Goal: Task Accomplishment & Management: Manage account settings

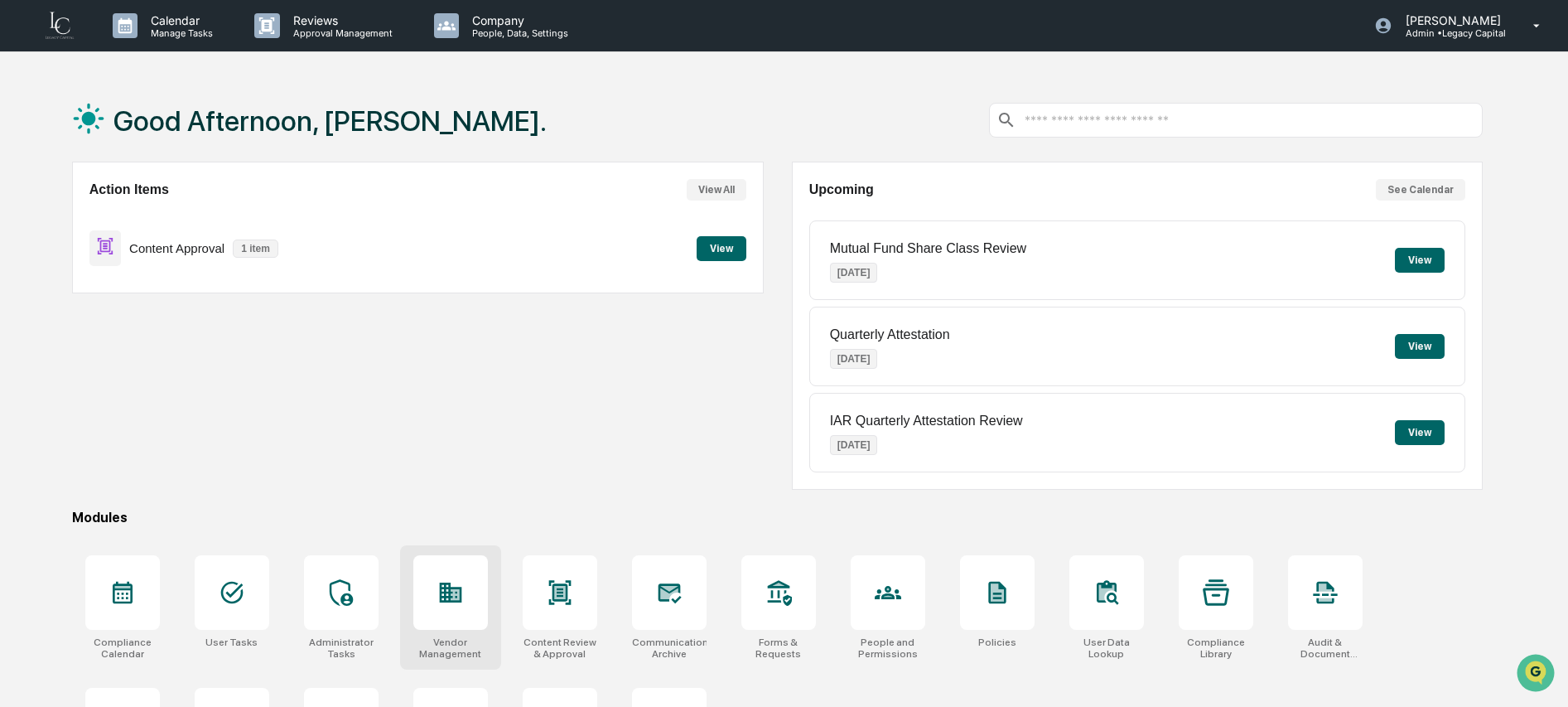
click at [444, 591] on icon at bounding box center [451, 591] width 22 height 20
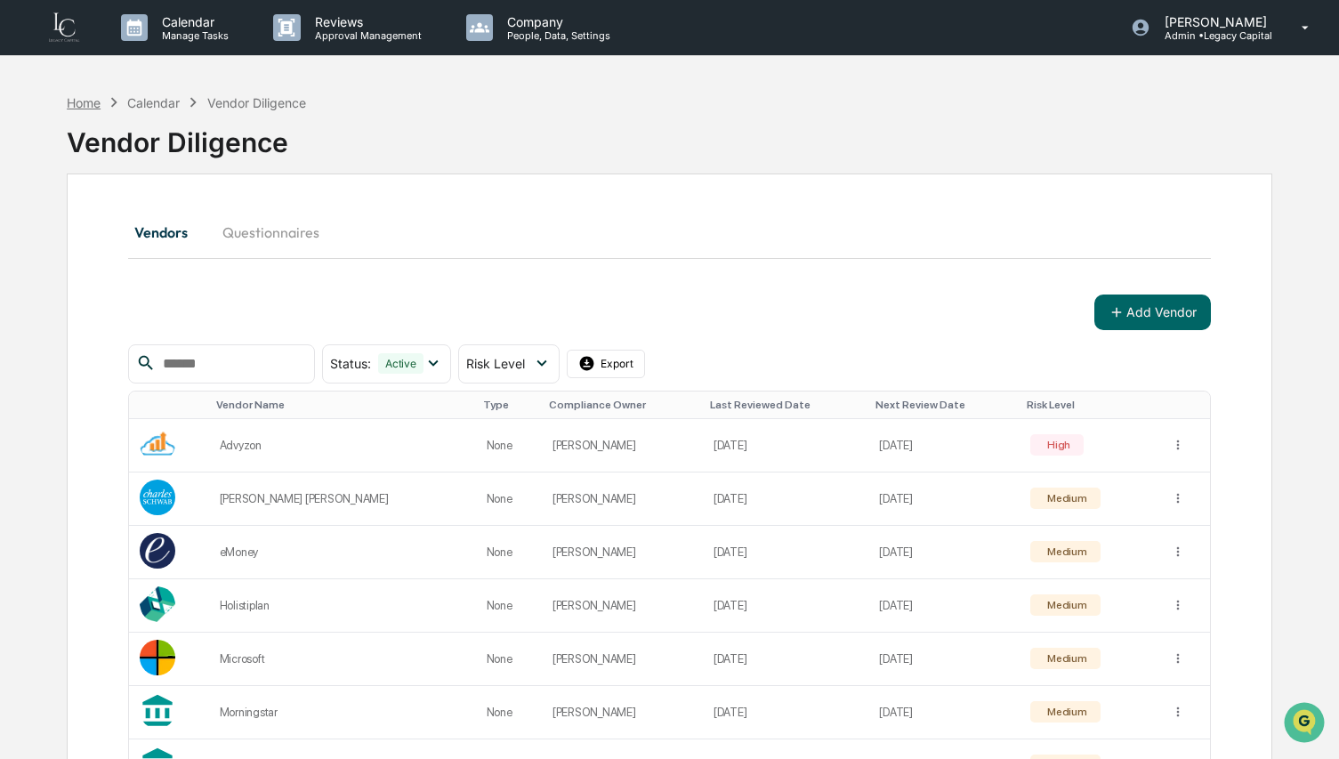
click at [93, 101] on div "Home" at bounding box center [84, 102] width 34 height 15
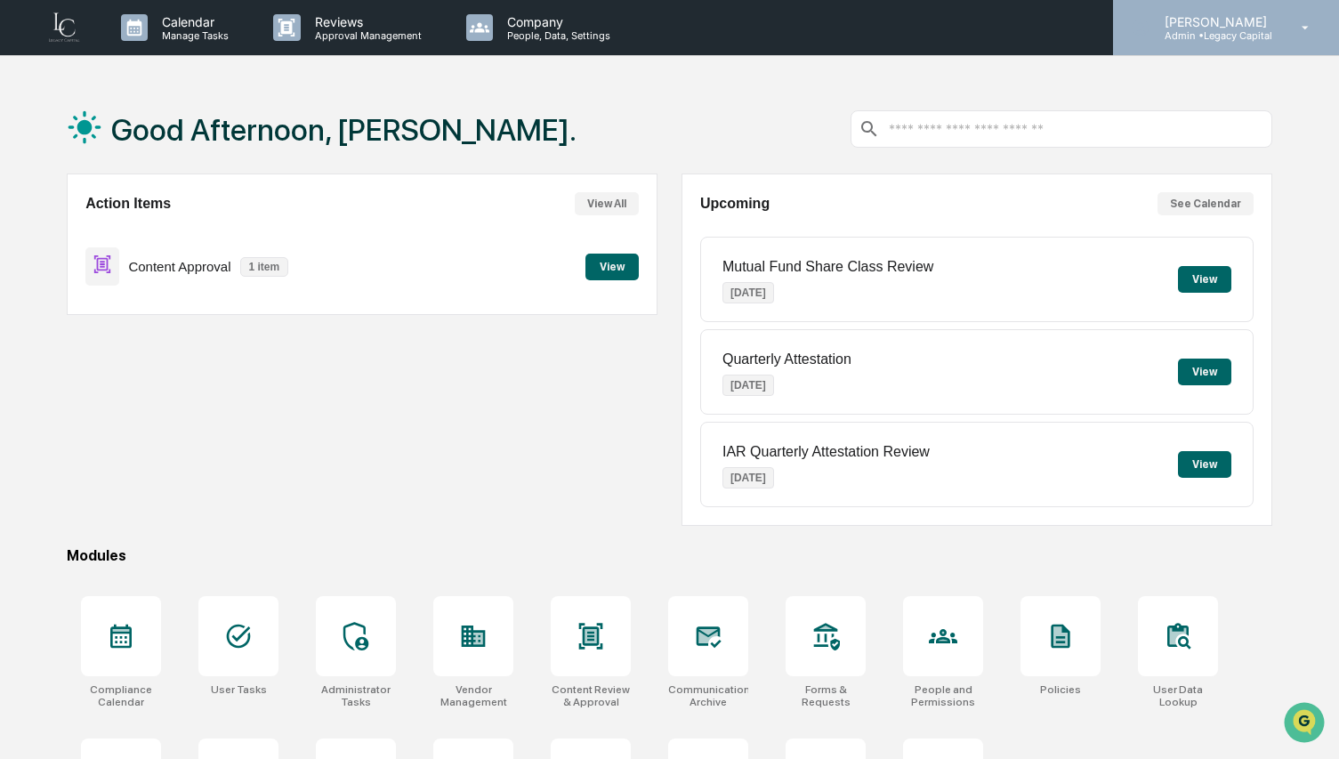
click at [1210, 39] on p "Admin • Legacy Capital" at bounding box center [1212, 35] width 125 height 12
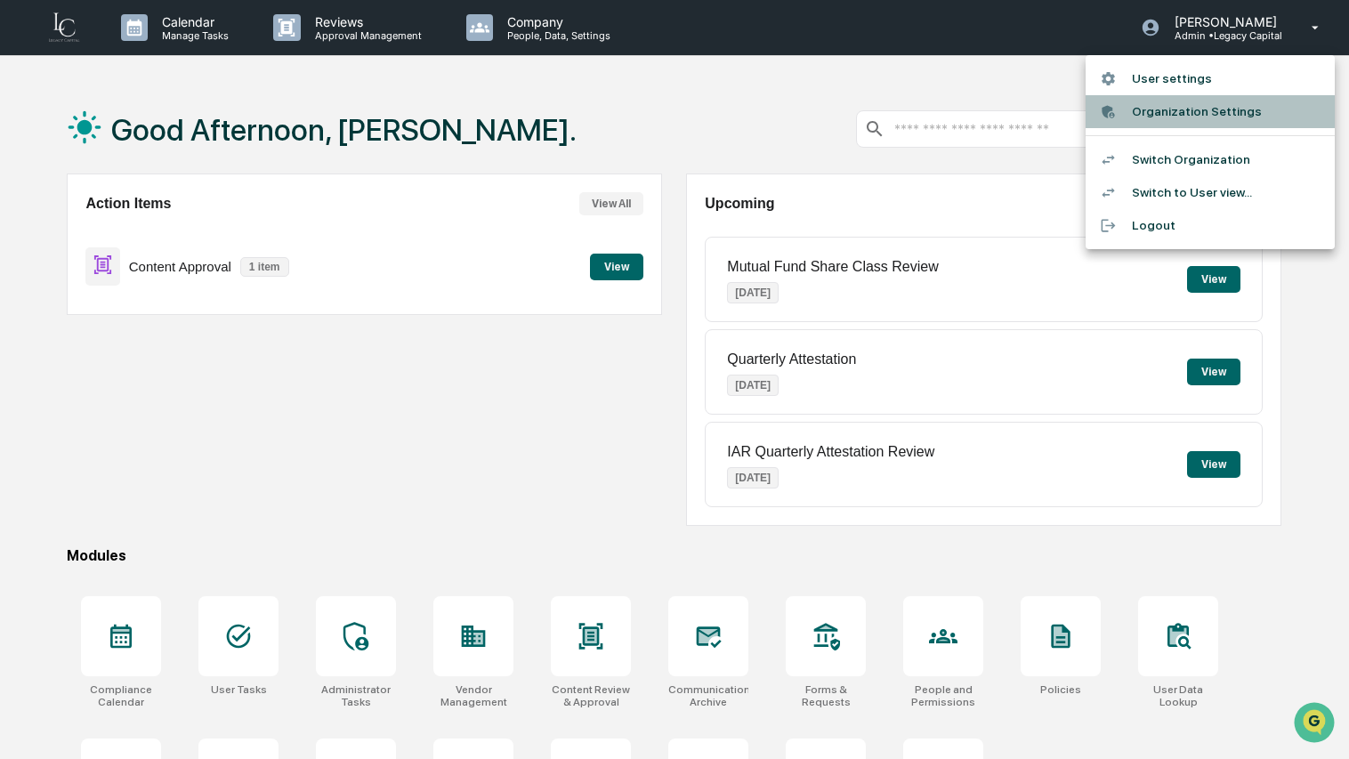
click at [1190, 117] on li "Organization Settings" at bounding box center [1209, 111] width 249 height 33
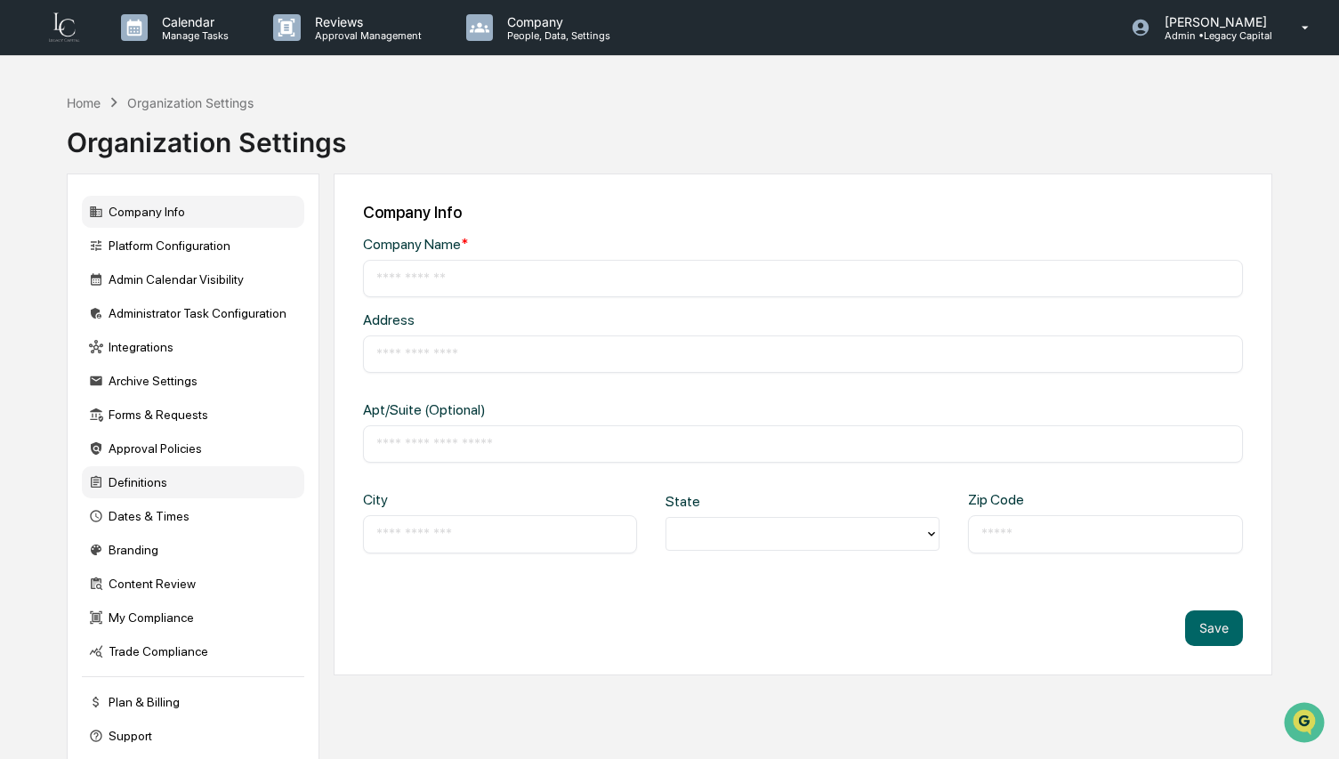
type input "**********"
type input "********"
type input "**********"
type input "*****"
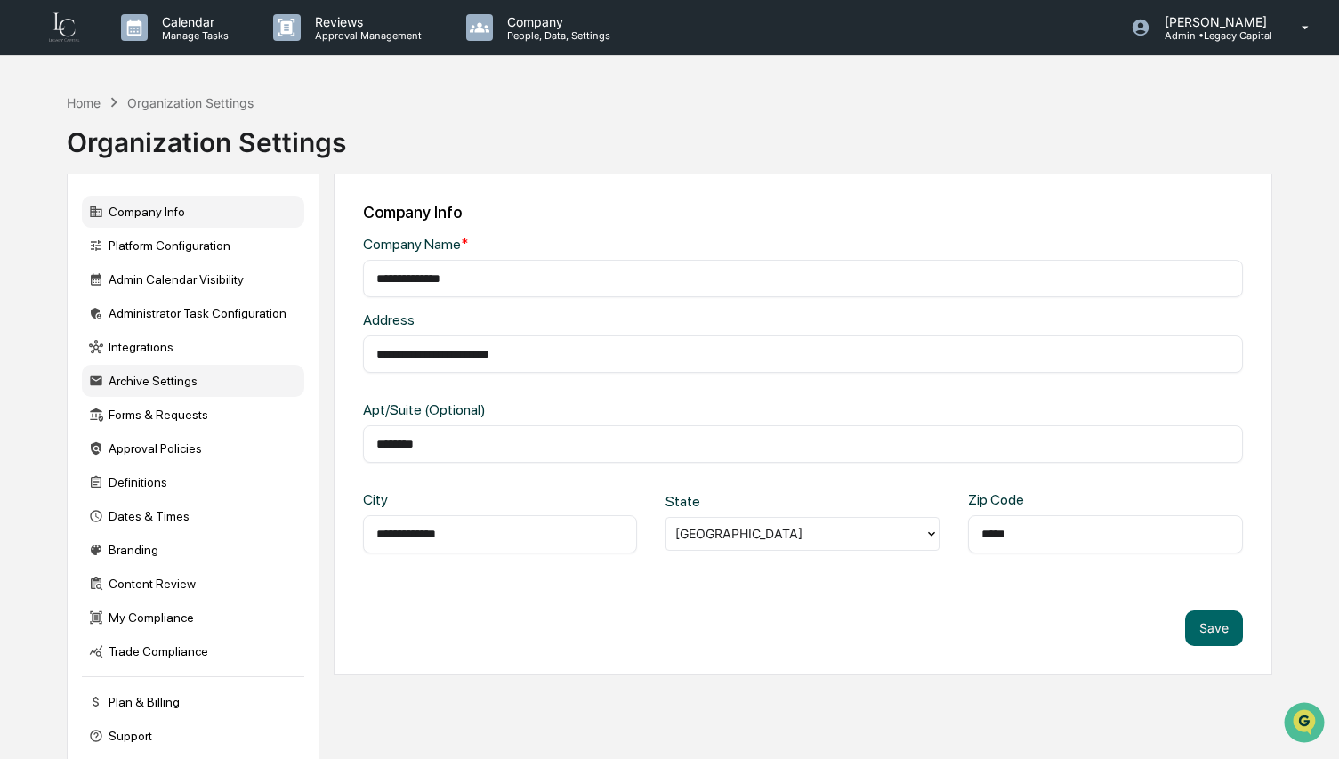
click at [167, 385] on div "Archive Settings" at bounding box center [193, 381] width 222 height 32
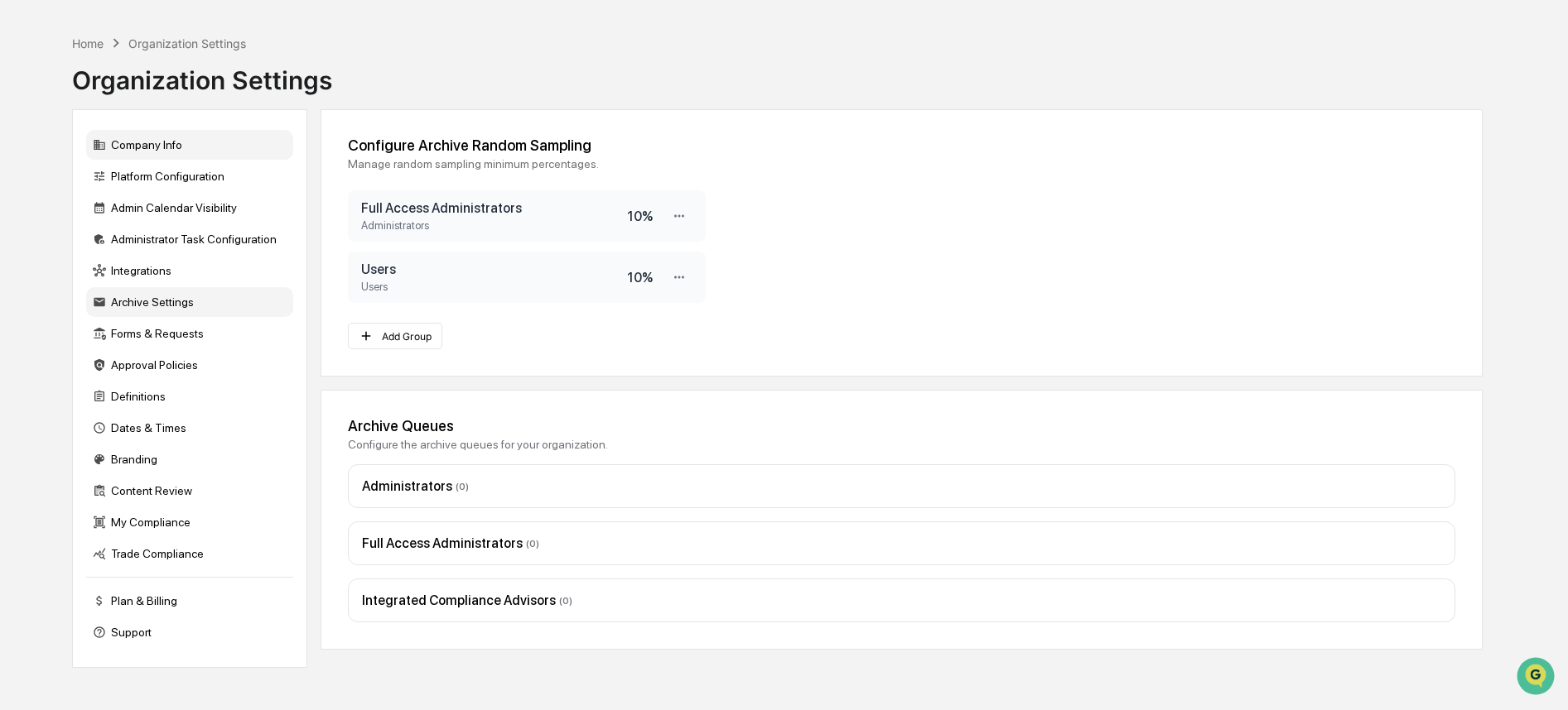
scroll to position [48, 0]
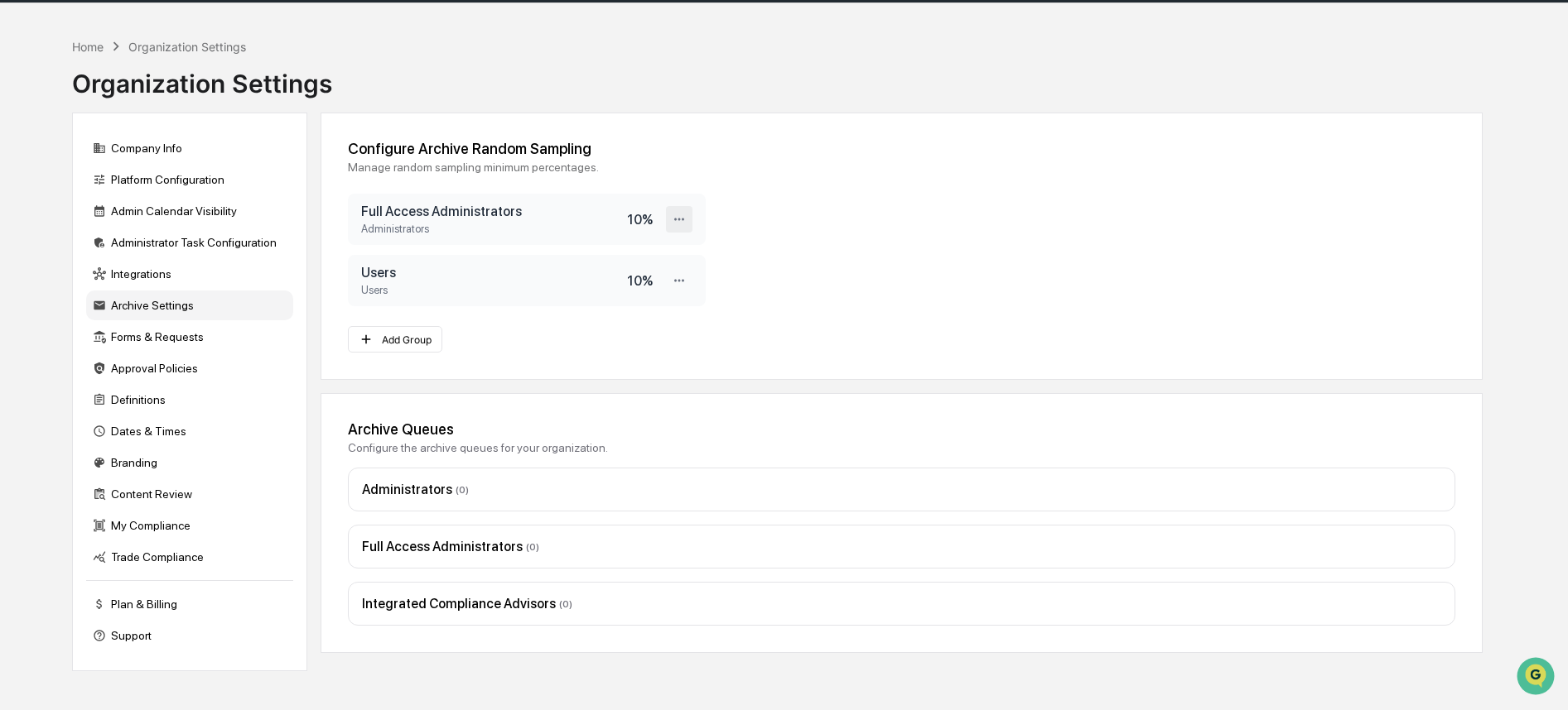
click at [680, 221] on icon at bounding box center [679, 219] width 10 height 3
click at [650, 285] on div "Delete" at bounding box center [626, 275] width 132 height 29
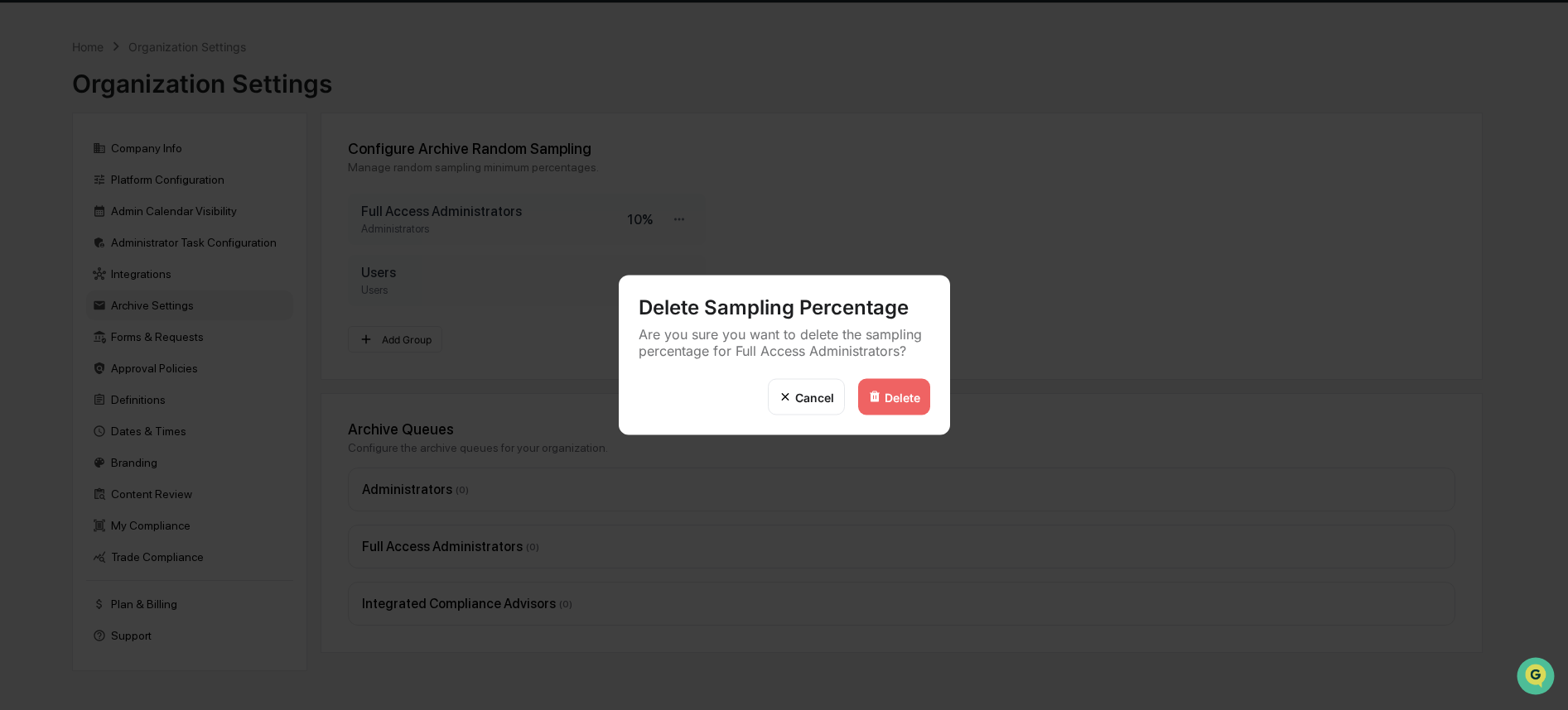
click at [902, 396] on div "Delete" at bounding box center [902, 396] width 35 height 14
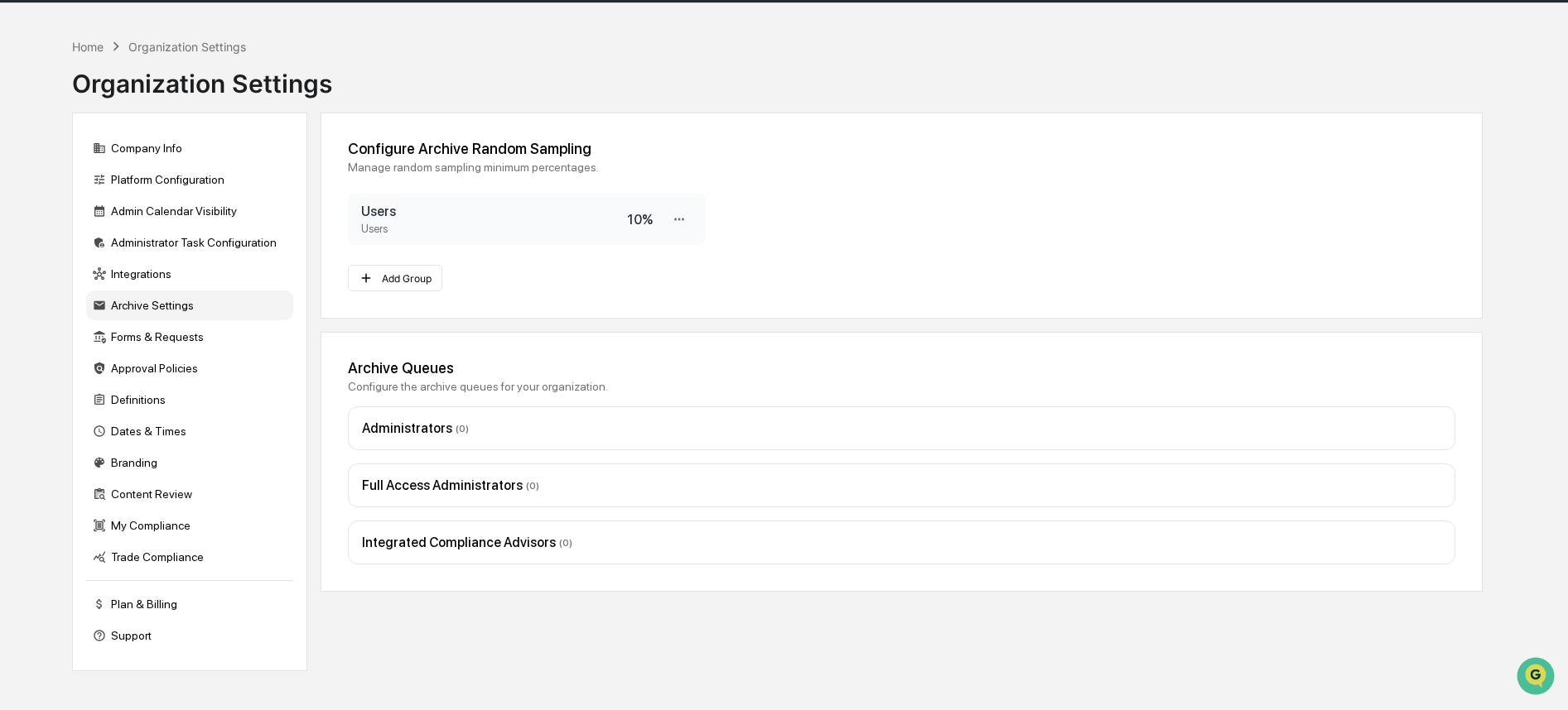
click at [127, 54] on div "Home Organization Settings" at bounding box center [158, 47] width 174 height 19
click at [77, 46] on div "Home" at bounding box center [88, 47] width 32 height 14
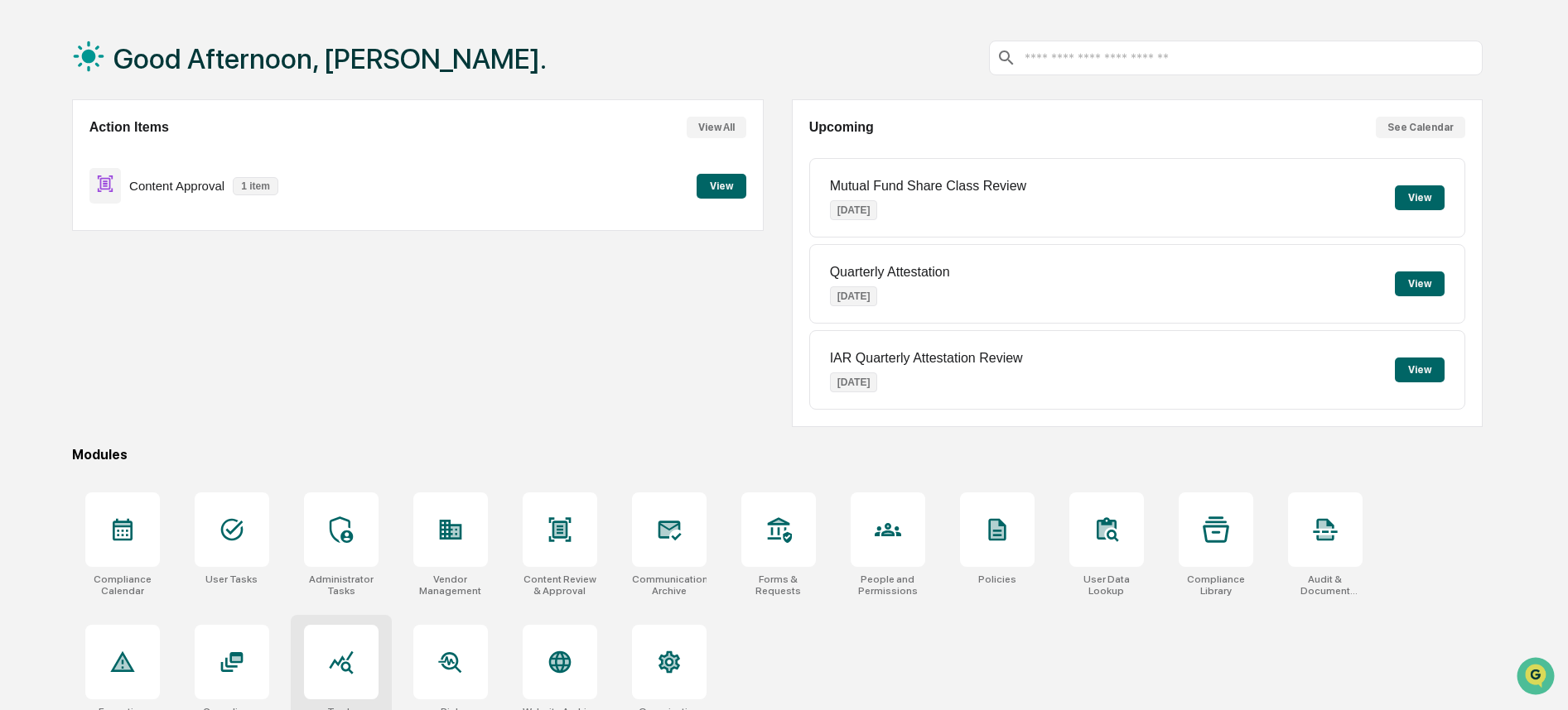
scroll to position [63, 0]
click at [327, 549] on div at bounding box center [342, 529] width 74 height 74
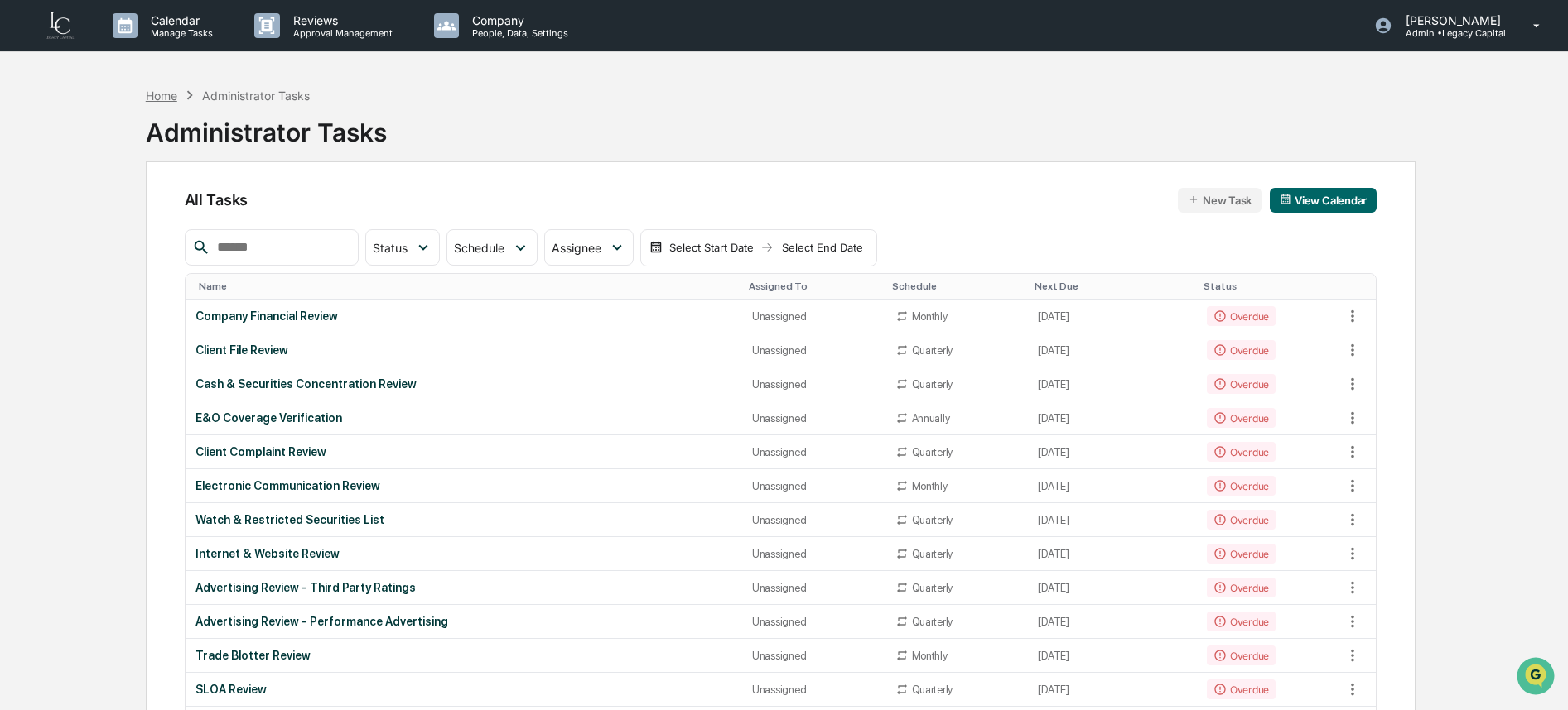
click at [166, 96] on div "Home" at bounding box center [162, 95] width 32 height 14
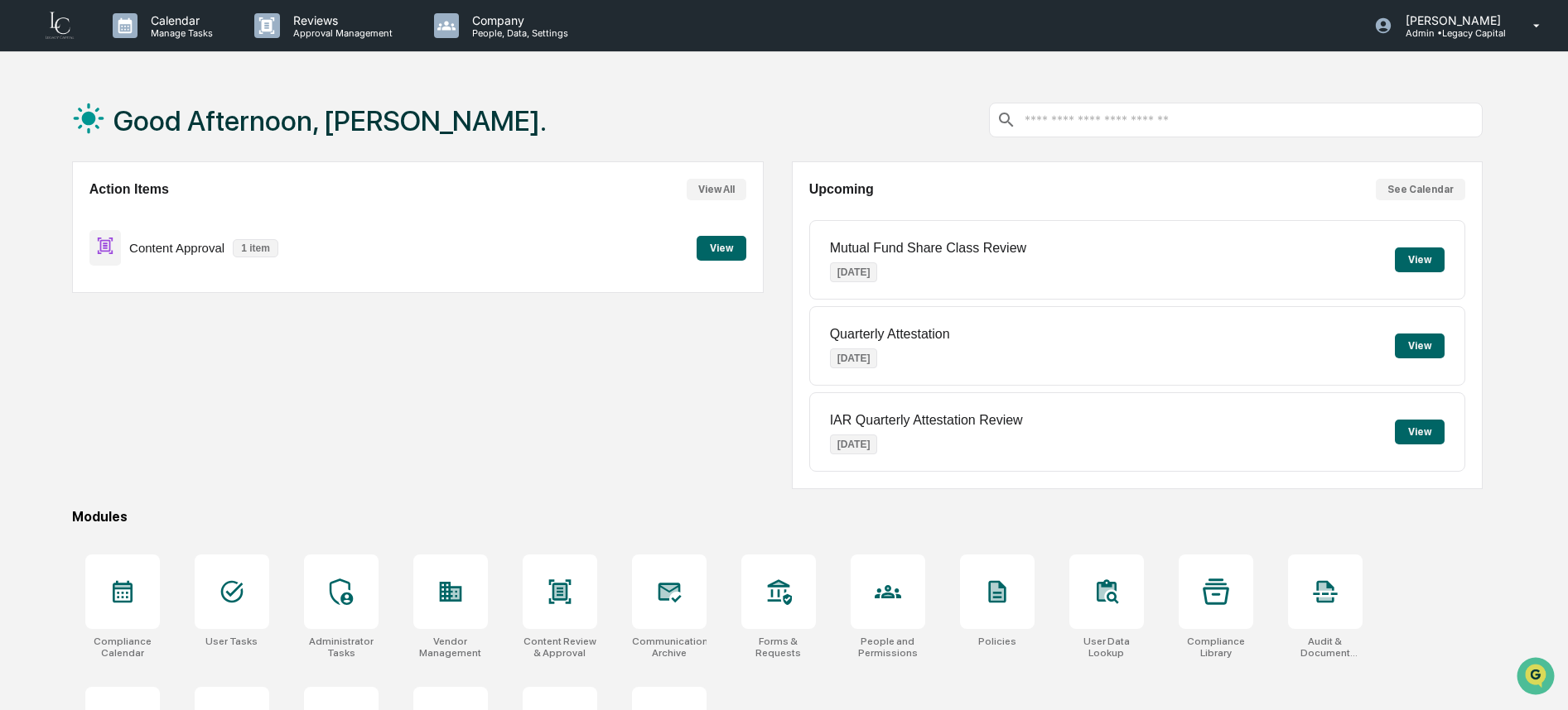
click at [714, 249] on button "View" at bounding box center [721, 248] width 49 height 25
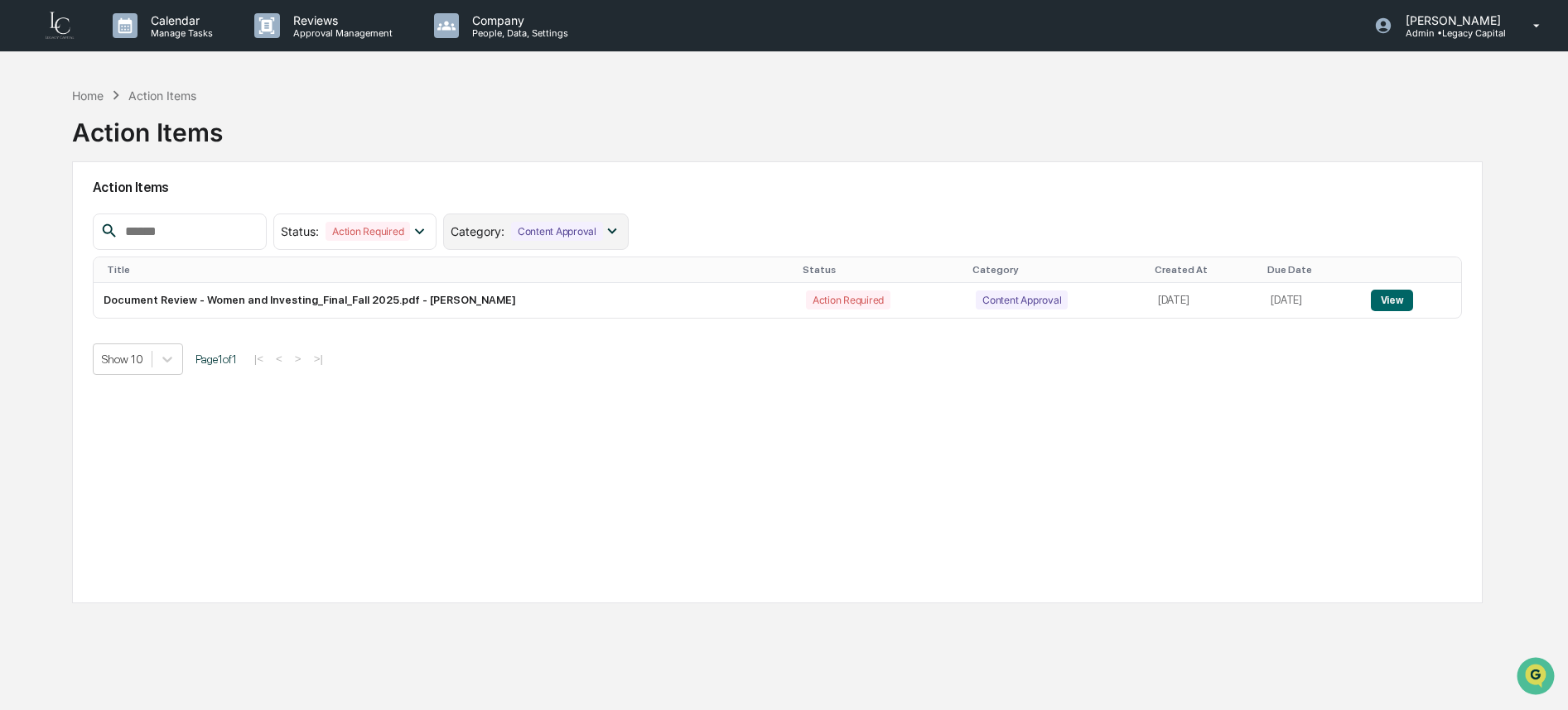
click at [579, 235] on div "Content Approval" at bounding box center [557, 231] width 92 height 19
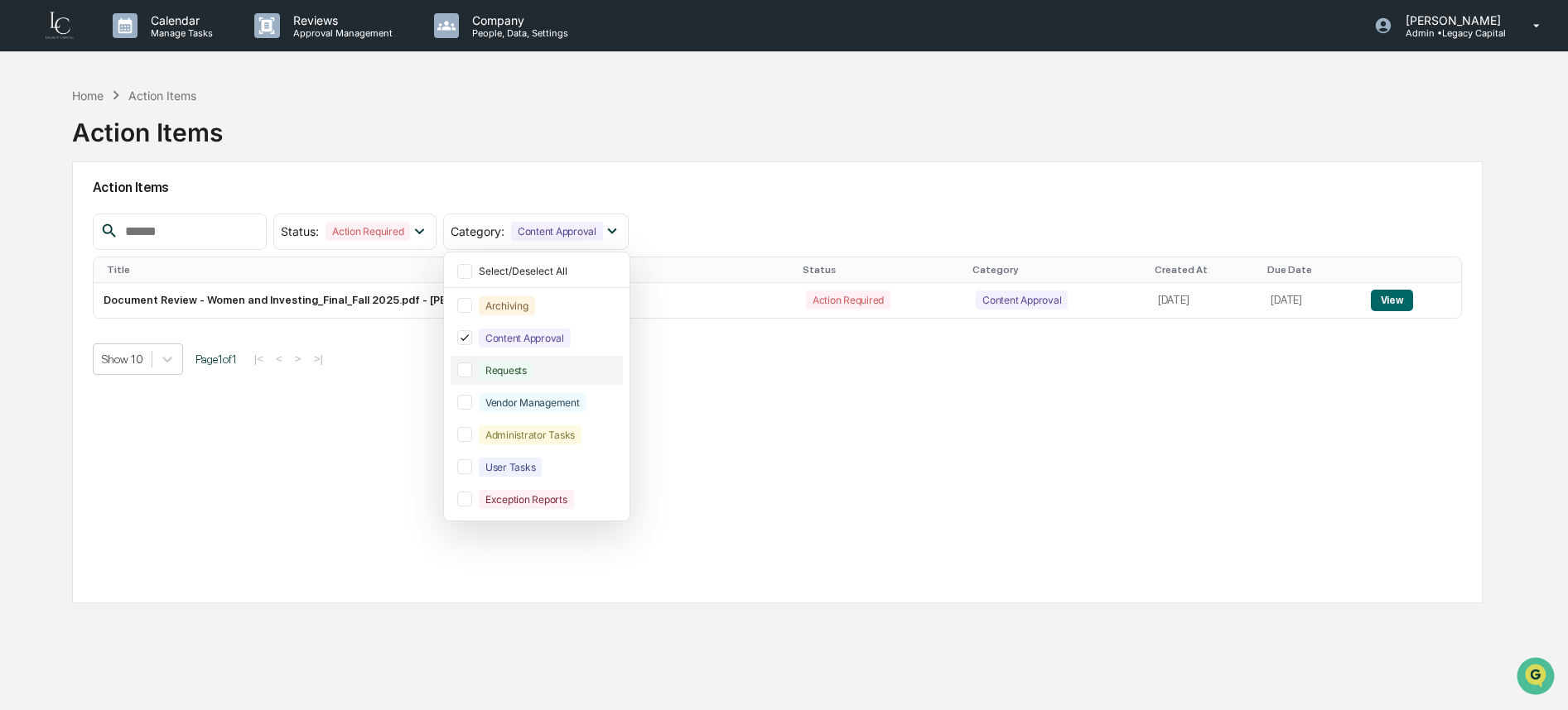
click at [533, 364] on div "Requests" at bounding box center [506, 370] width 55 height 19
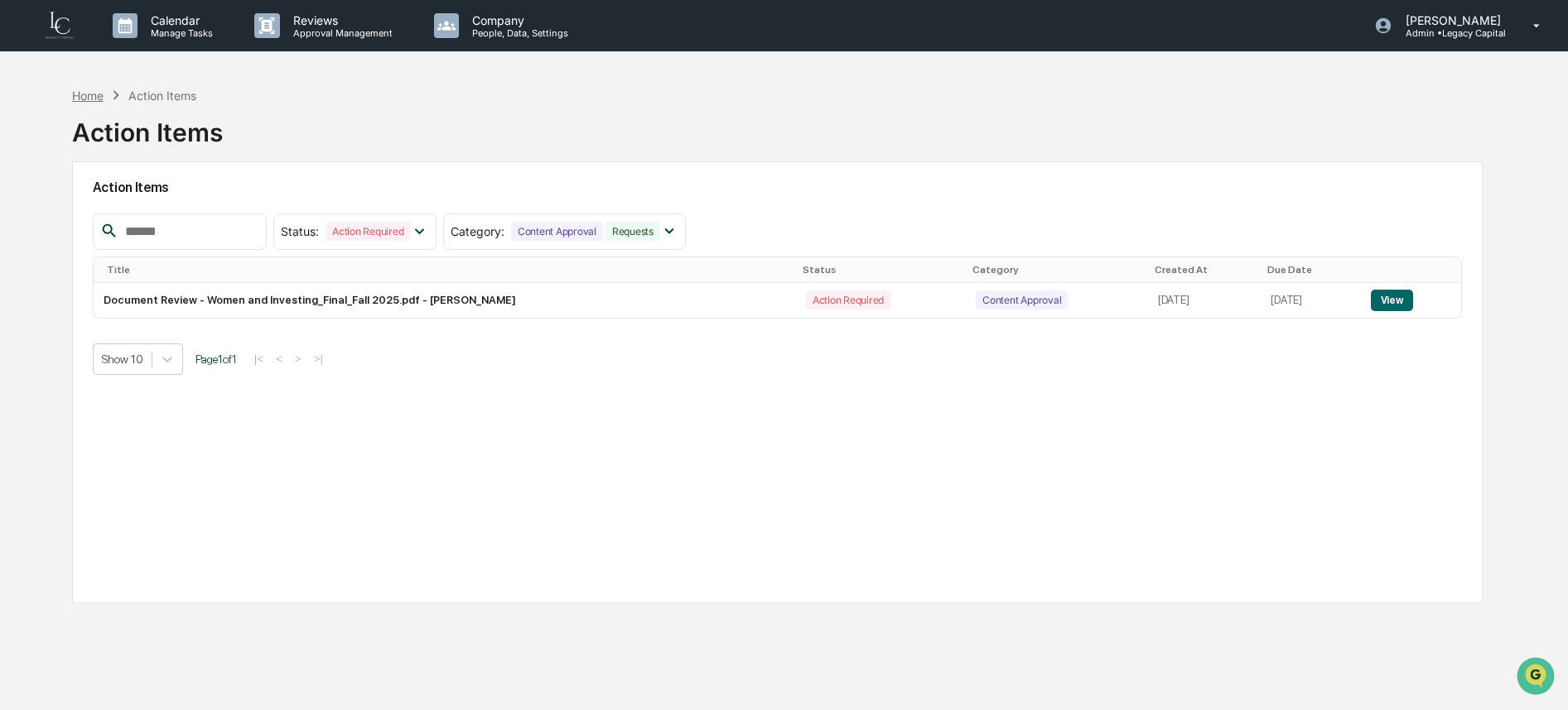
click at [92, 94] on div "Home" at bounding box center [88, 95] width 32 height 14
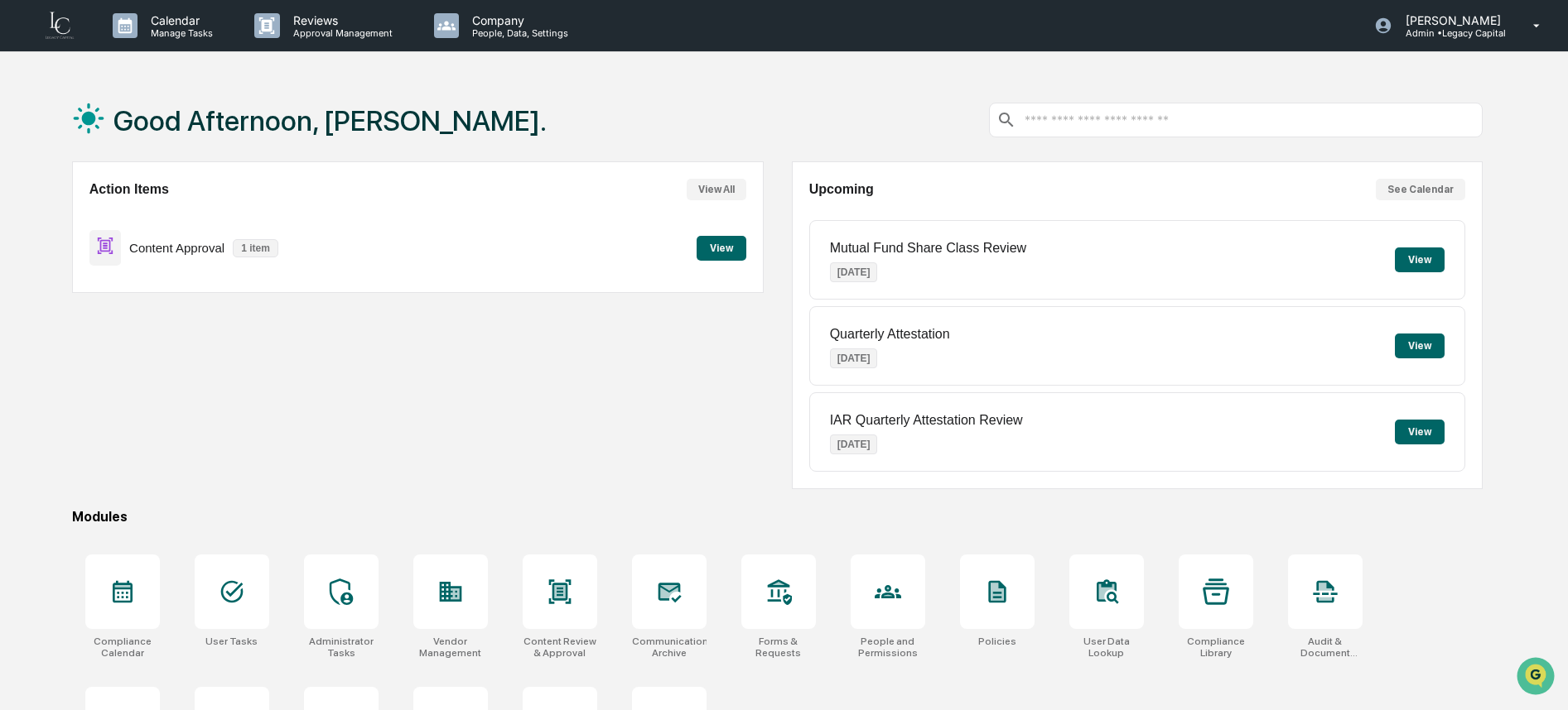
click at [704, 246] on button "View" at bounding box center [721, 248] width 49 height 25
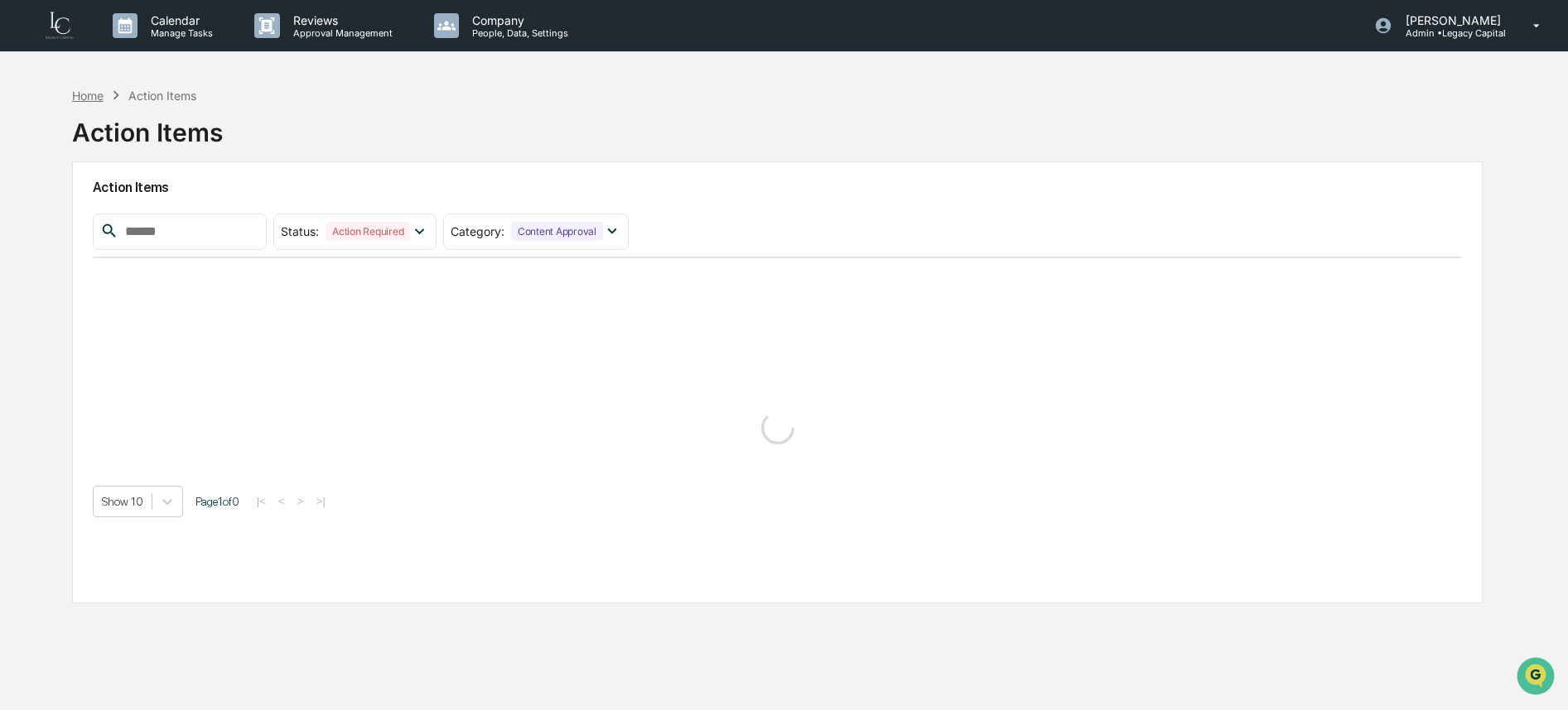
click at [79, 92] on div "Home" at bounding box center [88, 95] width 32 height 14
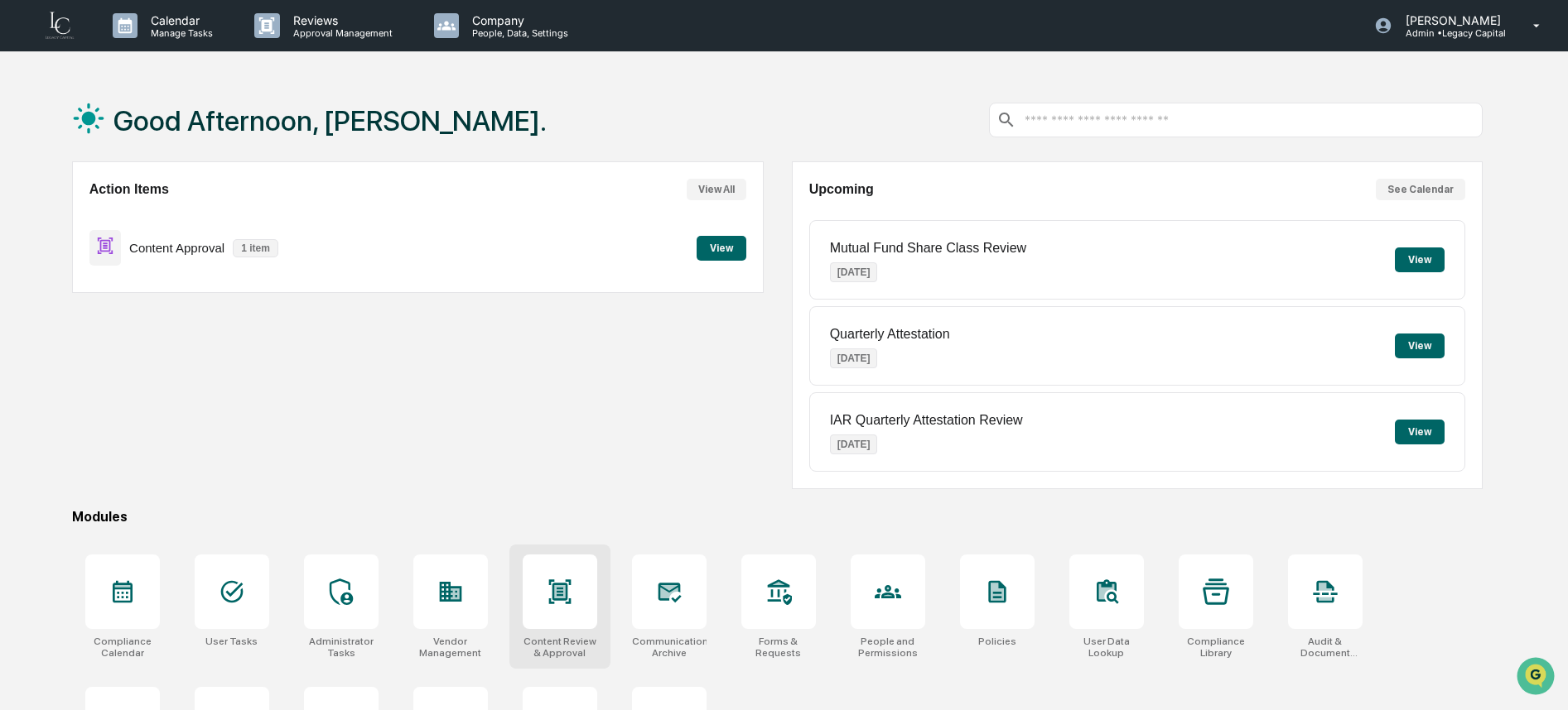
click at [543, 609] on div at bounding box center [560, 592] width 74 height 74
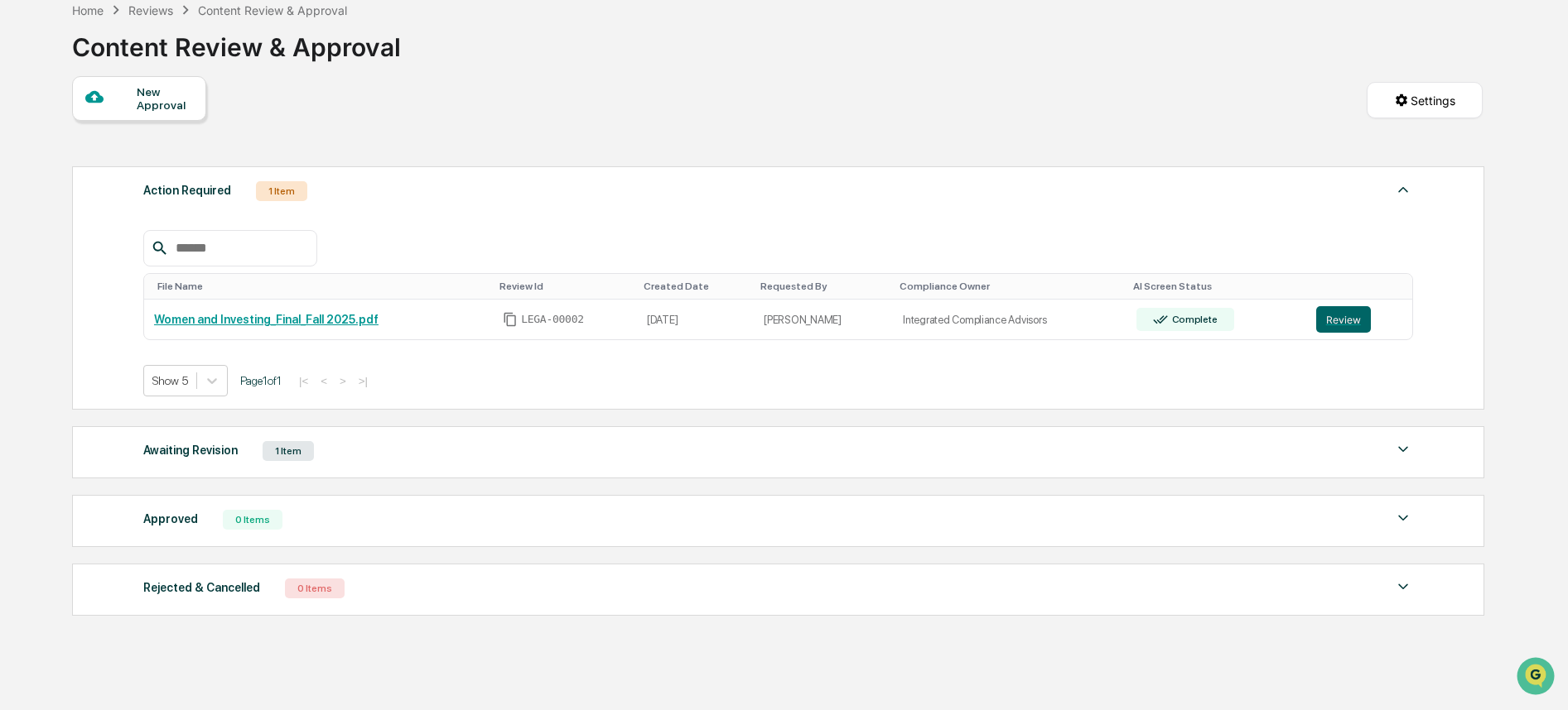
scroll to position [106, 0]
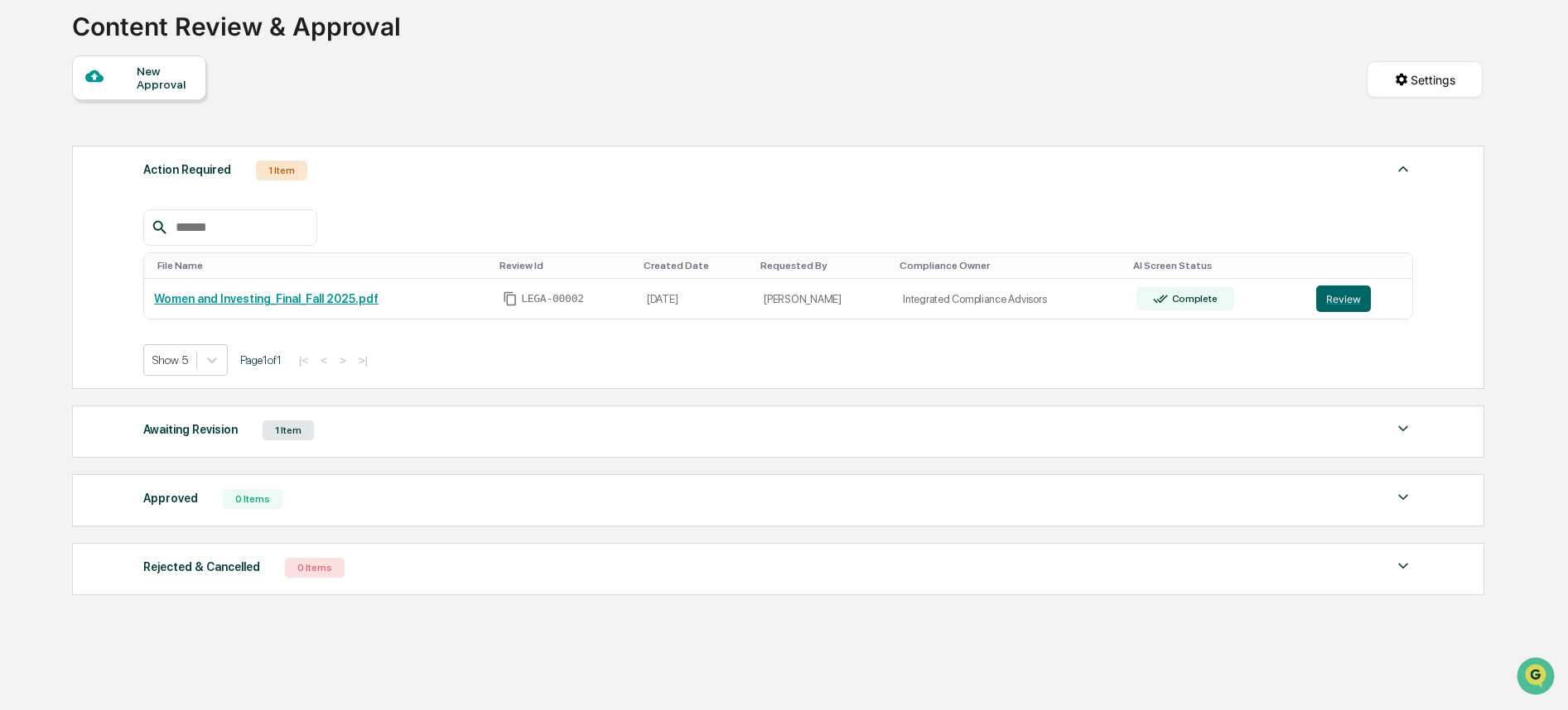
click at [192, 433] on div "Awaiting Revision" at bounding box center [190, 429] width 94 height 21
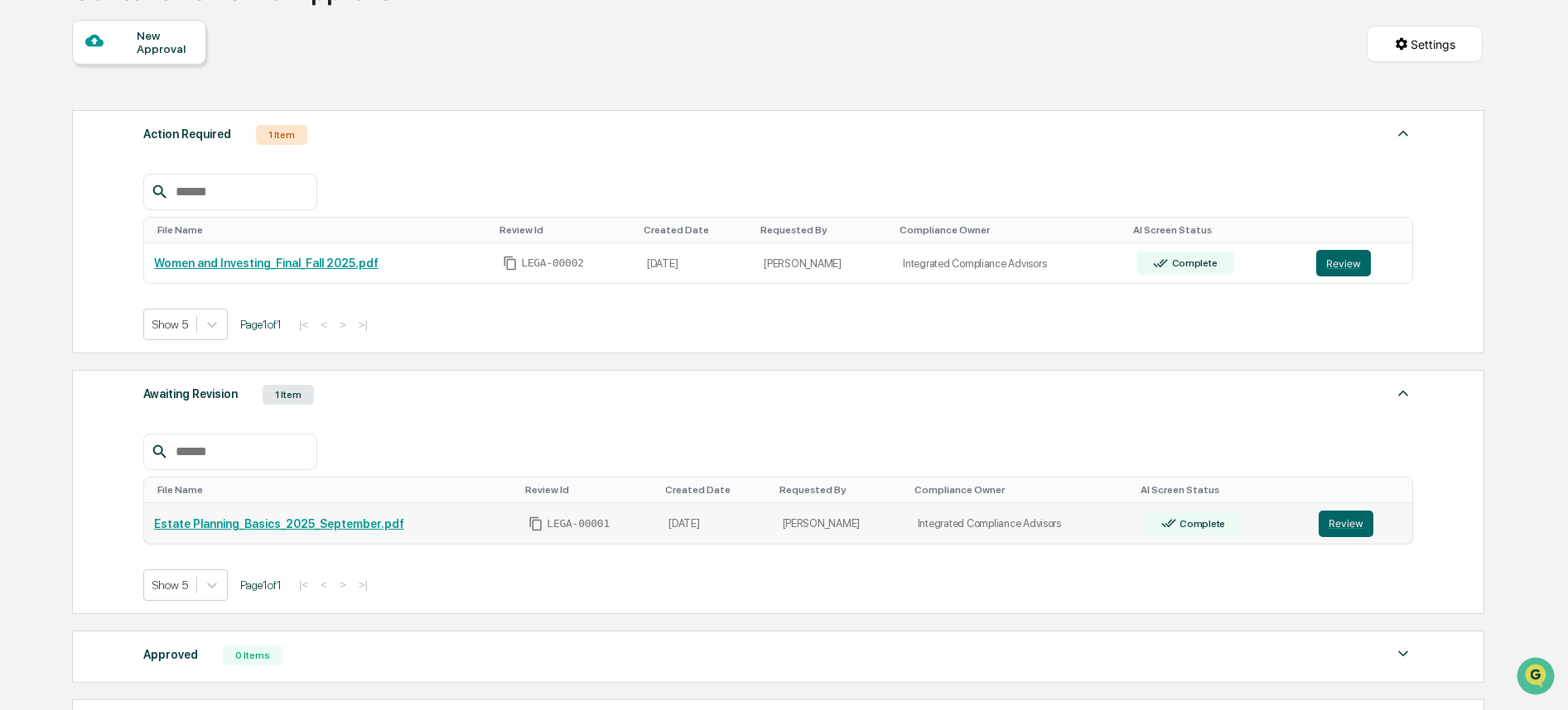
scroll to position [339, 0]
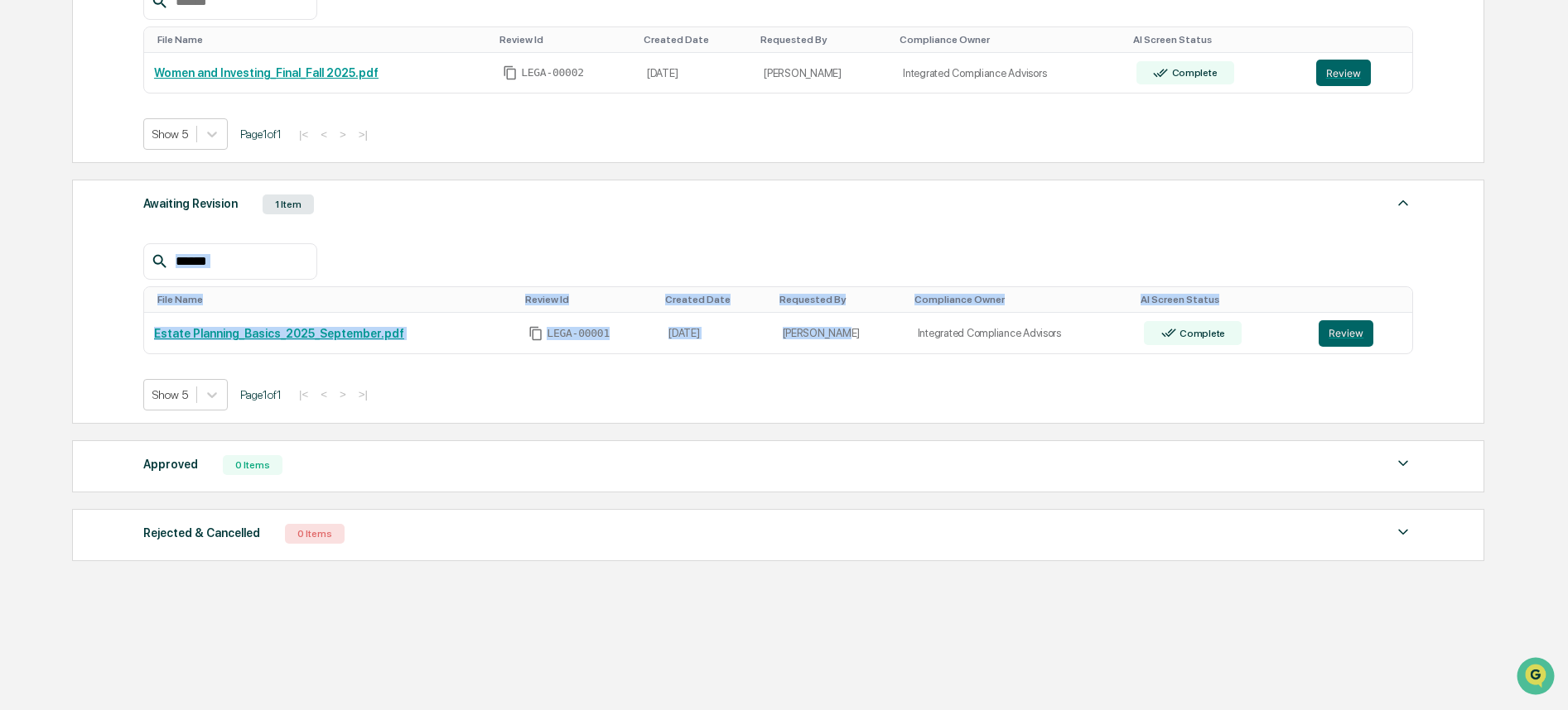
drag, startPoint x: 835, startPoint y: 334, endPoint x: 137, endPoint y: 331, distance: 698.0
click at [136, 331] on div "Awaiting Revision 1 Item File Name Review Id Created Date Requested By Complian…" at bounding box center [778, 301] width 1413 height 244
click at [1281, 317] on td "Complete" at bounding box center [1222, 333] width 175 height 41
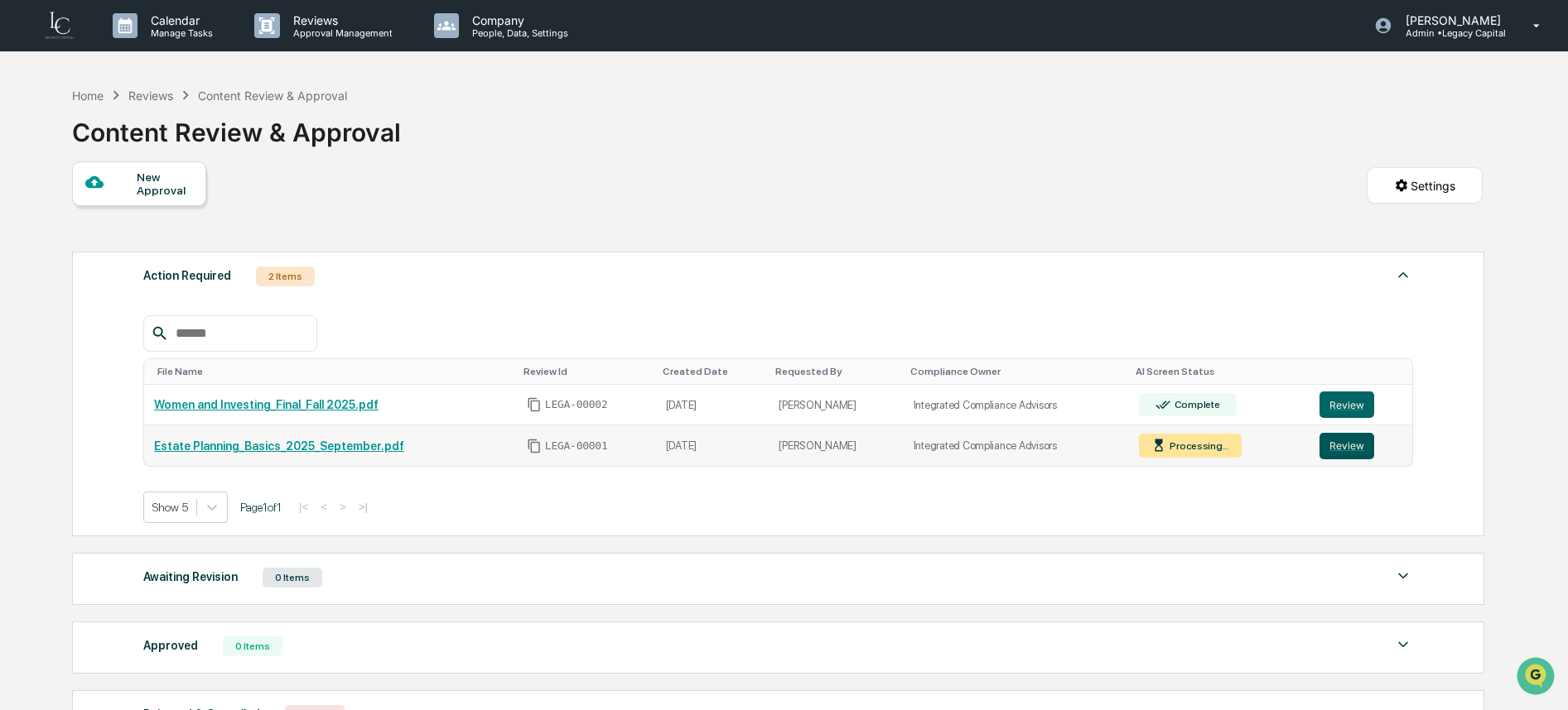
click at [1355, 455] on button "Review" at bounding box center [1346, 446] width 55 height 26
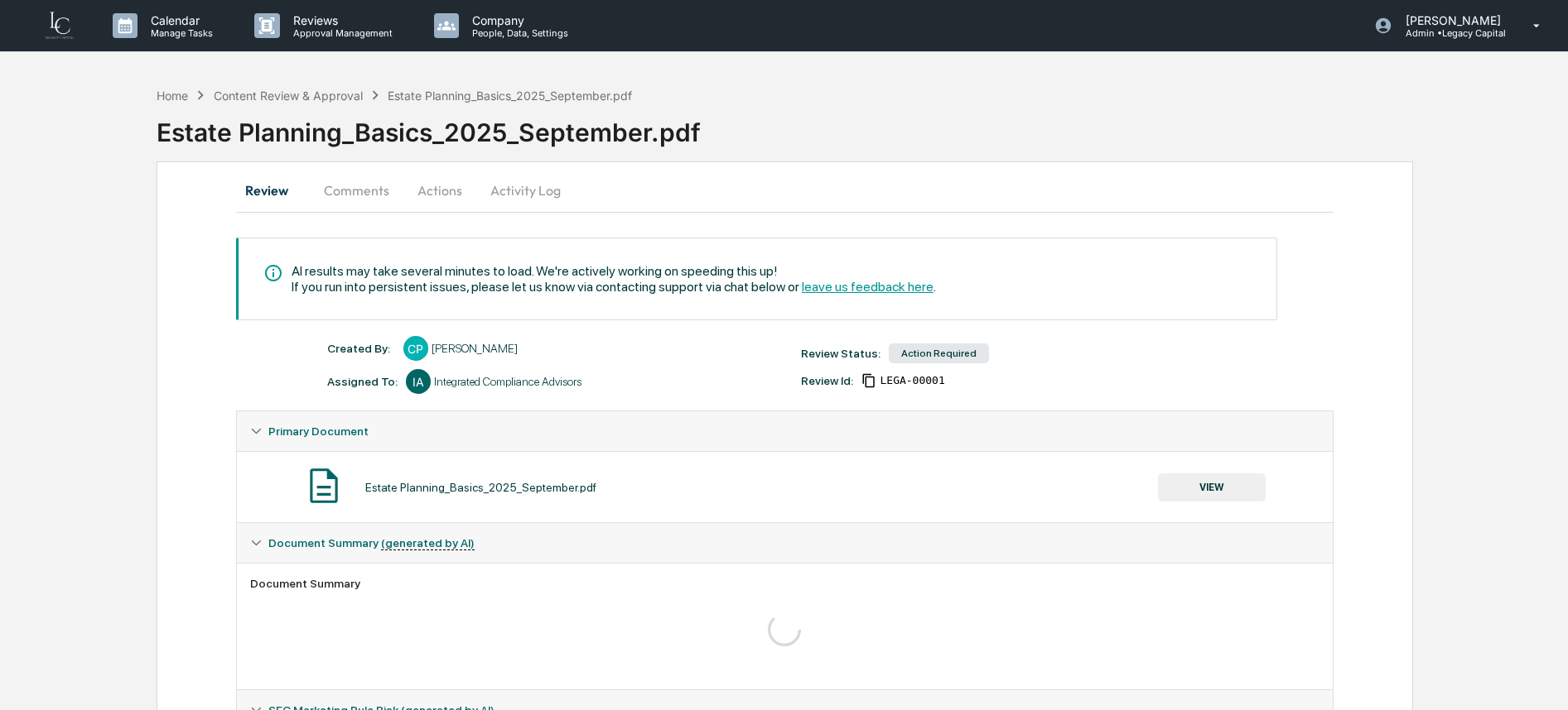
click at [439, 194] on button "Actions" at bounding box center [439, 190] width 74 height 40
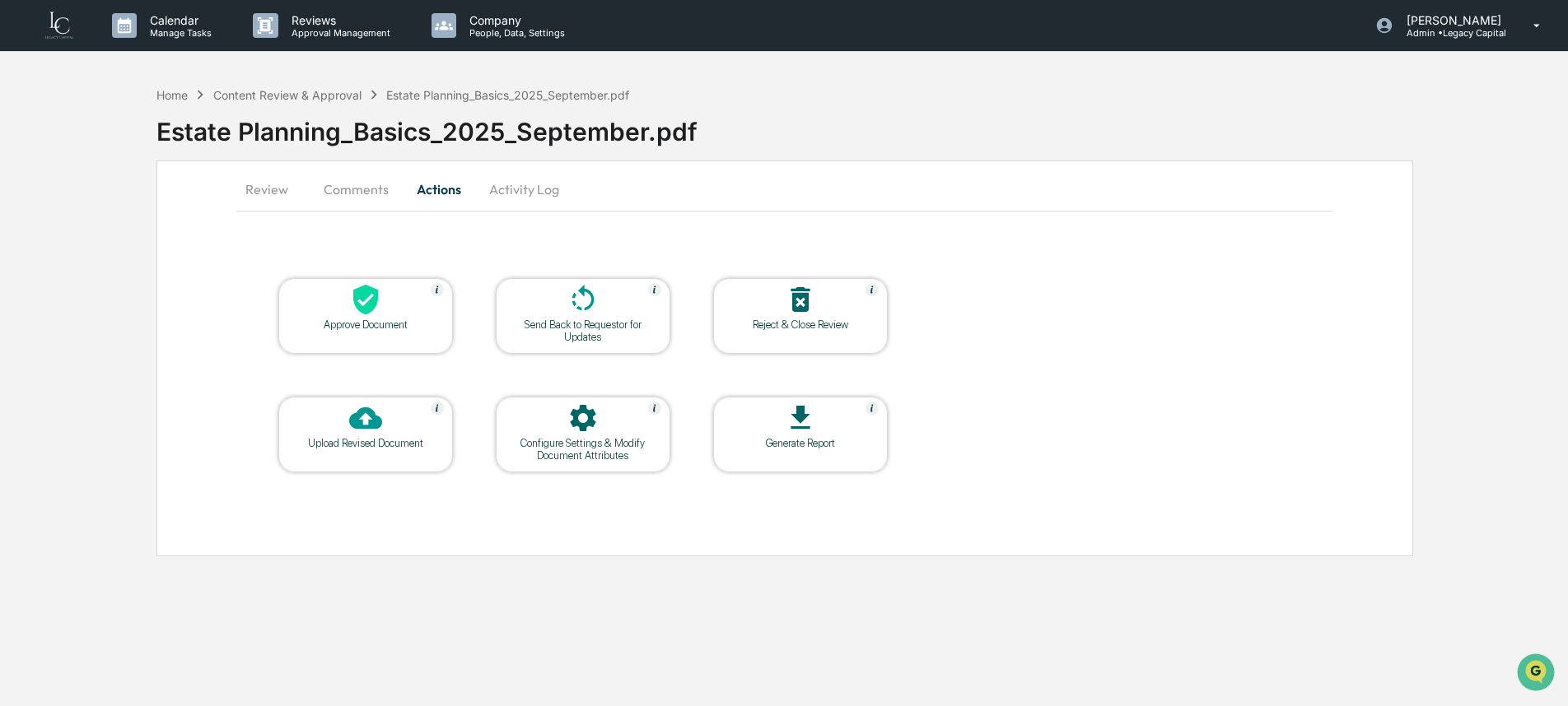
click at [369, 329] on div "Approve Document" at bounding box center [366, 324] width 148 height 12
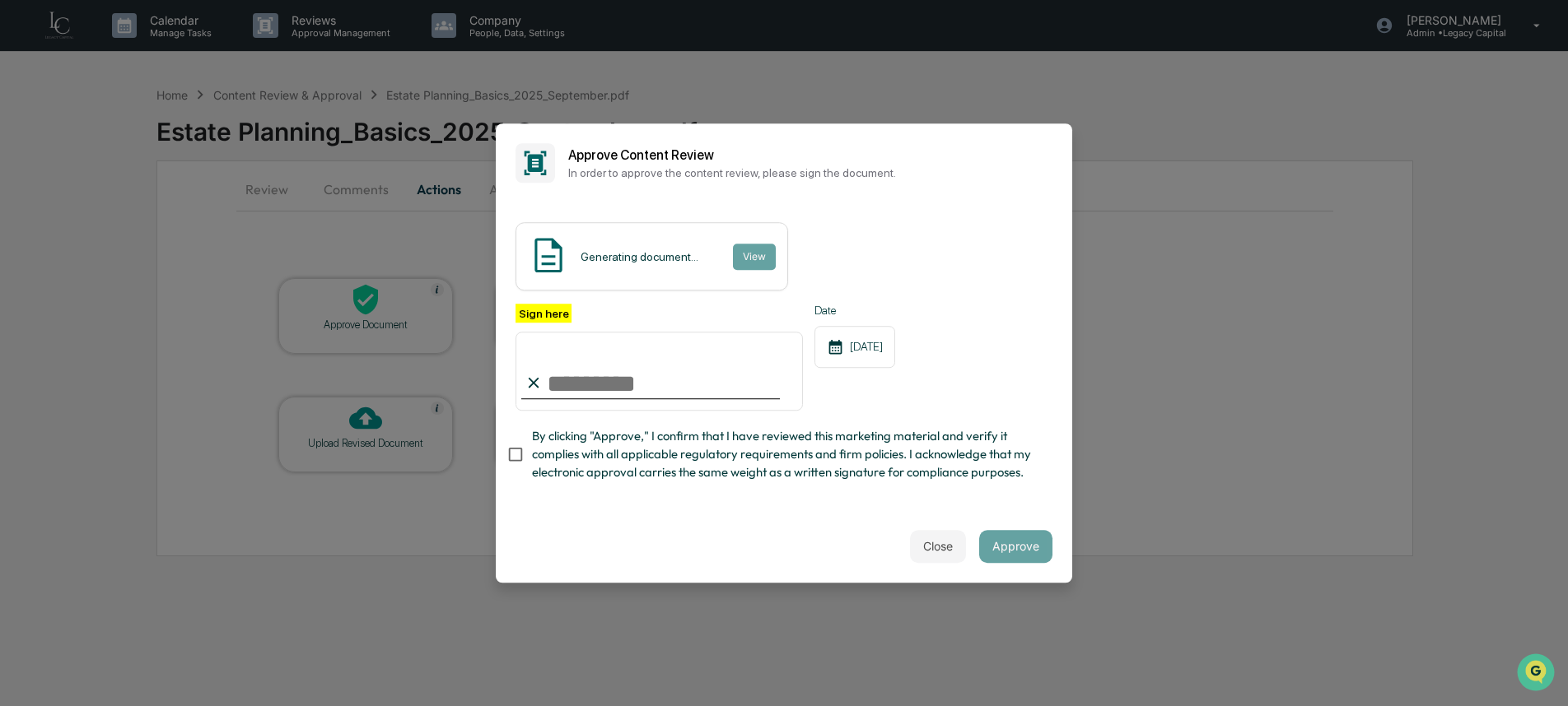
click at [593, 381] on input "Sign here" at bounding box center [659, 371] width 287 height 79
type input "**********"
drag, startPoint x: 616, startPoint y: 444, endPoint x: 669, endPoint y: 452, distance: 53.6
click at [616, 444] on span "By clicking "Approve," I confirm that I have reviewed this marketing material a…" at bounding box center [786, 455] width 507 height 56
click at [788, 249] on div "Generating document... View" at bounding box center [652, 256] width 272 height 68
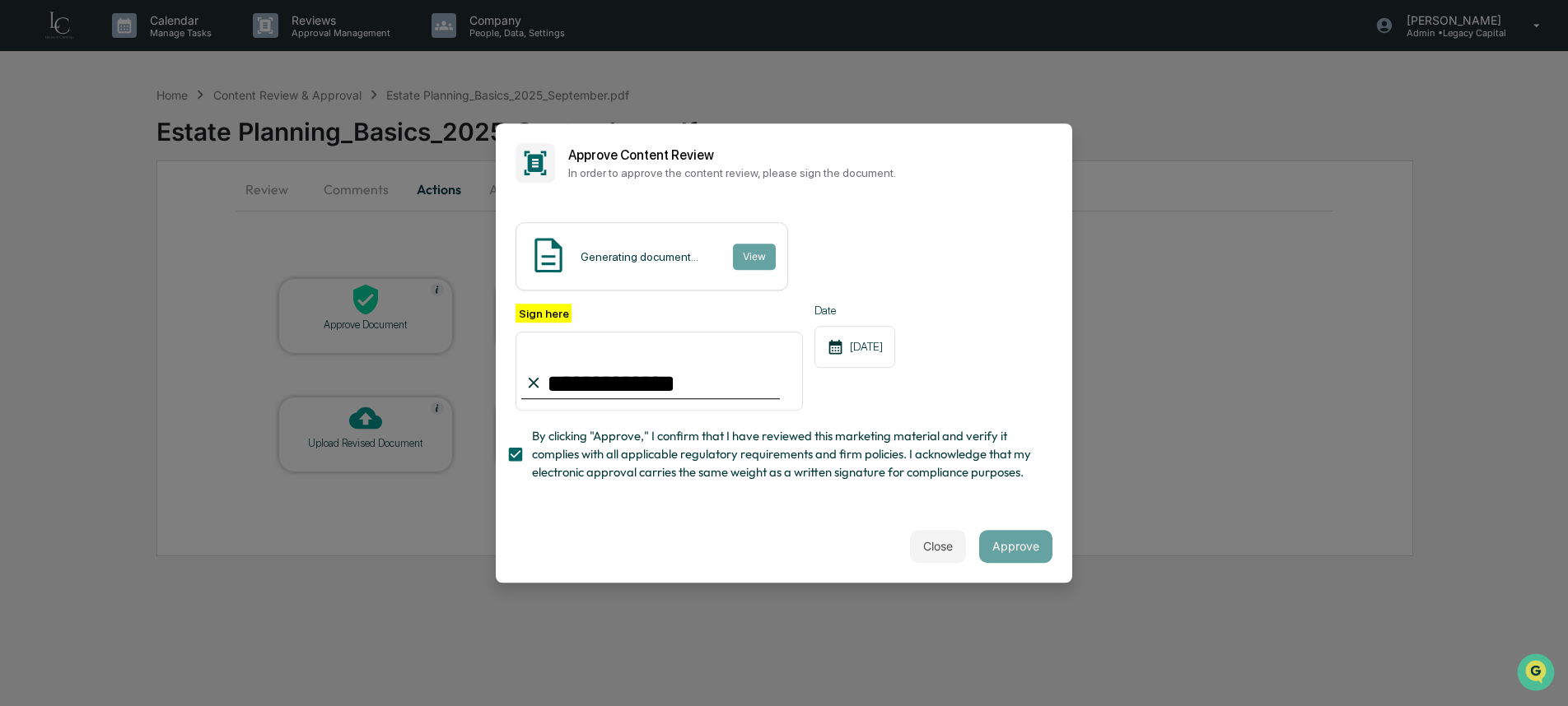
click at [761, 471] on span "By clicking "Approve," I confirm that I have reviewed this marketing material a…" at bounding box center [786, 455] width 507 height 56
click at [763, 466] on span "By clicking "Approve," I confirm that I have reviewed this marketing material a…" at bounding box center [786, 455] width 507 height 56
click at [1020, 548] on button "Approve" at bounding box center [1015, 547] width 73 height 33
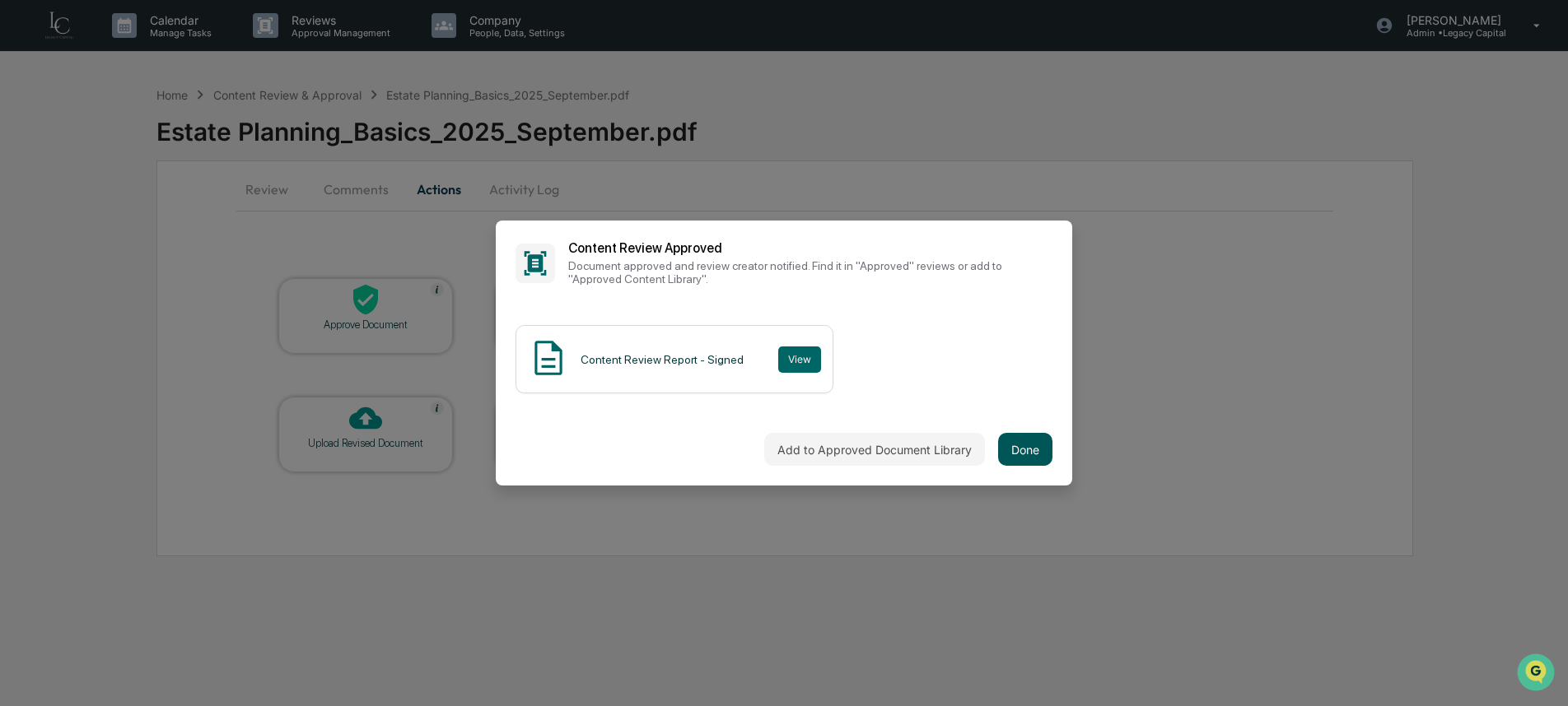
click at [1006, 459] on button "Done" at bounding box center [1025, 450] width 55 height 33
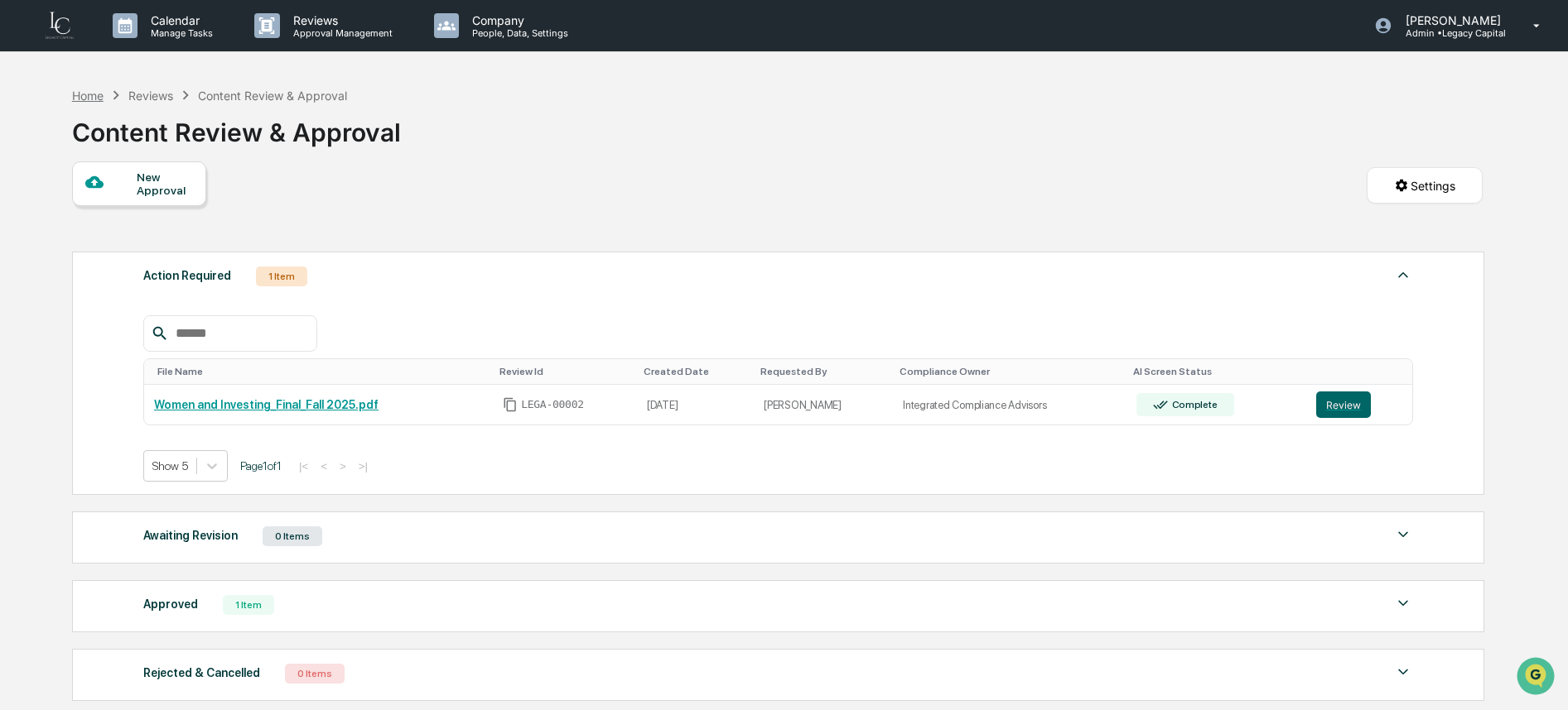
click at [93, 97] on div "Home" at bounding box center [88, 95] width 32 height 14
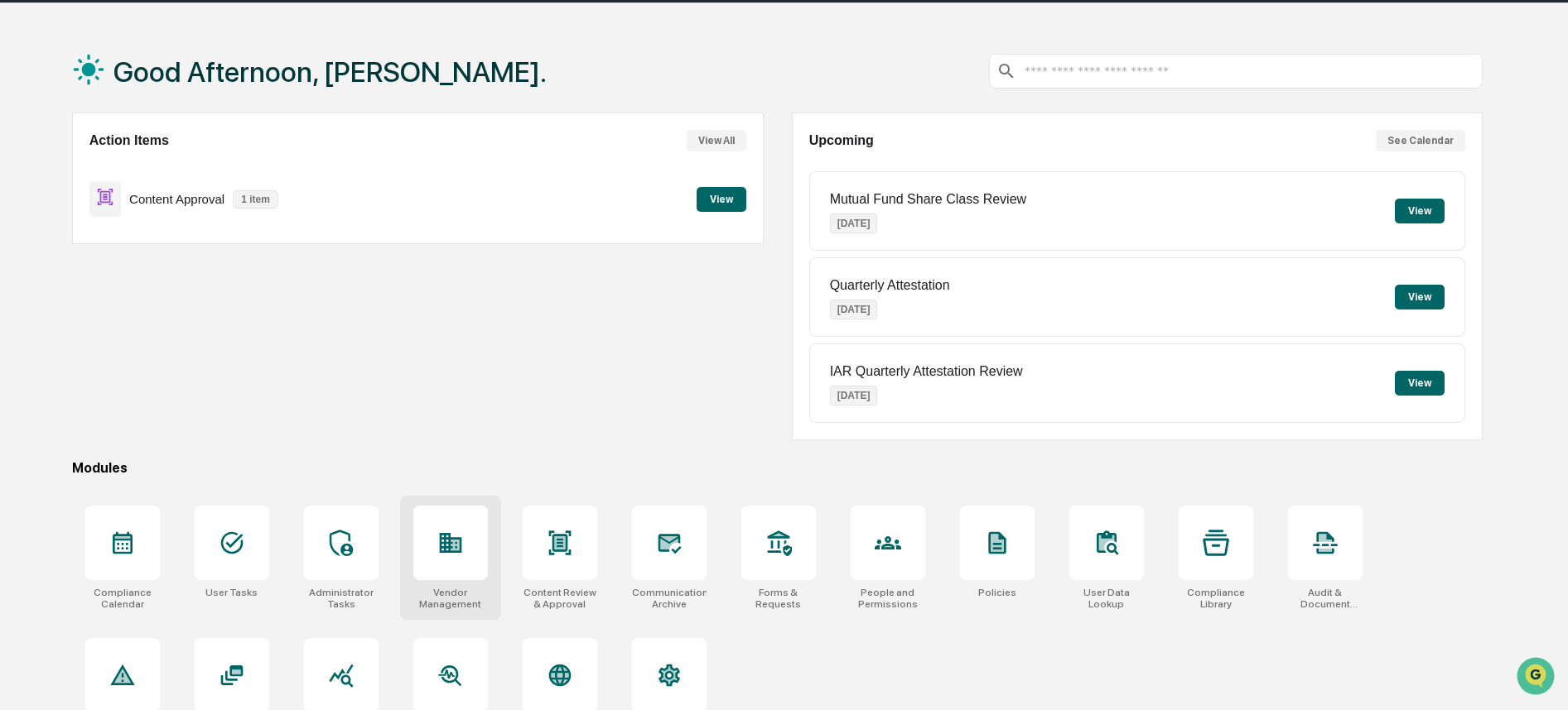
scroll to position [94, 0]
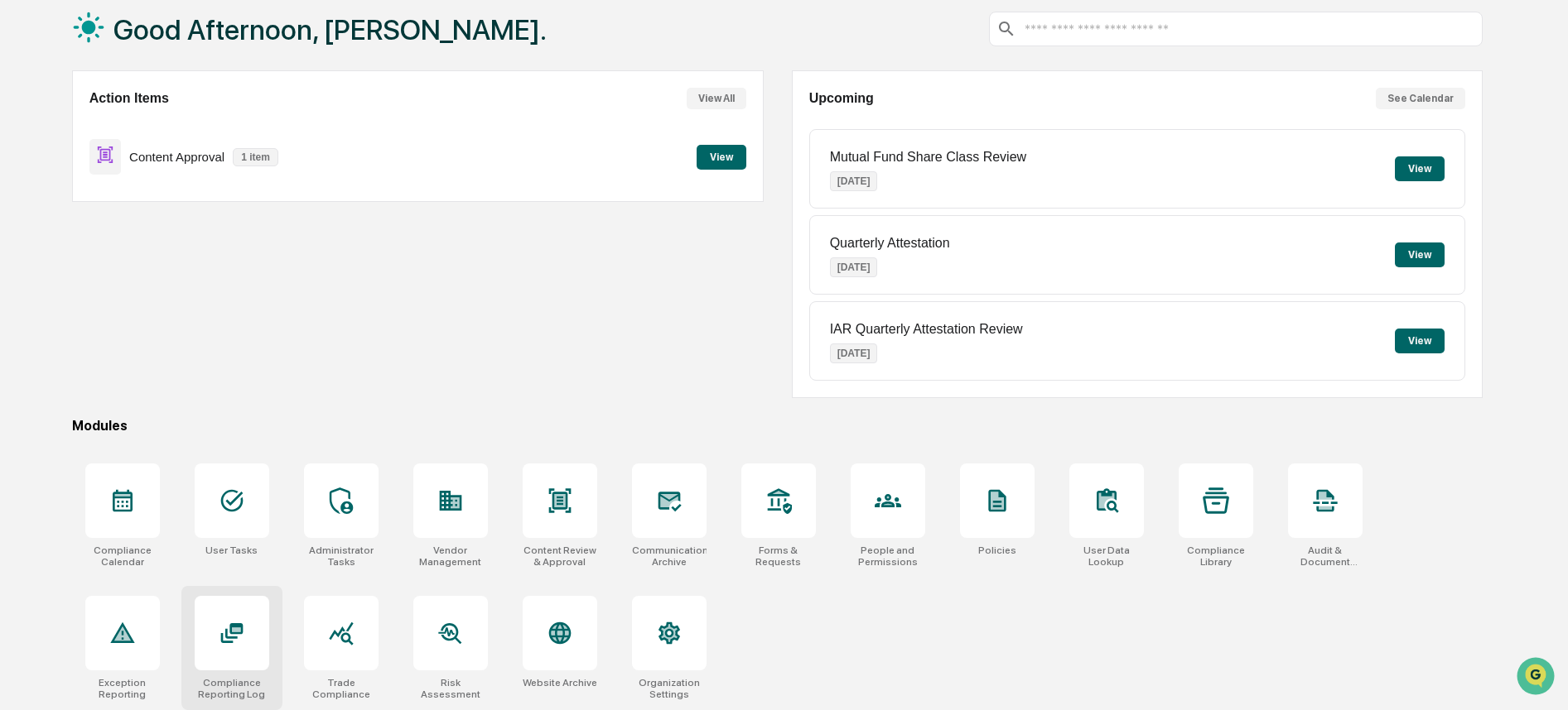
click at [222, 659] on div at bounding box center [232, 634] width 74 height 74
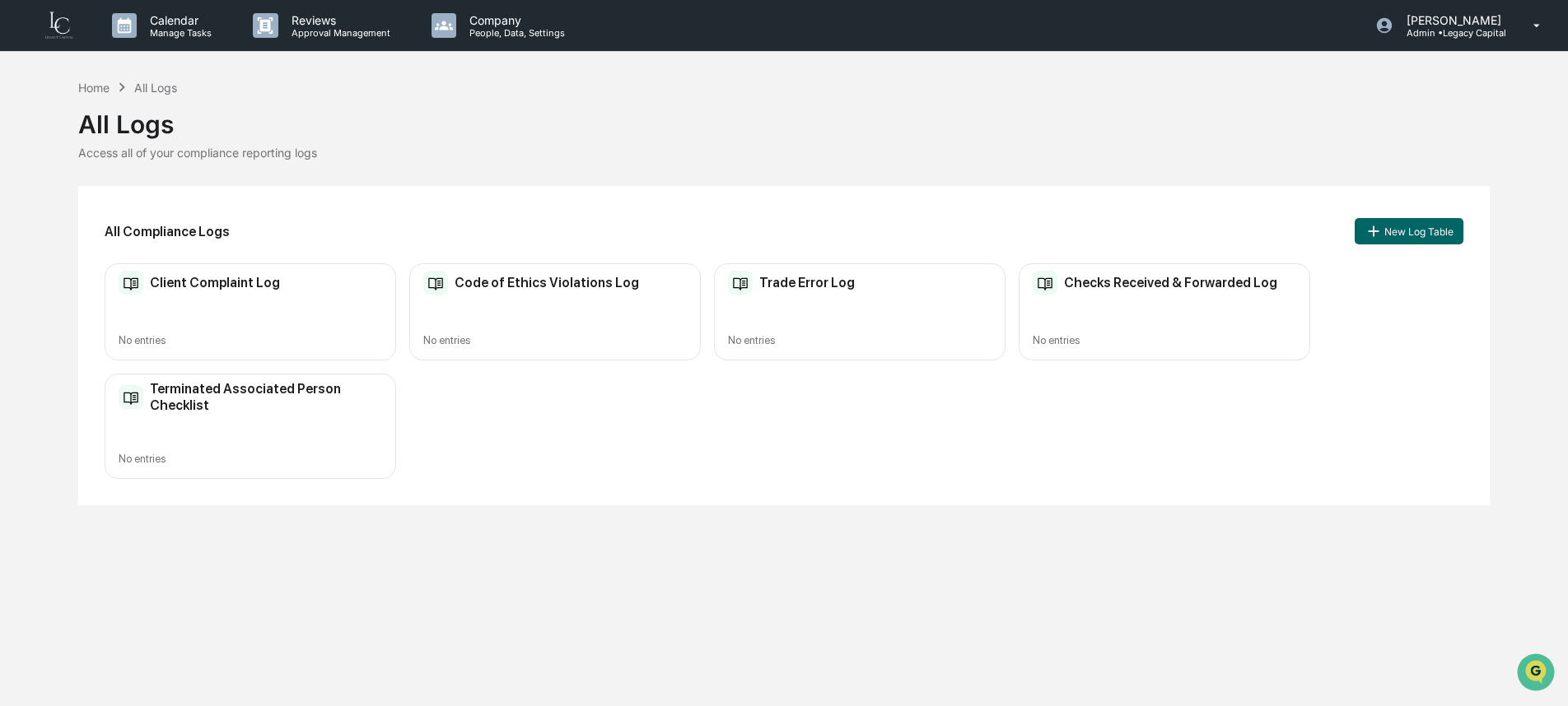
click at [1129, 320] on div "Checks Received & Forwarded Log No entries" at bounding box center [1164, 313] width 292 height 98
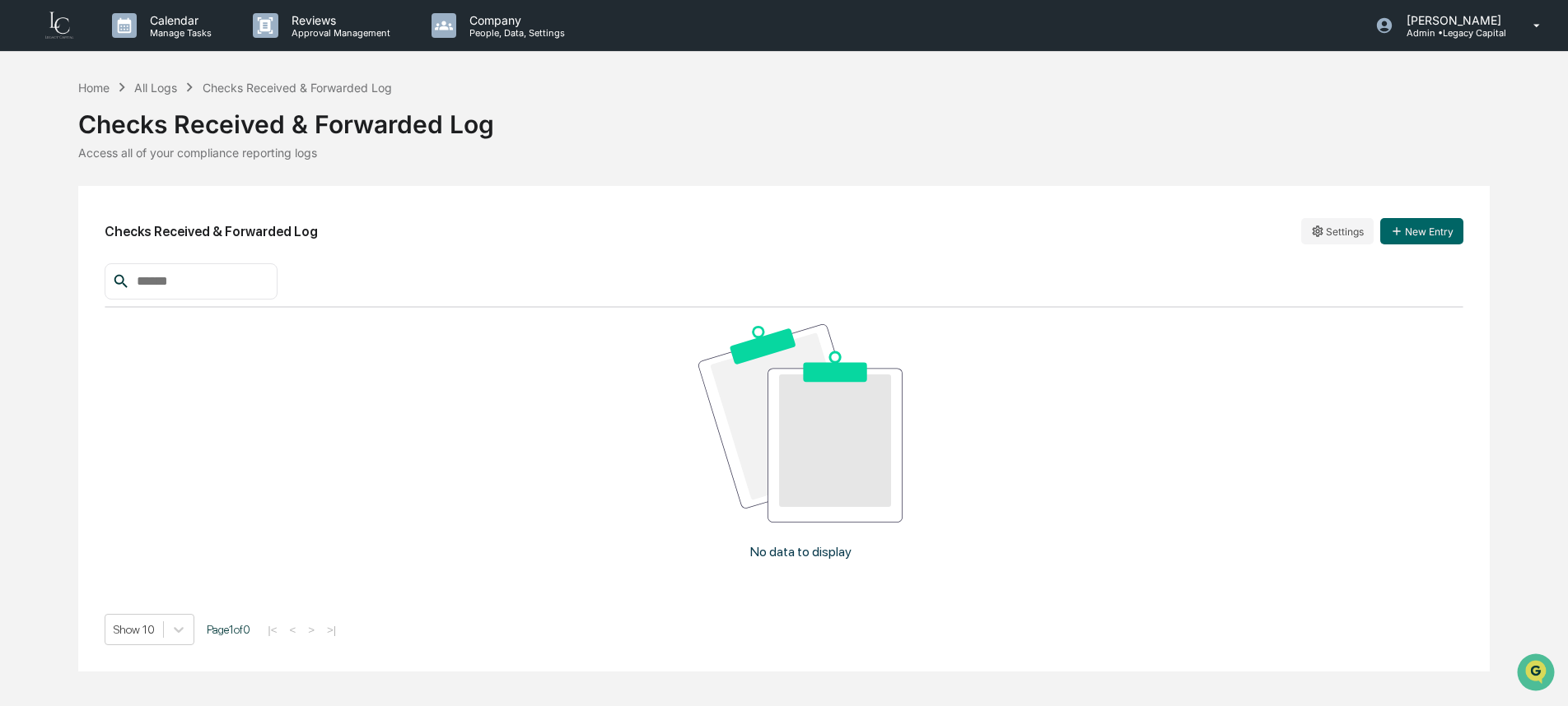
click at [77, 79] on div "Home All Logs Checks Received & Forwarded Log Checks Received & Forwarded Log A…" at bounding box center [784, 375] width 1568 height 593
click at [93, 93] on div "Home" at bounding box center [94, 87] width 31 height 14
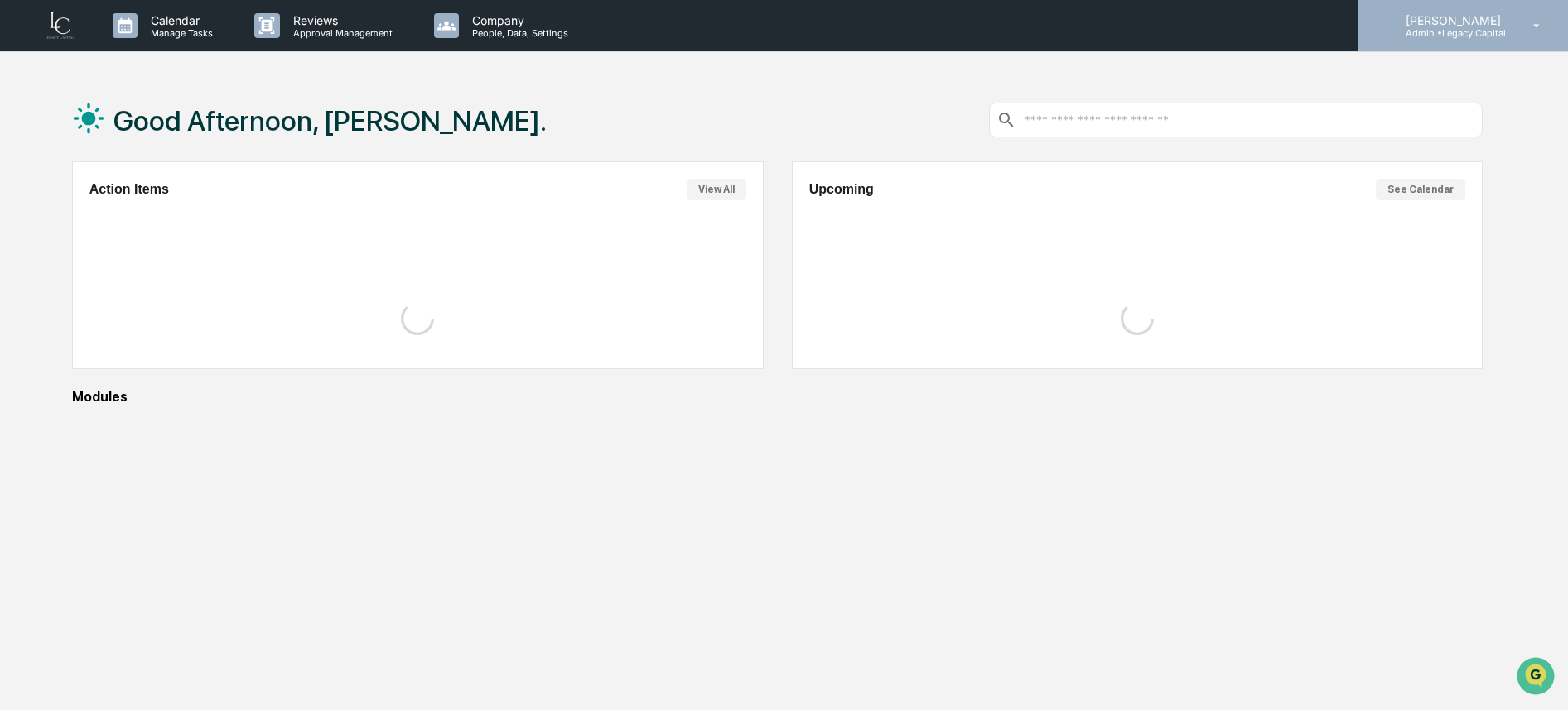
click at [1514, 27] on div "Lindsay Rider Admin • Legacy Capital" at bounding box center [1463, 25] width 210 height 51
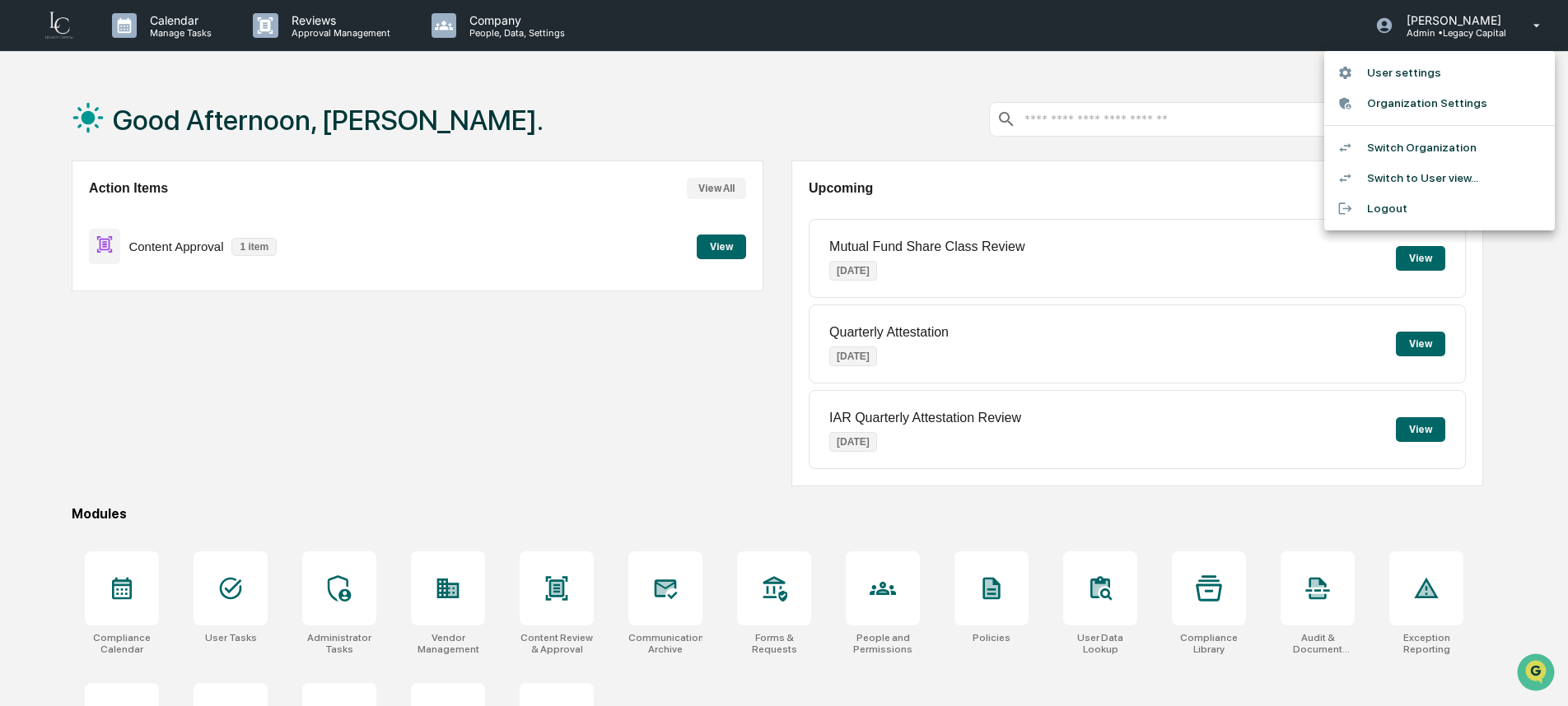
click at [1429, 173] on li "Switch to User view..." at bounding box center [1439, 178] width 230 height 31
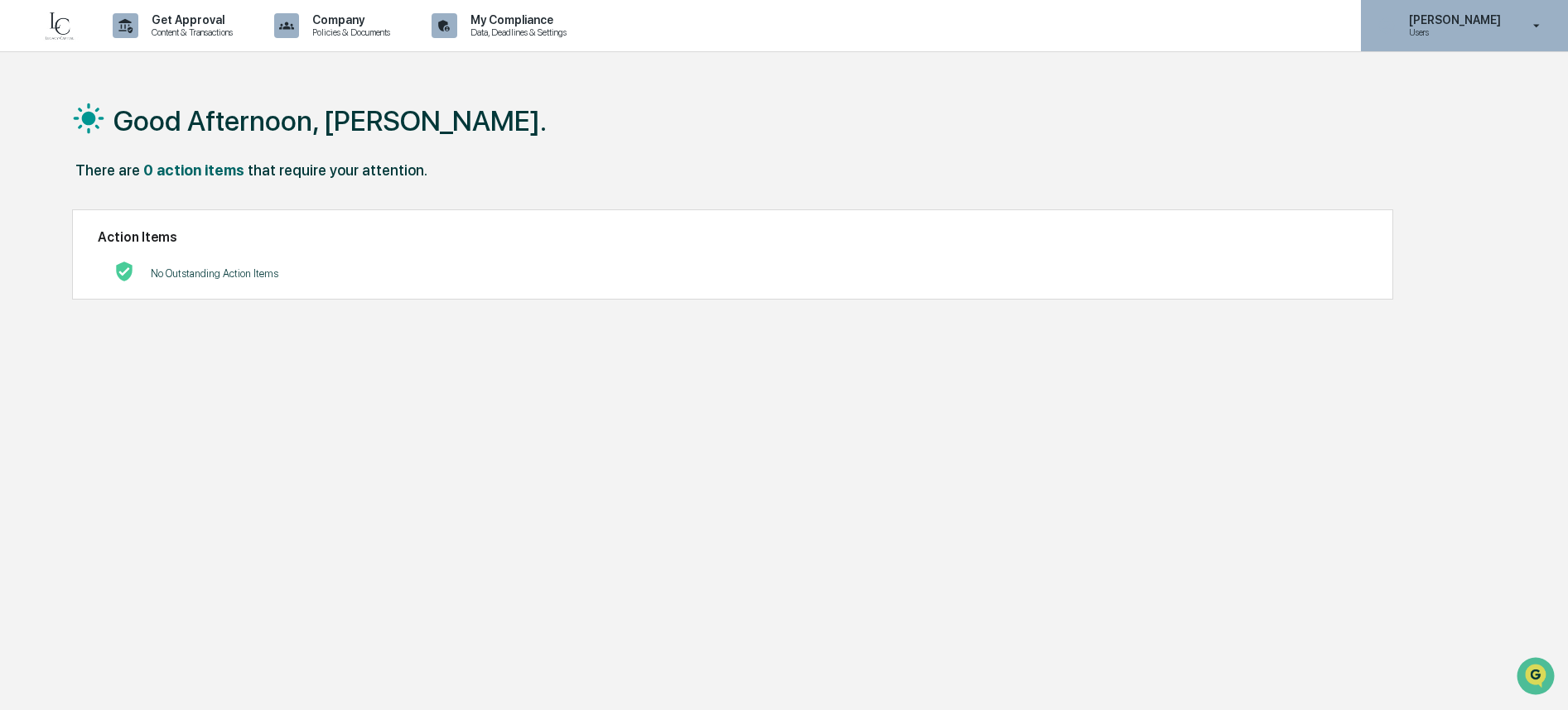
click at [1427, 19] on p "[PERSON_NAME]" at bounding box center [1453, 20] width 114 height 13
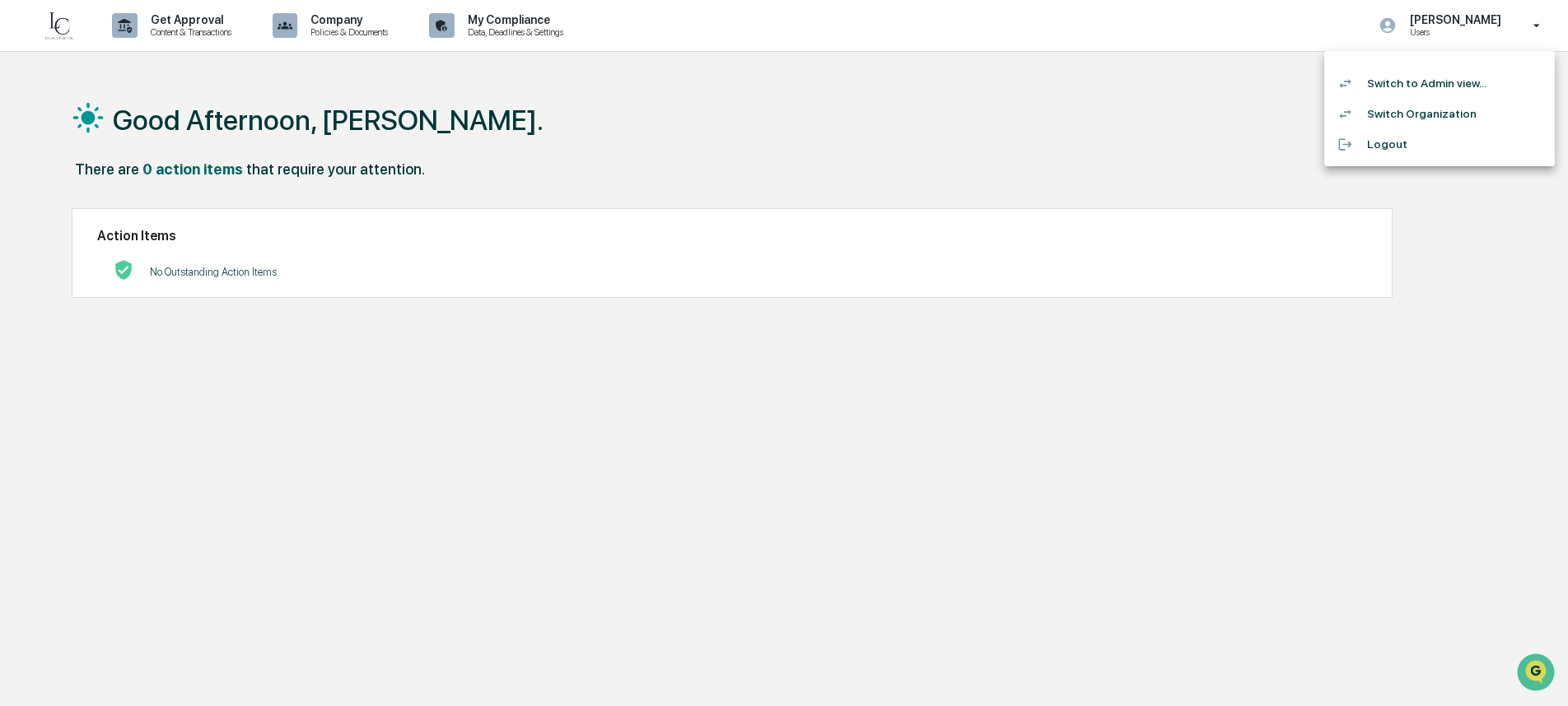
click at [1429, 90] on li "Switch to Admin view..." at bounding box center [1439, 83] width 230 height 31
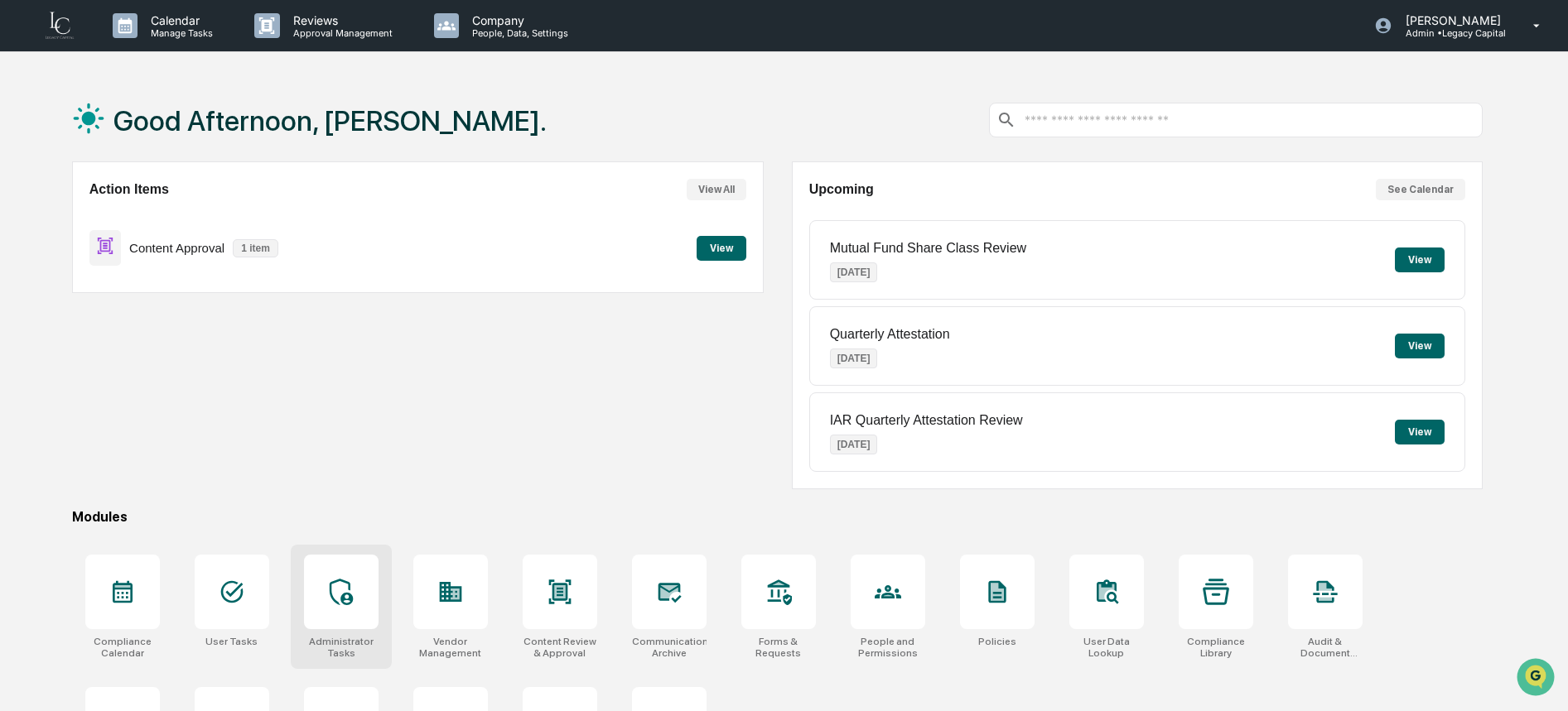
click at [322, 618] on div at bounding box center [342, 592] width 74 height 74
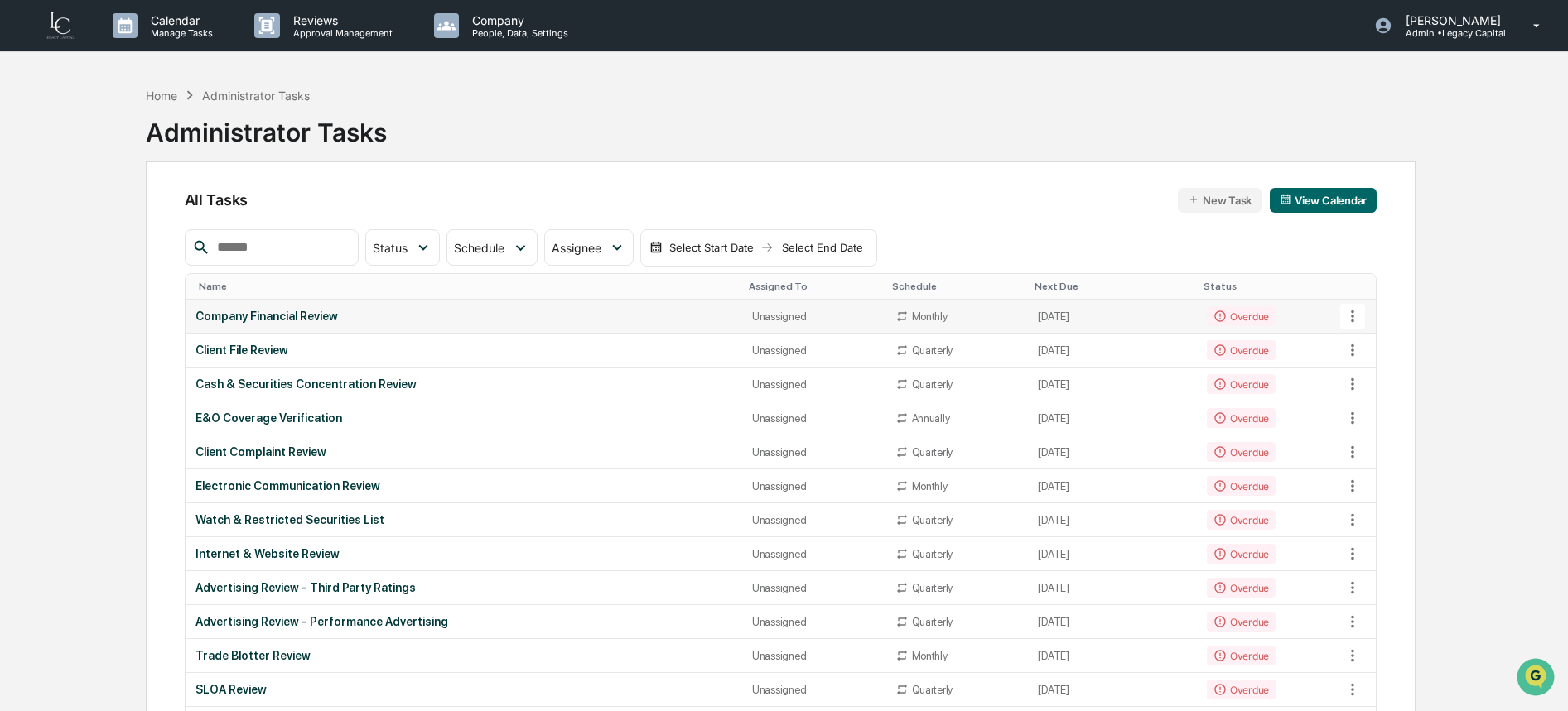
click at [469, 322] on div "Company Financial Review" at bounding box center [464, 316] width 536 height 13
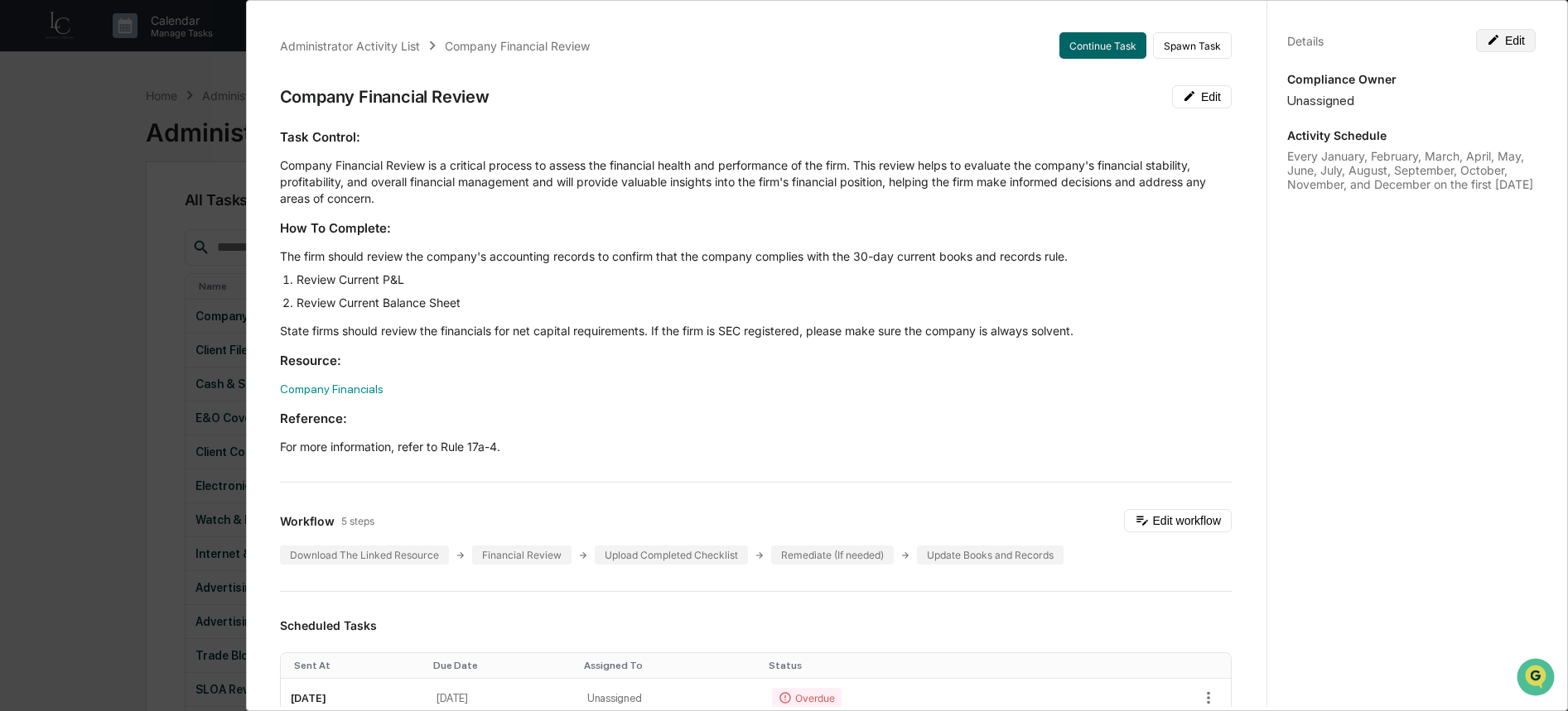
click at [1505, 45] on button "Edit" at bounding box center [1506, 40] width 60 height 23
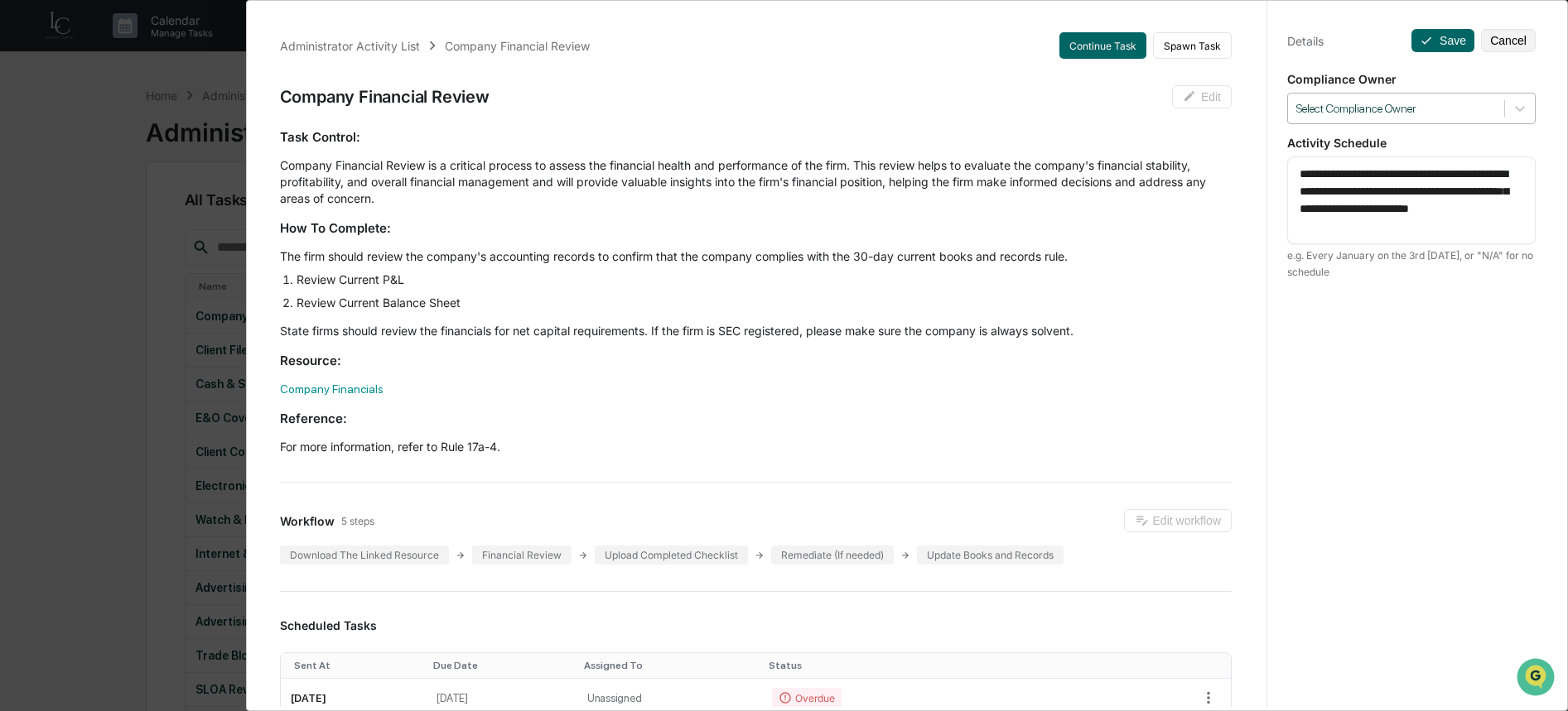
click at [1417, 104] on div at bounding box center [1396, 109] width 199 height 16
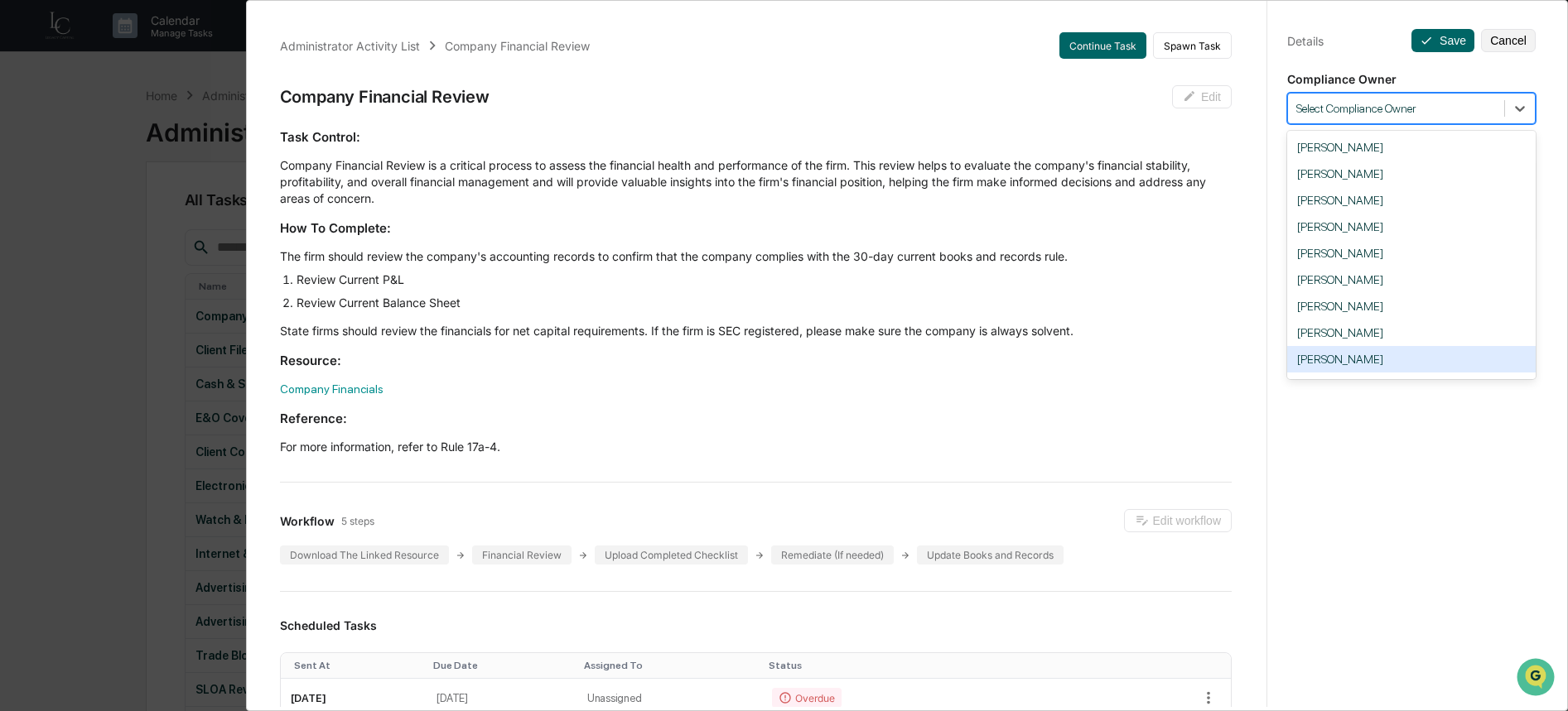
click at [1392, 362] on div "[PERSON_NAME]" at bounding box center [1412, 359] width 249 height 26
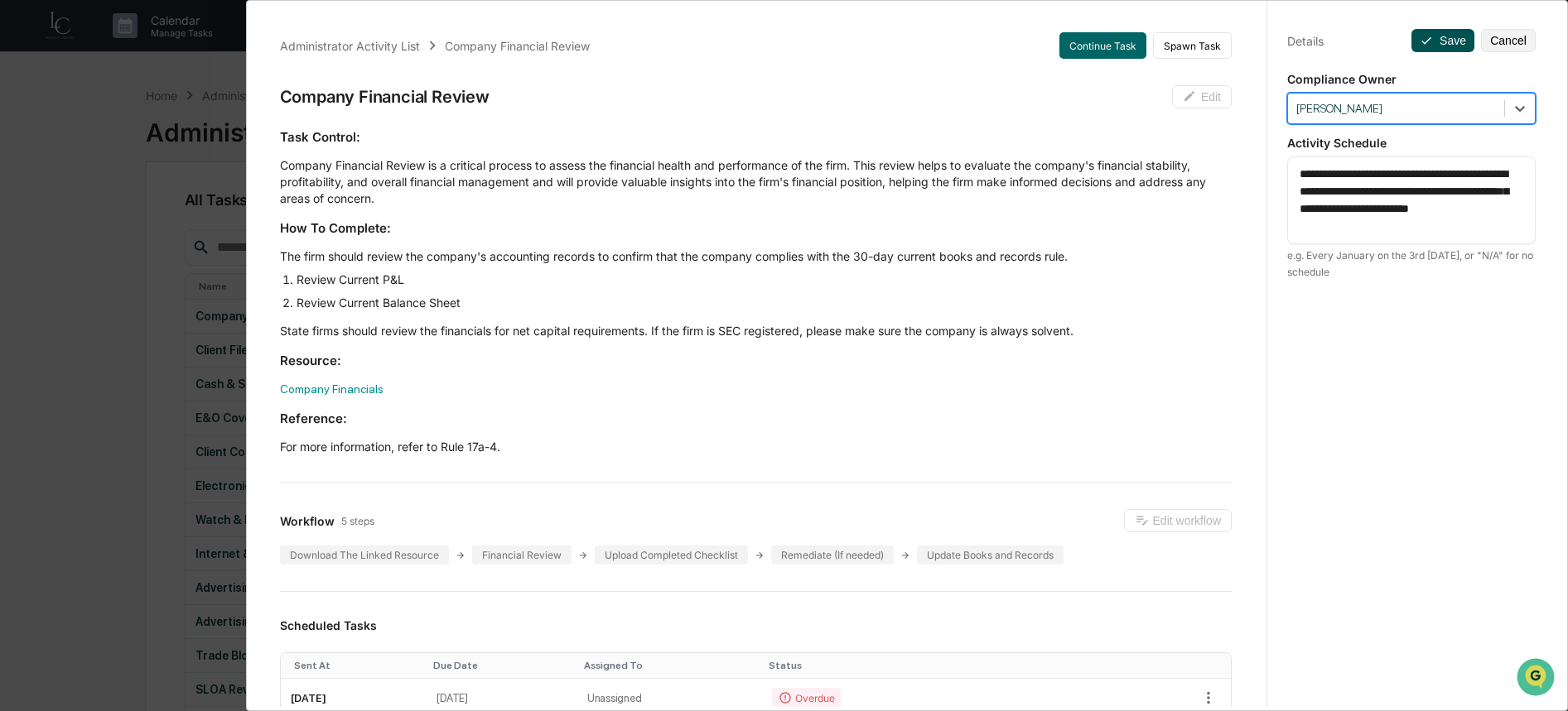
click at [1440, 38] on button "Save" at bounding box center [1443, 40] width 63 height 23
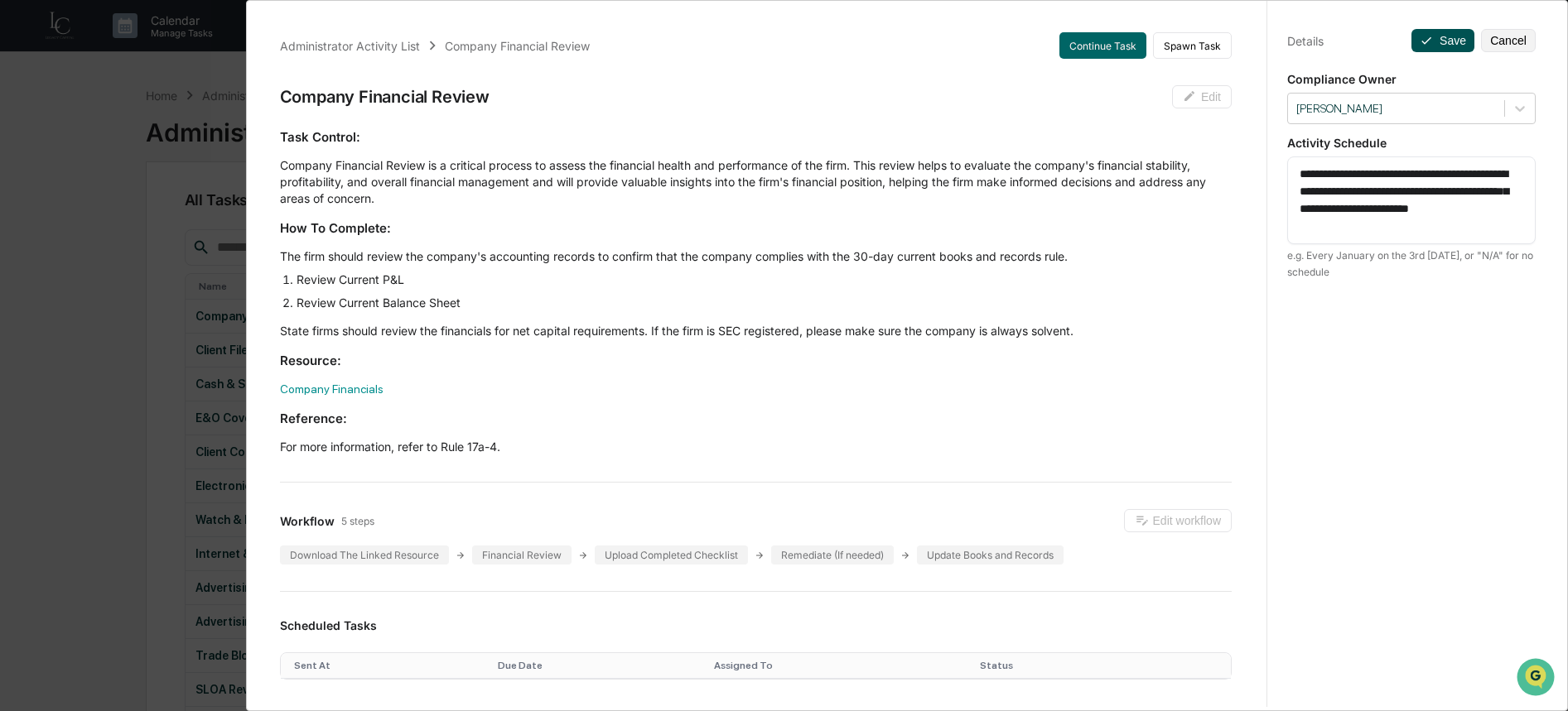
click at [1450, 44] on button "Save" at bounding box center [1443, 40] width 63 height 23
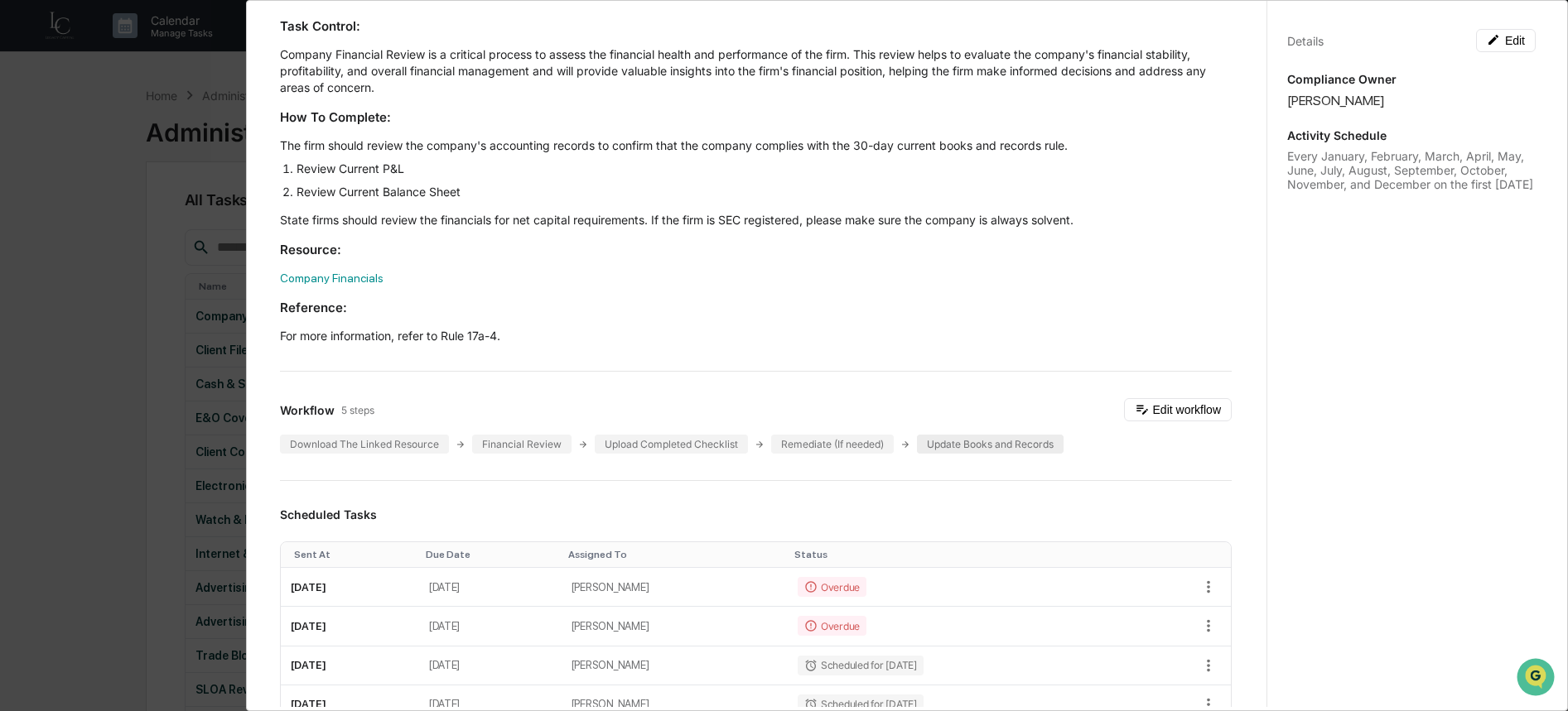
scroll to position [121, 0]
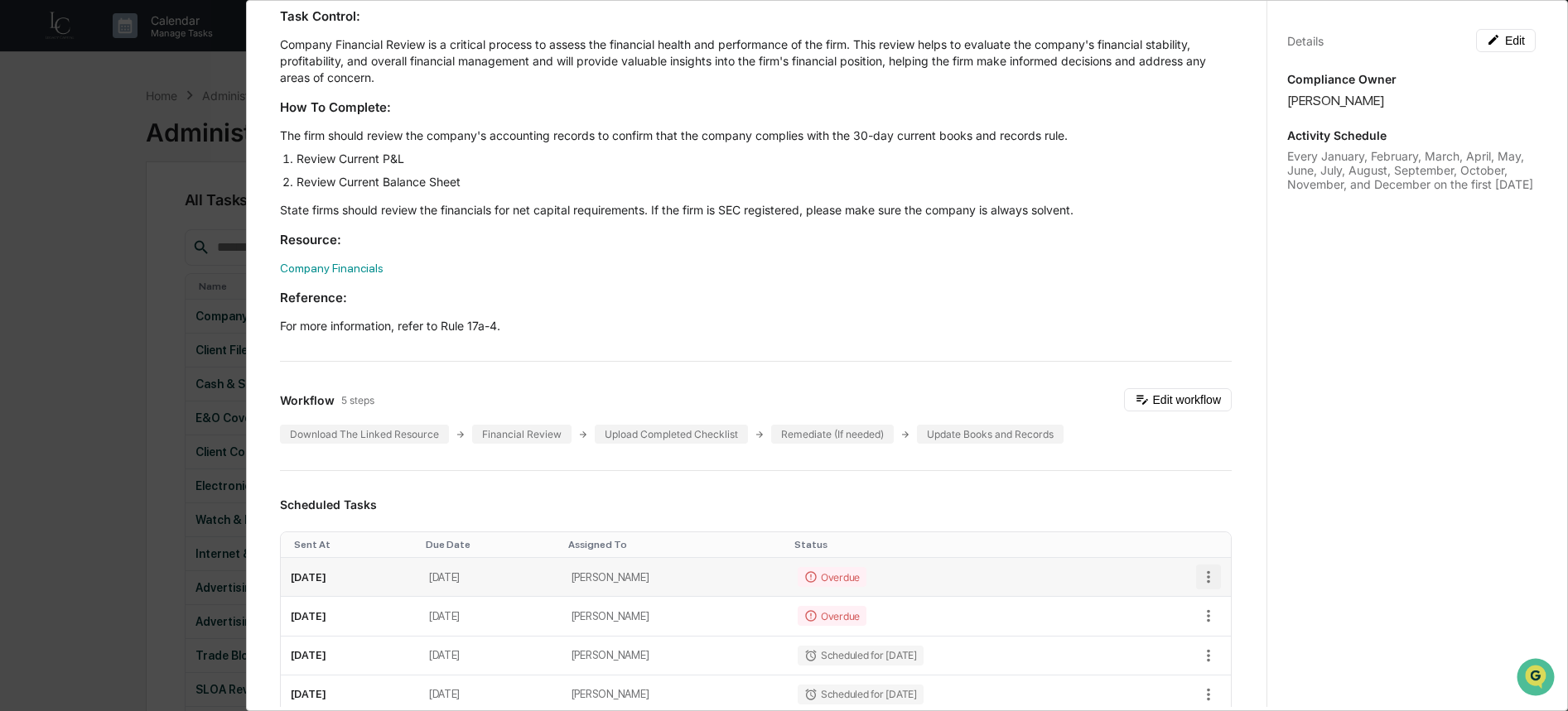
click at [1199, 584] on icon "button" at bounding box center [1209, 577] width 19 height 19
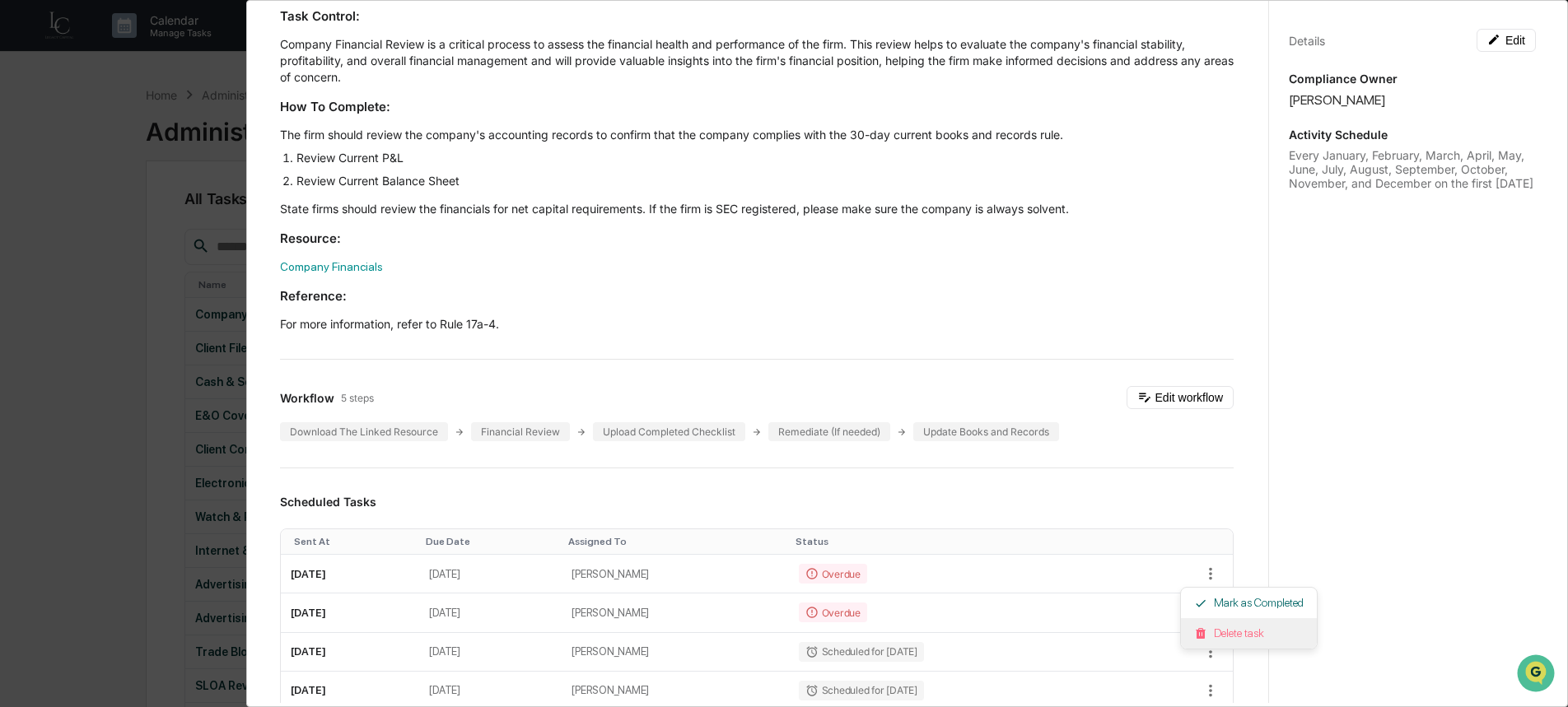
click at [1238, 629] on li "Delete task" at bounding box center [1249, 633] width 136 height 31
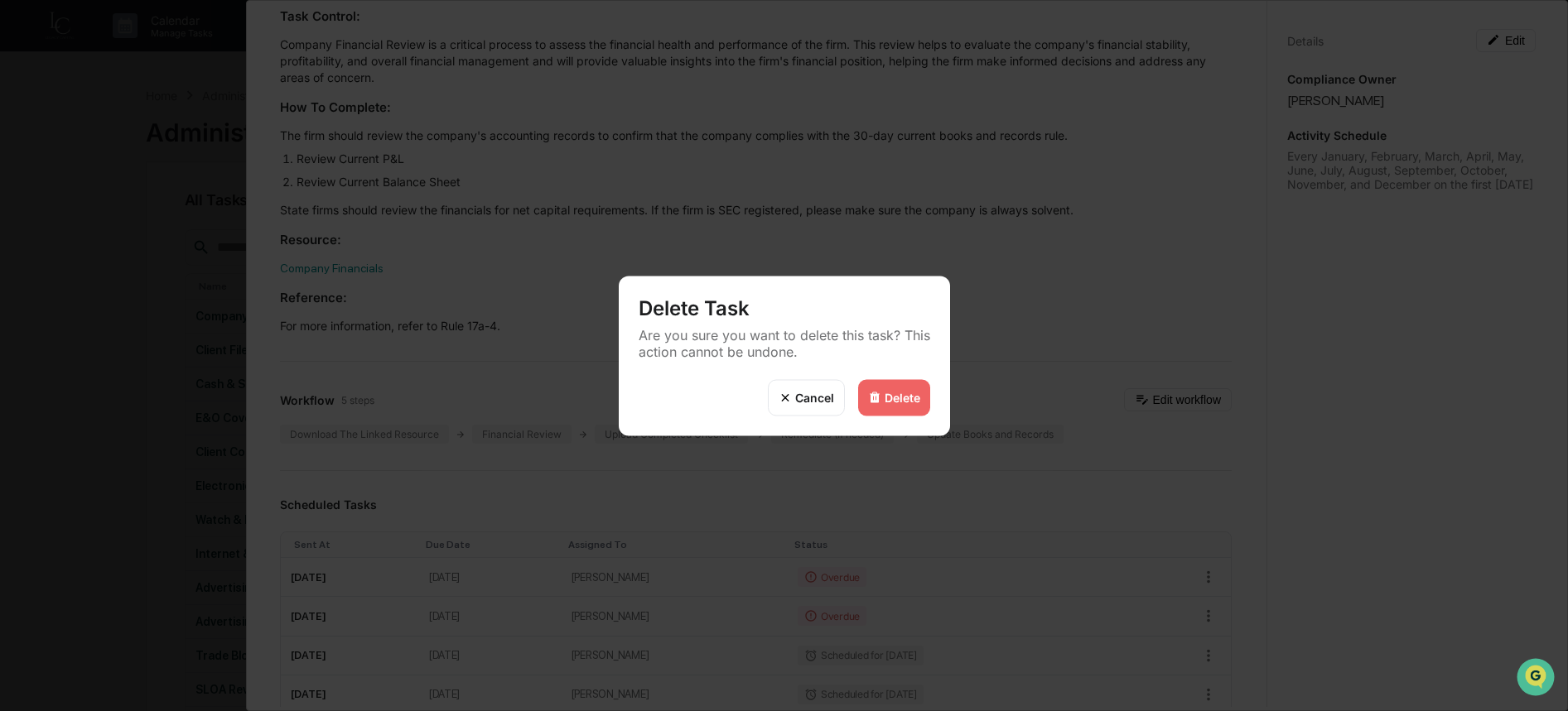
click at [921, 402] on div "Delete" at bounding box center [894, 396] width 72 height 36
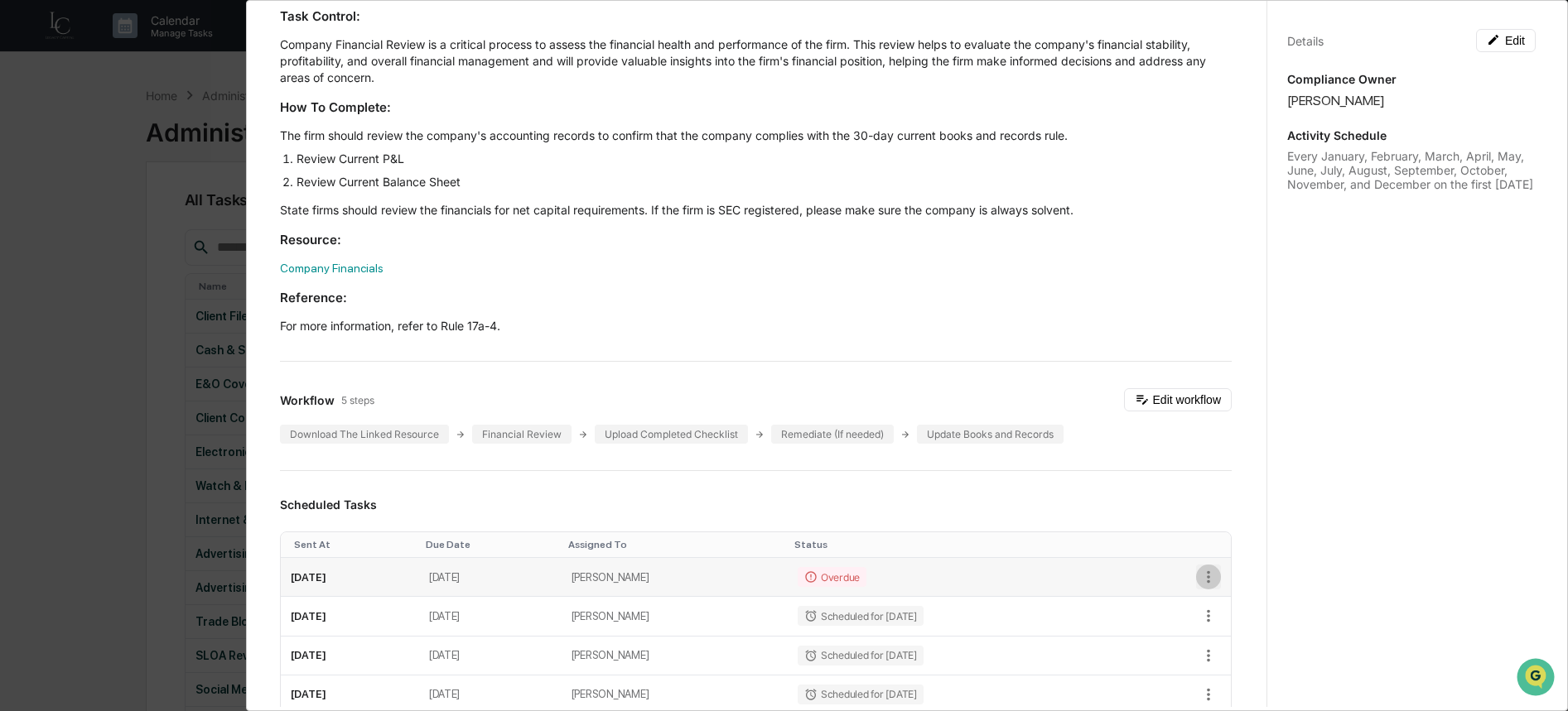
click at [1199, 578] on icon "button" at bounding box center [1209, 577] width 19 height 19
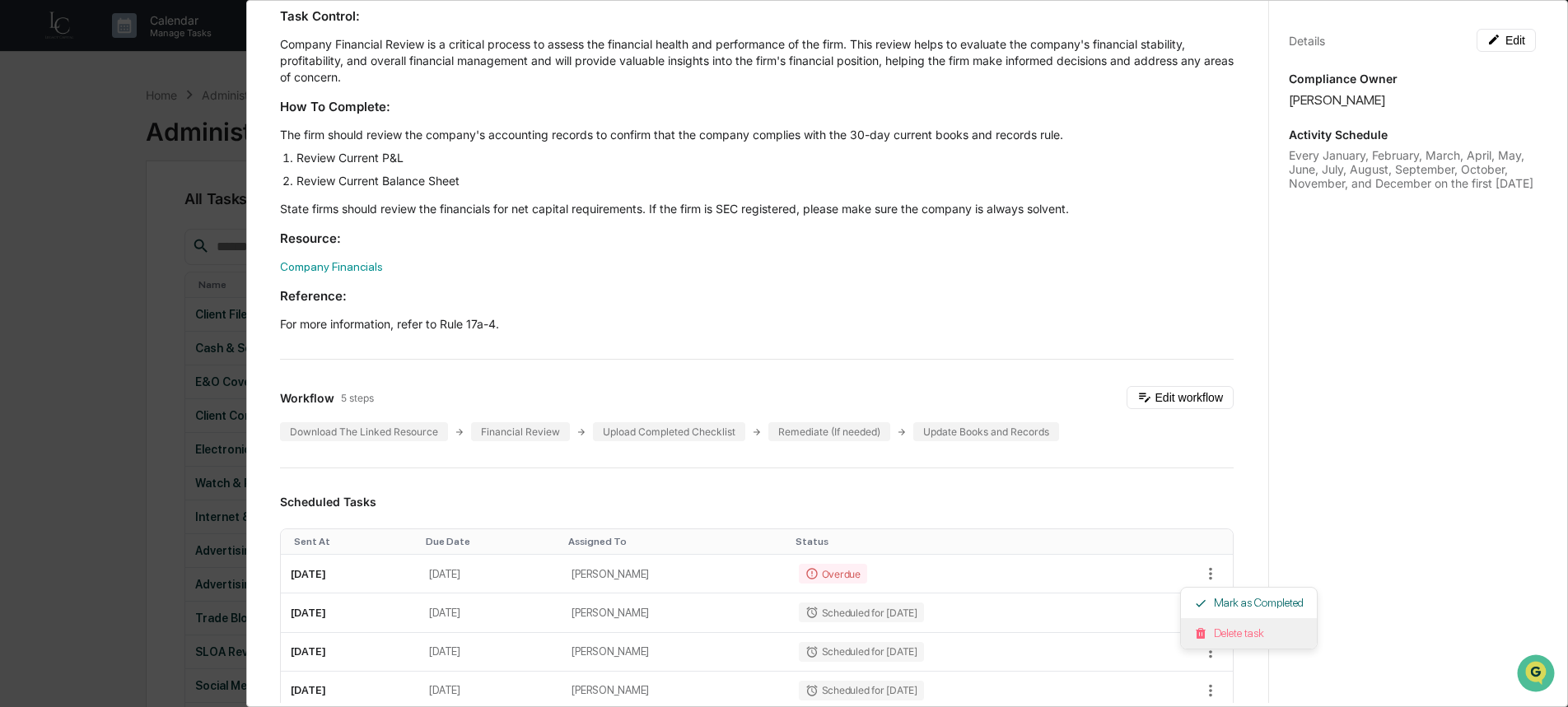
click at [1223, 639] on li "Delete task" at bounding box center [1249, 633] width 136 height 31
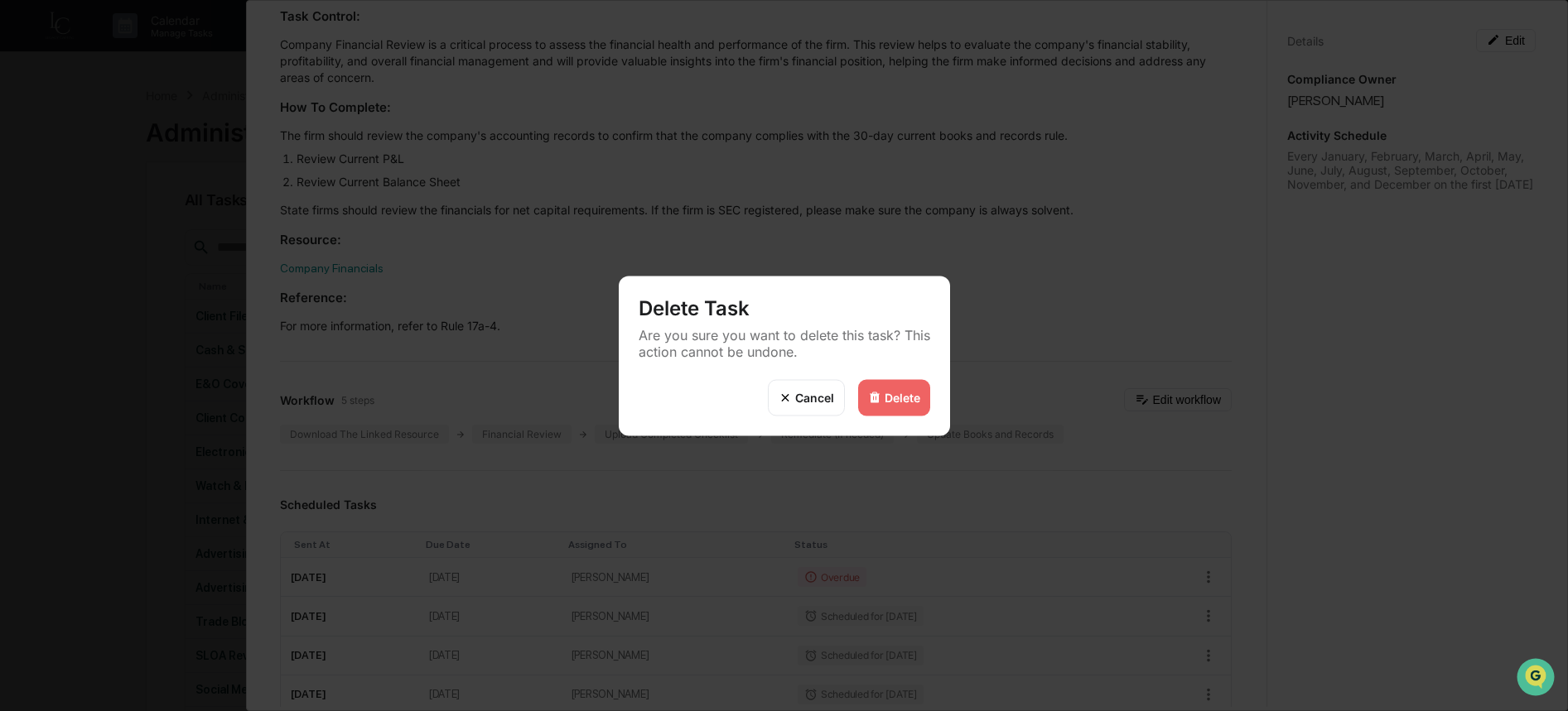
click at [873, 392] on img at bounding box center [874, 397] width 13 height 13
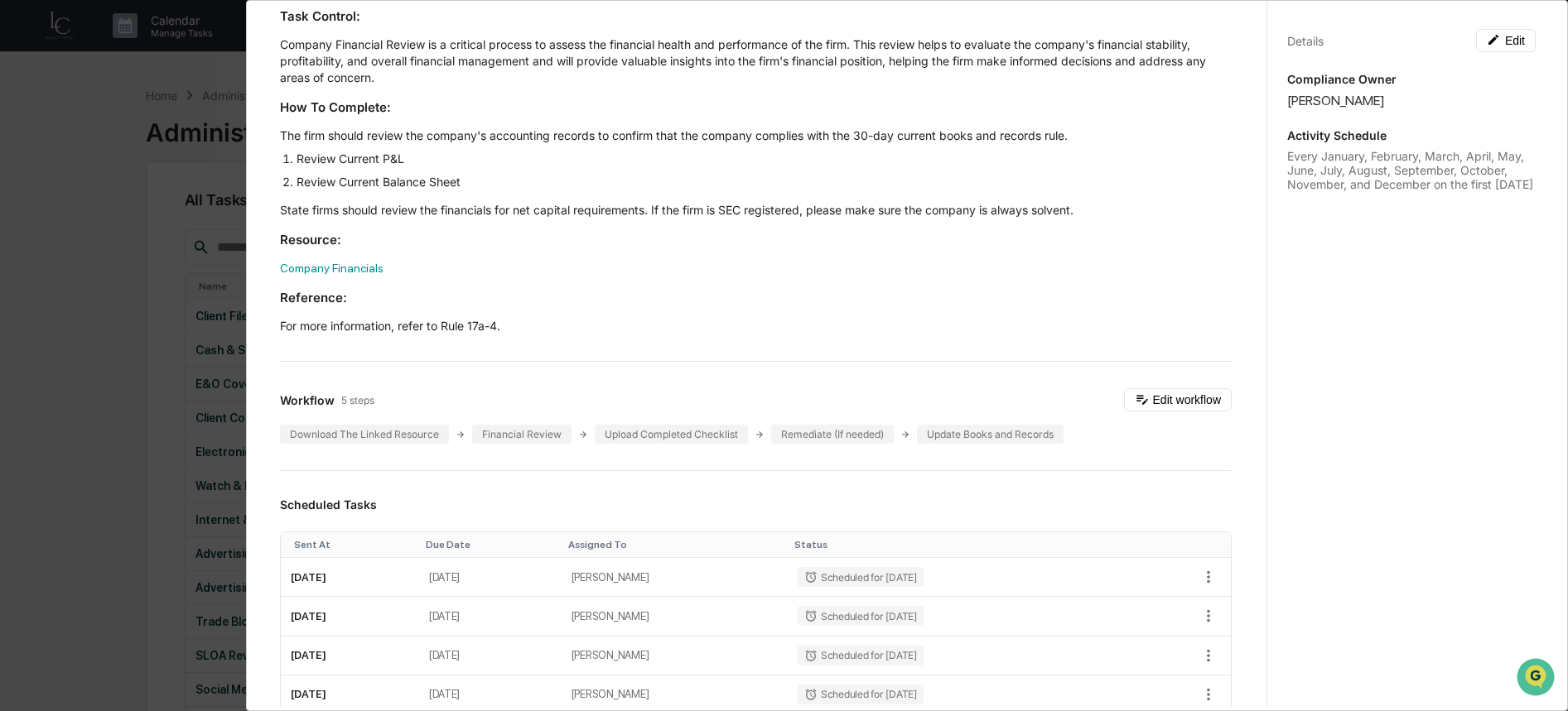
click at [130, 493] on div "Administrator Activity List Company Financial Review Start Task Spawn Task Comp…" at bounding box center [784, 356] width 1568 height 711
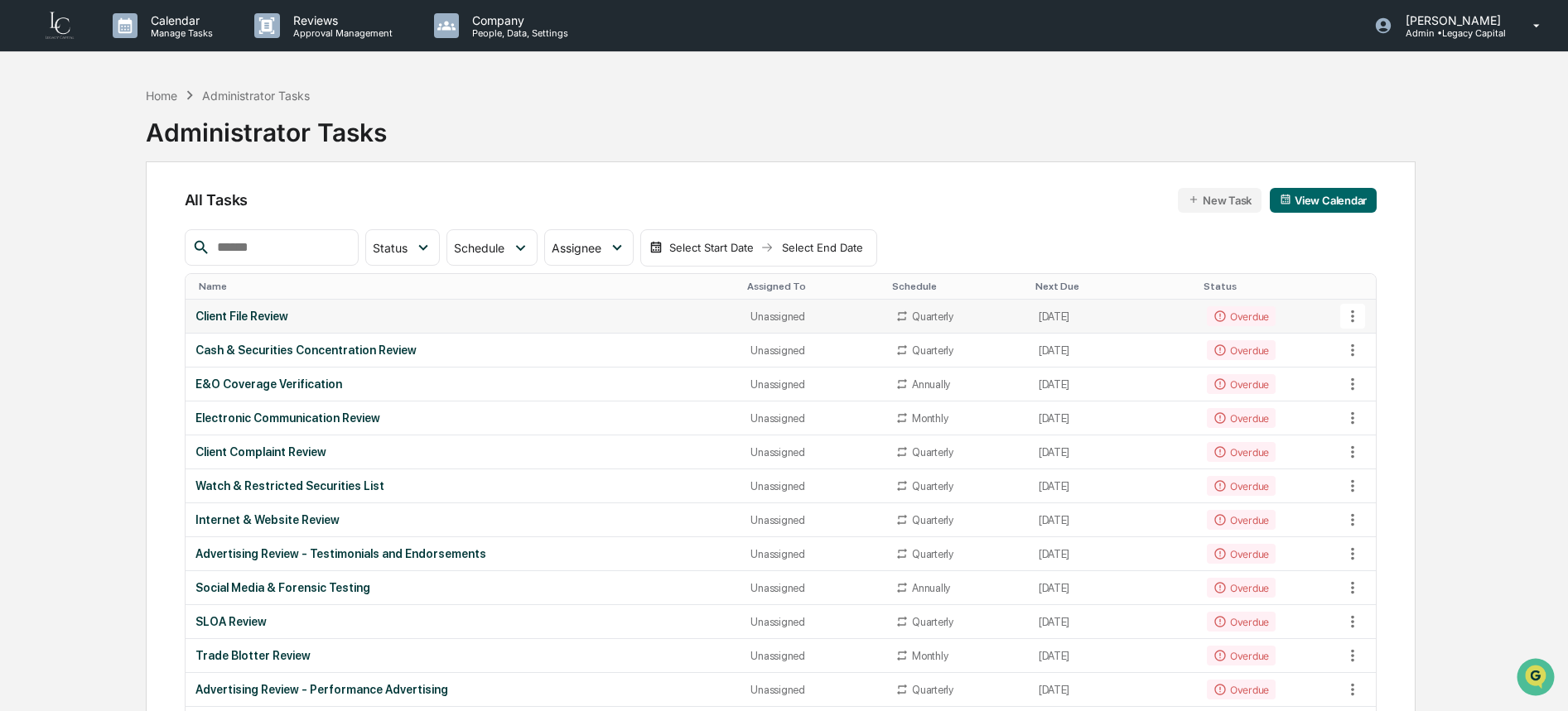
click at [269, 324] on td "Client File Review" at bounding box center [463, 316] width 556 height 34
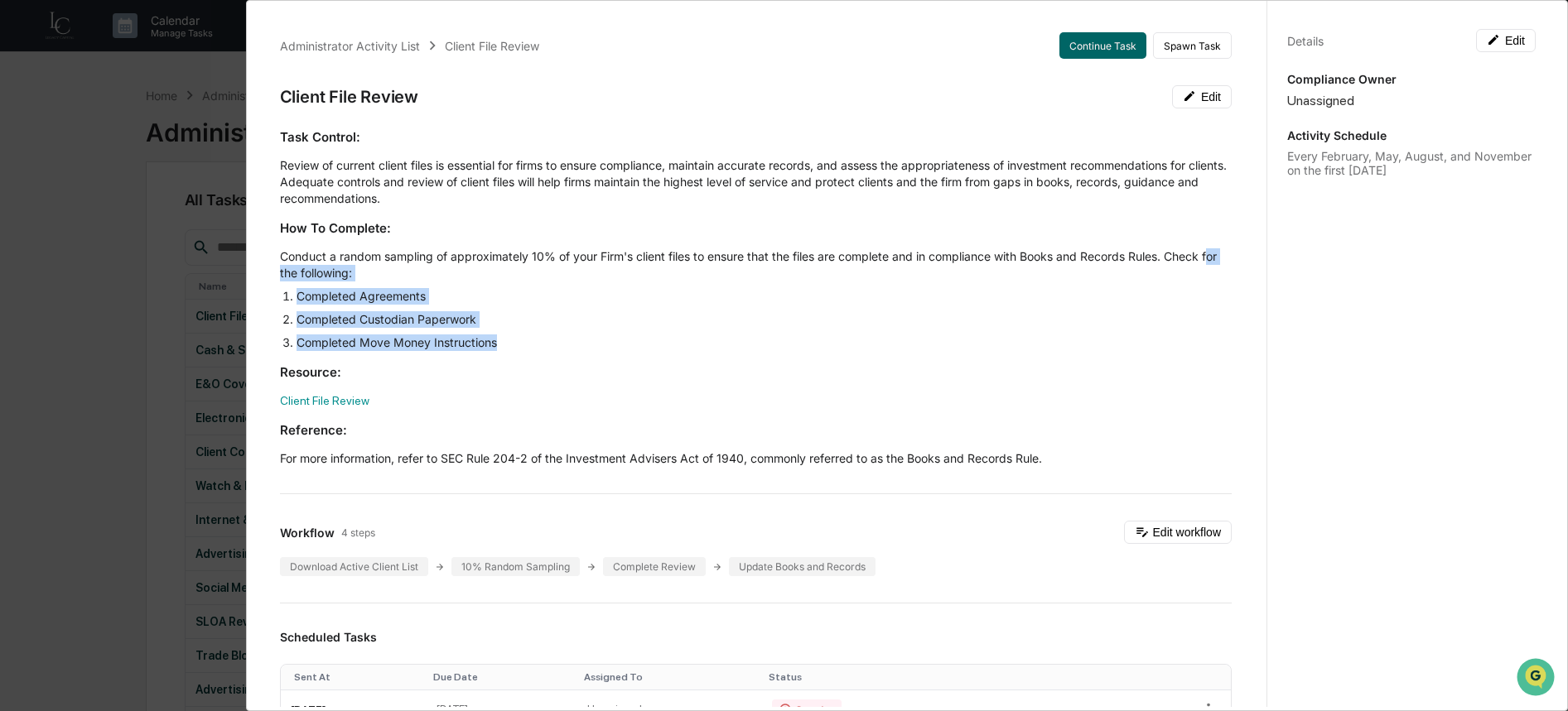
drag, startPoint x: 265, startPoint y: 319, endPoint x: 518, endPoint y: 346, distance: 254.4
click at [515, 347] on div "Task Control: Review of current client files is essential for firms to ensure c…" at bounding box center [756, 298] width 952 height 339
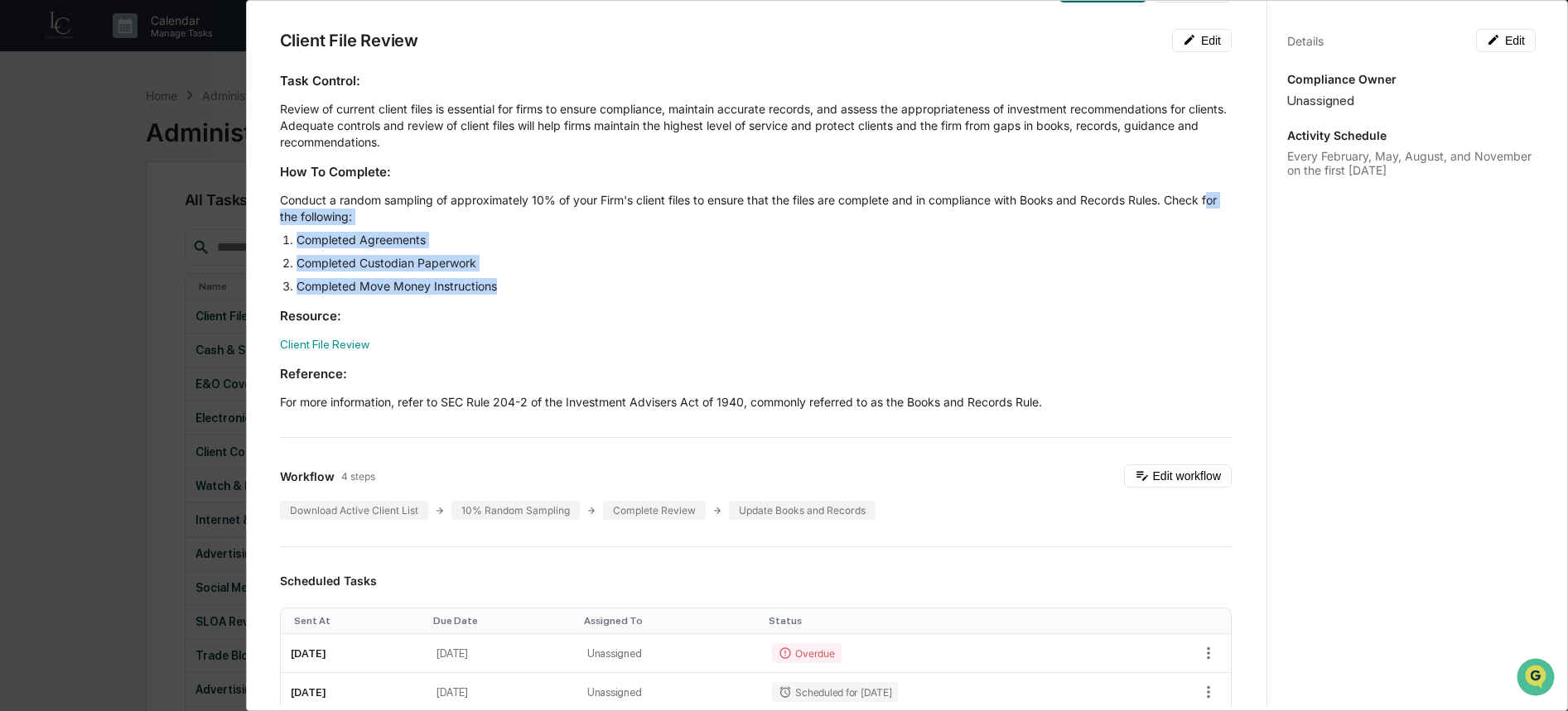
scroll to position [336, 0]
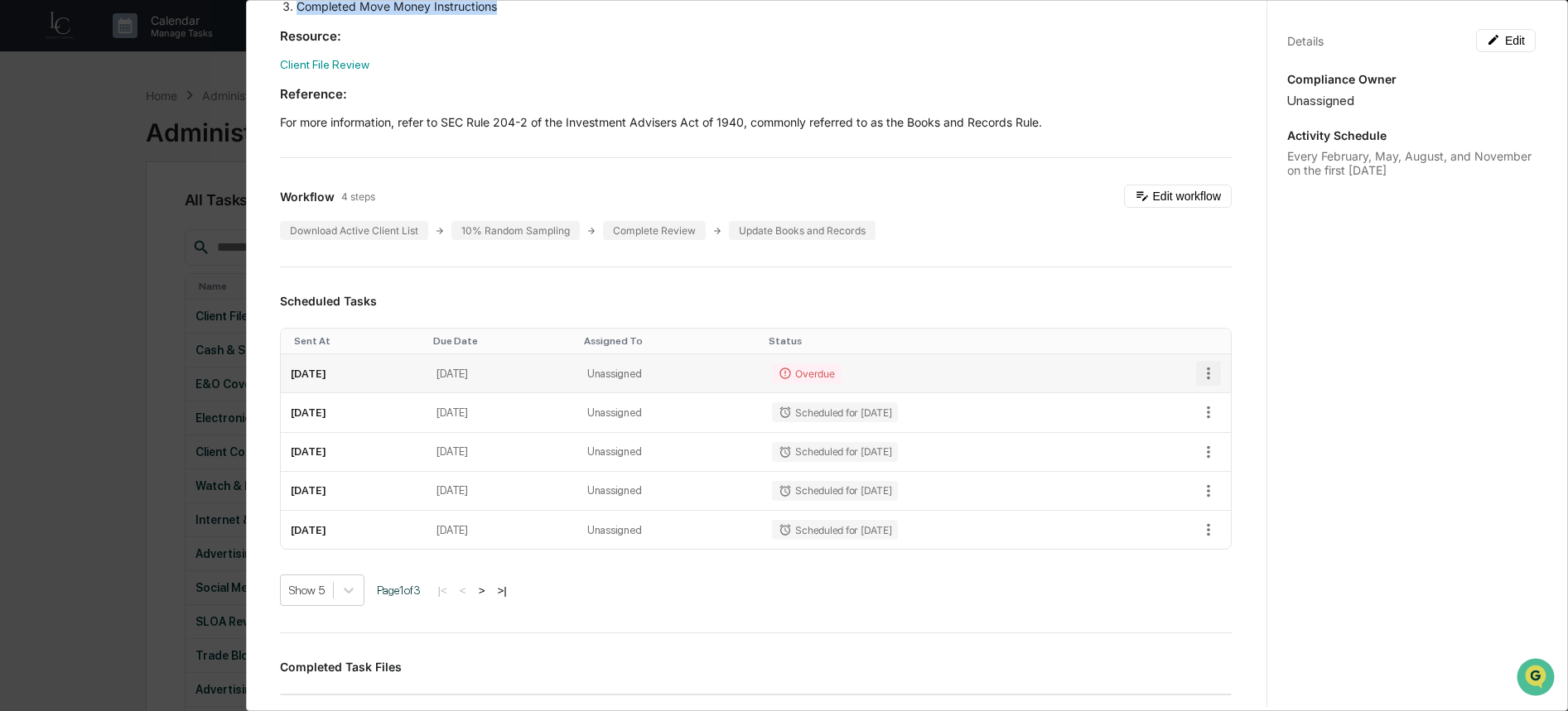
click at [1199, 374] on icon "button" at bounding box center [1209, 373] width 19 height 19
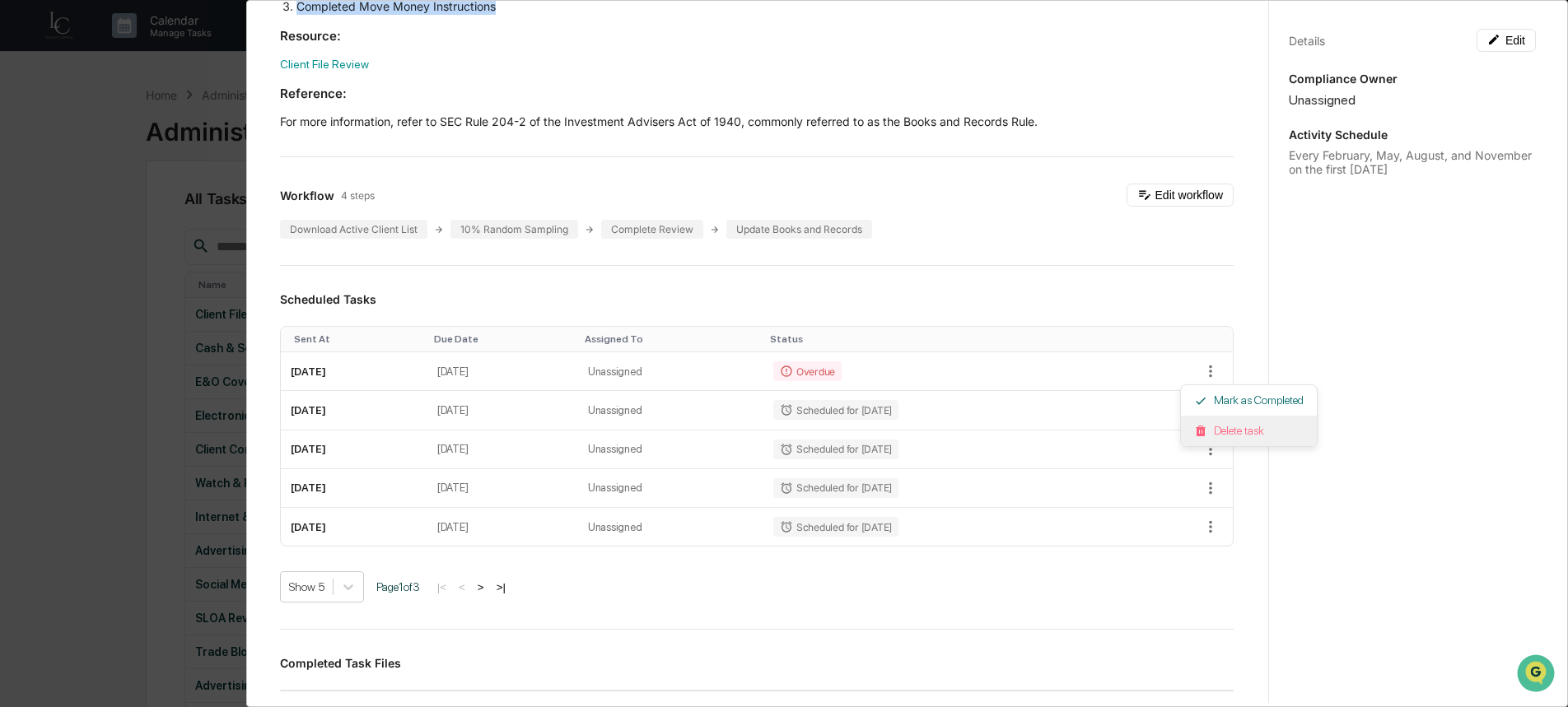
click at [1200, 438] on li "Delete task" at bounding box center [1249, 430] width 136 height 31
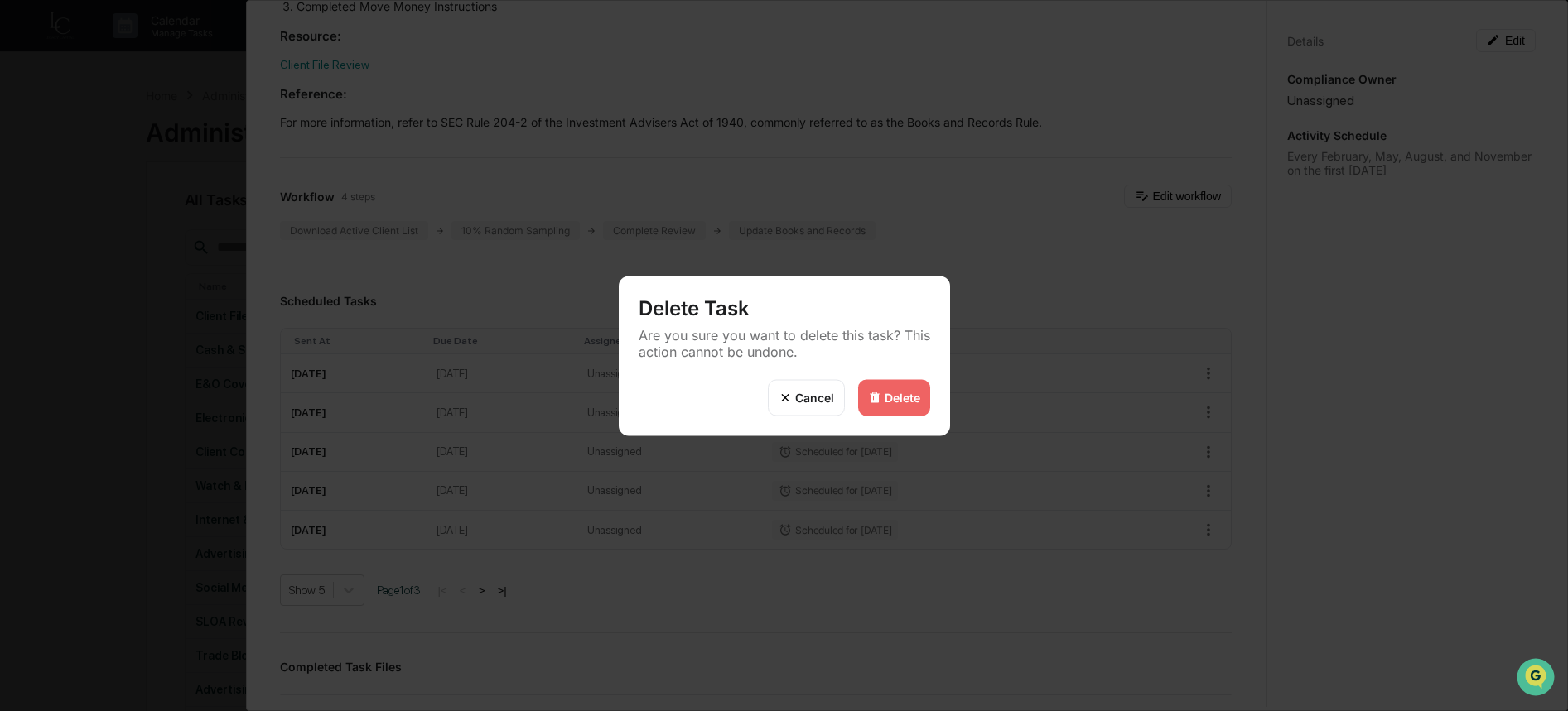
click at [912, 404] on div "Delete" at bounding box center [902, 397] width 35 height 14
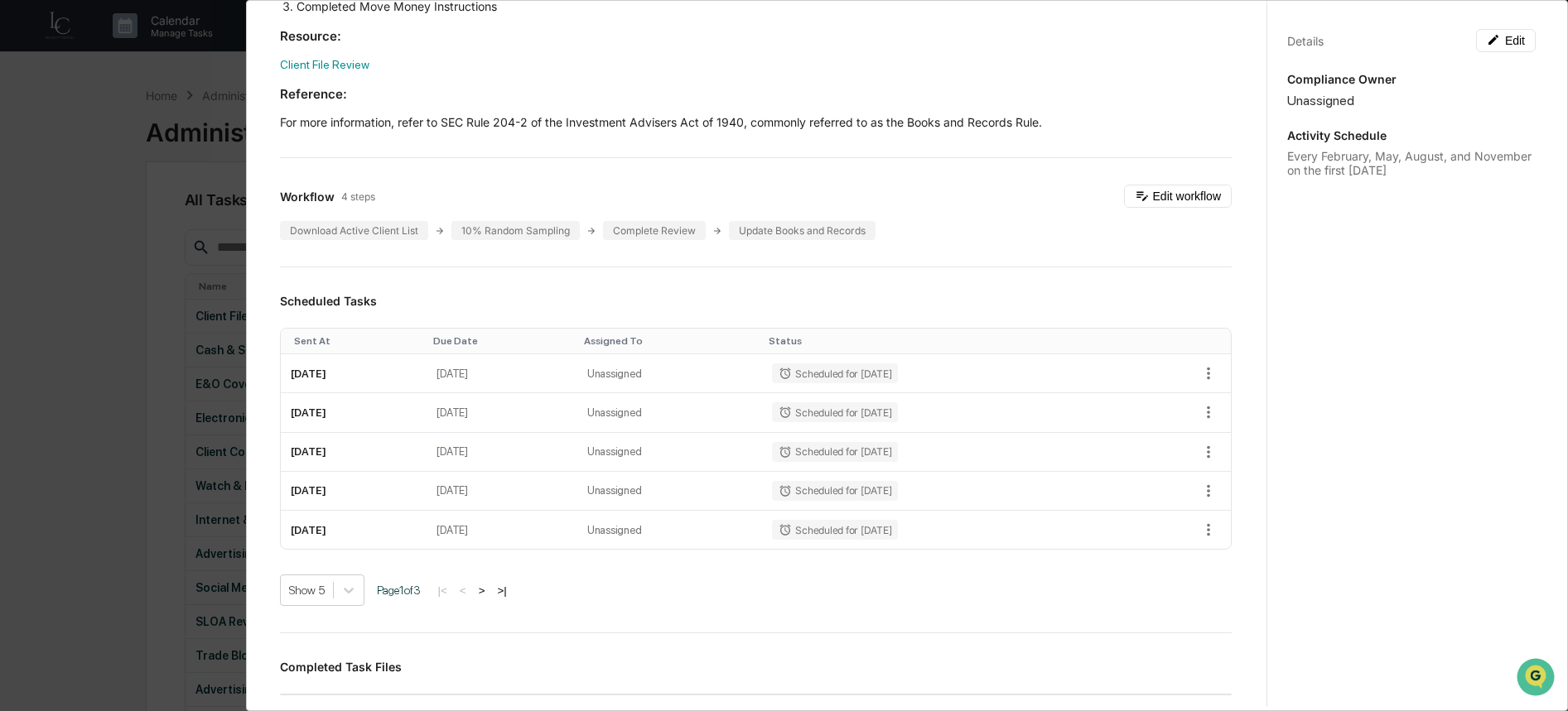
click at [887, 404] on div "Delete" at bounding box center [902, 397] width 35 height 14
click at [1517, 33] on button "Edit" at bounding box center [1506, 40] width 60 height 23
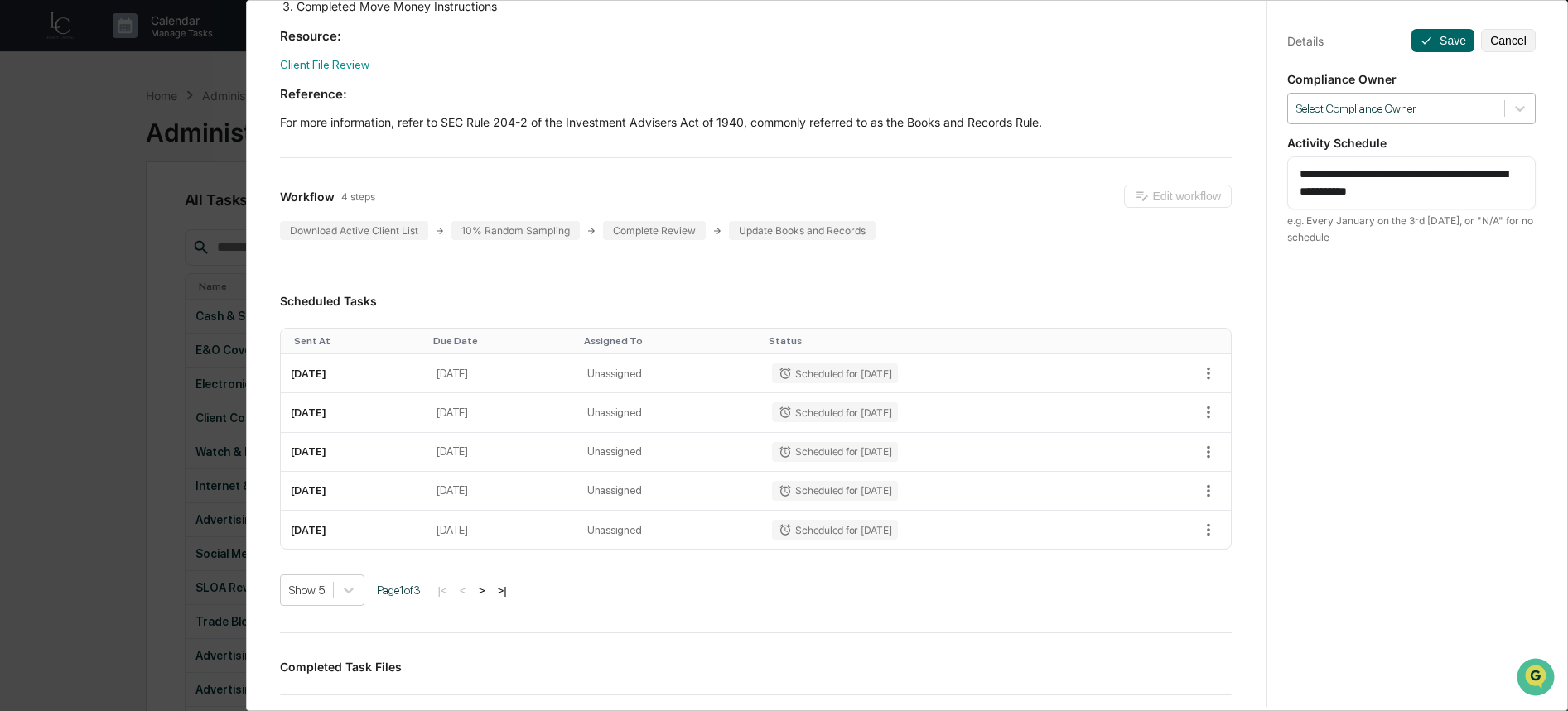
click at [1352, 107] on div at bounding box center [1396, 109] width 199 height 16
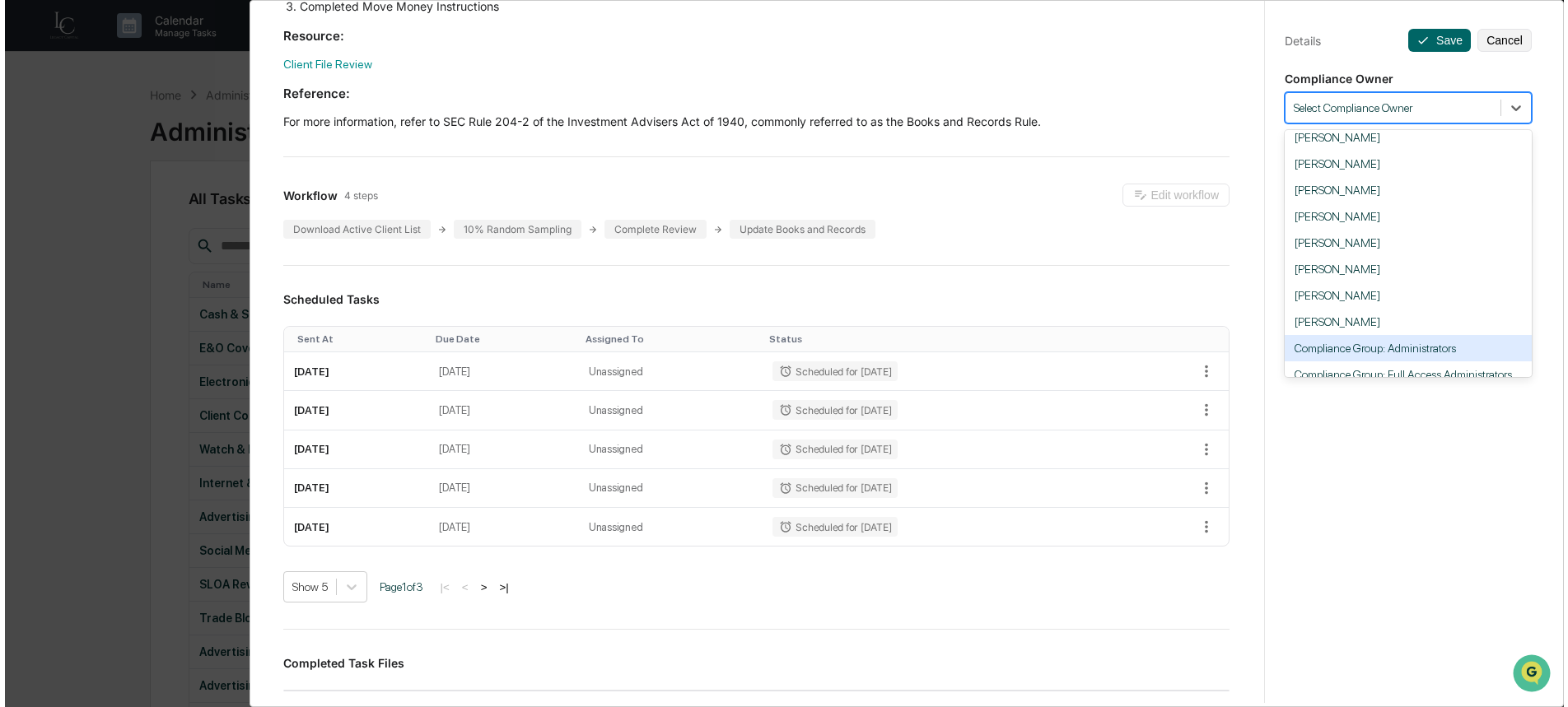
scroll to position [114, 0]
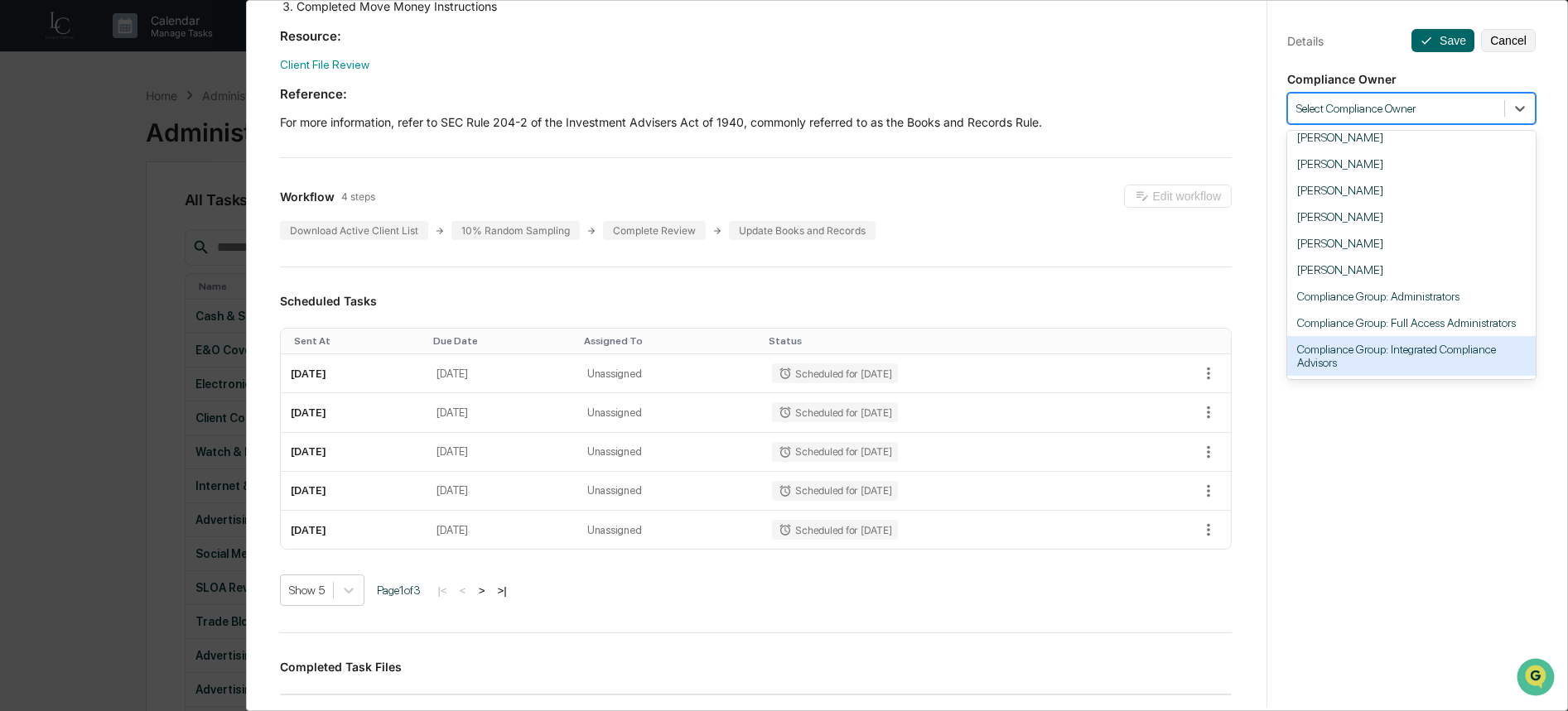
drag, startPoint x: 1400, startPoint y: 475, endPoint x: 1349, endPoint y: 192, distance: 287.6
click at [1400, 472] on div "**********" at bounding box center [1411, 371] width 289 height 751
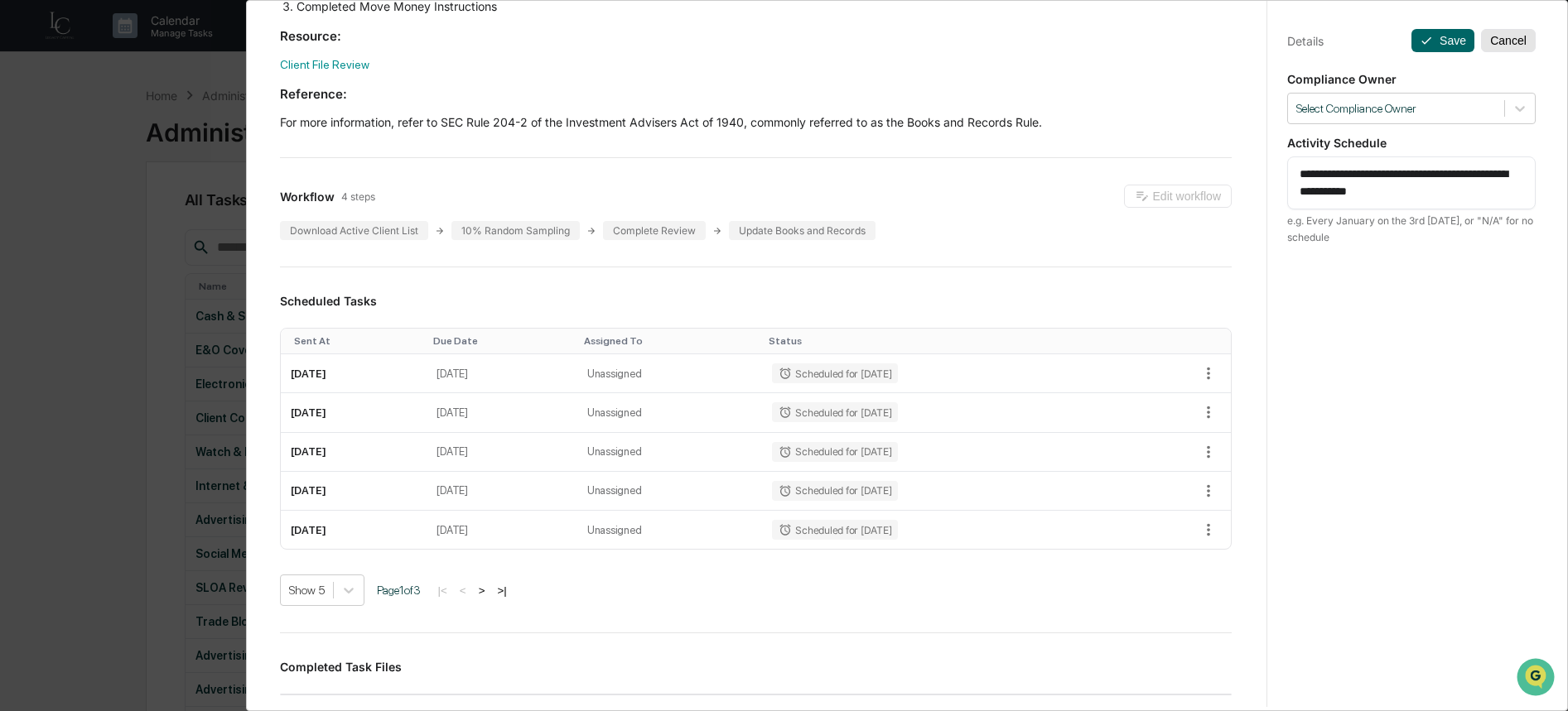
click at [1498, 40] on button "Cancel" at bounding box center [1508, 40] width 55 height 23
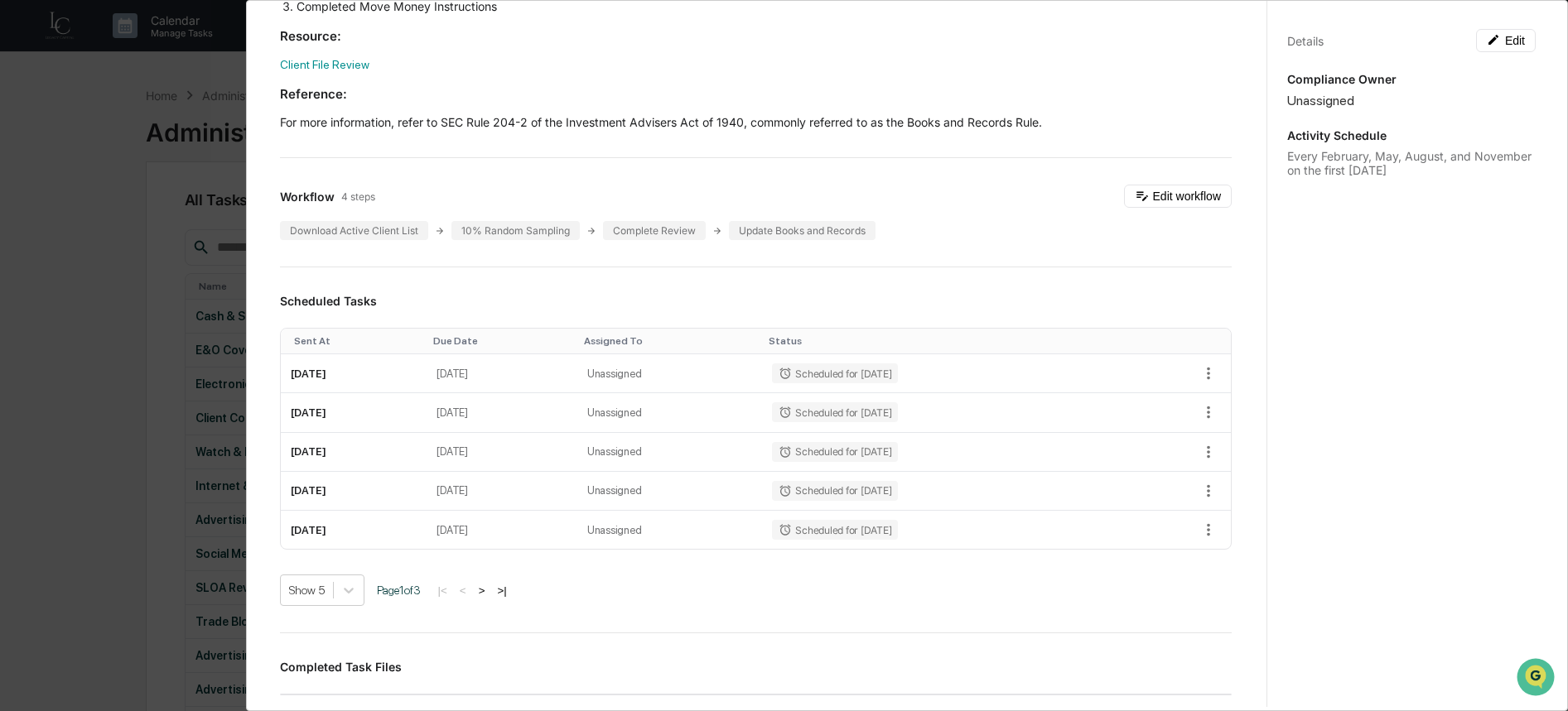
click at [104, 130] on div "Administrator Activity List Client File Review Start Task Spawn Task Client Fil…" at bounding box center [784, 356] width 1568 height 711
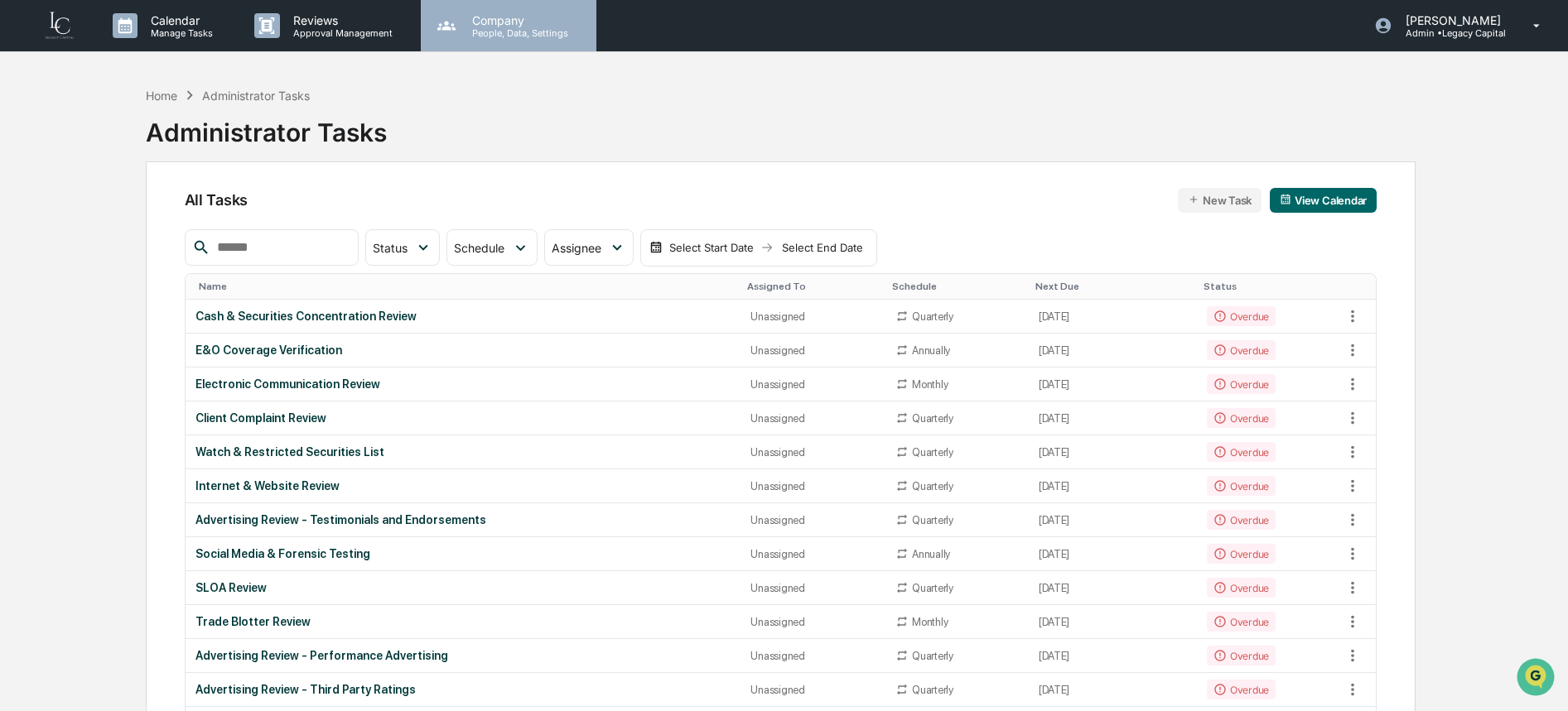
click at [492, 32] on p "People, Data, Settings" at bounding box center [518, 33] width 117 height 11
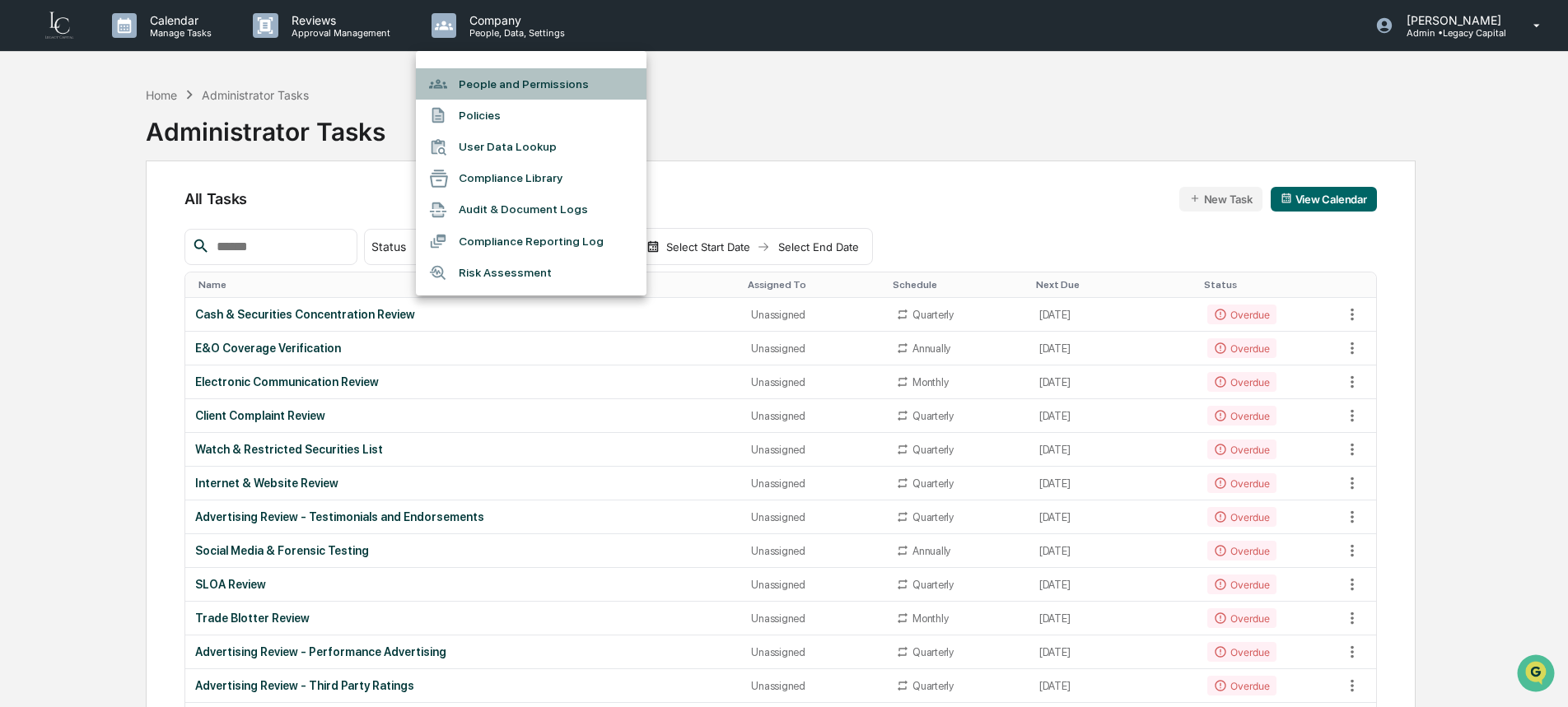
click at [511, 79] on li "People and Permissions" at bounding box center [530, 84] width 230 height 31
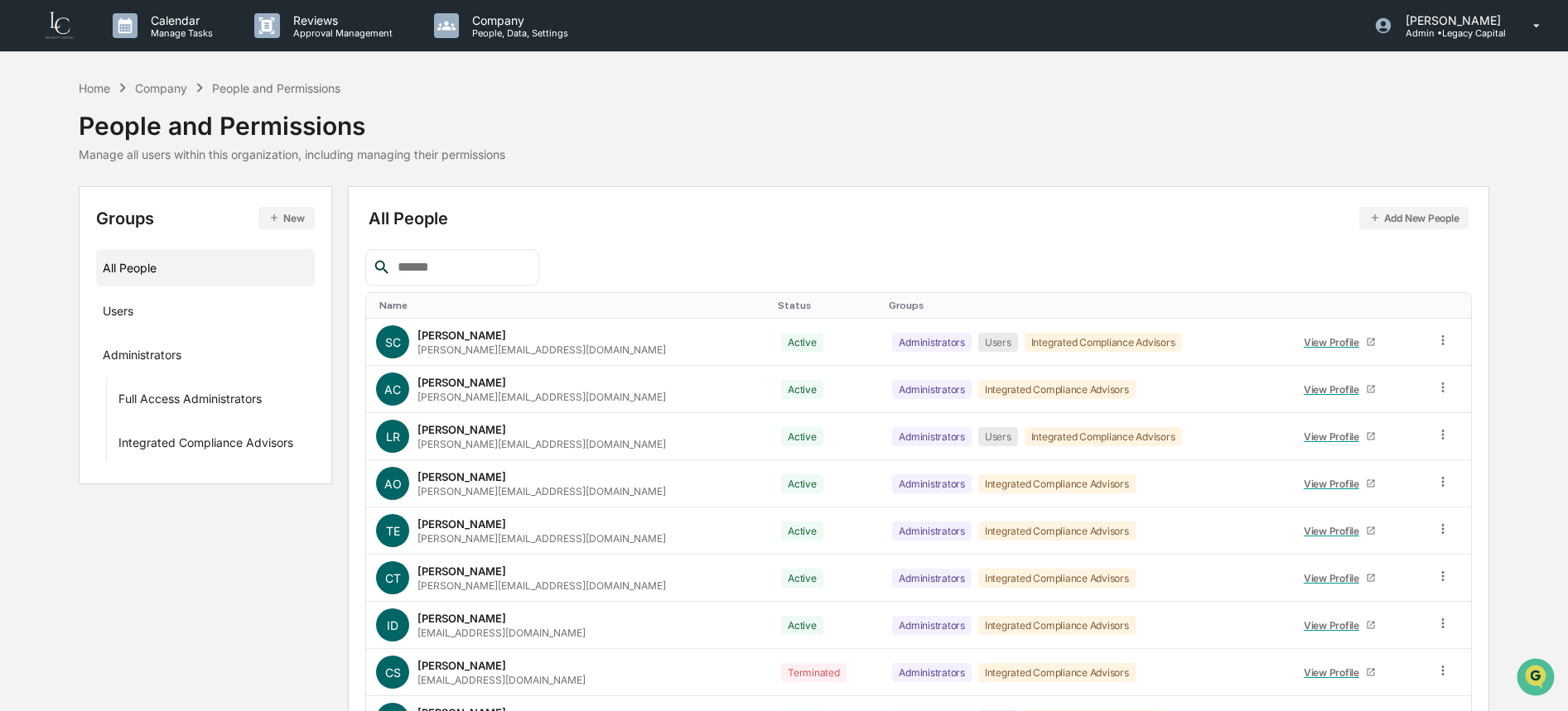
click at [506, 273] on input "text" at bounding box center [461, 267] width 141 height 21
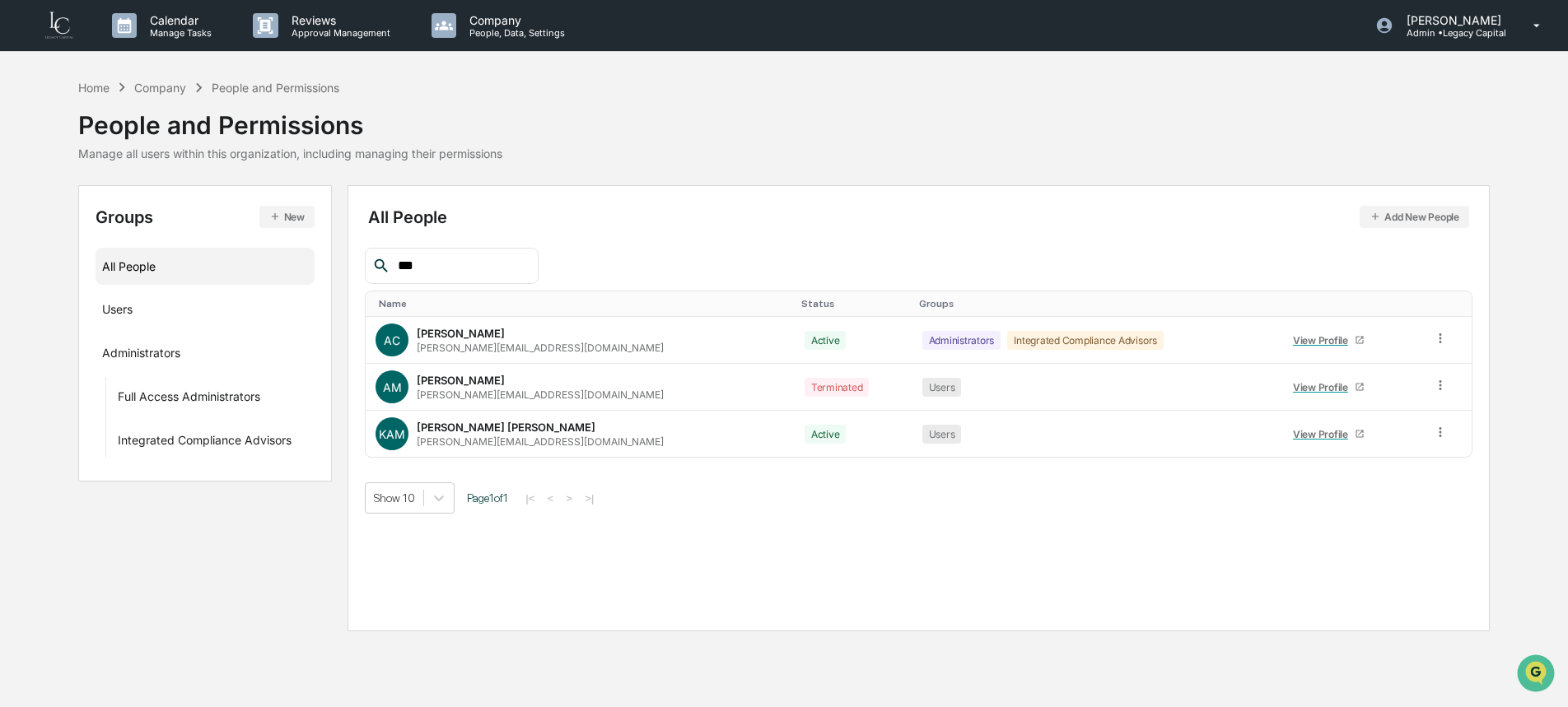
type input "***"
click at [301, 220] on button "New" at bounding box center [287, 217] width 56 height 22
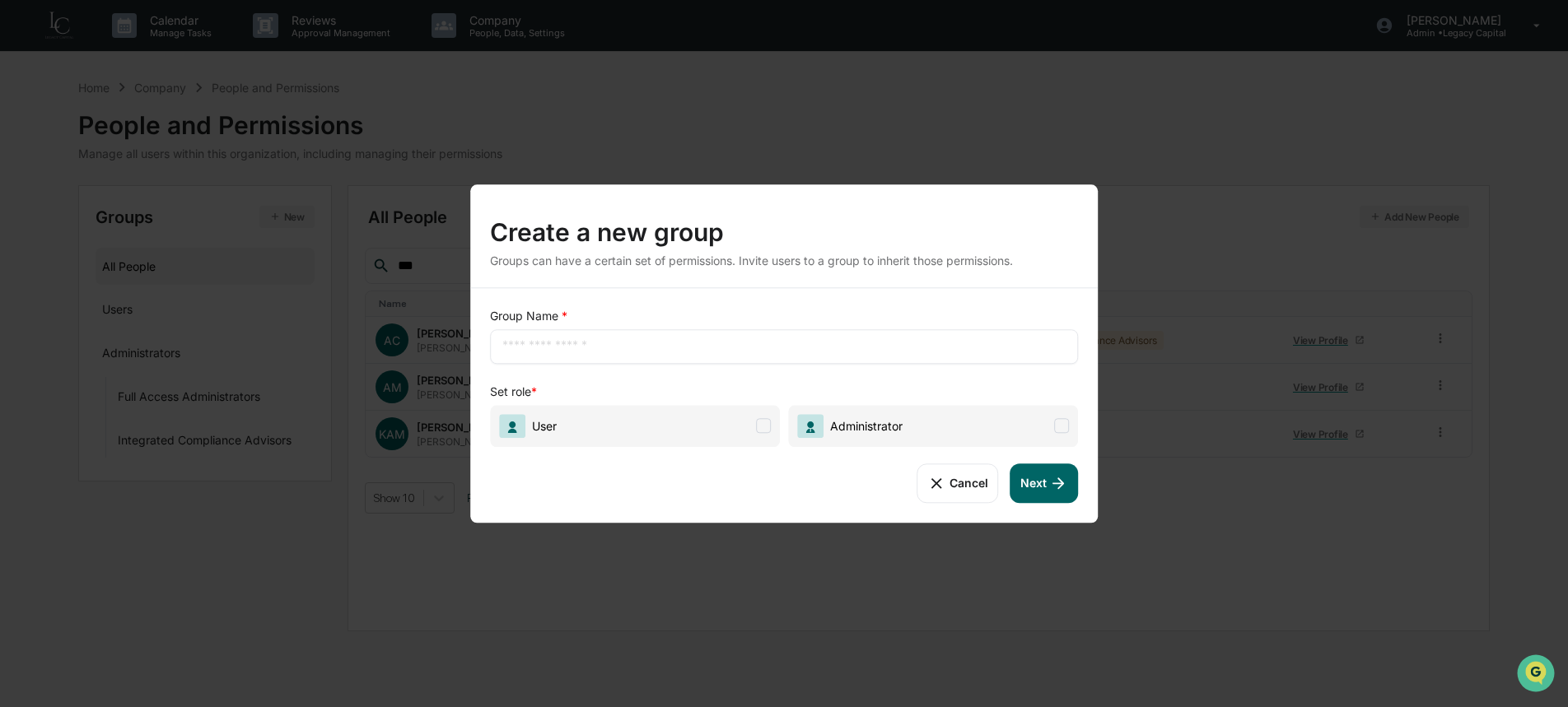
click at [641, 359] on div "​" at bounding box center [783, 346] width 588 height 34
click at [635, 354] on input "text" at bounding box center [784, 347] width 564 height 17
type input "**********"
click at [627, 422] on span "User" at bounding box center [634, 426] width 290 height 42
click at [946, 409] on span "Administrator" at bounding box center [932, 426] width 290 height 42
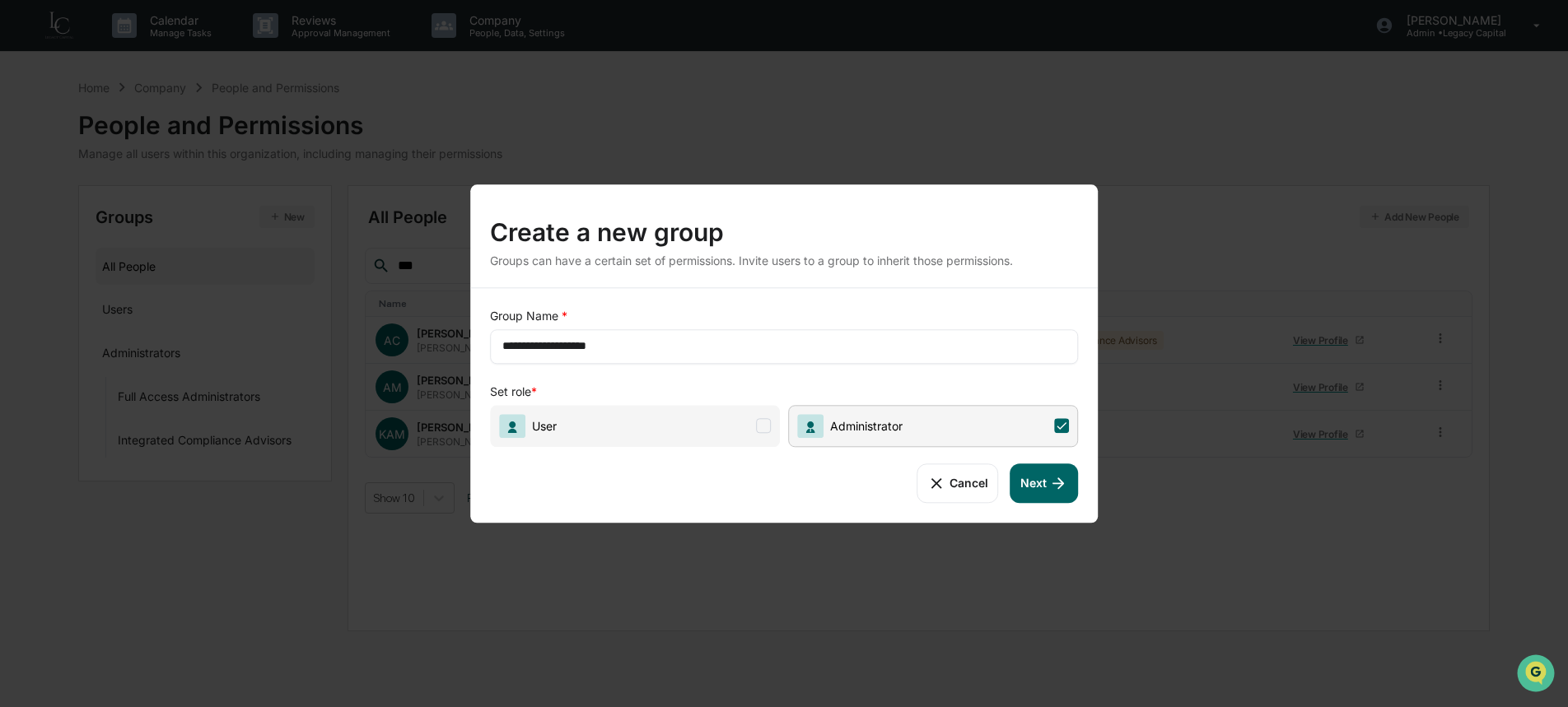
click at [1045, 492] on button "Next" at bounding box center [1044, 483] width 68 height 40
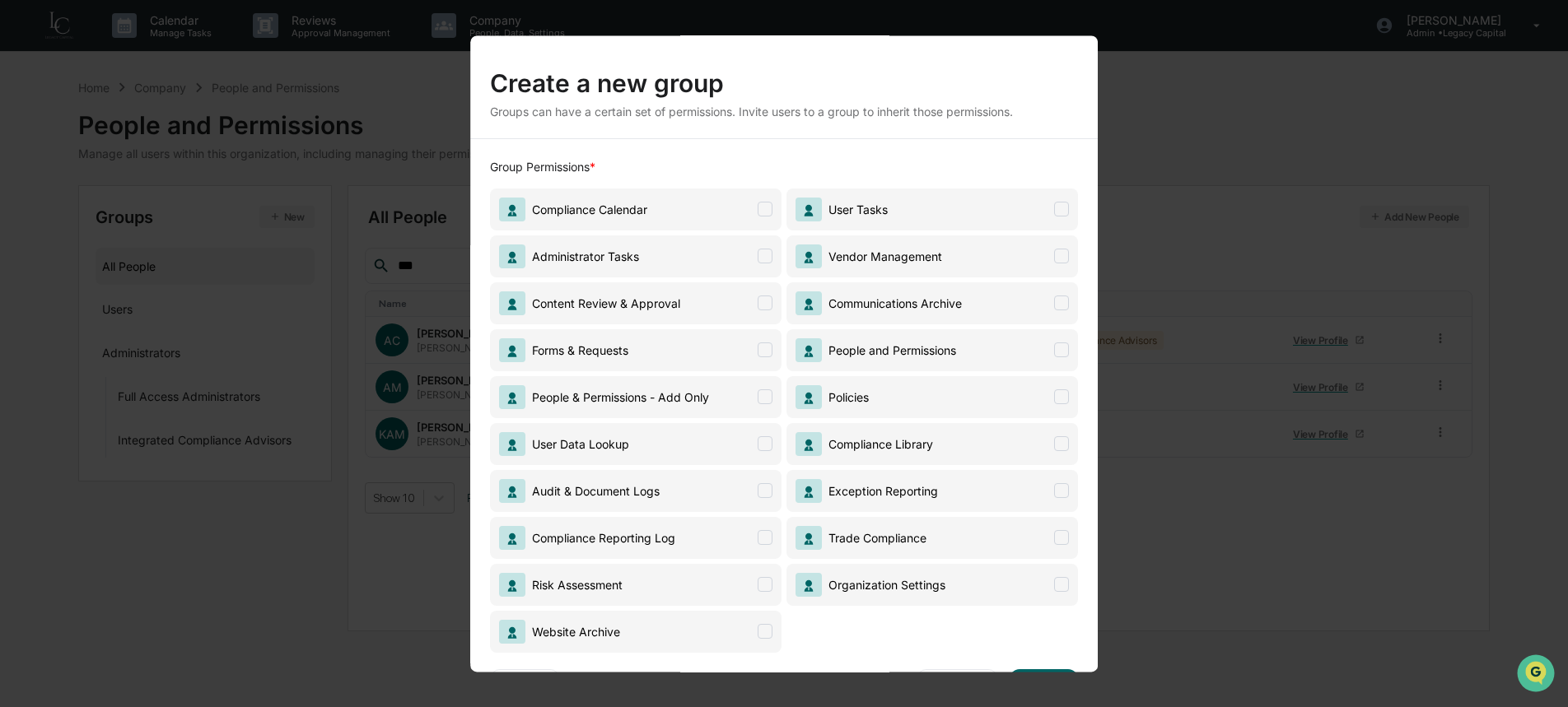
click at [687, 250] on span "Administrator Tasks" at bounding box center [635, 255] width 292 height 42
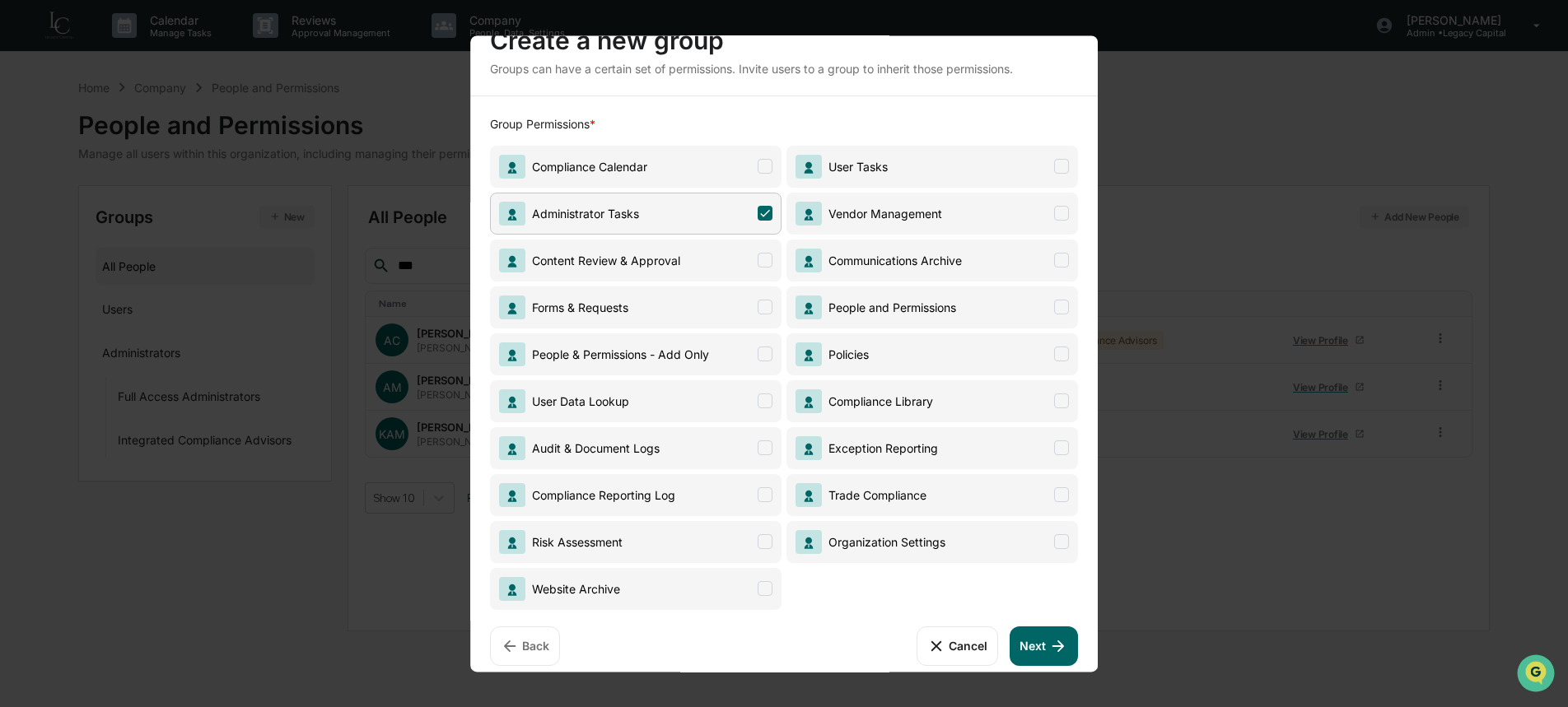
scroll to position [56, 0]
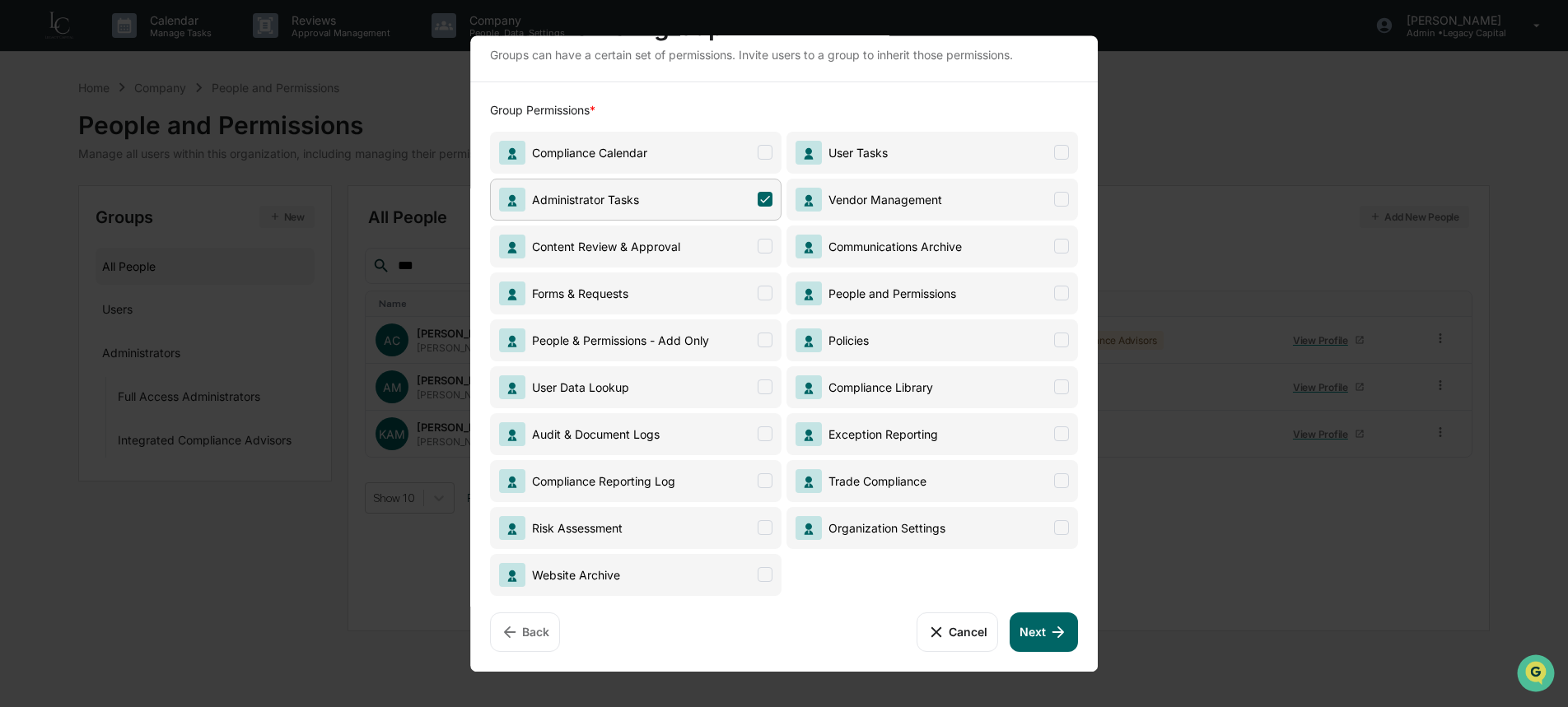
click at [1039, 630] on button "Next" at bounding box center [1044, 632] width 68 height 40
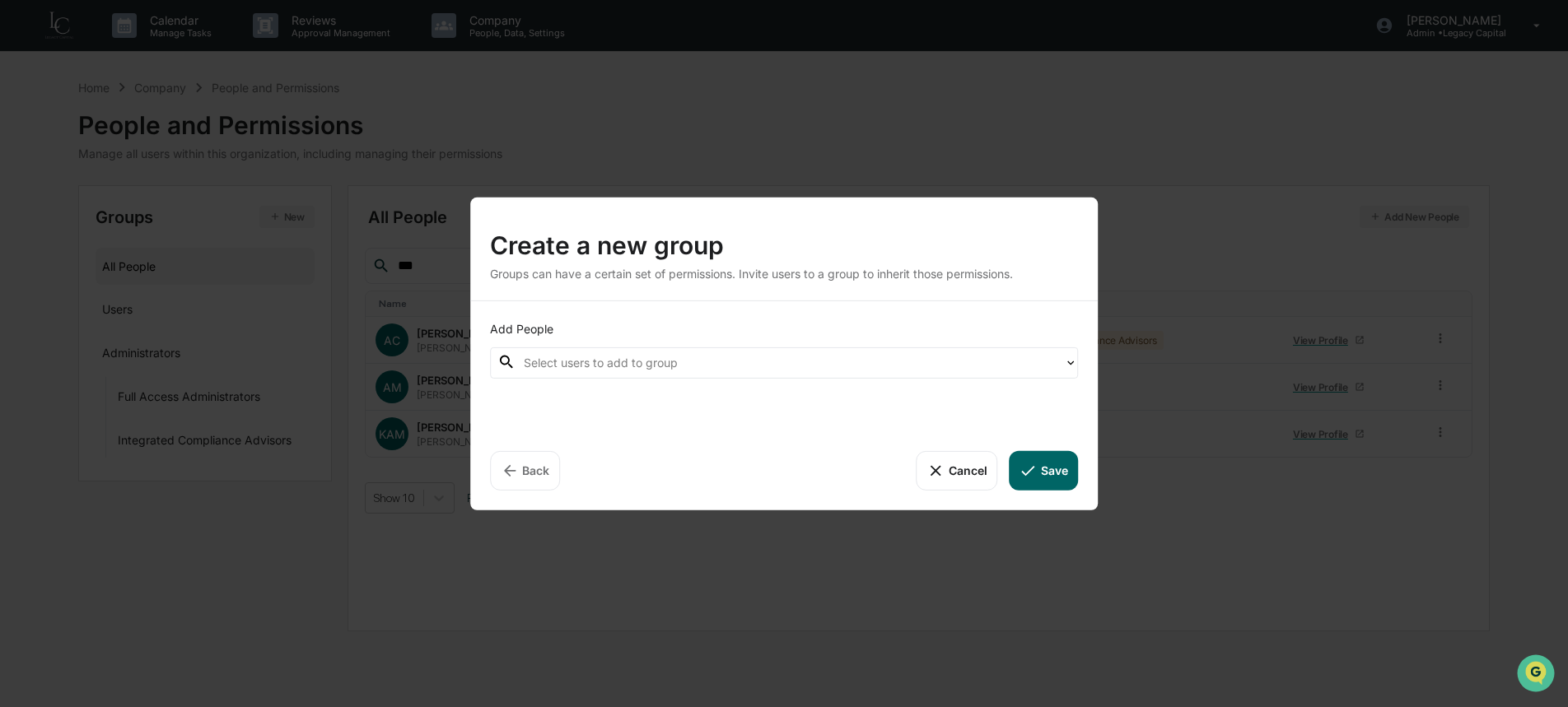
click at [889, 365] on div at bounding box center [790, 363] width 531 height 19
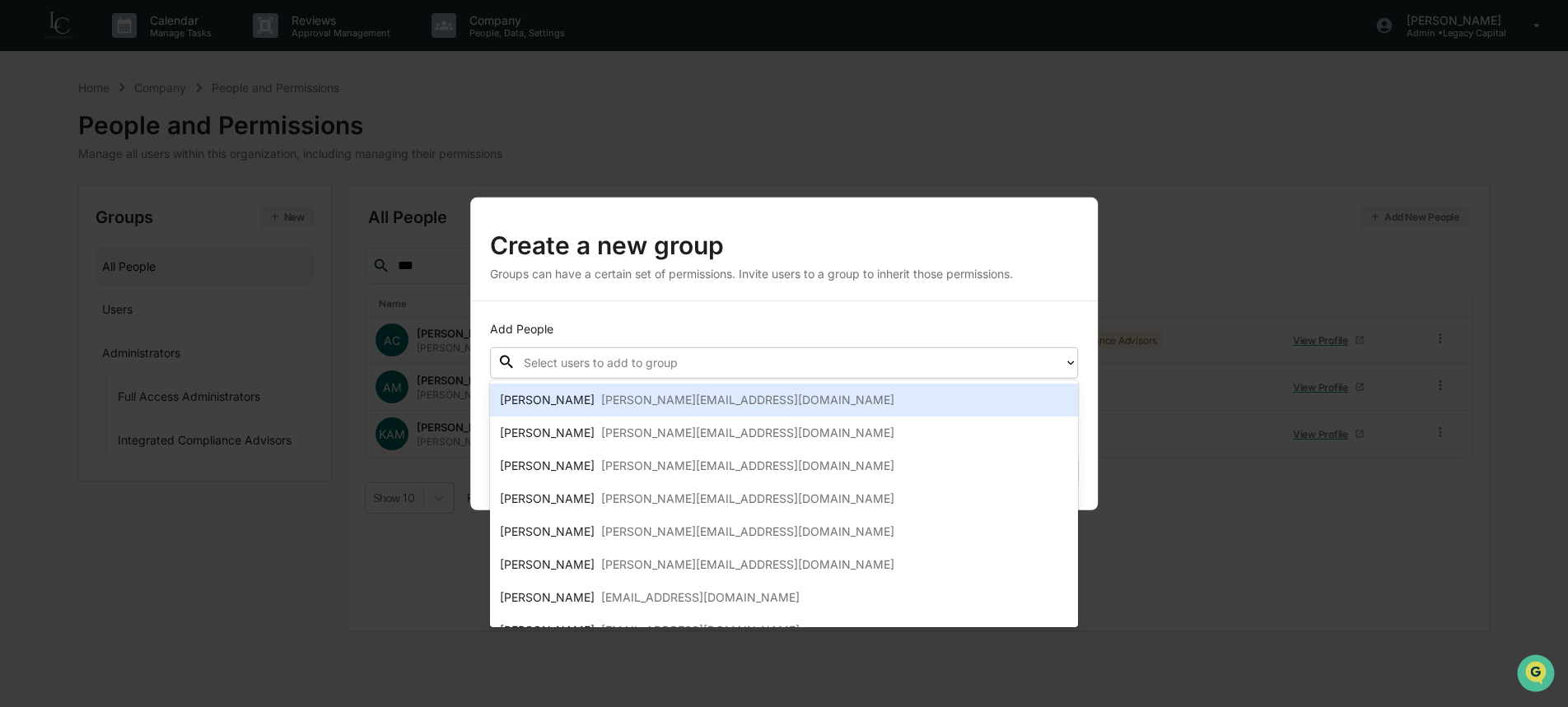
click at [1012, 317] on div "Add People Stacie Craddock, 1 of 10. 10 results available. Use Up and Down to c…" at bounding box center [784, 405] width 628 height 209
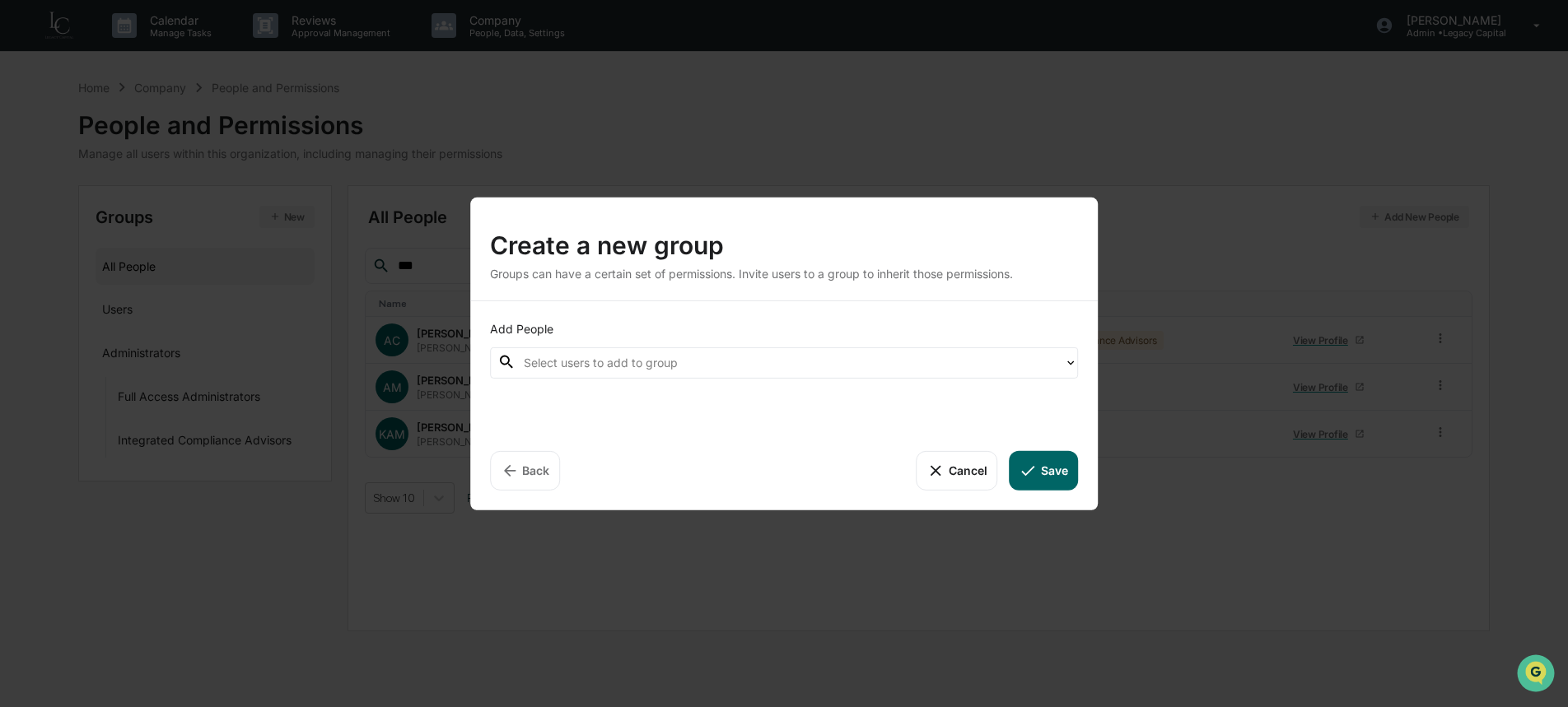
click at [1017, 364] on div at bounding box center [790, 363] width 531 height 19
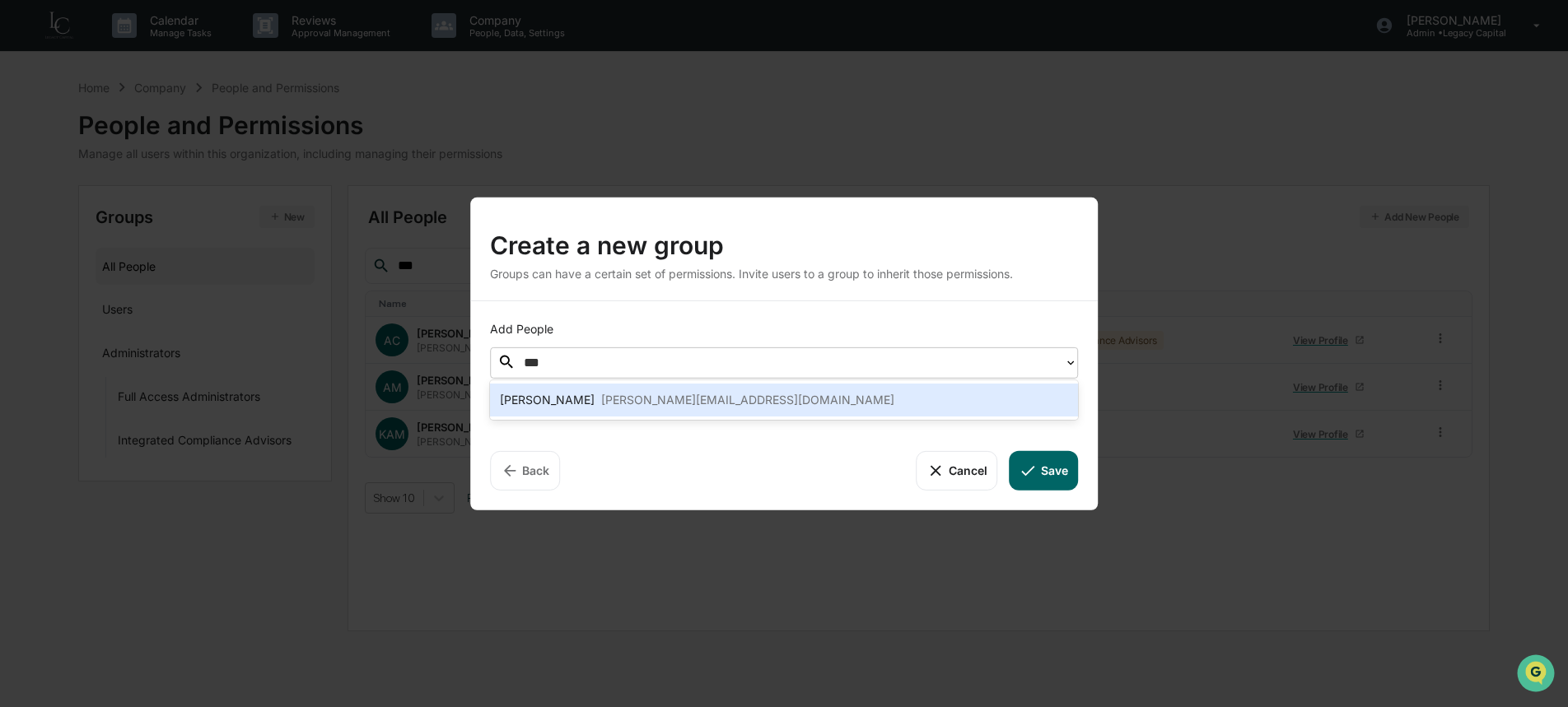
type input "***"
click at [981, 474] on button "Cancel" at bounding box center [956, 470] width 81 height 40
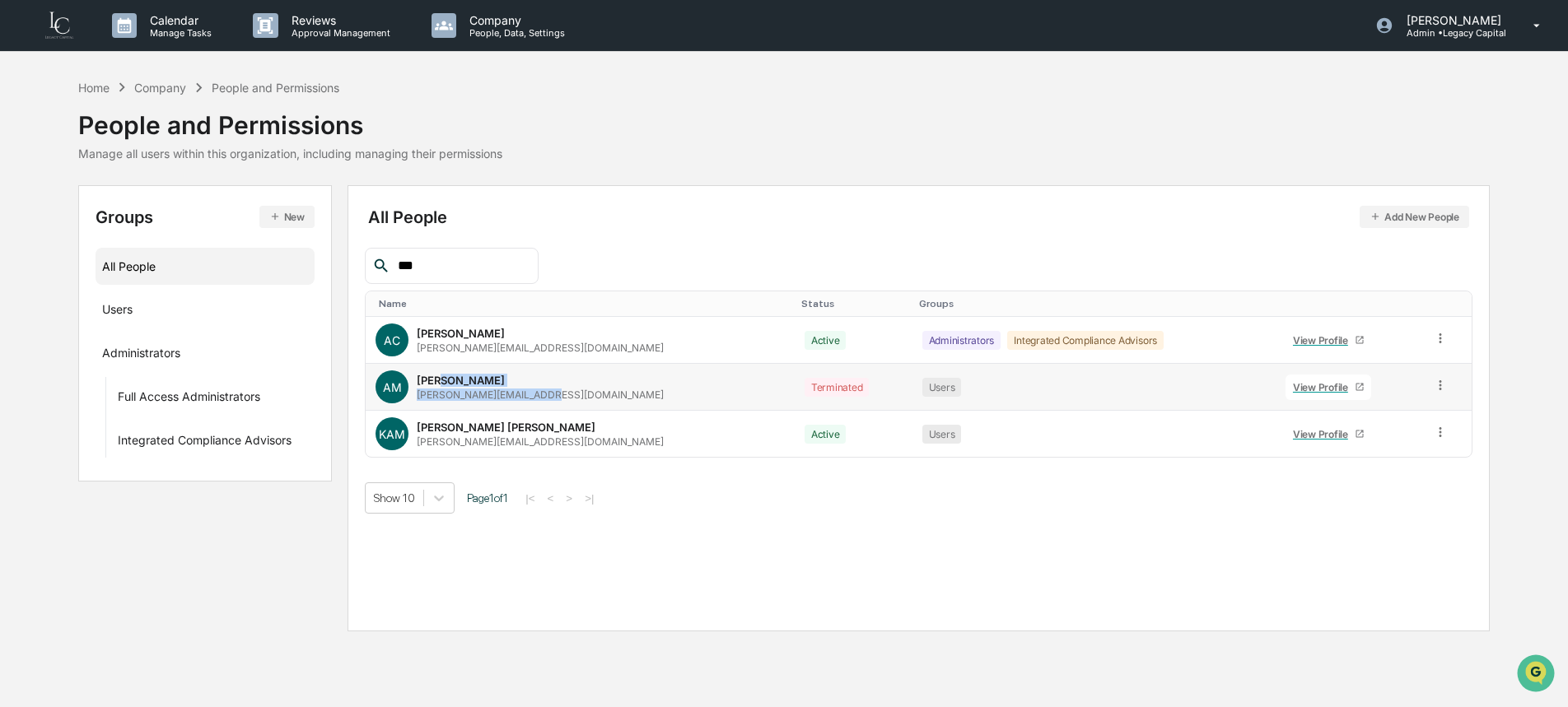
drag, startPoint x: 442, startPoint y: 381, endPoint x: 546, endPoint y: 394, distance: 104.8
click at [546, 394] on div "AM Ashley Moore ashley@plan-a-legacy.com" at bounding box center [580, 387] width 409 height 33
click at [795, 386] on td "Terminated" at bounding box center [853, 387] width 118 height 47
drag, startPoint x: 527, startPoint y: 399, endPoint x: 413, endPoint y: 398, distance: 114.0
click at [413, 398] on div "AM Ashley Moore ashley@plan-a-legacy.com" at bounding box center [580, 387] width 409 height 33
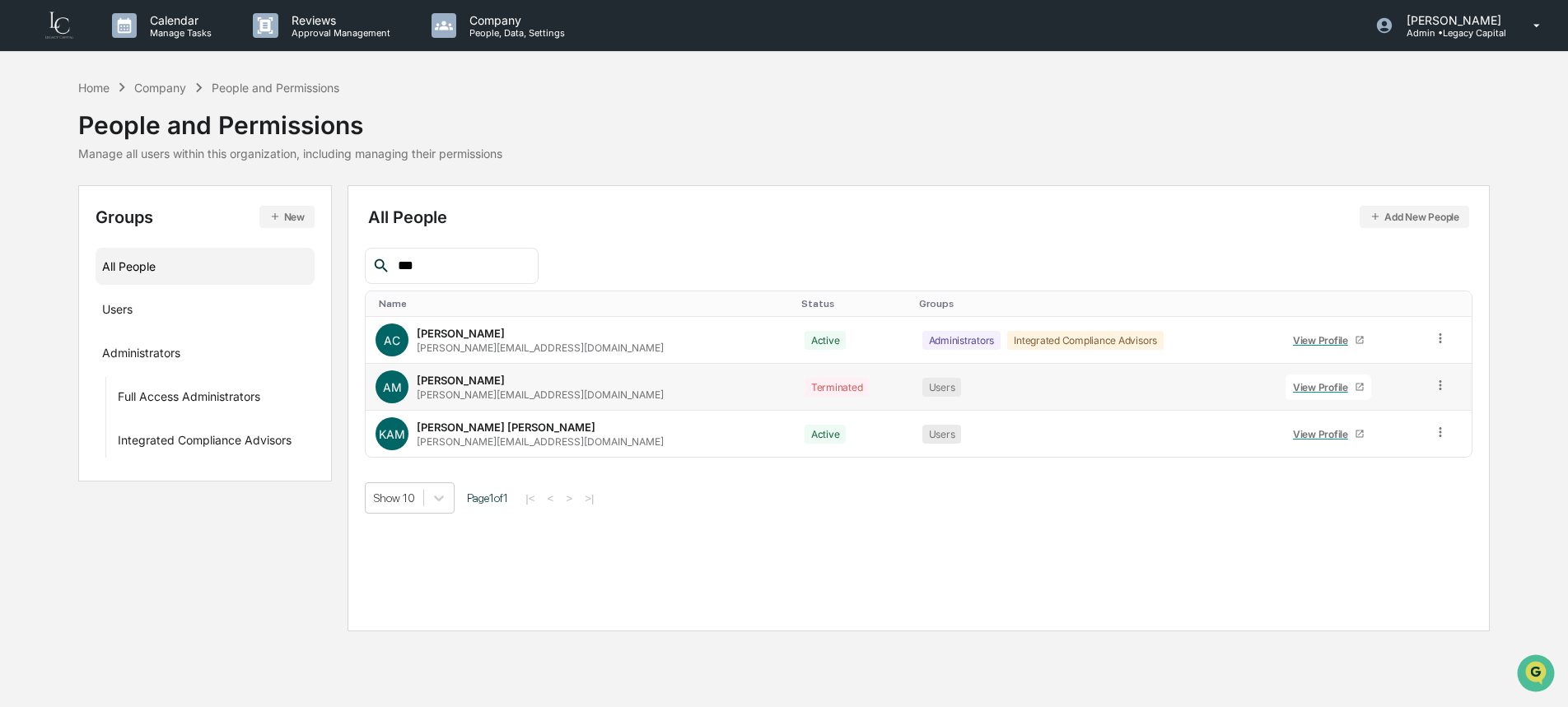
click at [795, 377] on td "Terminated" at bounding box center [853, 387] width 118 height 47
click at [1443, 386] on td at bounding box center [1447, 387] width 48 height 47
drag, startPoint x: 466, startPoint y: 397, endPoint x: 370, endPoint y: 369, distance: 100.0
click at [372, 376] on td "AM Ashley Moore ashley@plan-a-legacy.com" at bounding box center [580, 387] width 429 height 47
click at [496, 379] on div "Ashley Moore ashley@plan-a-legacy.com" at bounding box center [540, 387] width 247 height 27
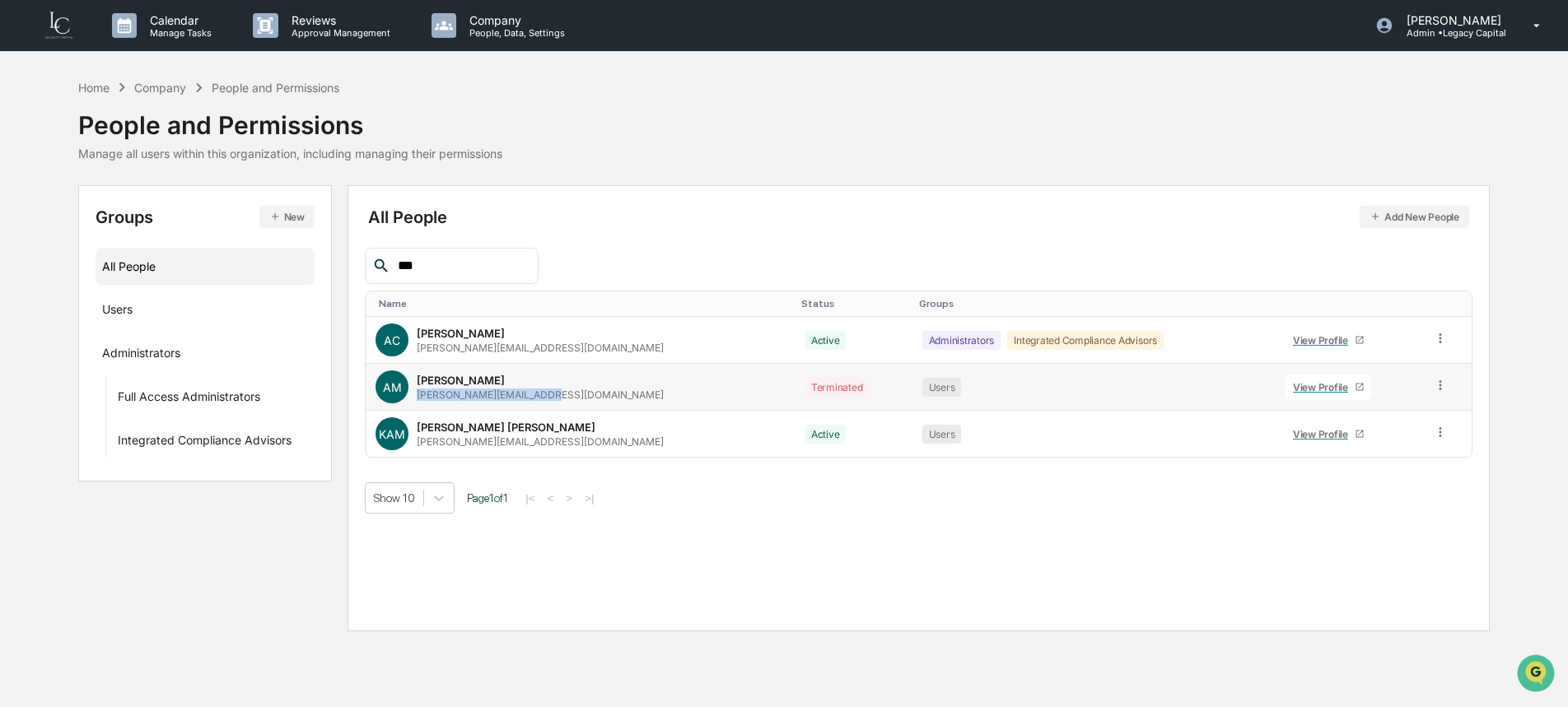
click at [579, 394] on div "AM Ashley Moore ashley@plan-a-legacy.com" at bounding box center [580, 387] width 409 height 33
drag, startPoint x: 430, startPoint y: 442, endPoint x: 546, endPoint y: 444, distance: 116.0
click at [546, 444] on div "KAM Kristen Ashley Moore ashley@lead-a-legacy.com" at bounding box center [580, 434] width 409 height 33
click at [296, 217] on button "New" at bounding box center [287, 217] width 56 height 22
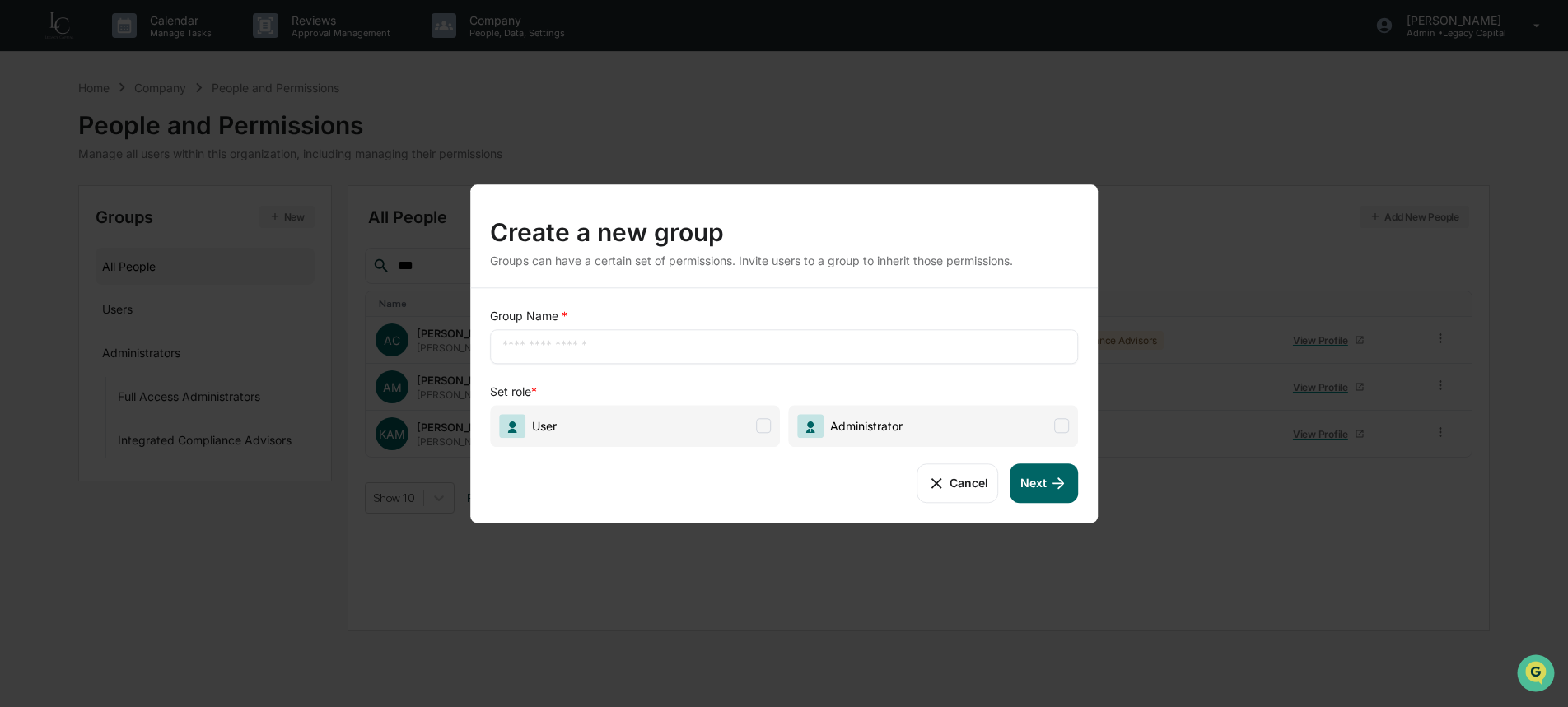
click at [609, 355] on div "​" at bounding box center [783, 346] width 588 height 34
click at [613, 346] on input "text" at bounding box center [784, 347] width 564 height 17
type input "**********"
click at [877, 422] on span "Administrator" at bounding box center [863, 426] width 79 height 14
click at [1057, 505] on div "**********" at bounding box center [784, 405] width 628 height 235
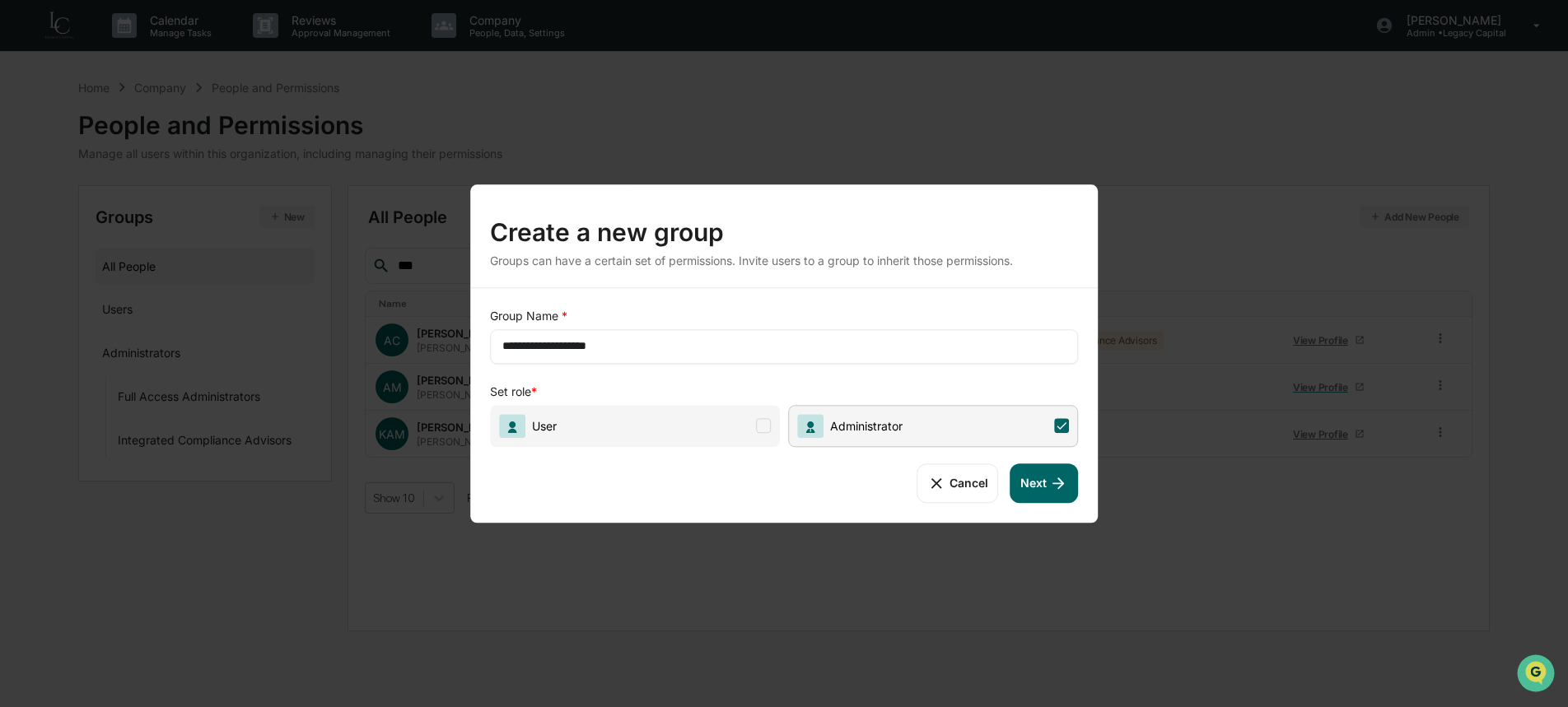
click at [1047, 495] on button "Next" at bounding box center [1044, 483] width 68 height 40
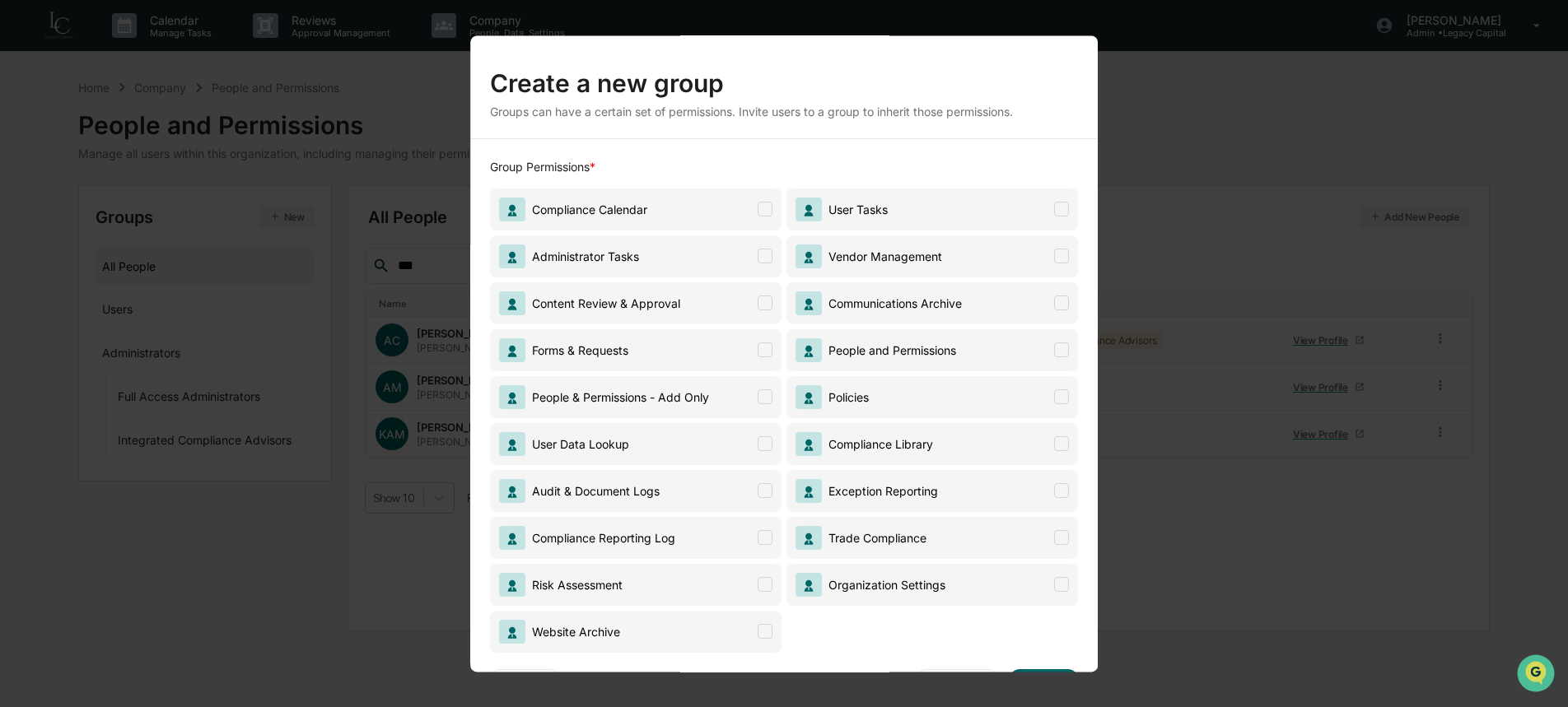
click at [641, 262] on span "Administrator Tasks" at bounding box center [635, 255] width 292 height 42
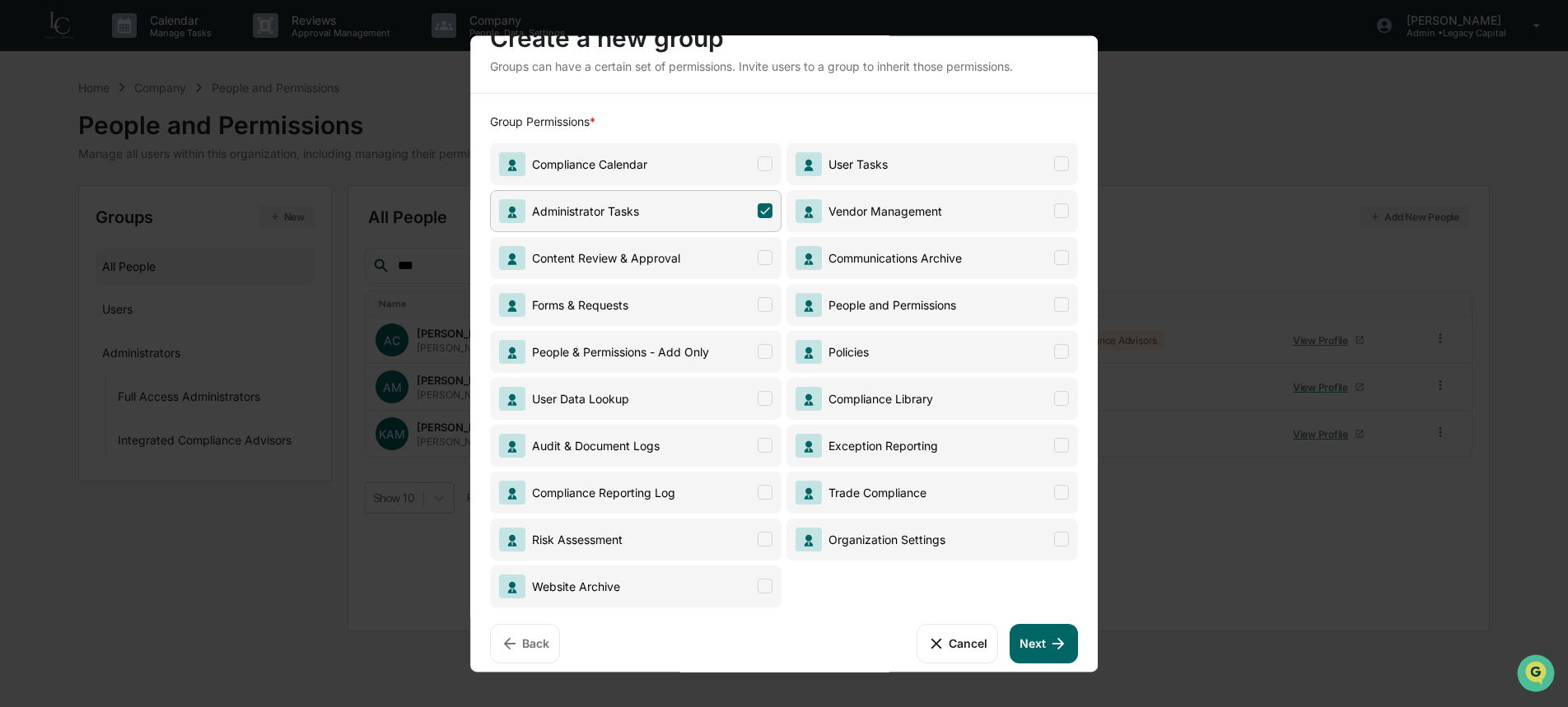
scroll to position [56, 0]
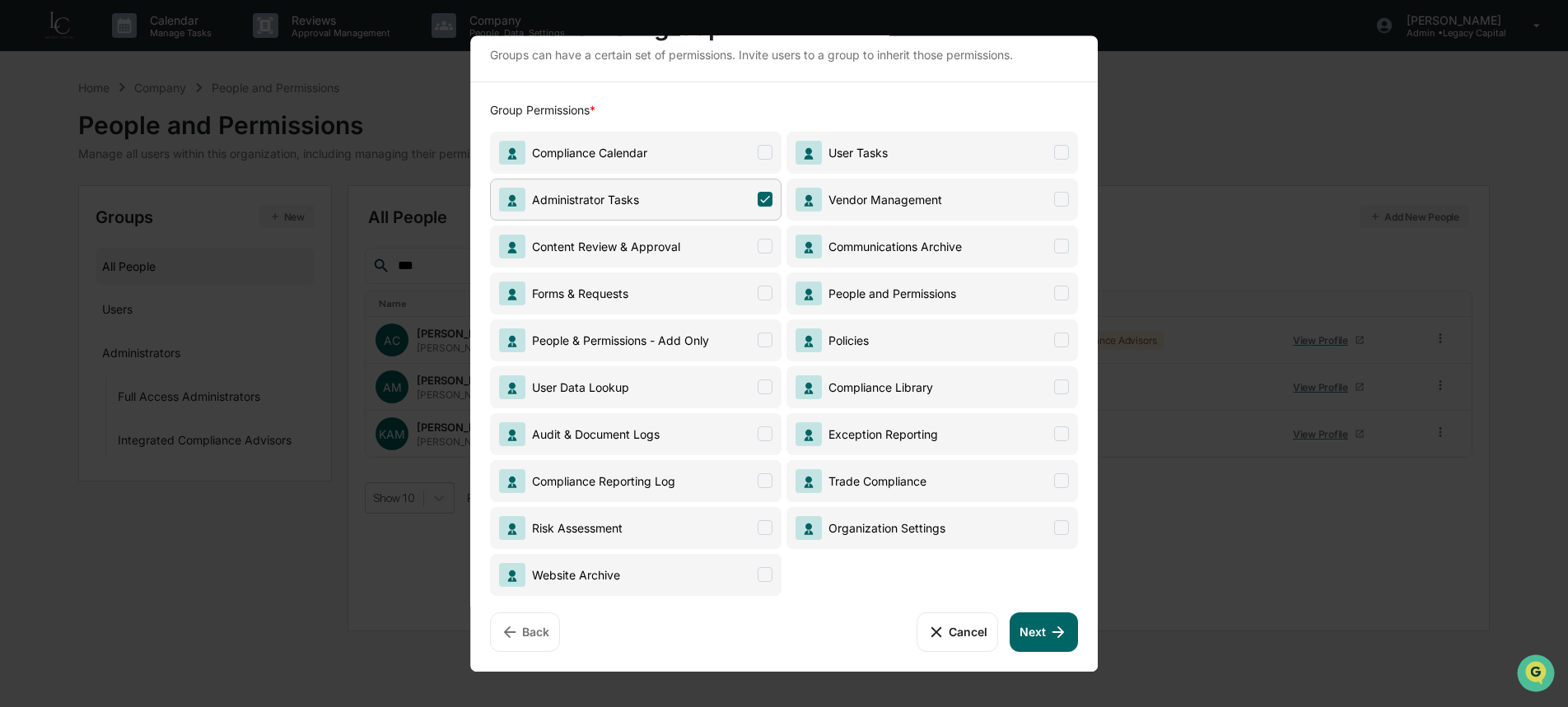
drag, startPoint x: 1044, startPoint y: 633, endPoint x: 1005, endPoint y: 564, distance: 79.3
click at [1050, 632] on icon at bounding box center [1059, 632] width 19 height 19
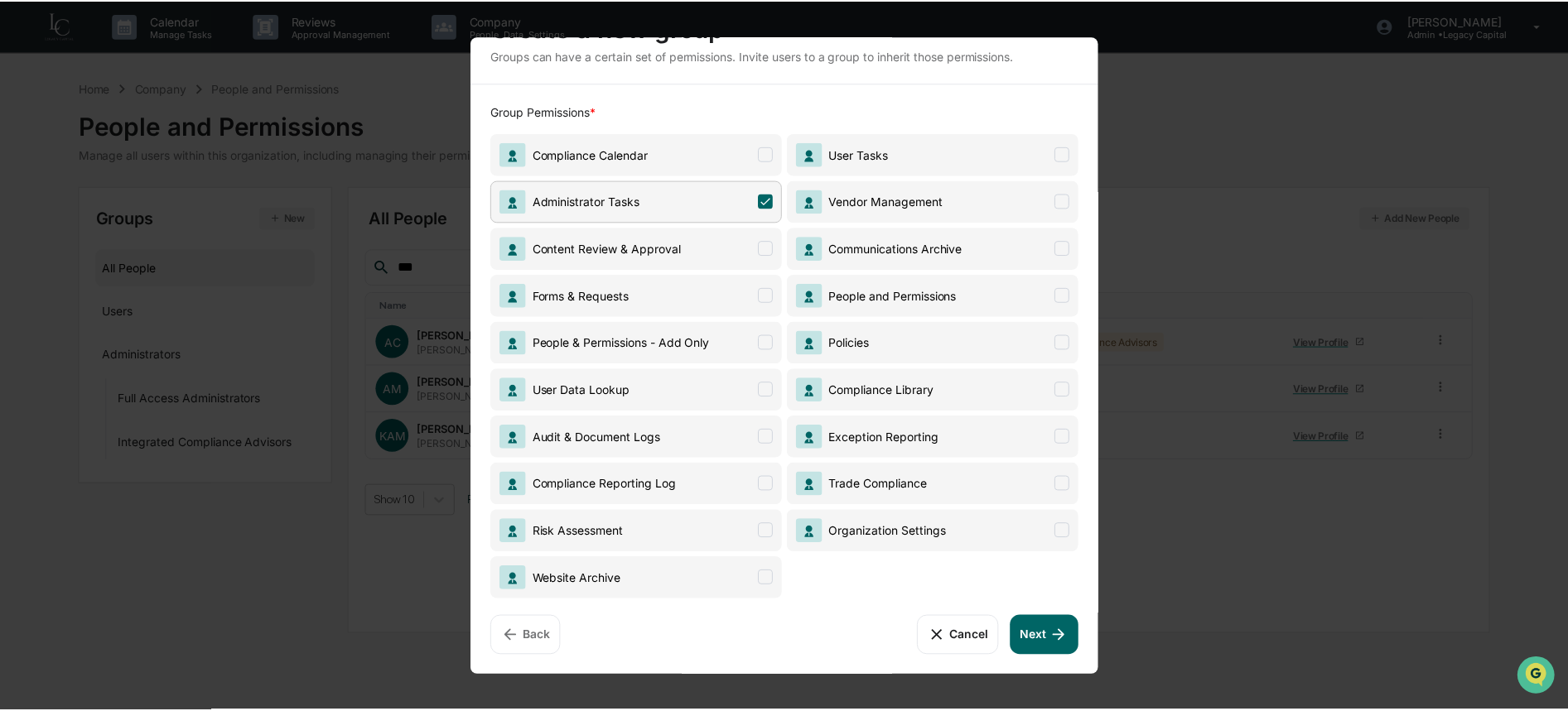
scroll to position [0, 0]
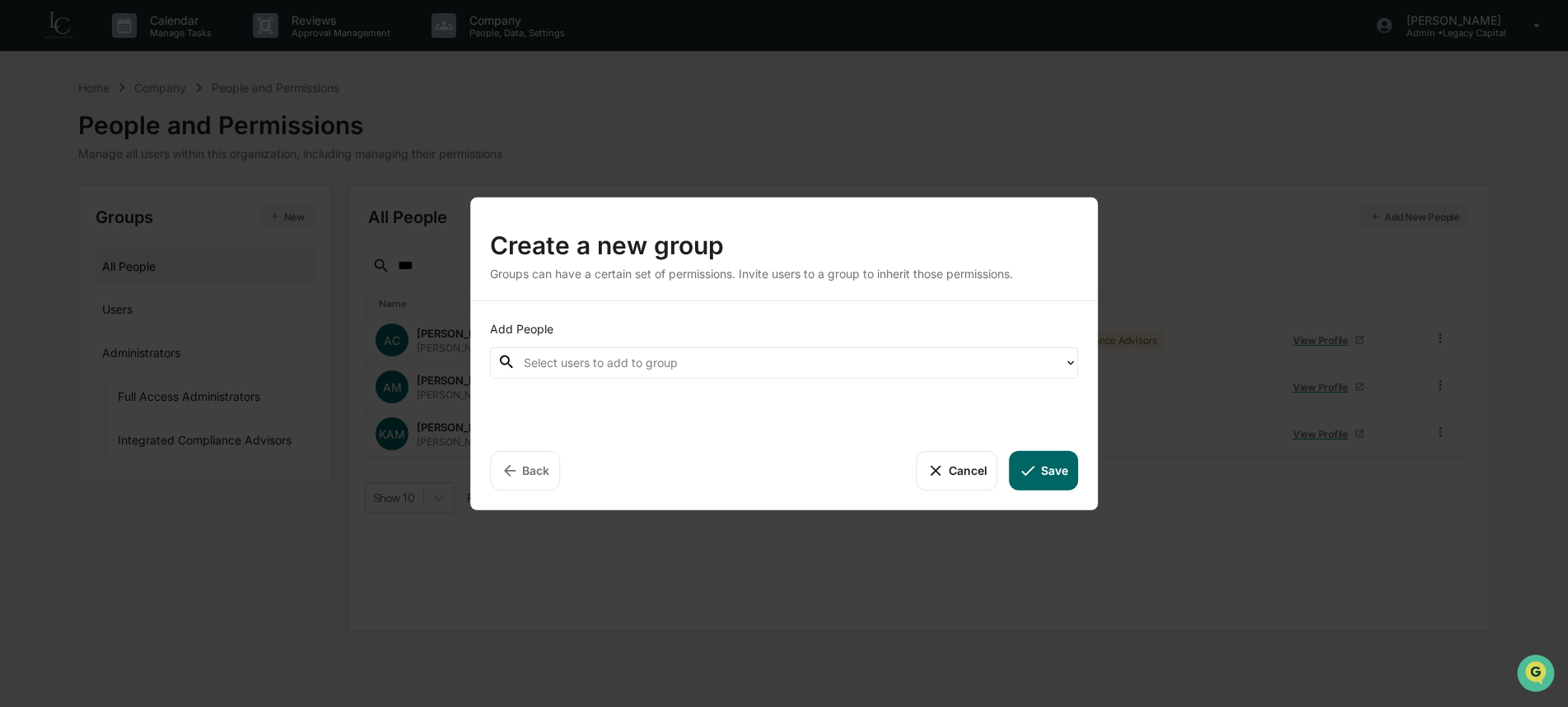
click at [745, 357] on div at bounding box center [790, 363] width 531 height 19
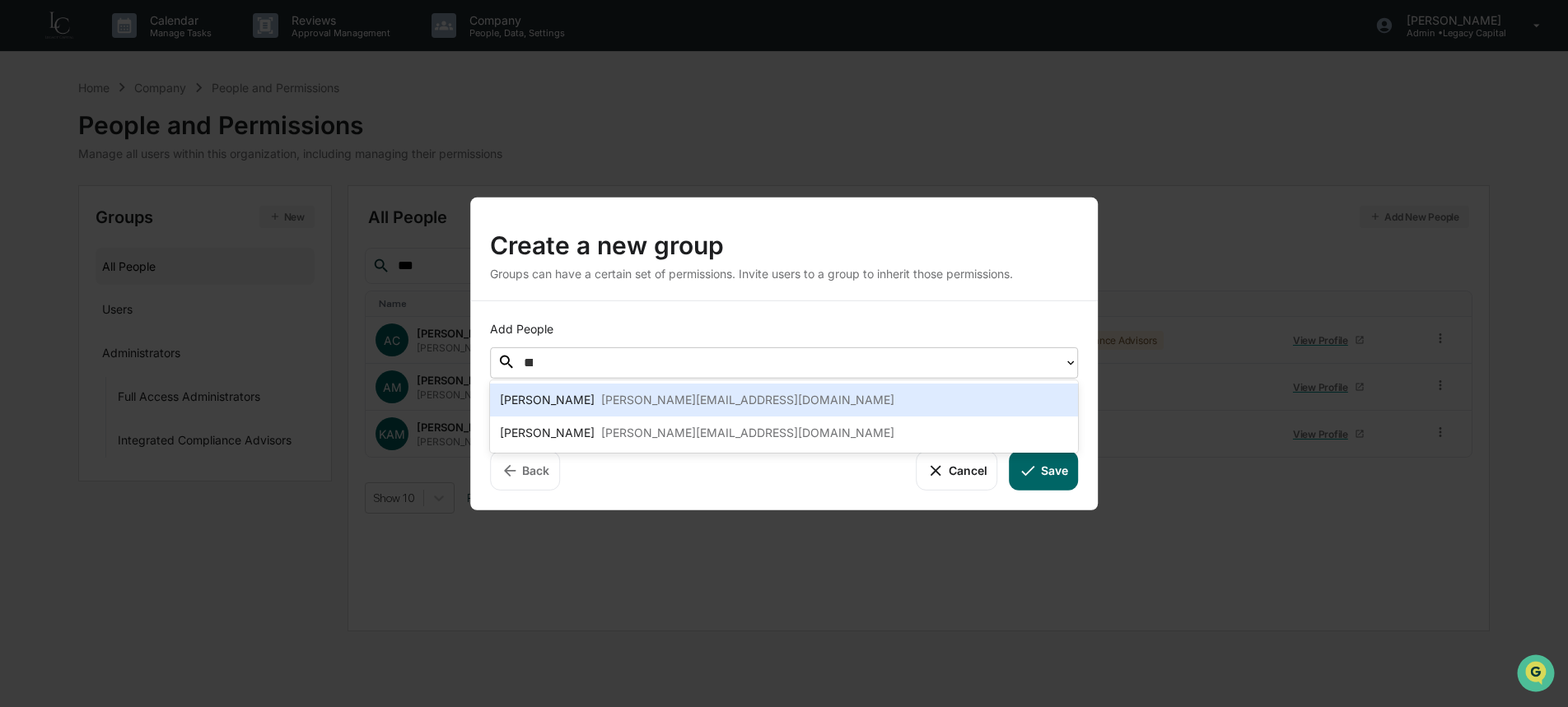
type input "****"
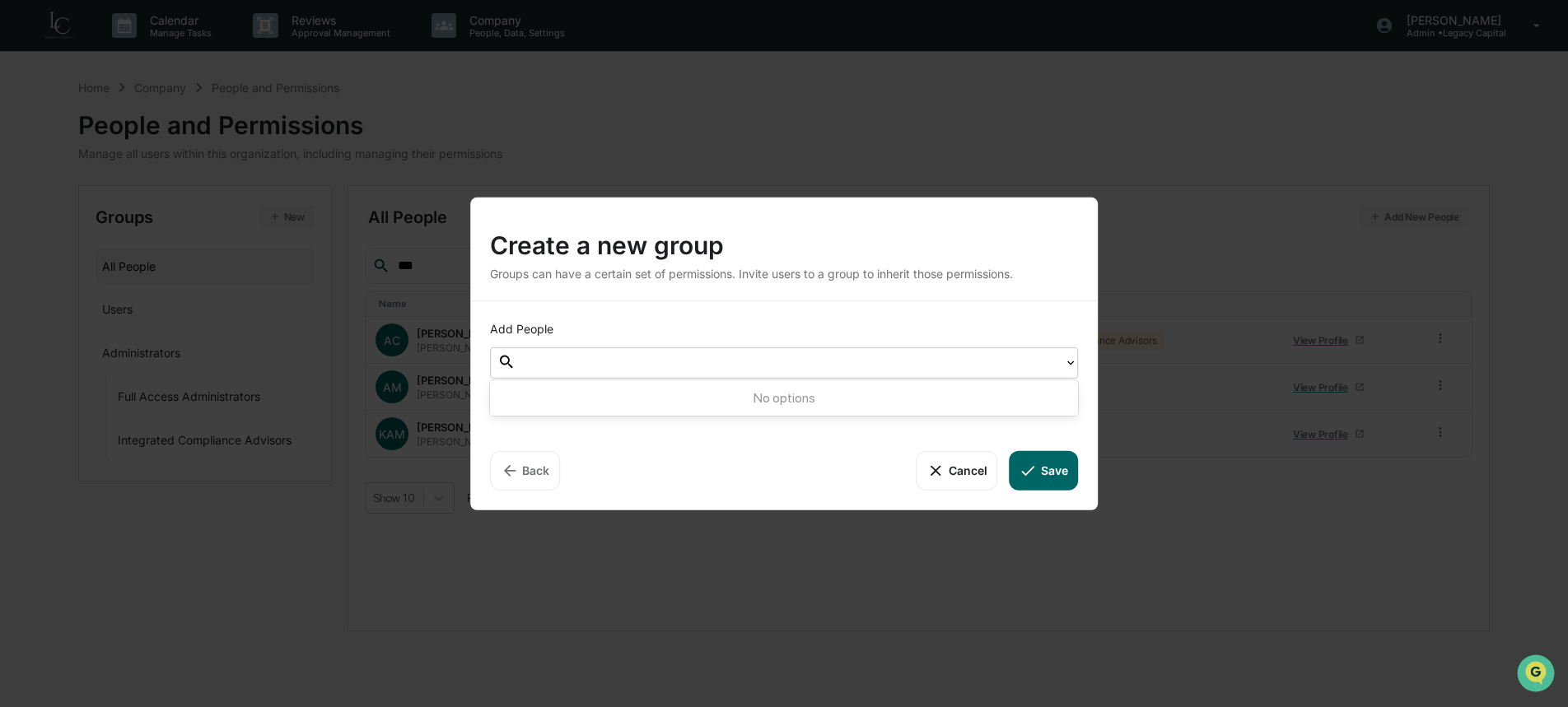
click at [780, 355] on div at bounding box center [790, 363] width 531 height 19
click at [1041, 481] on button "Save" at bounding box center [1044, 470] width 68 height 40
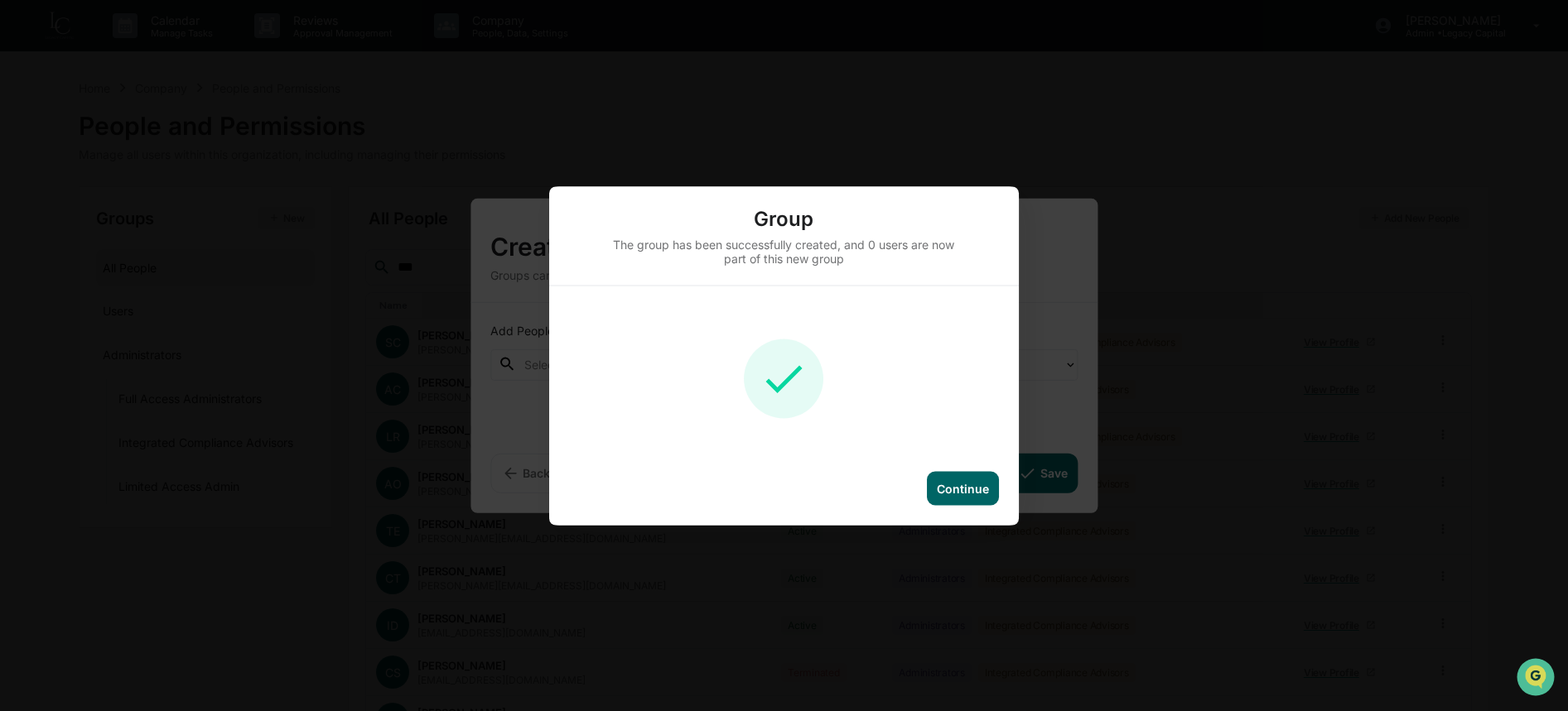
drag, startPoint x: 980, startPoint y: 478, endPoint x: 996, endPoint y: 491, distance: 20.6
click at [980, 479] on div "Continue" at bounding box center [963, 488] width 72 height 34
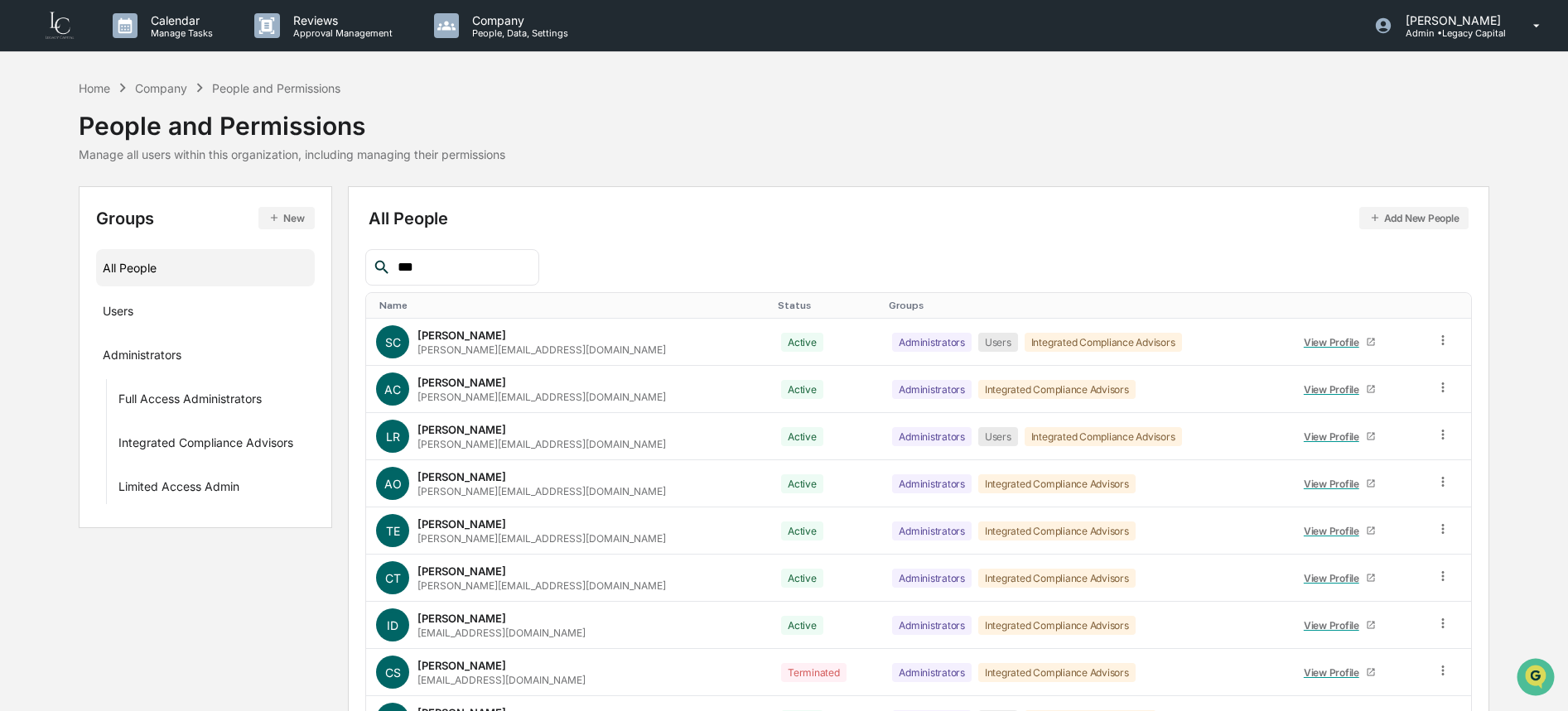
click at [475, 279] on div "***" at bounding box center [452, 267] width 174 height 36
click at [476, 271] on input "***" at bounding box center [461, 267] width 141 height 21
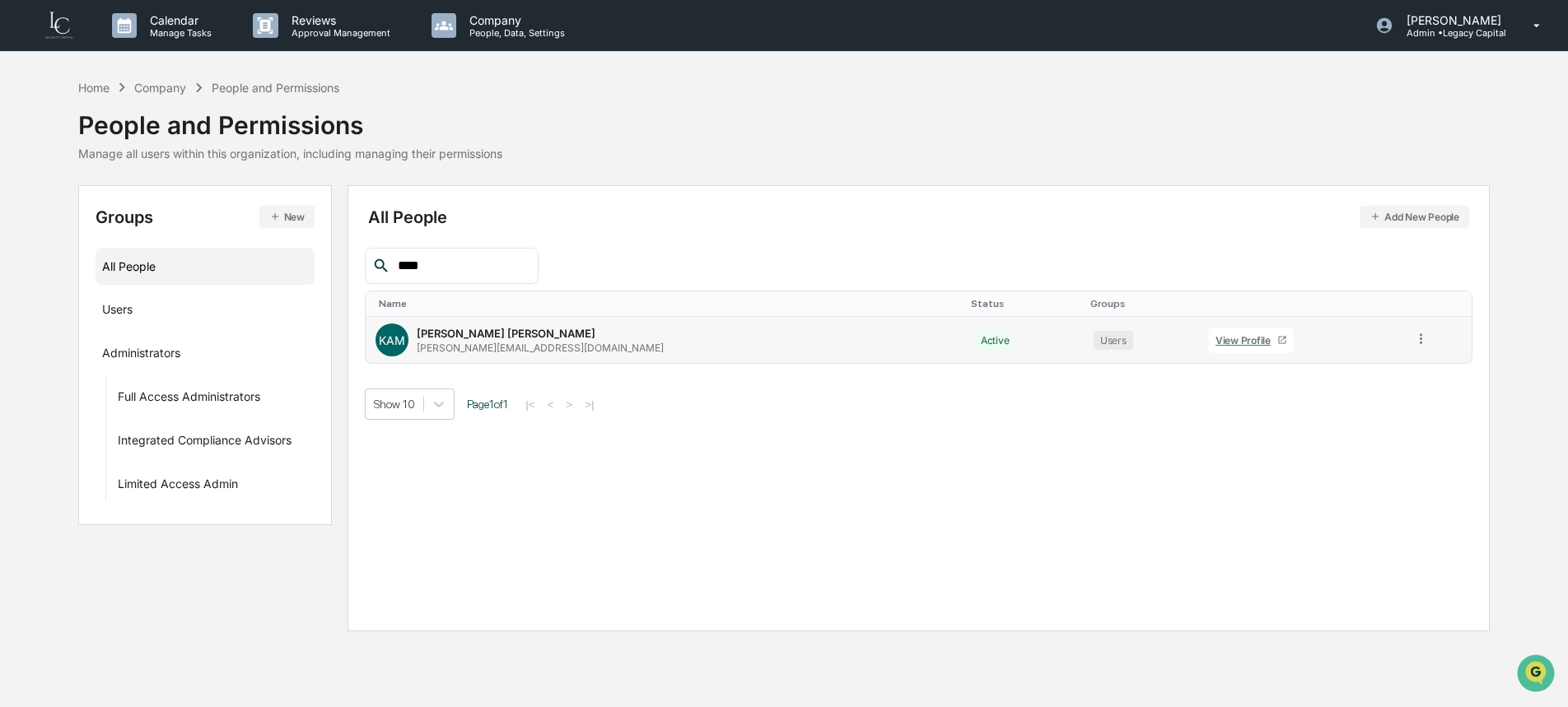
click at [1420, 336] on icon at bounding box center [1421, 338] width 3 height 10
click at [1307, 373] on div "Groups & Permissions" at bounding box center [1348, 365] width 137 height 19
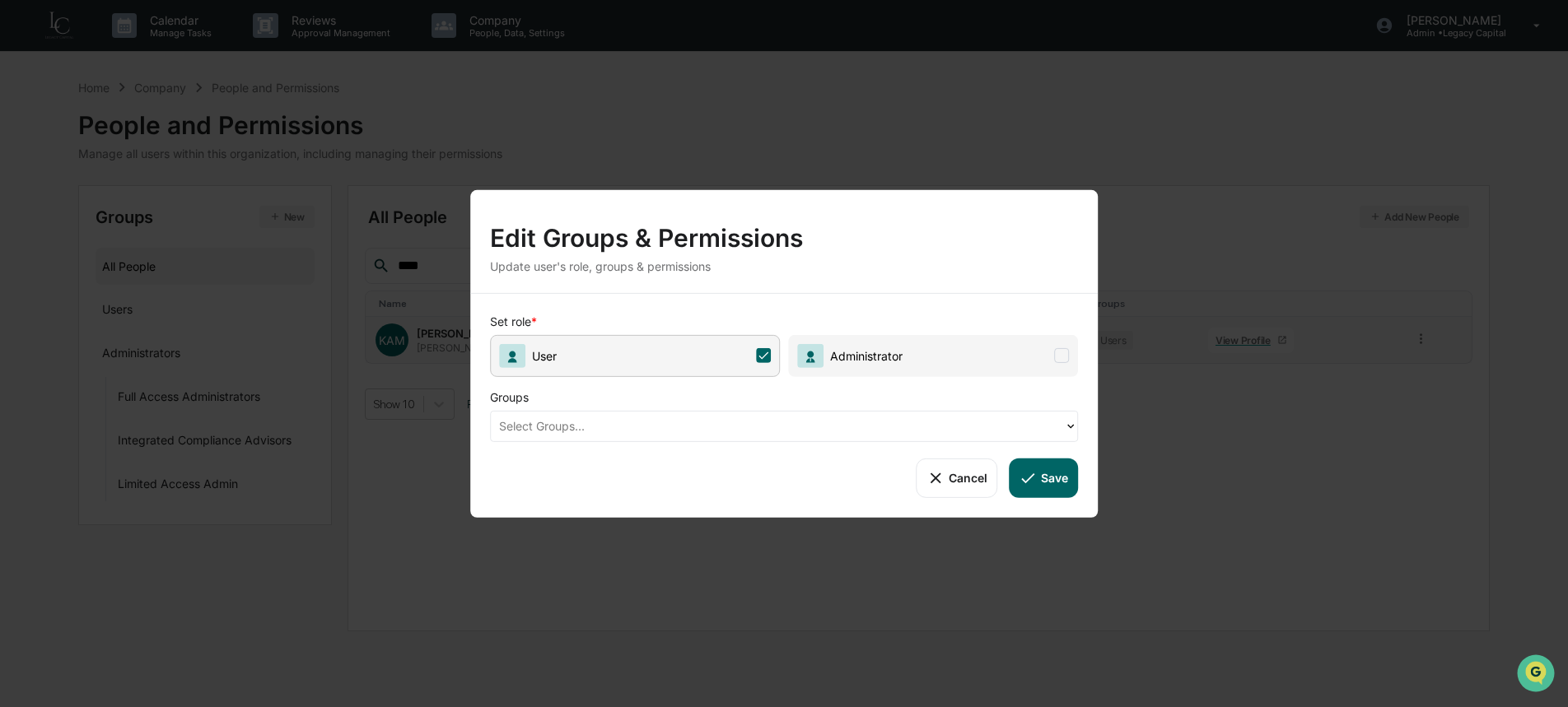
click at [869, 367] on span "Administrator" at bounding box center [932, 354] width 290 height 42
click at [843, 429] on div at bounding box center [777, 426] width 556 height 19
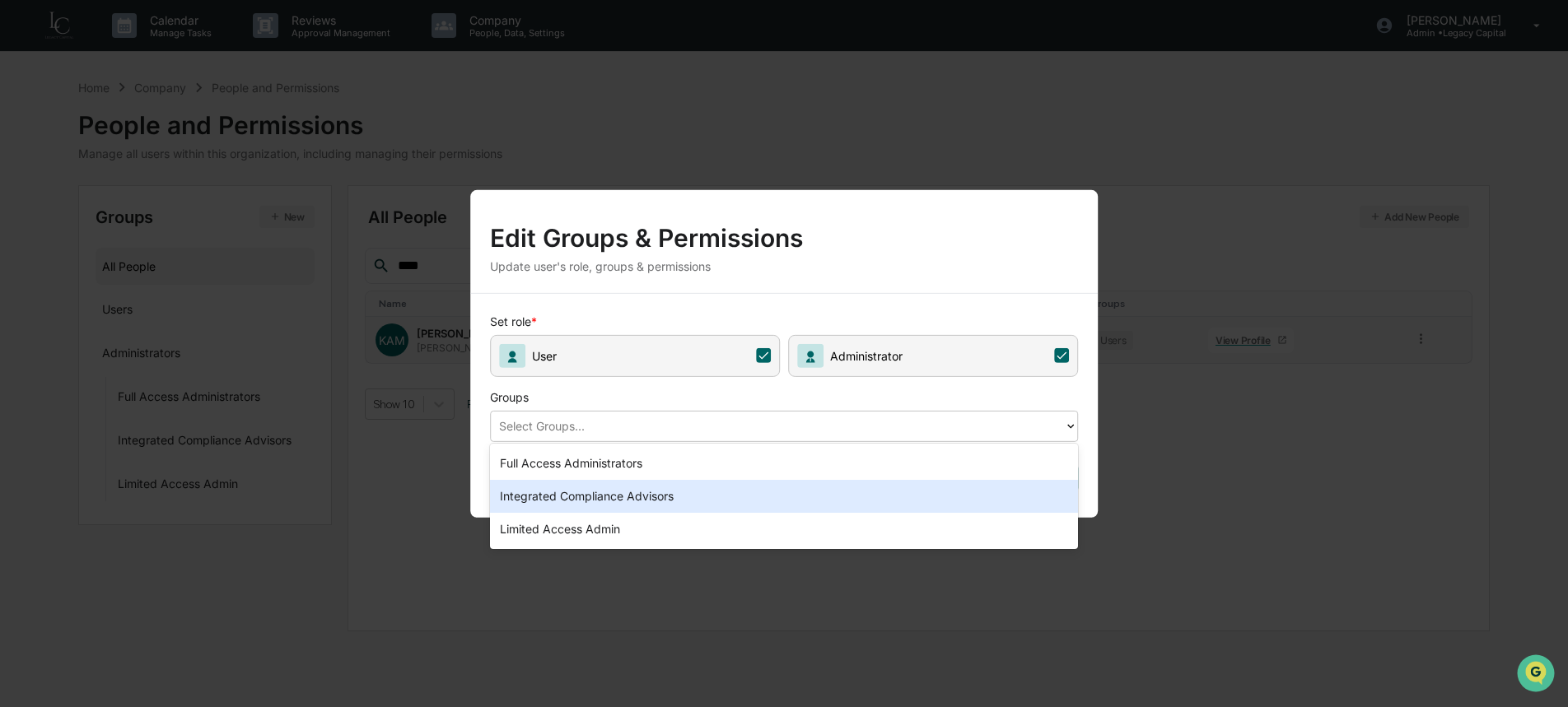
click at [799, 514] on div "Limited Access Admin" at bounding box center [783, 529] width 588 height 33
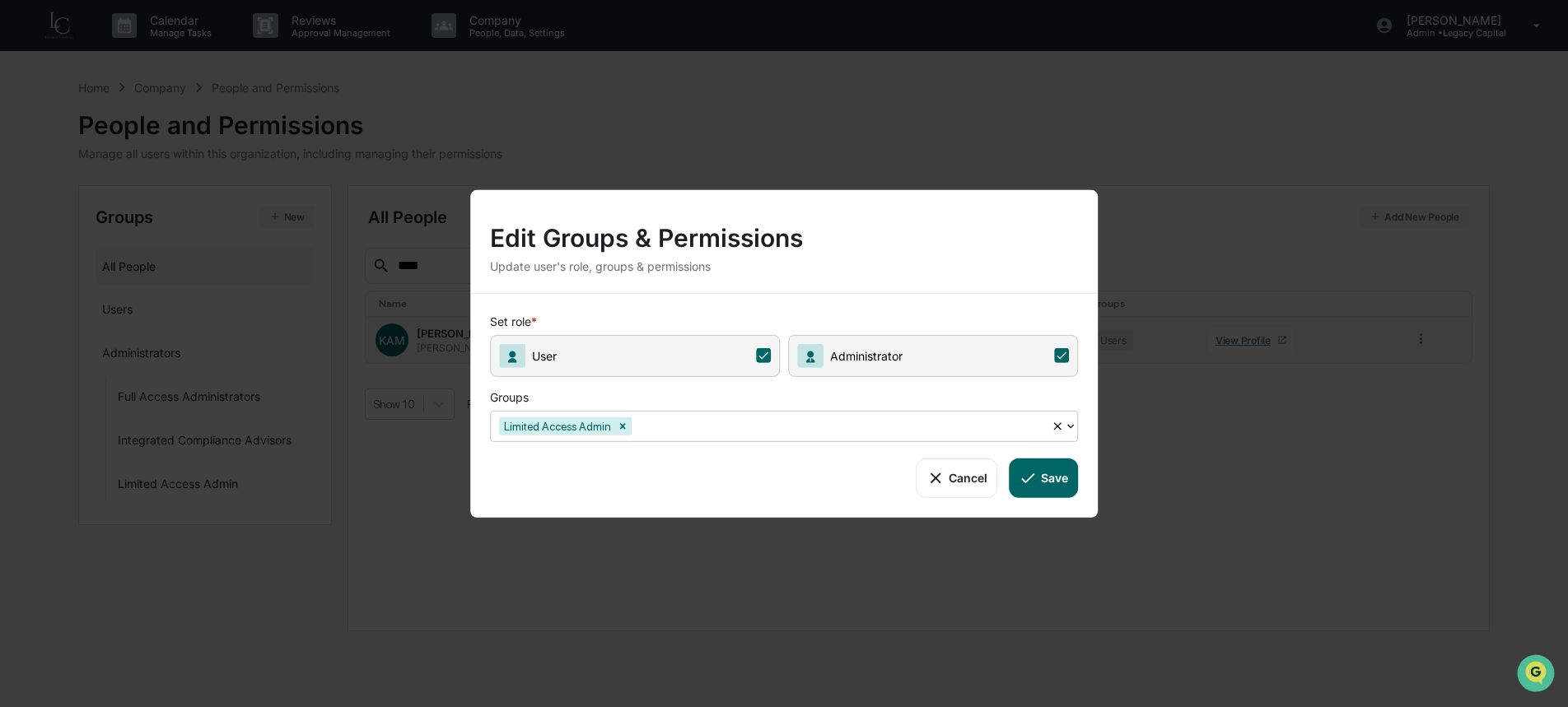
click at [1070, 484] on button "Save" at bounding box center [1044, 478] width 68 height 40
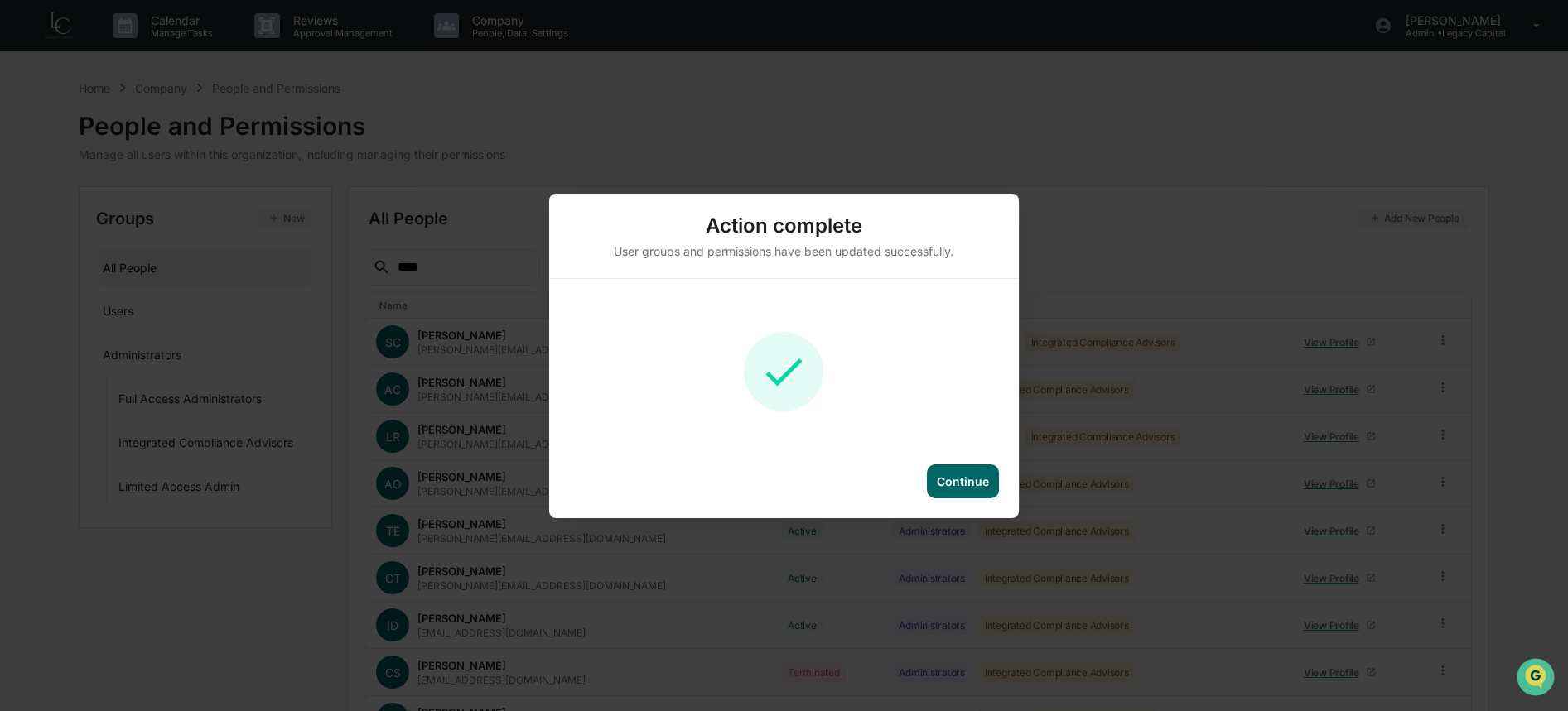
click at [950, 484] on div "Continue" at bounding box center [963, 481] width 52 height 14
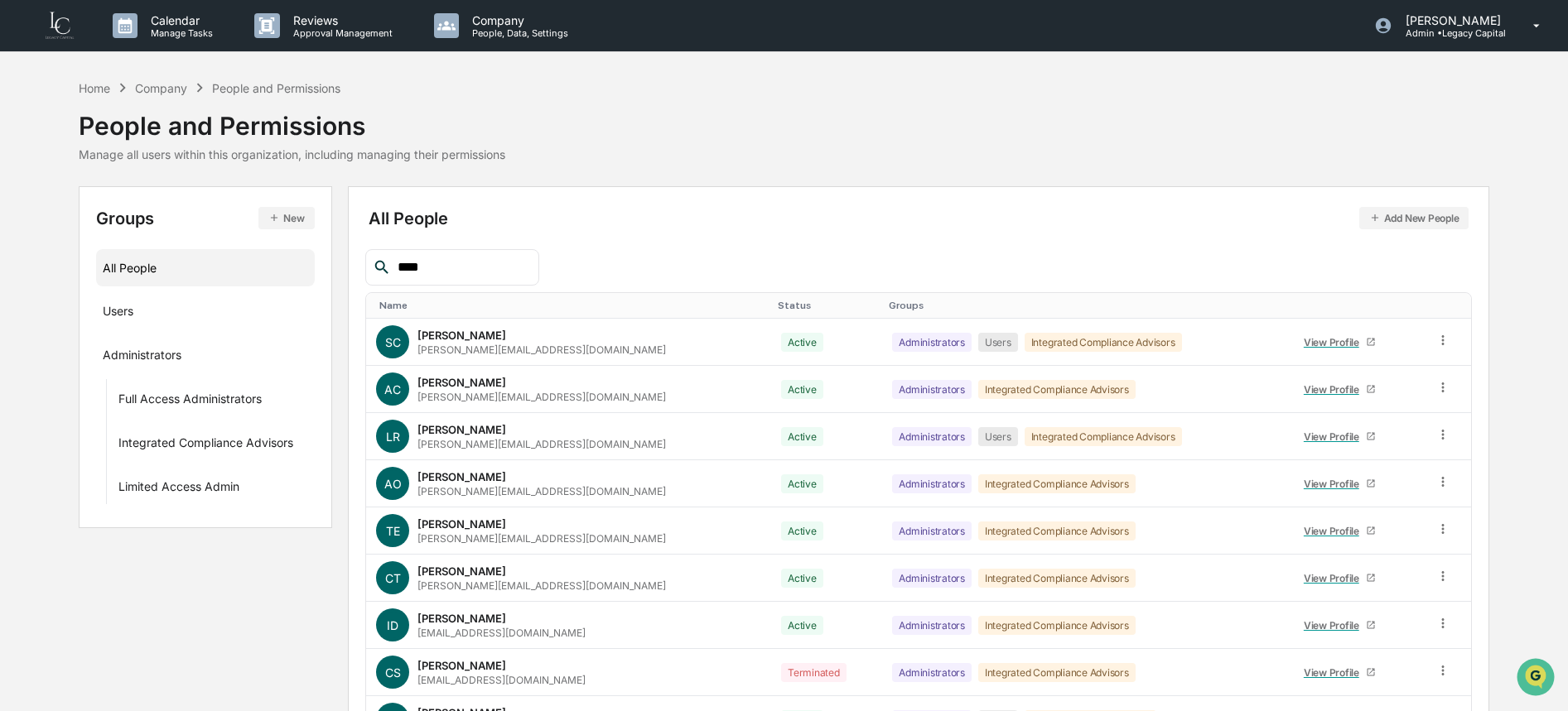
click at [449, 275] on input "****" at bounding box center [461, 267] width 141 height 21
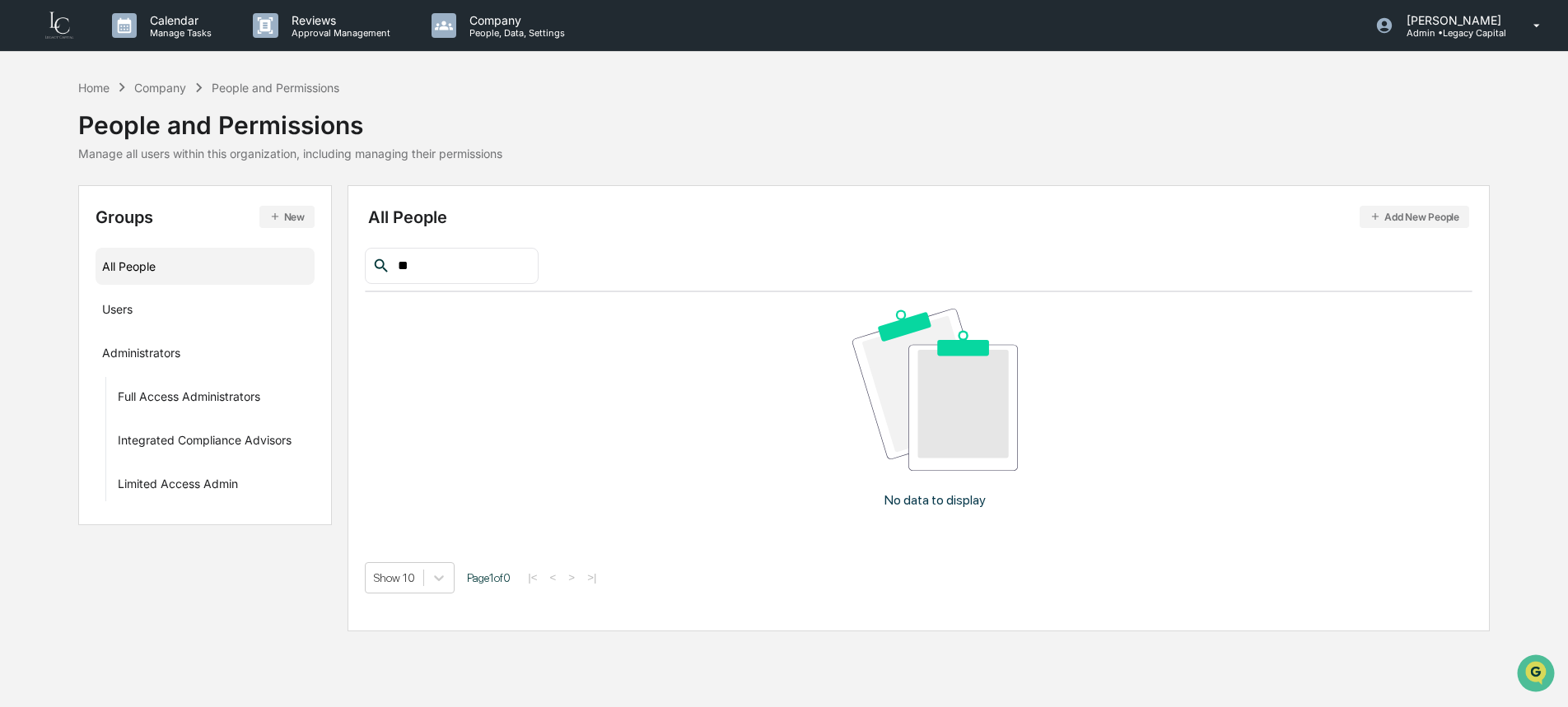
type input "*"
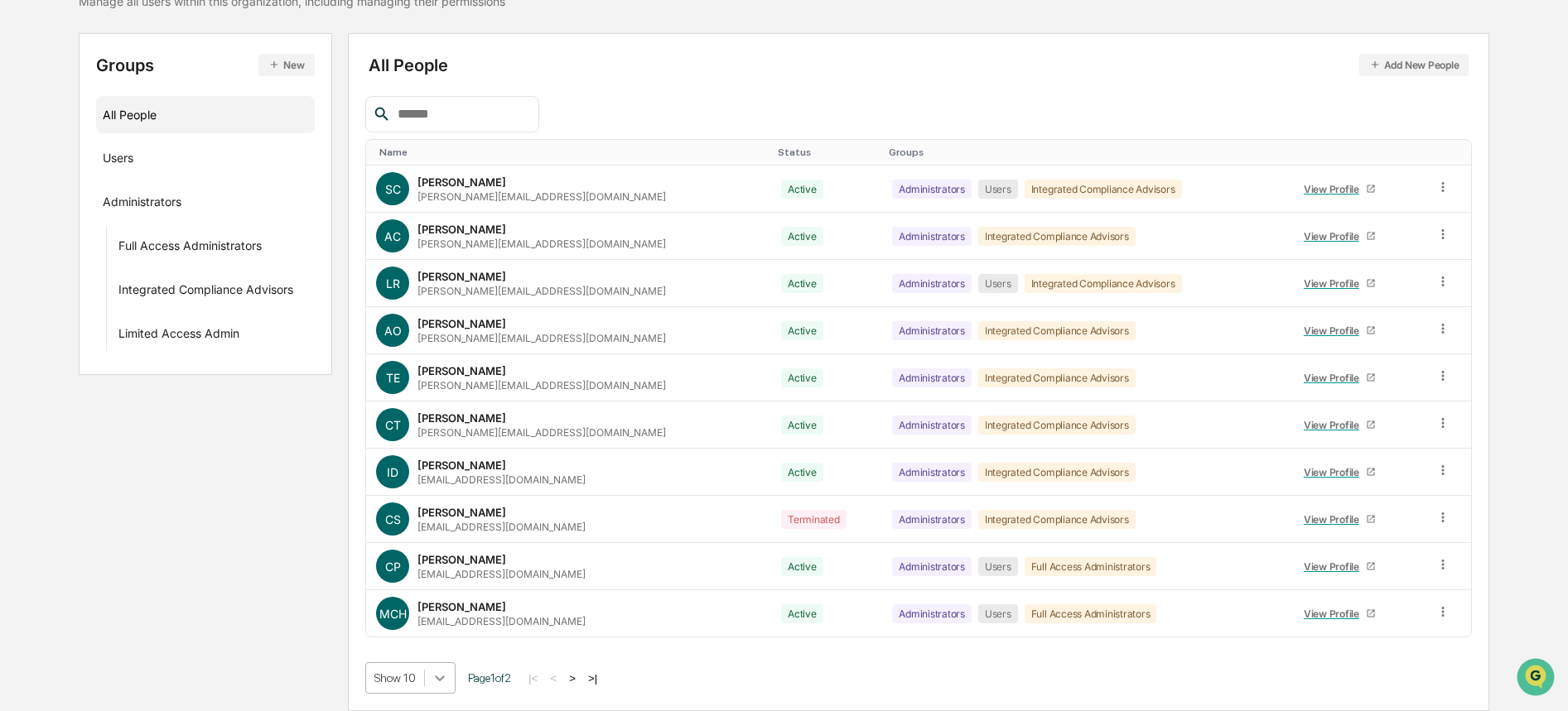
scroll to position [287, 0]
click at [448, 679] on body "Calendar Manage Tasks Reviews Approval Management Company People, Data, Setting…" at bounding box center [784, 278] width 1568 height 865
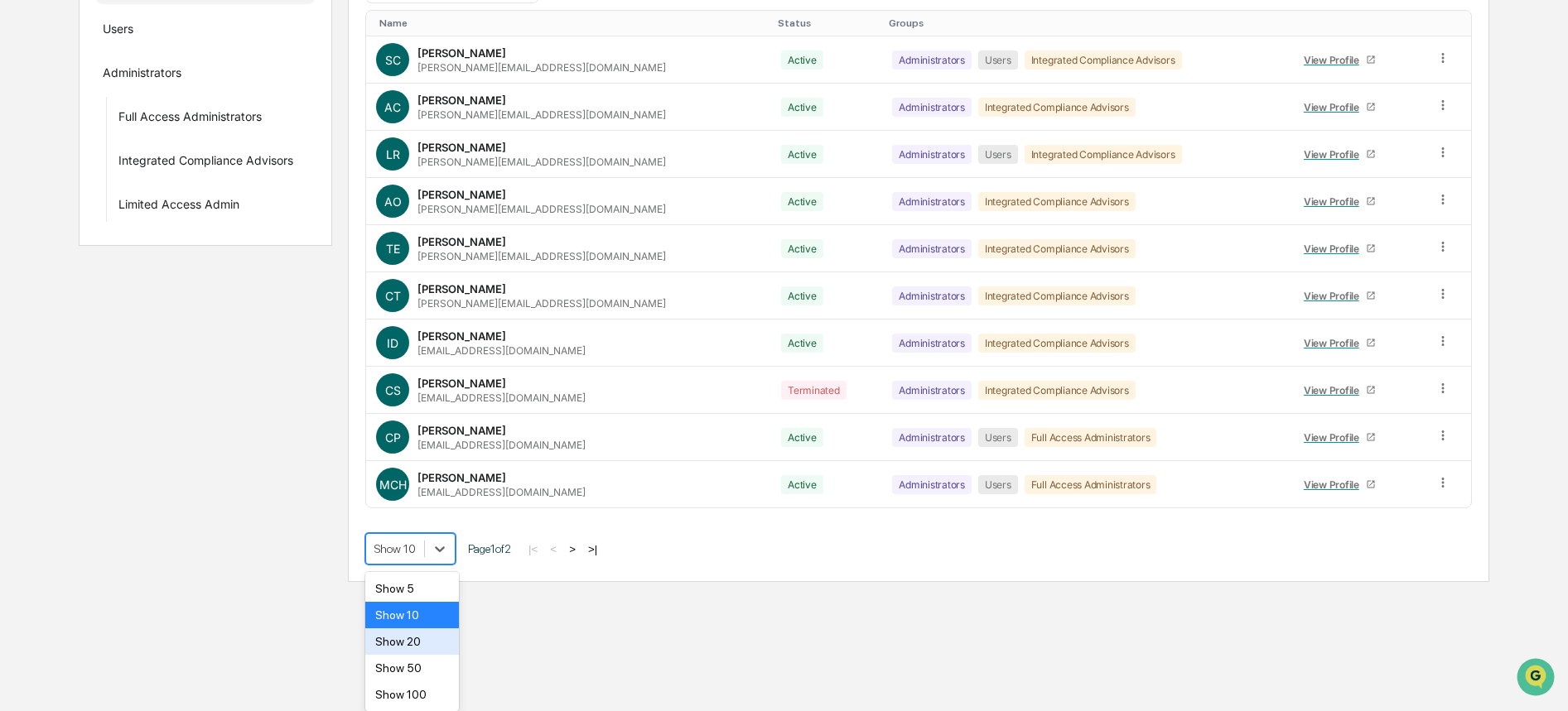
click at [435, 649] on div "Show 20" at bounding box center [412, 641] width 94 height 26
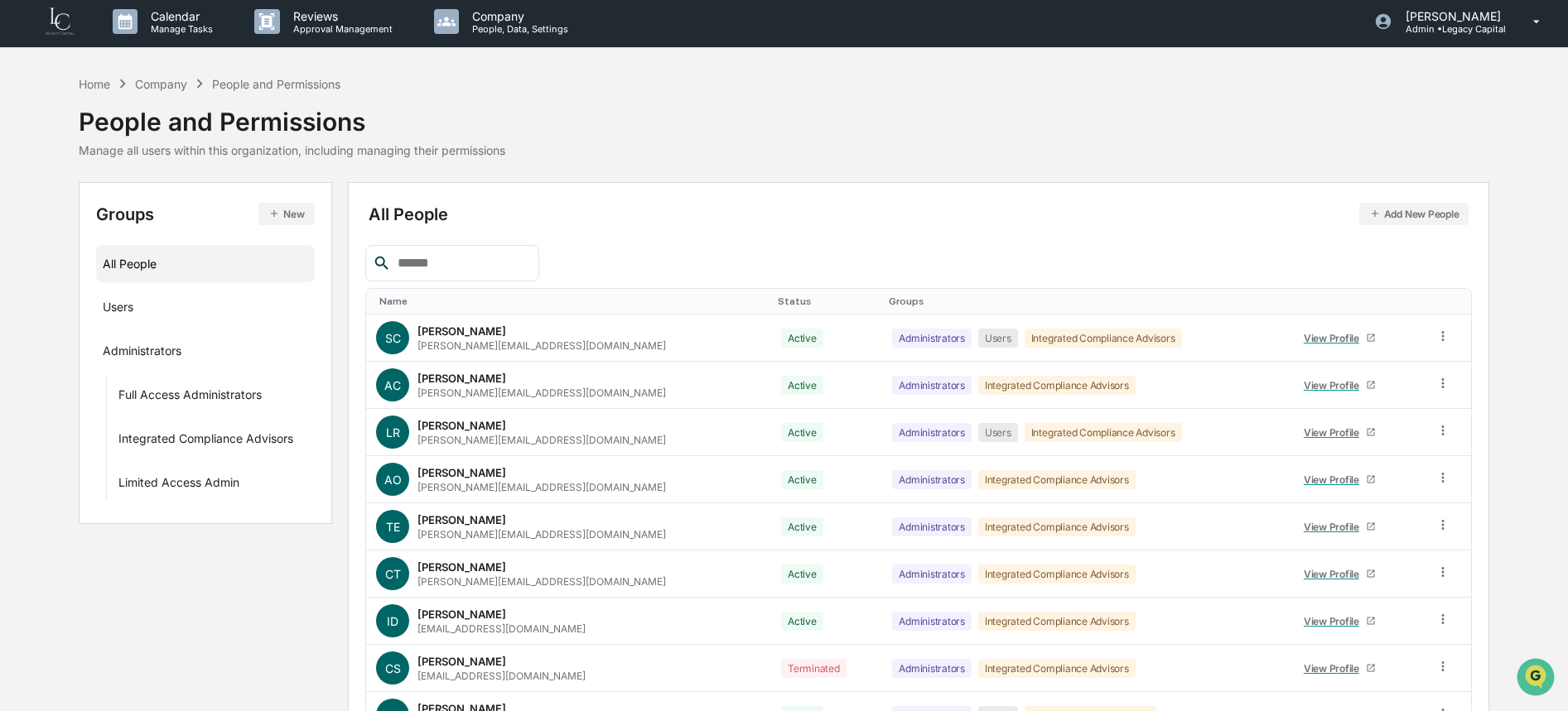
scroll to position [0, 0]
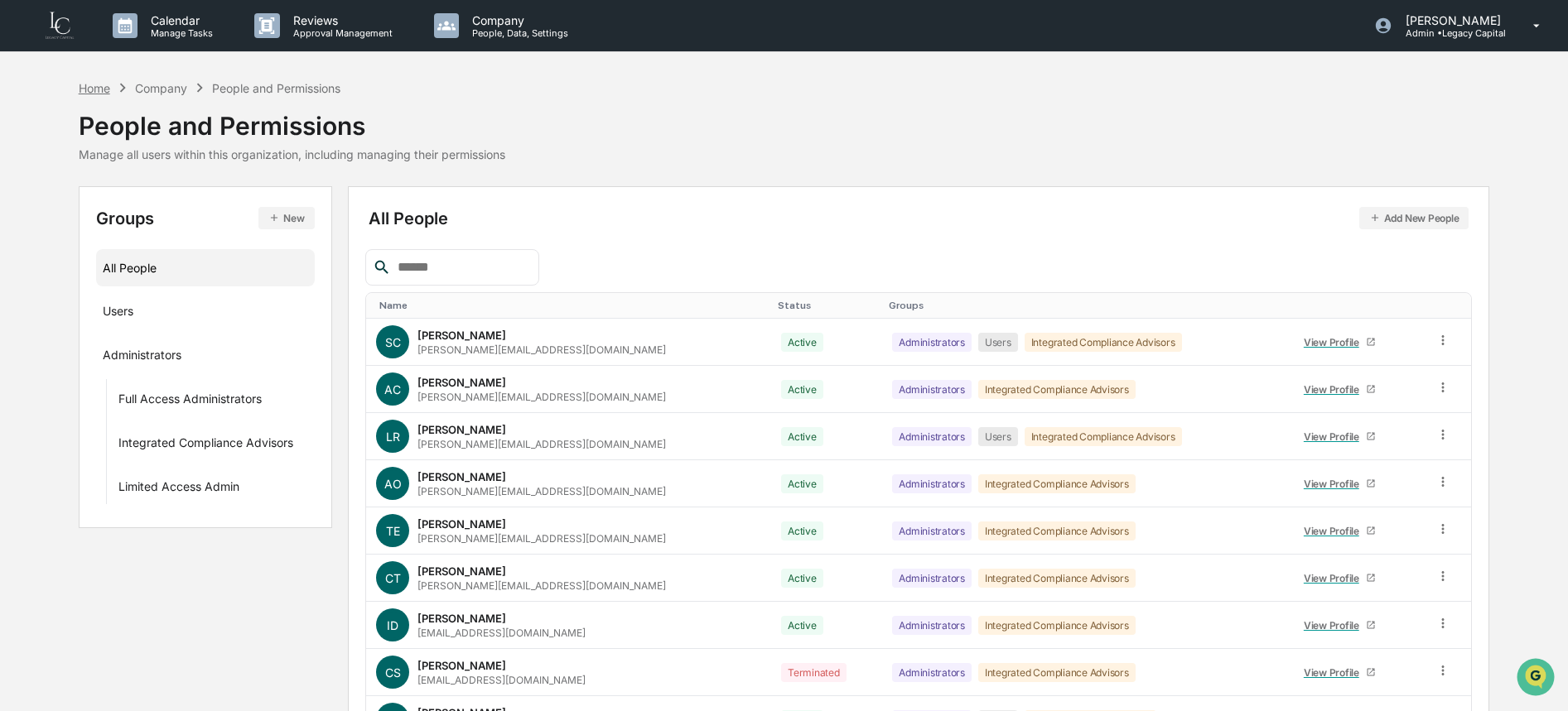
click at [96, 92] on div "Home" at bounding box center [95, 87] width 32 height 14
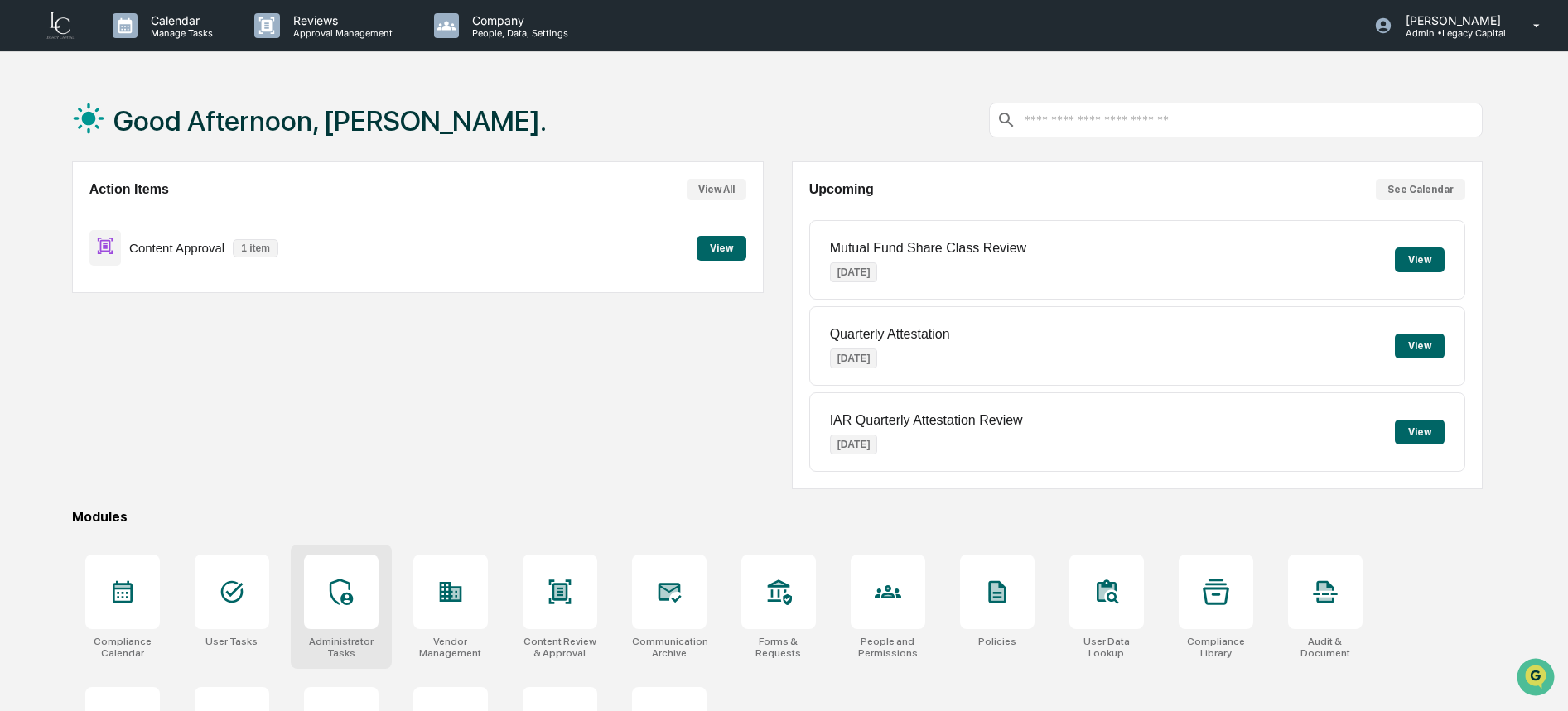
click at [335, 610] on div at bounding box center [342, 592] width 74 height 74
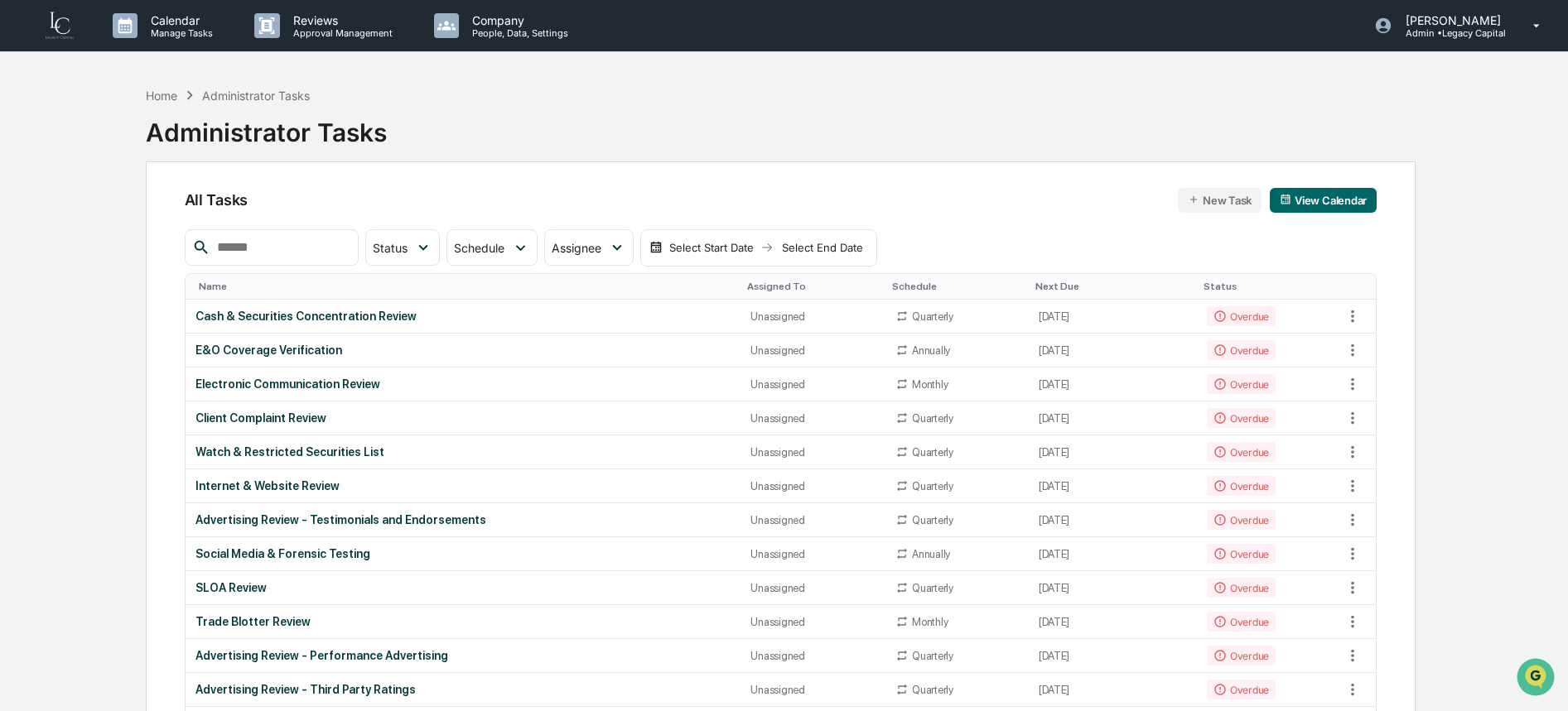
click at [274, 243] on input "text" at bounding box center [280, 247] width 141 height 21
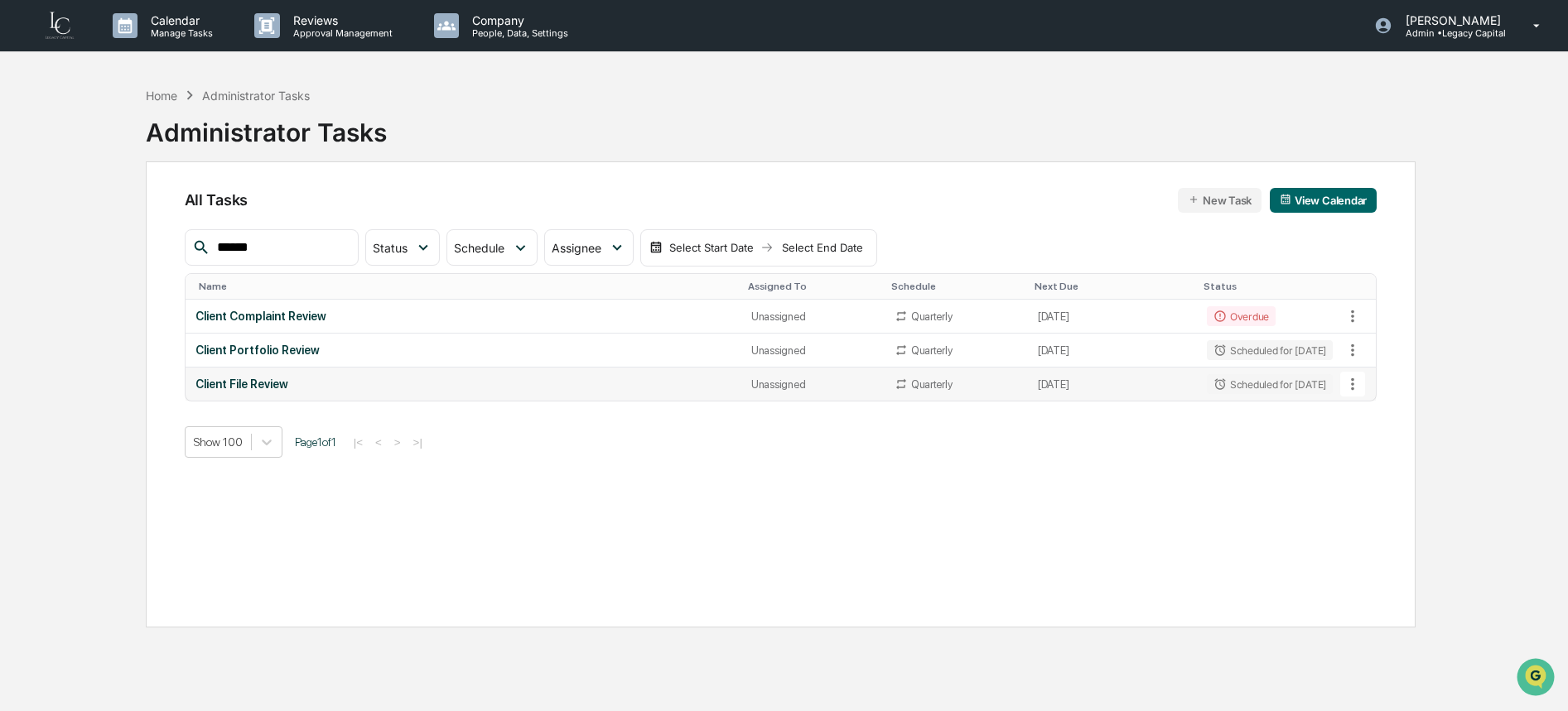
type input "******"
click at [612, 368] on td "Client File Review" at bounding box center [463, 384] width 556 height 34
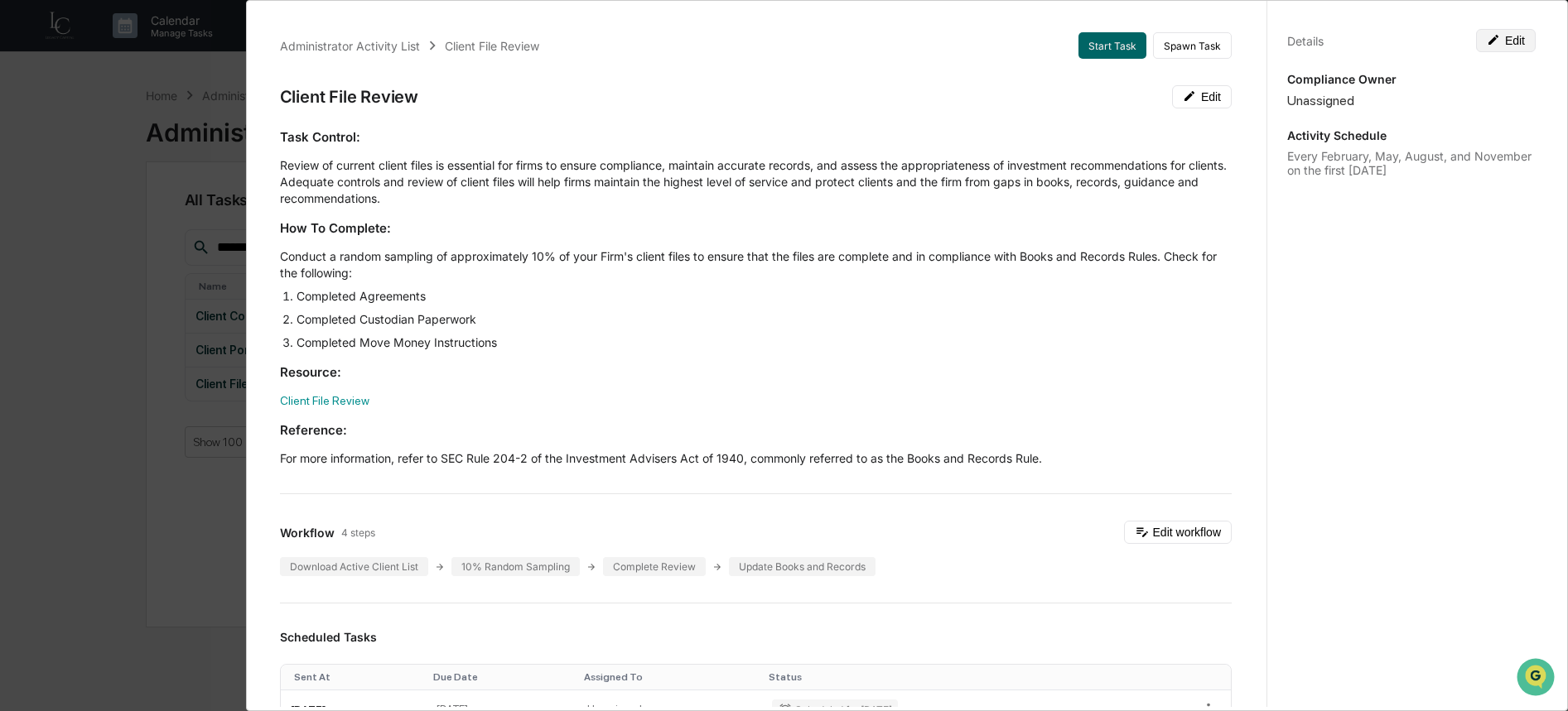
click at [1490, 38] on icon at bounding box center [1494, 40] width 13 height 13
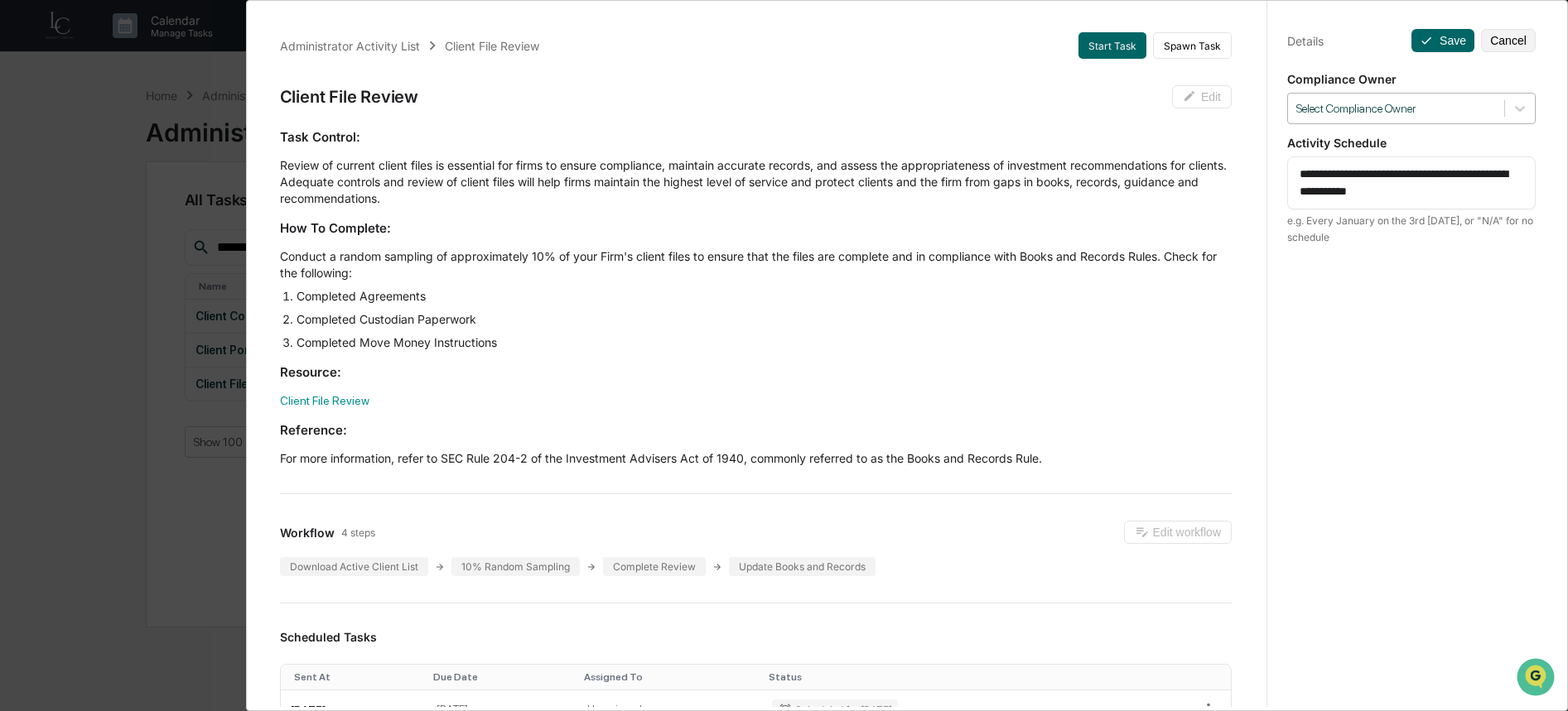
click at [1457, 101] on div at bounding box center [1396, 109] width 199 height 16
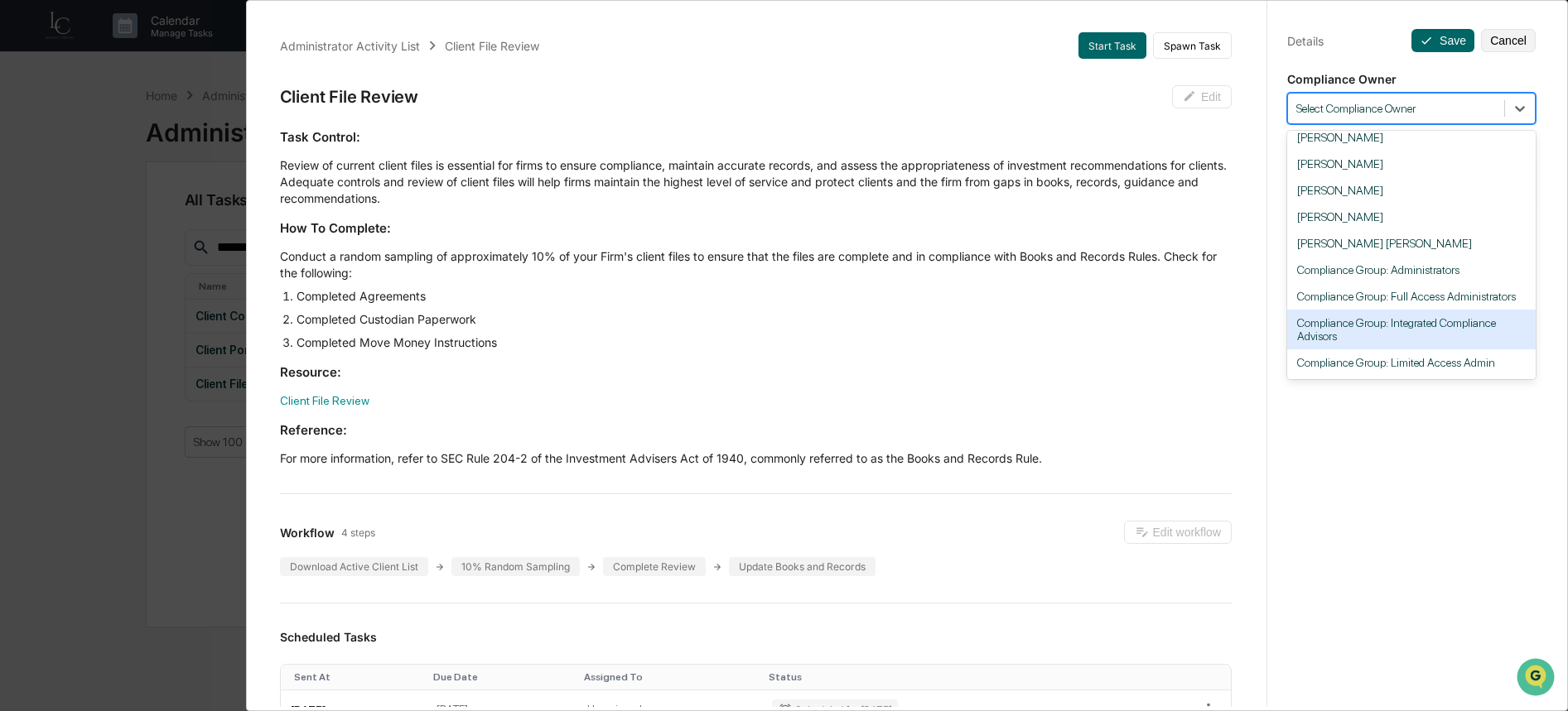
scroll to position [183, 0]
click at [1415, 351] on div "Compliance Group: Limited Access Admin" at bounding box center [1412, 362] width 249 height 26
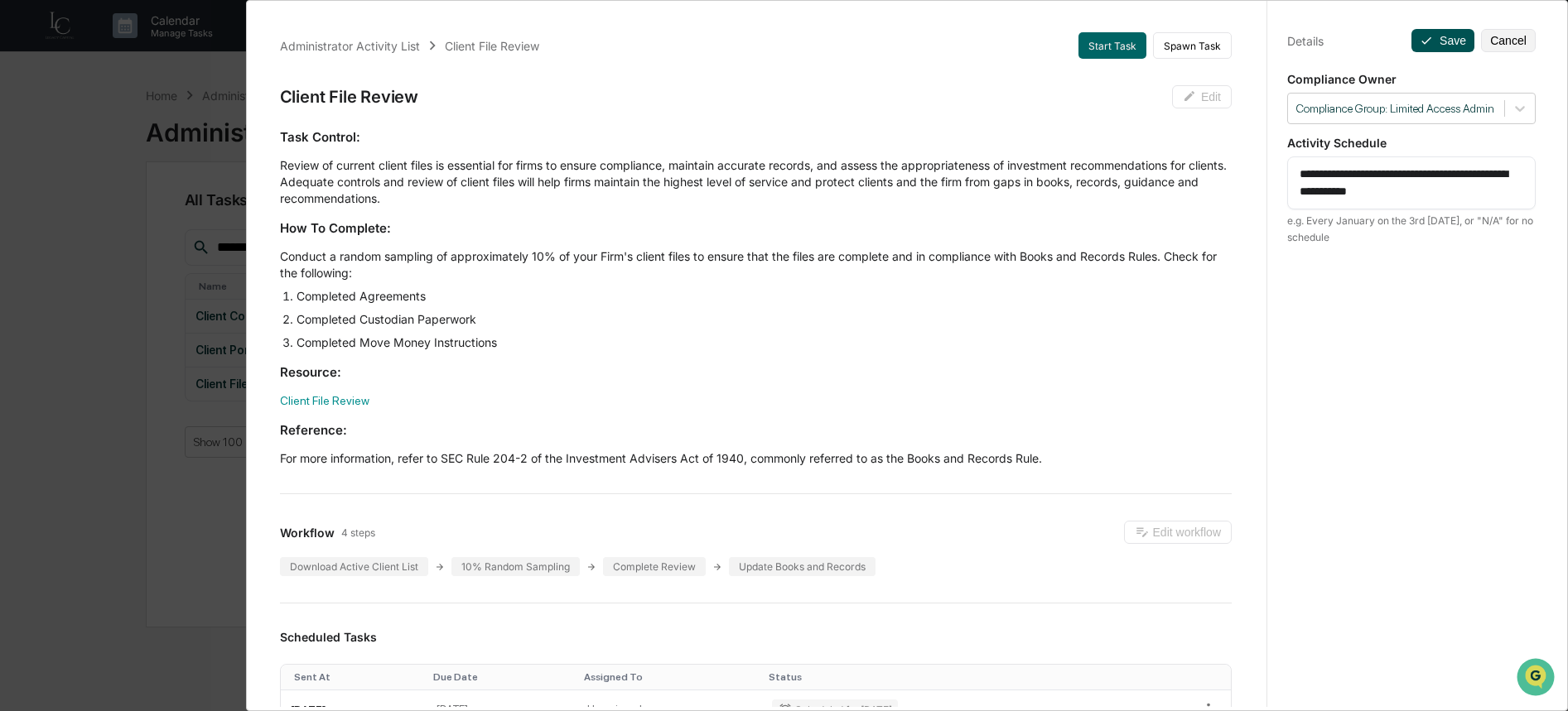
click at [1453, 44] on button "Save" at bounding box center [1443, 40] width 63 height 23
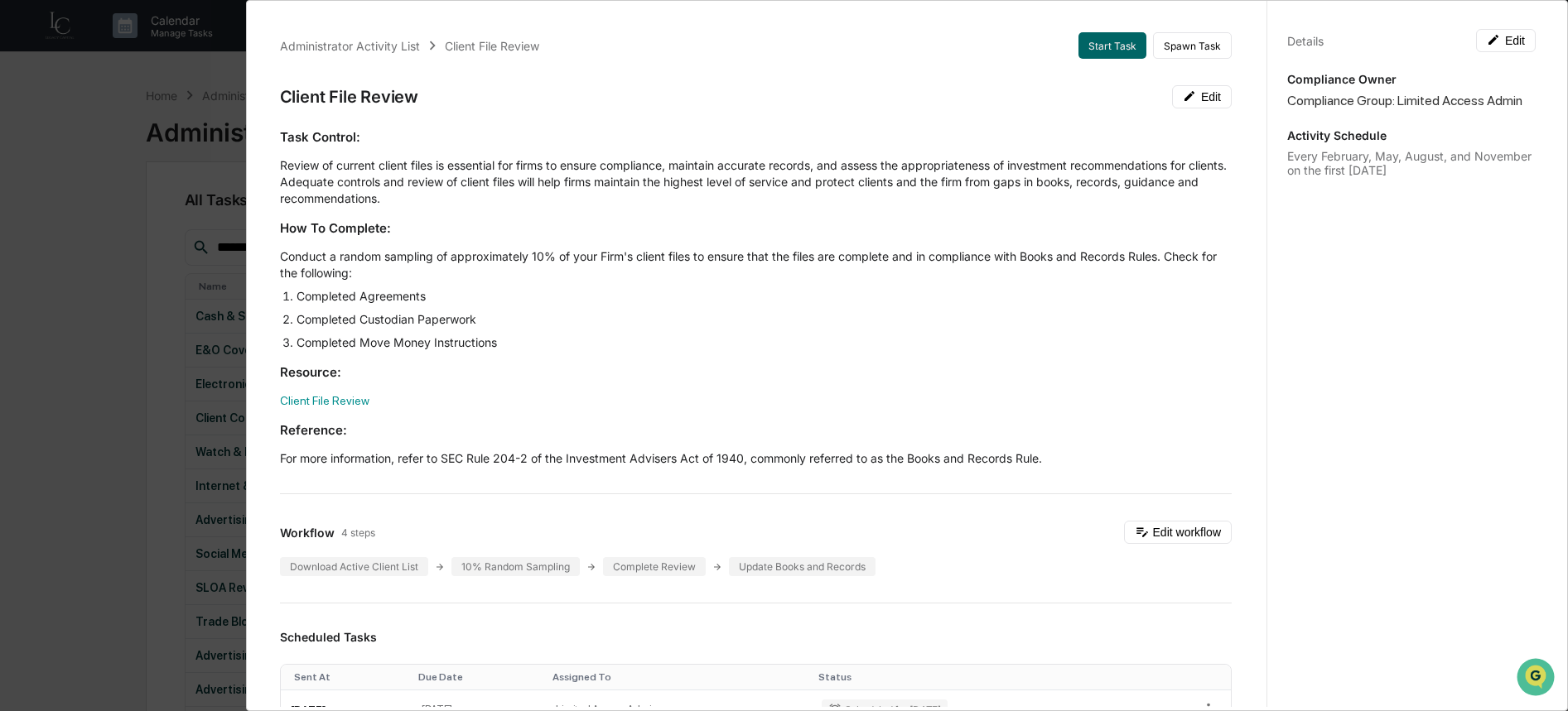
click at [190, 290] on div "Administrator Activity List Client File Review Start Task Spawn Task Client Fil…" at bounding box center [784, 356] width 1568 height 711
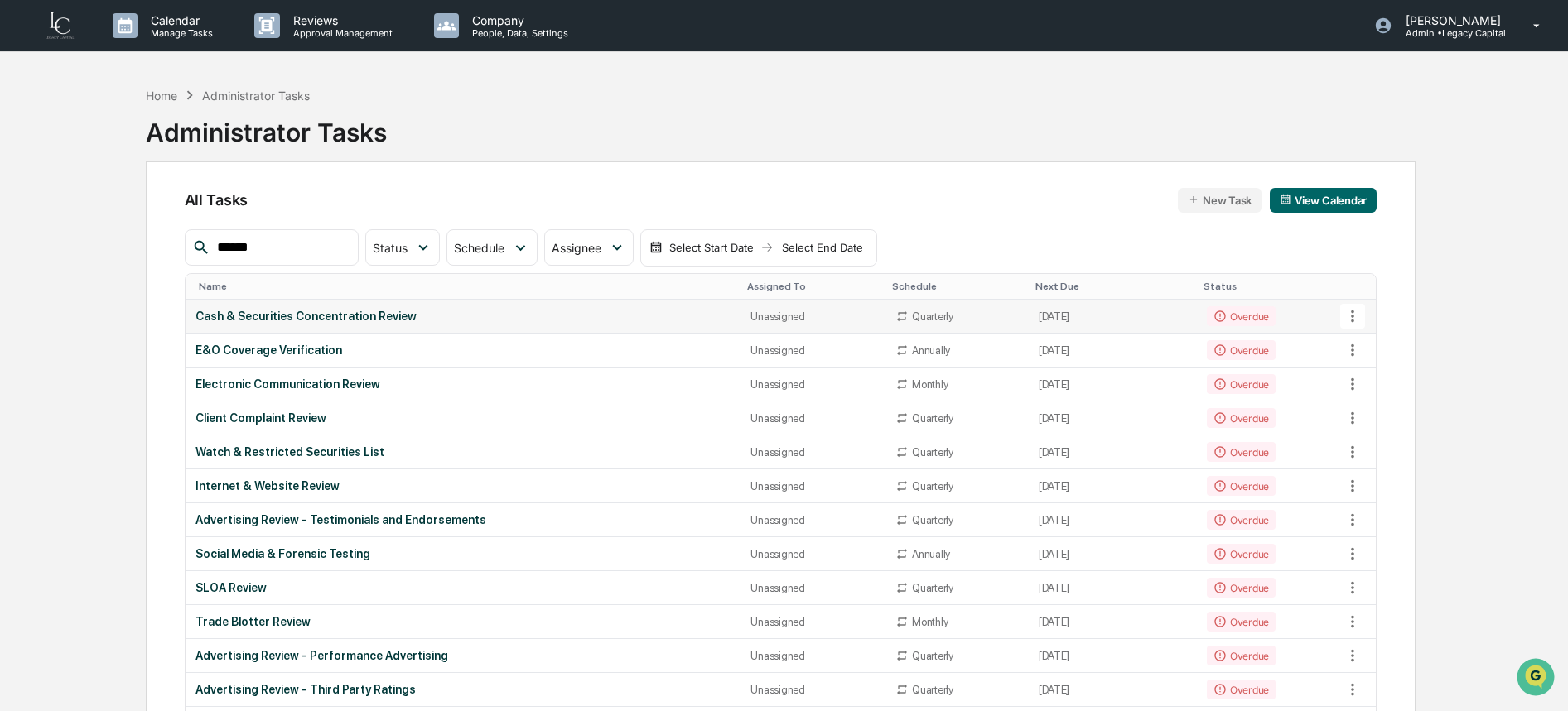
click at [296, 312] on div "Cash & Securities Concentration Review" at bounding box center [464, 316] width 536 height 13
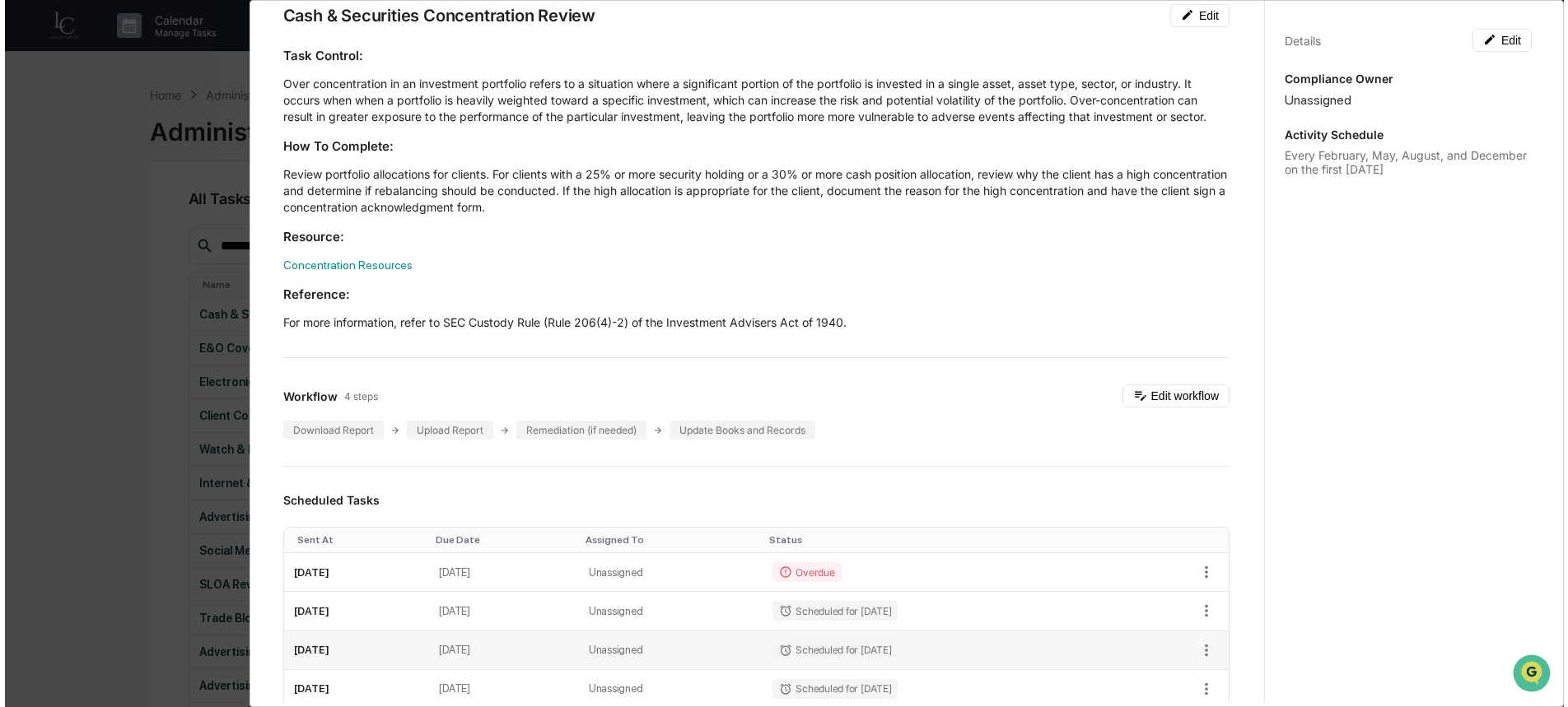
scroll to position [340, 0]
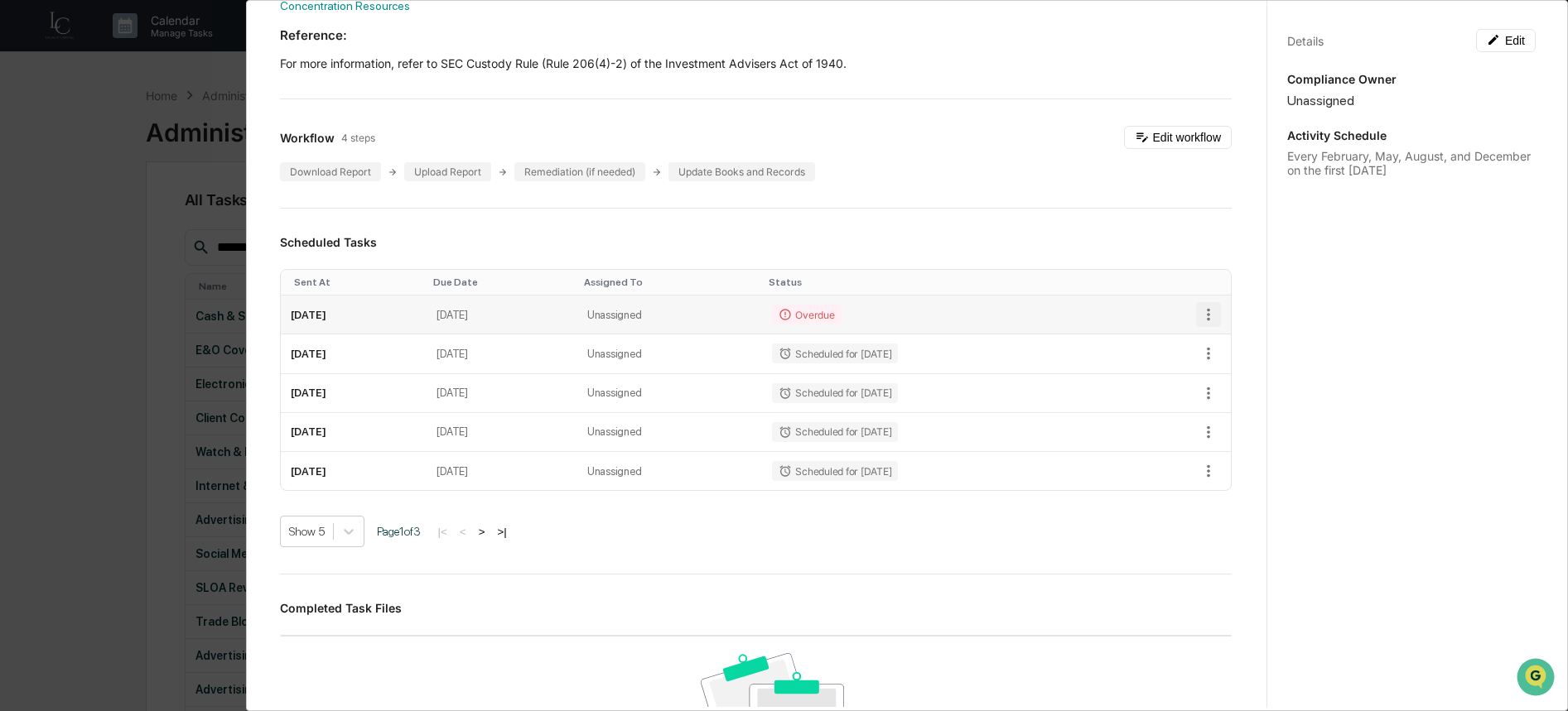
click at [1199, 324] on icon "button" at bounding box center [1209, 315] width 19 height 19
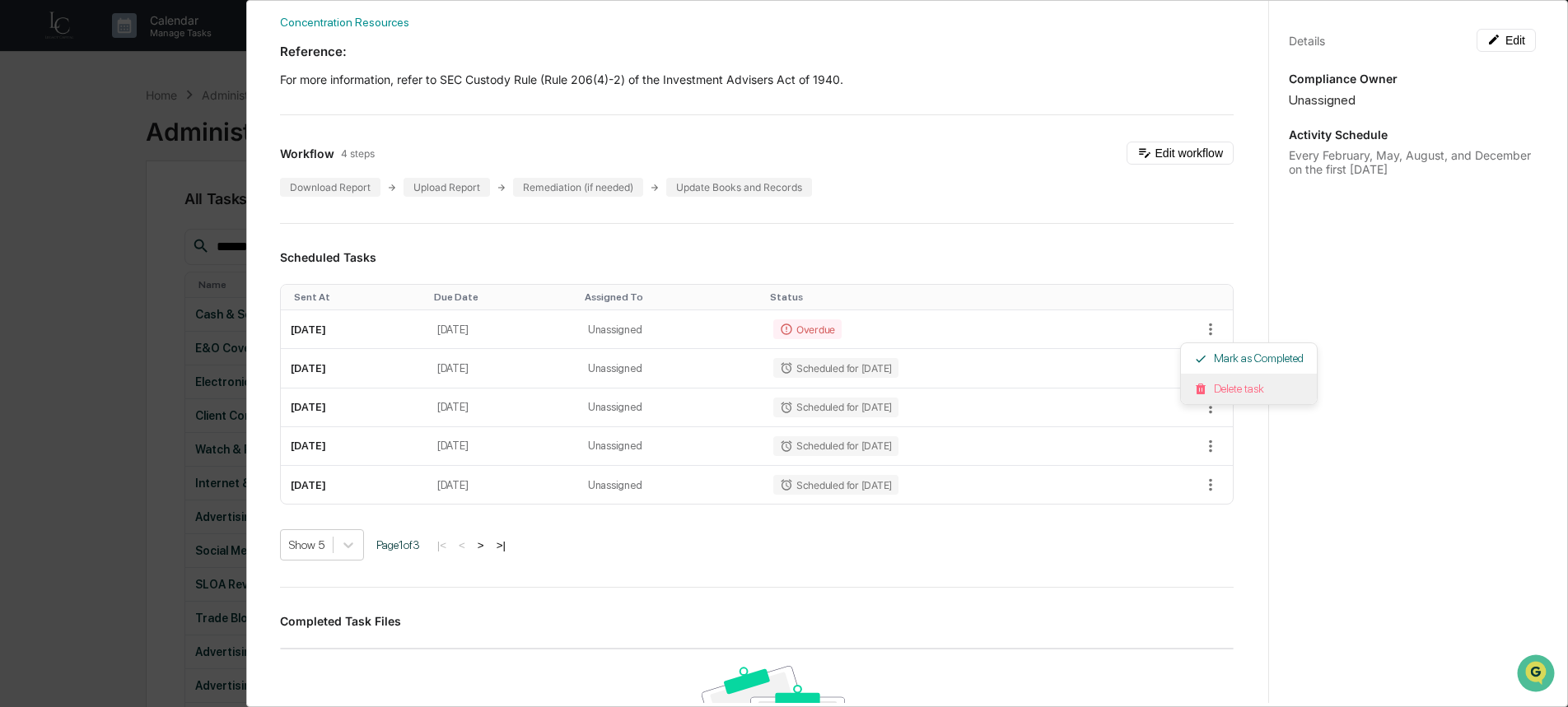
click at [1225, 384] on li "Delete task" at bounding box center [1249, 389] width 136 height 31
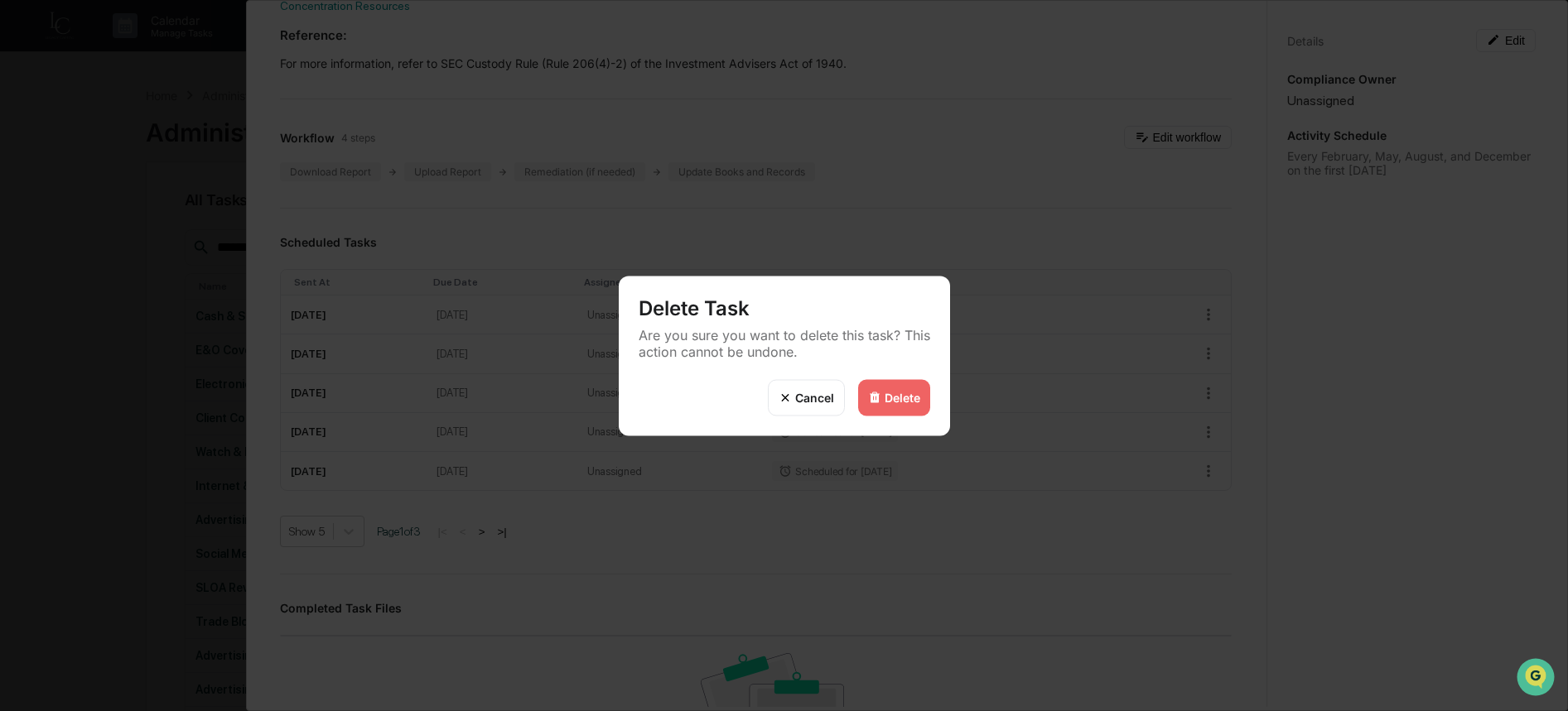
click at [916, 394] on div "Delete" at bounding box center [902, 397] width 35 height 14
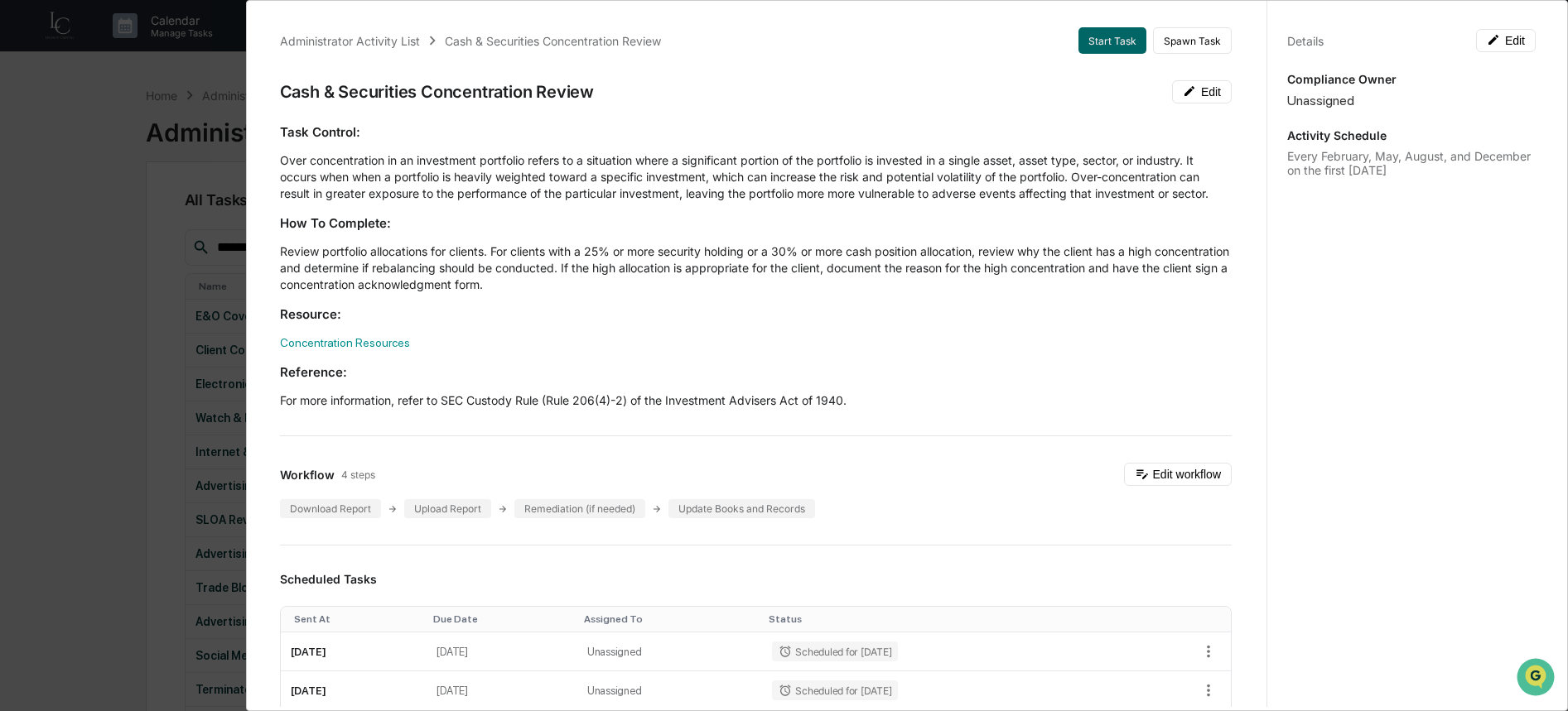
scroll to position [0, 0]
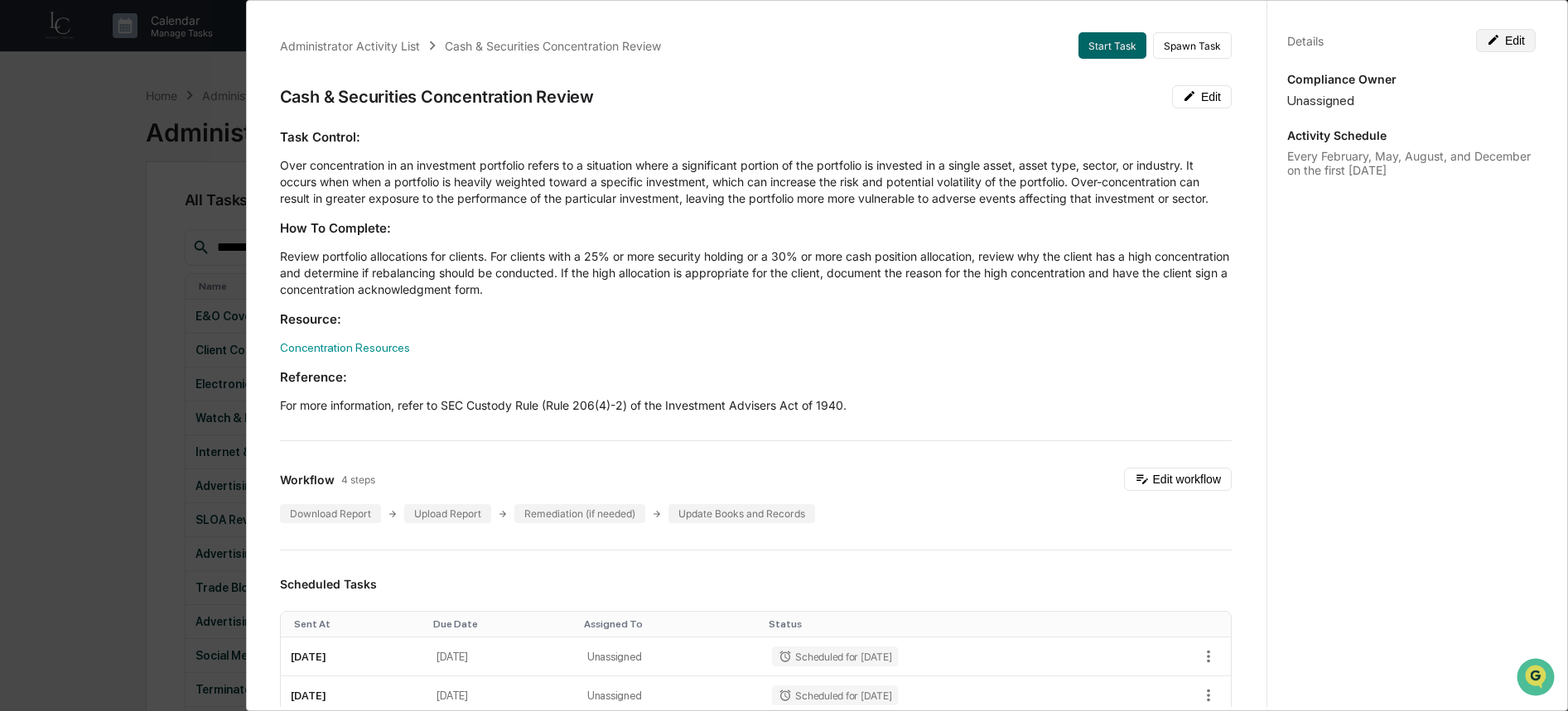
click at [1511, 34] on button "Edit" at bounding box center [1506, 40] width 60 height 23
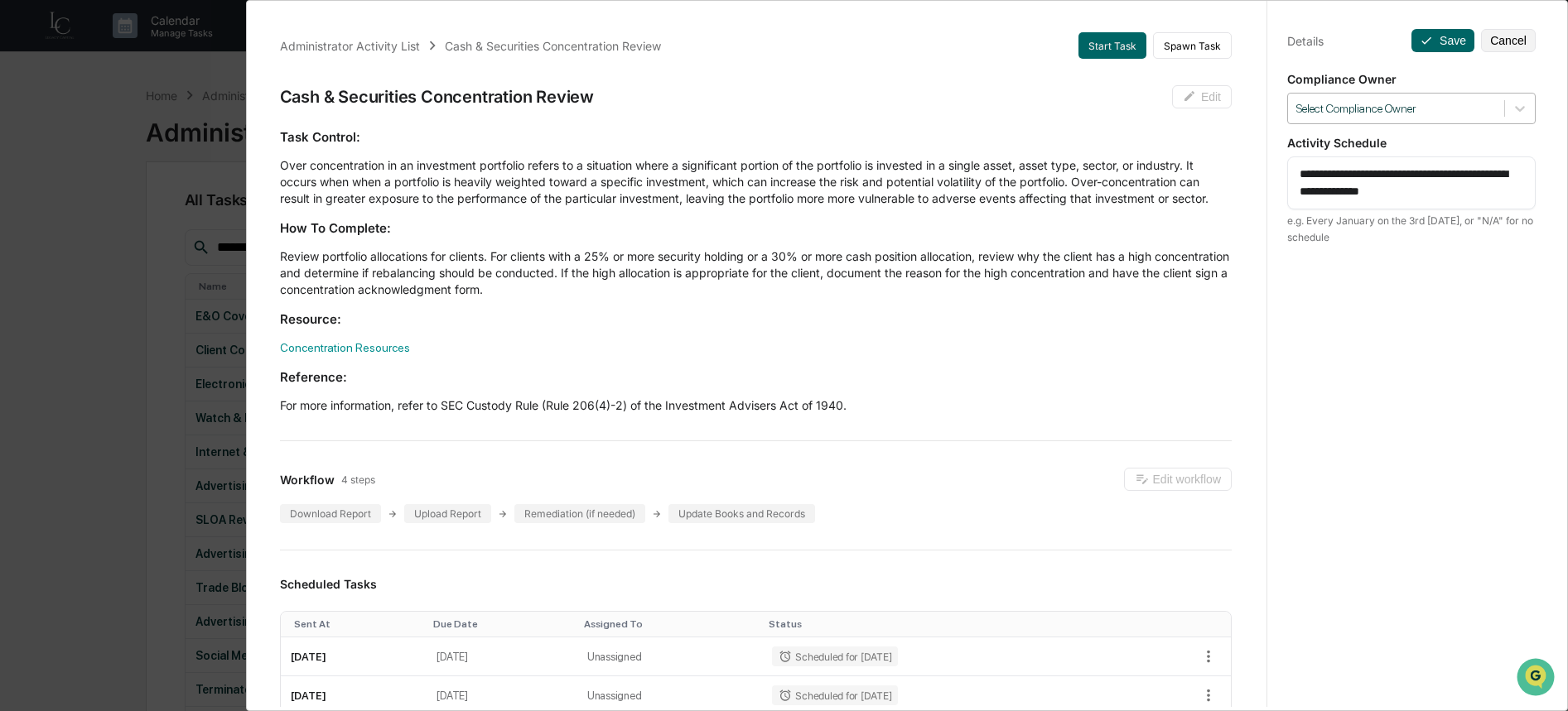
click at [1467, 93] on div "Select Compliance Owner" at bounding box center [1412, 109] width 249 height 32
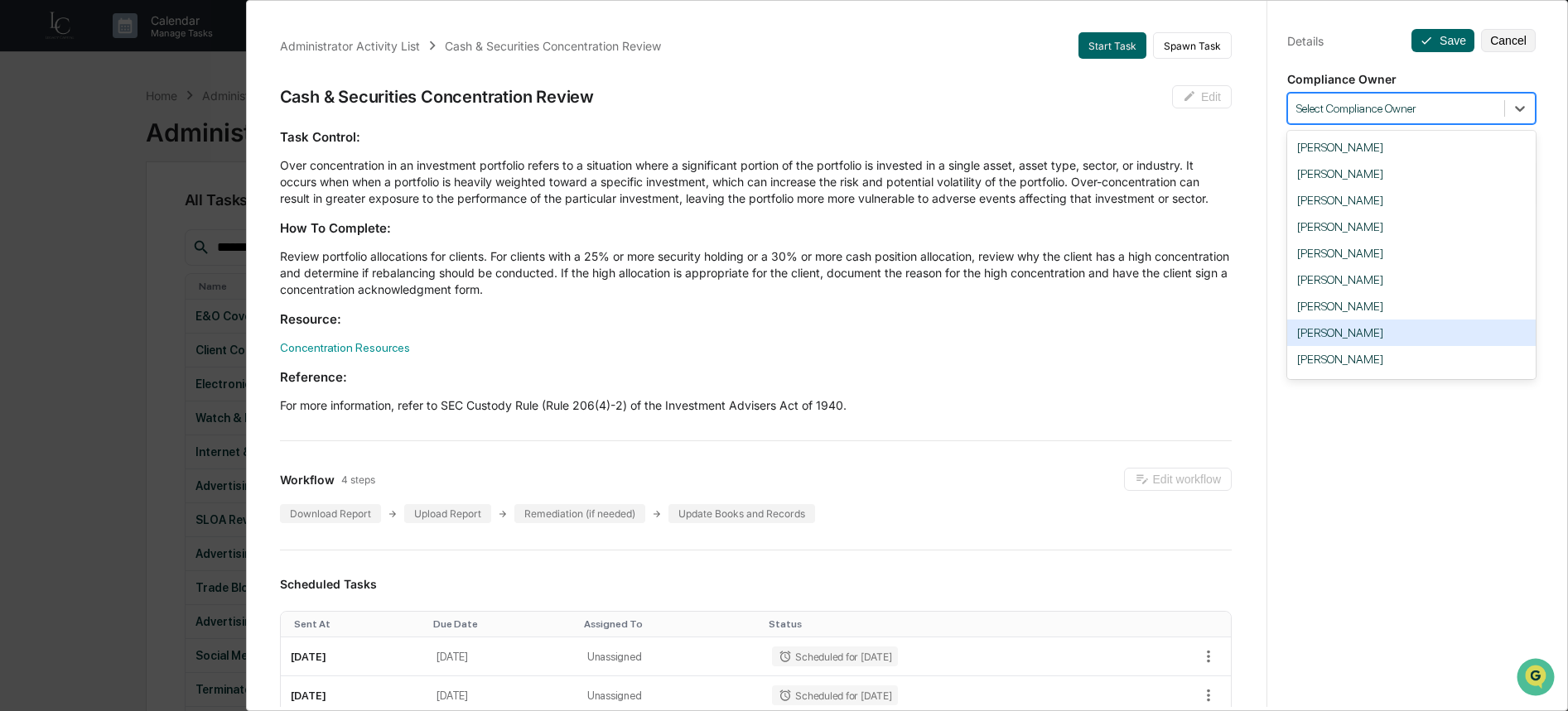
click at [1429, 343] on div "[PERSON_NAME]" at bounding box center [1412, 332] width 249 height 26
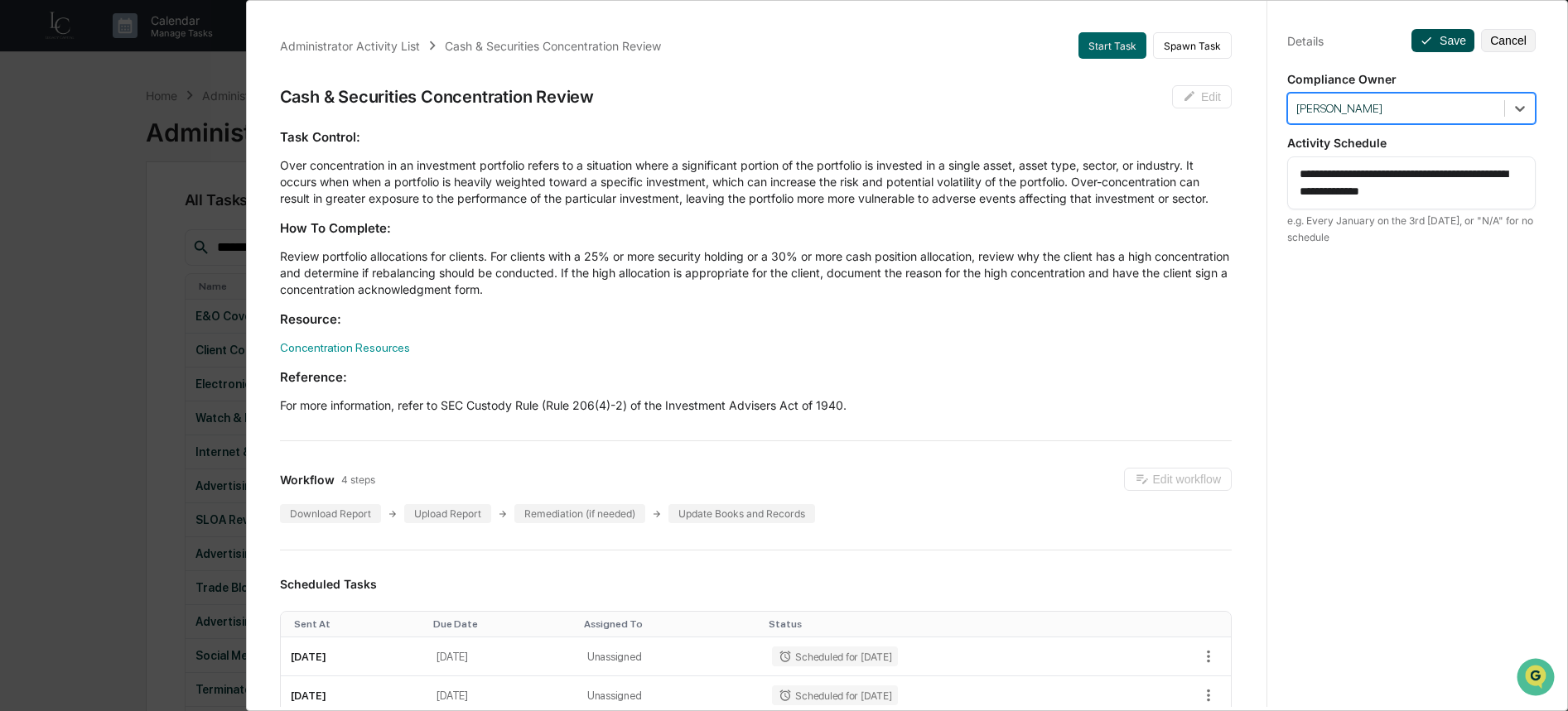
drag, startPoint x: 1431, startPoint y: 36, endPoint x: 1423, endPoint y: 39, distance: 8.5
click at [1431, 36] on button "Save" at bounding box center [1443, 40] width 63 height 23
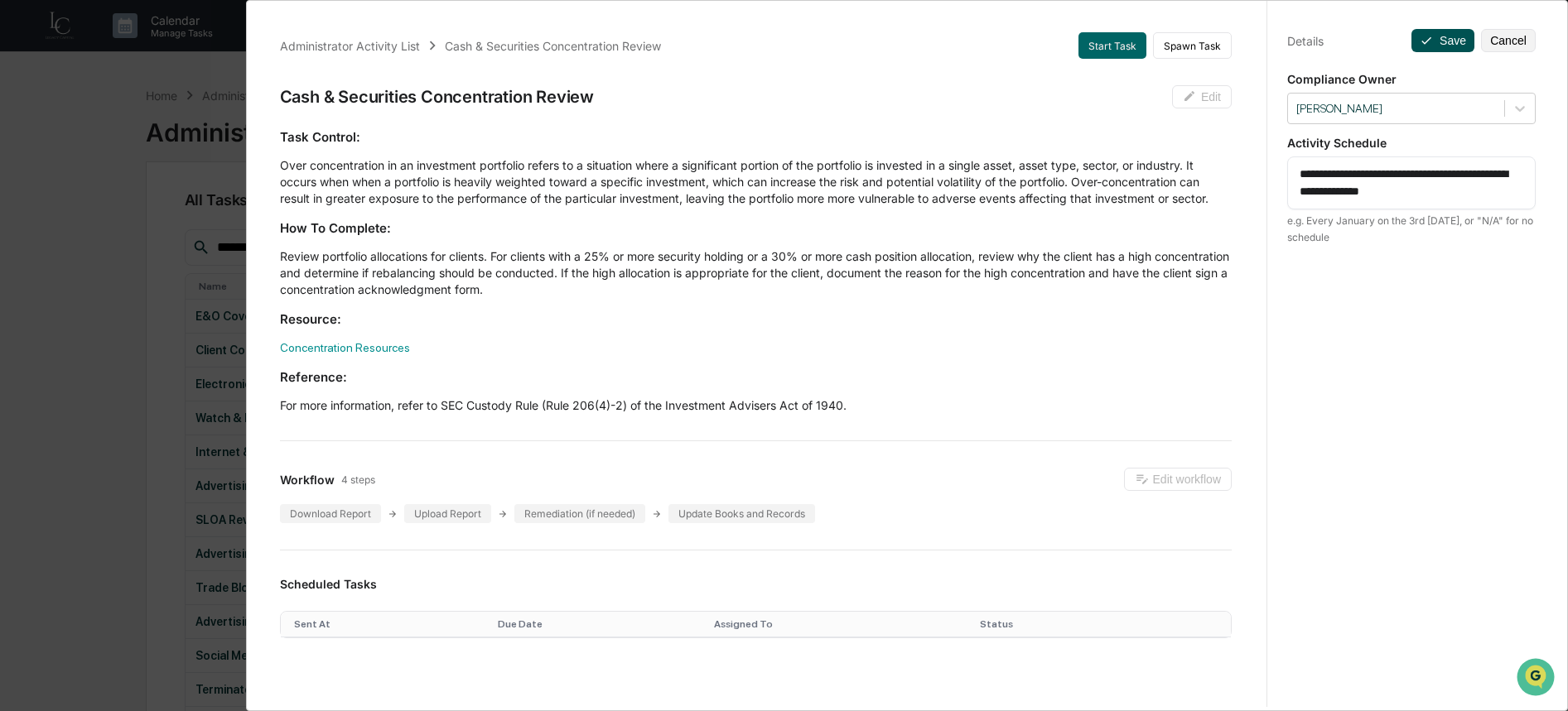
click at [1453, 47] on button "Save" at bounding box center [1443, 40] width 63 height 23
click at [1432, 36] on div "Details Save Cancel" at bounding box center [1412, 40] width 249 height 23
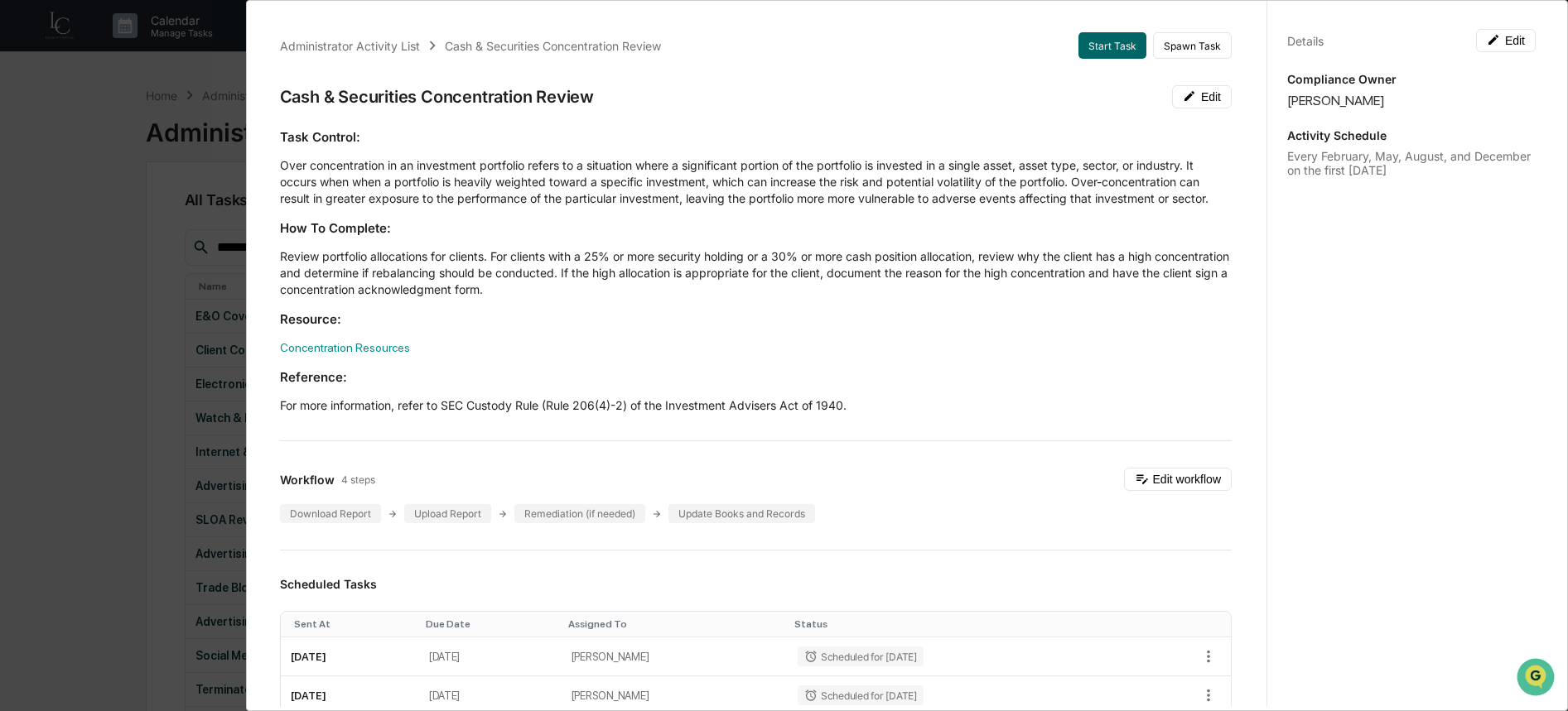
click at [155, 315] on div "Administrator Activity List Cash & Securities Concentration Review Start Task S…" at bounding box center [784, 356] width 1568 height 711
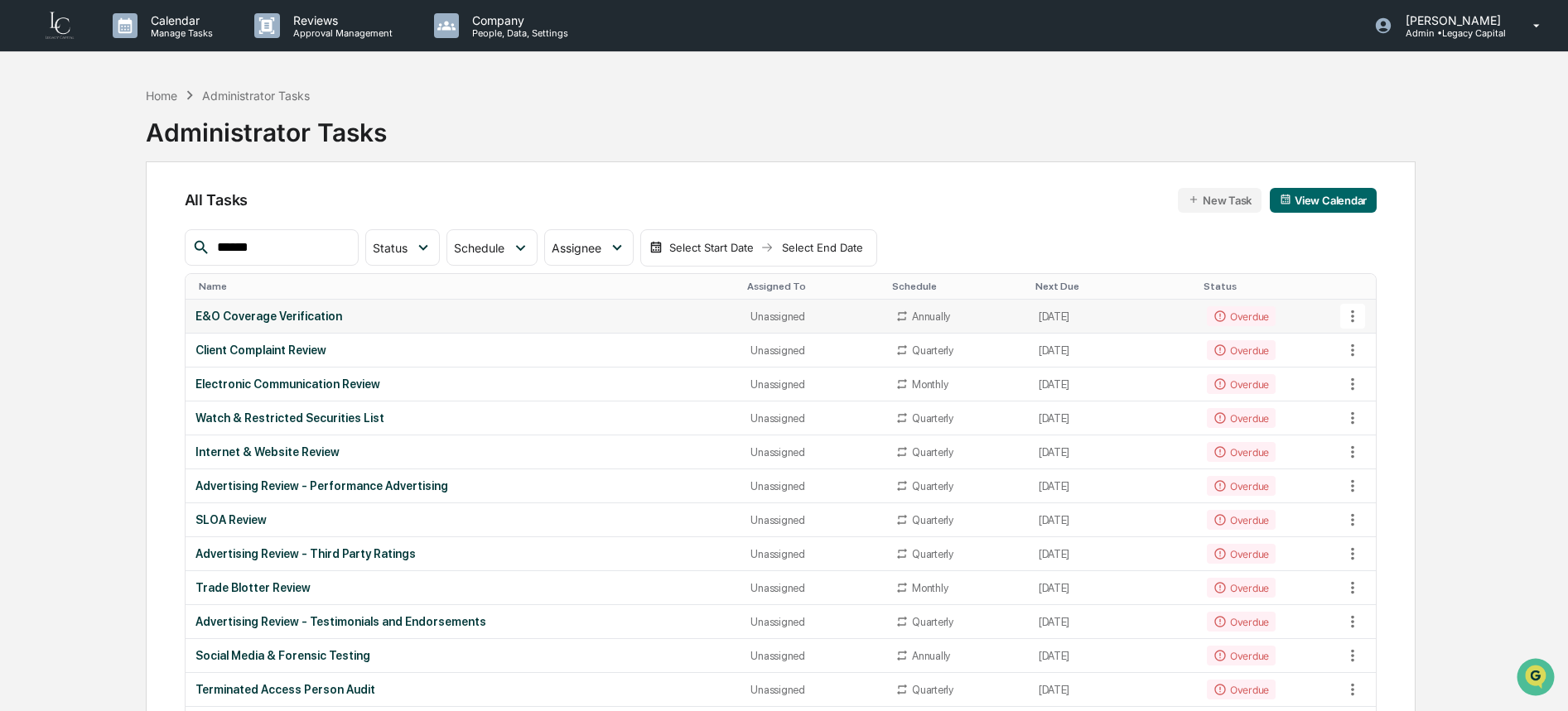
click at [382, 316] on div "E&O Coverage Verification" at bounding box center [464, 316] width 536 height 13
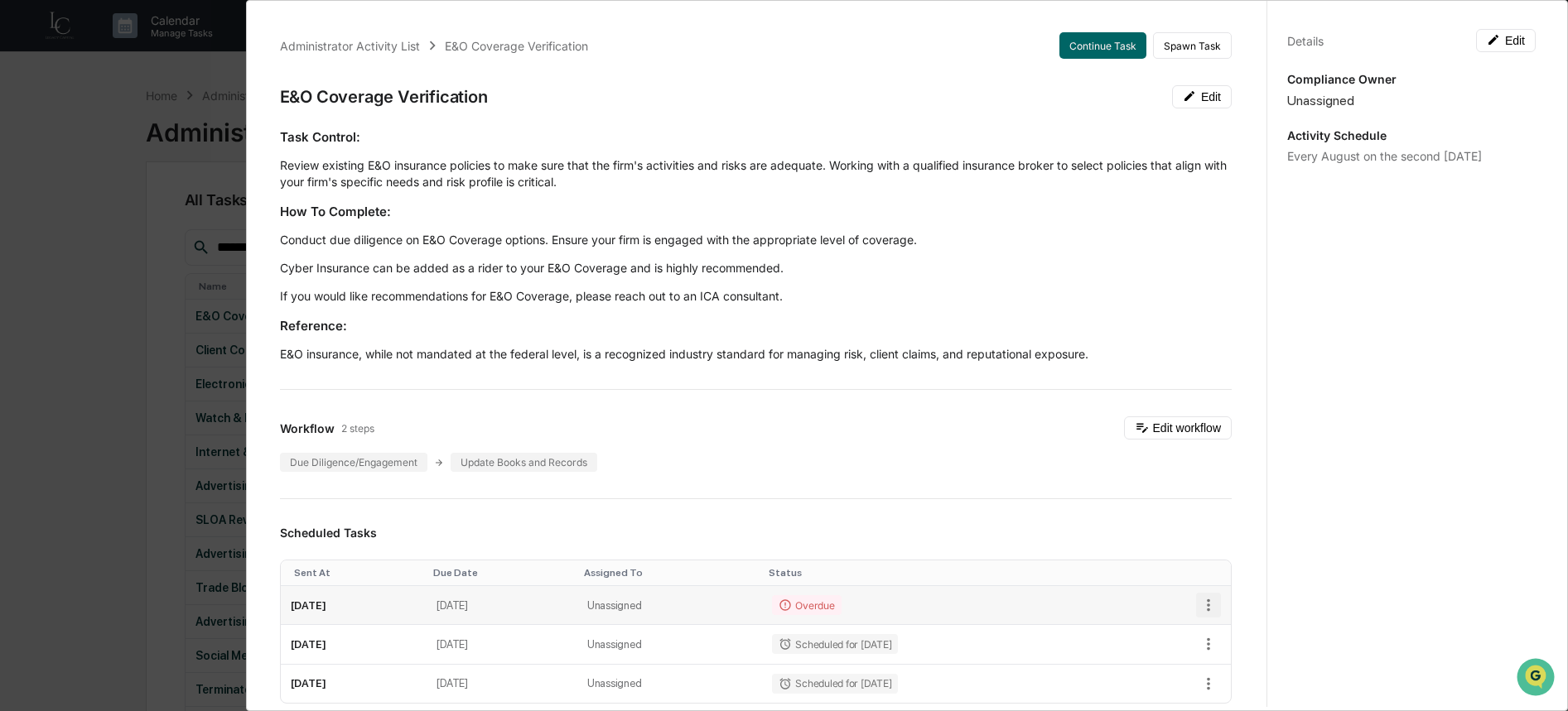
click at [1199, 604] on icon "button" at bounding box center [1209, 606] width 19 height 19
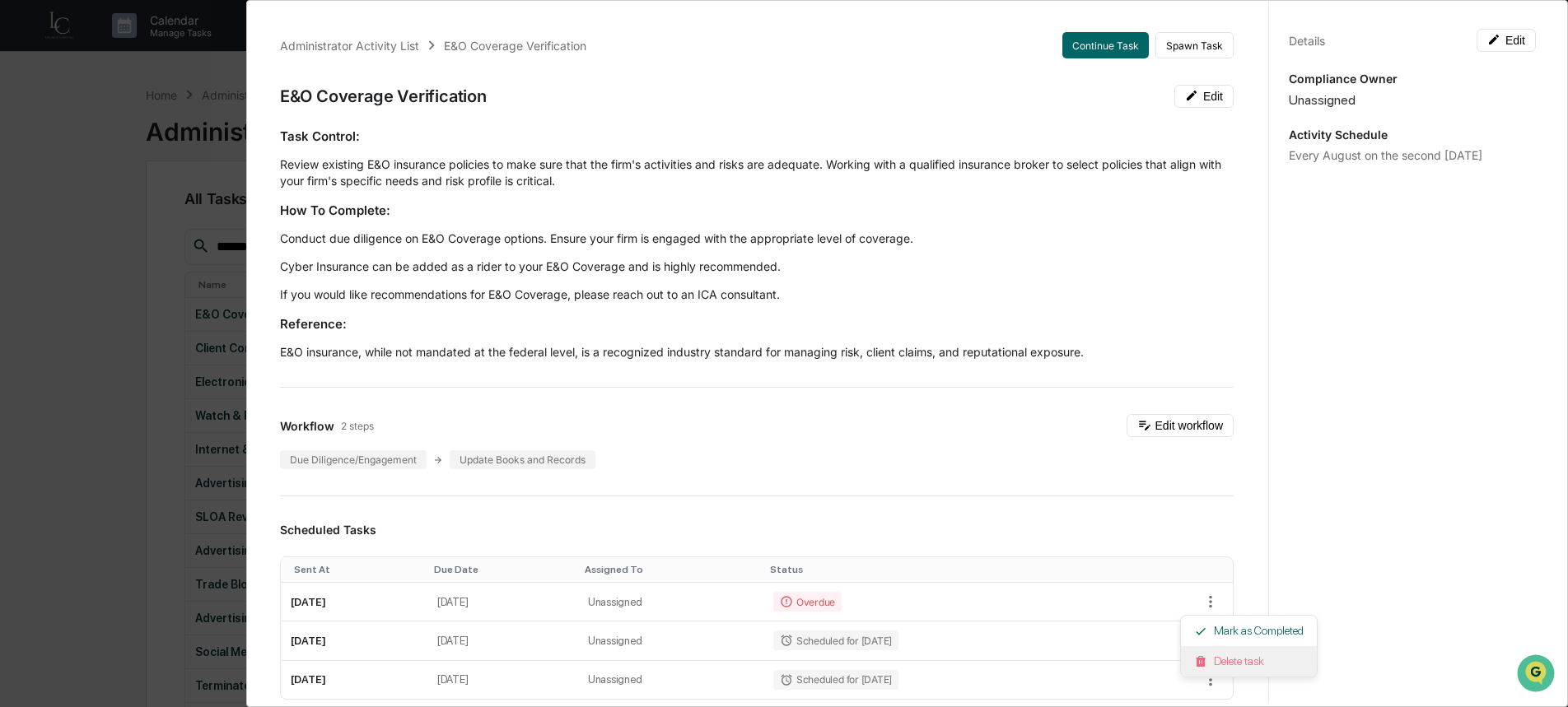
click at [1214, 655] on li "Delete task" at bounding box center [1249, 661] width 136 height 31
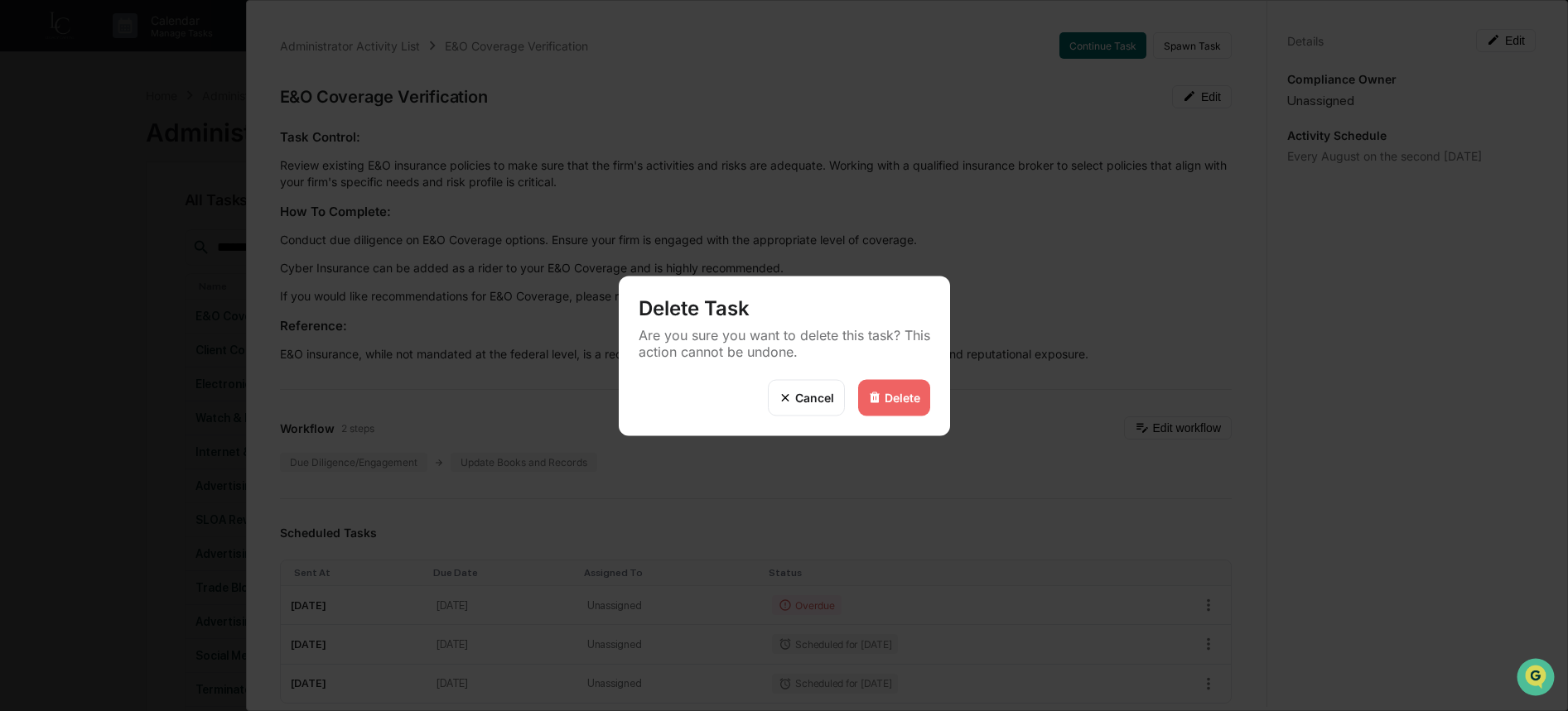
click at [933, 380] on div "Cancel Delete" at bounding box center [785, 407] width 331 height 56
drag, startPoint x: 913, startPoint y: 394, endPoint x: 995, endPoint y: 362, distance: 88.0
click at [914, 394] on div "Delete" at bounding box center [902, 397] width 35 height 14
click at [876, 395] on img at bounding box center [874, 397] width 13 height 13
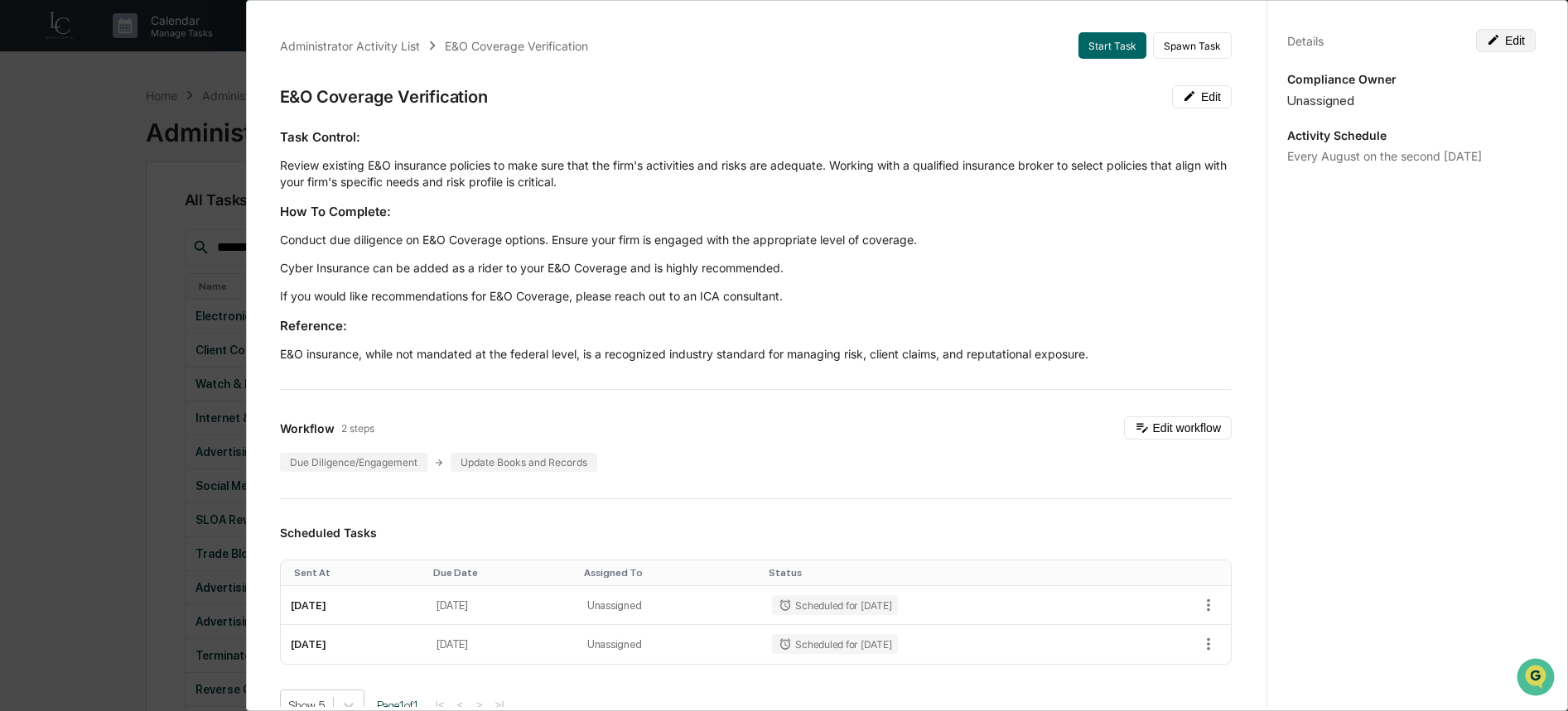
click at [1502, 45] on button "Edit" at bounding box center [1506, 40] width 60 height 23
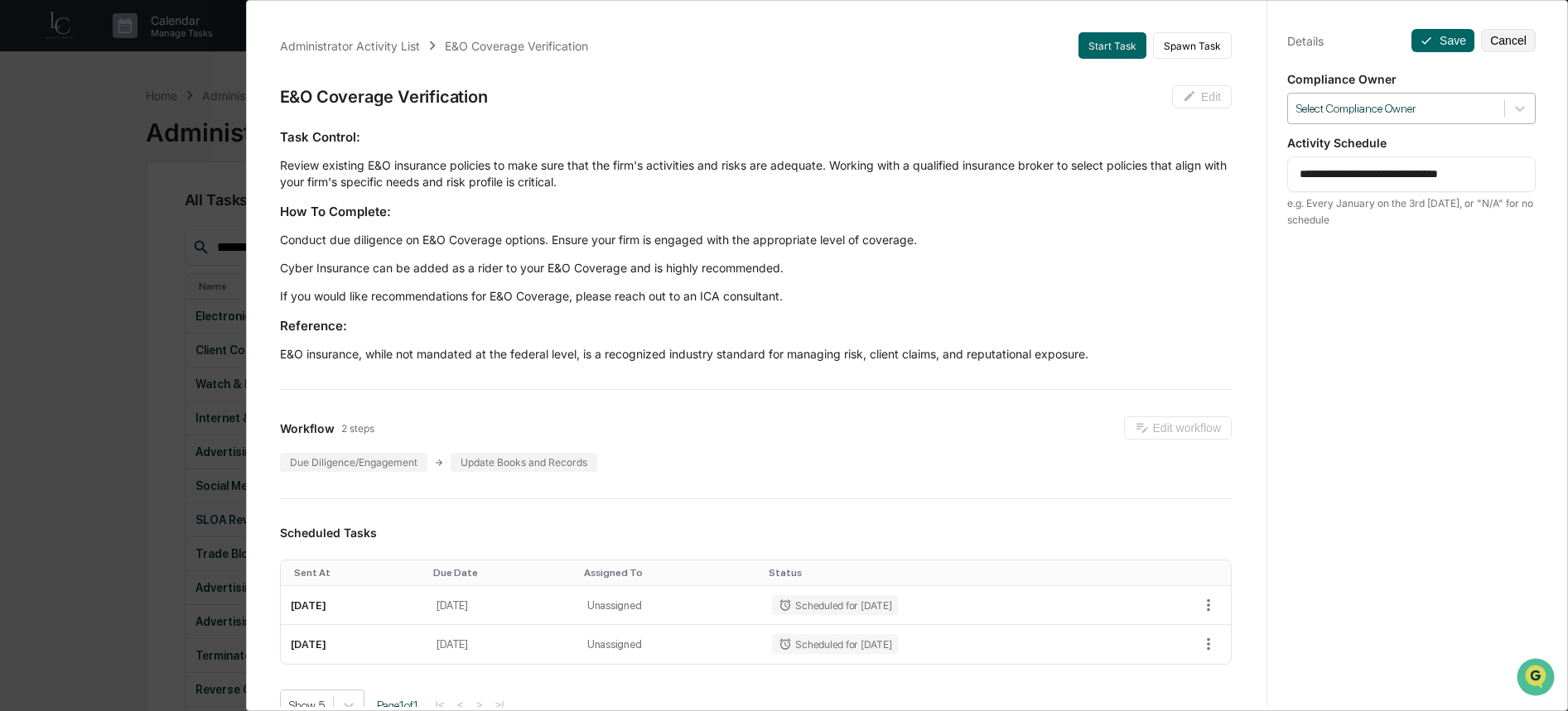
click at [1430, 101] on div at bounding box center [1396, 109] width 199 height 16
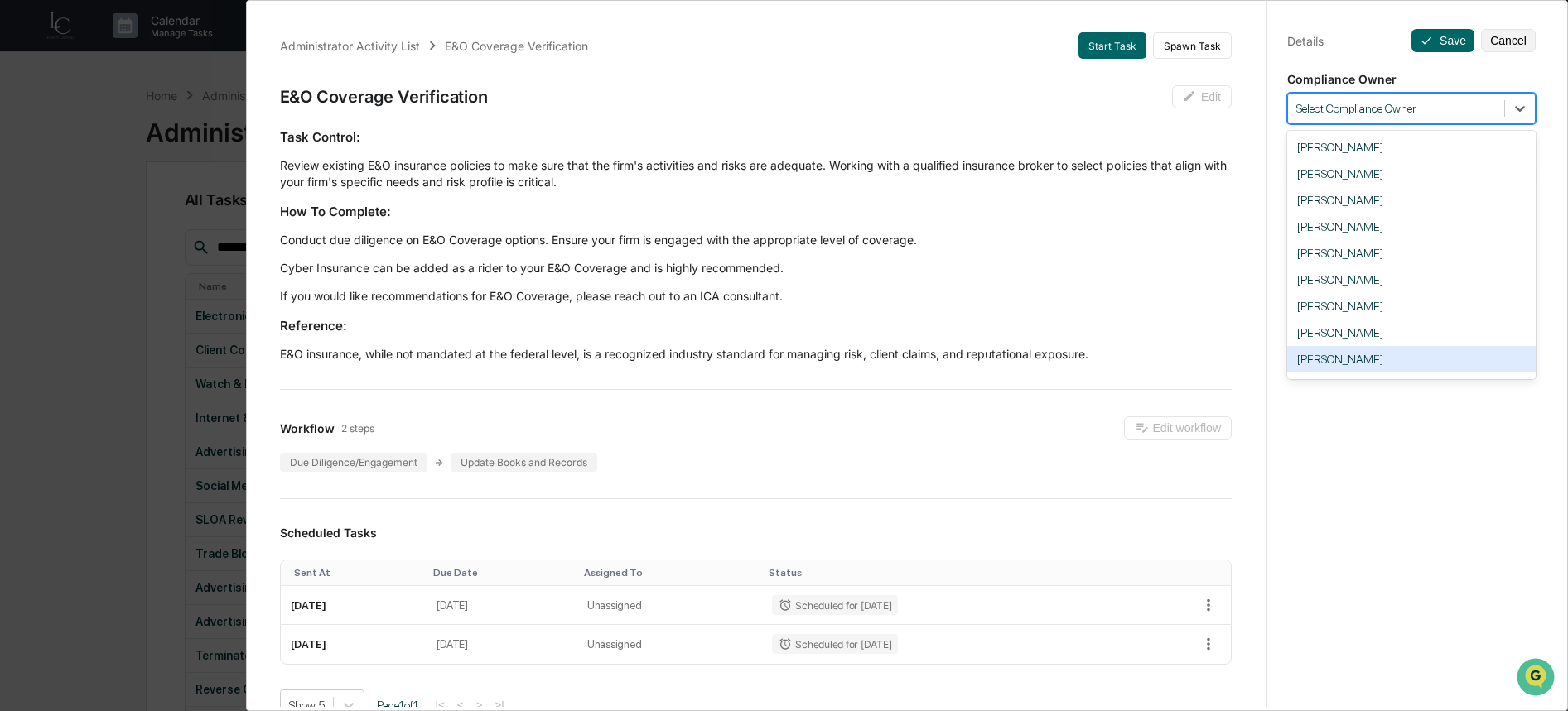
click at [1415, 361] on div "[PERSON_NAME]" at bounding box center [1412, 359] width 249 height 26
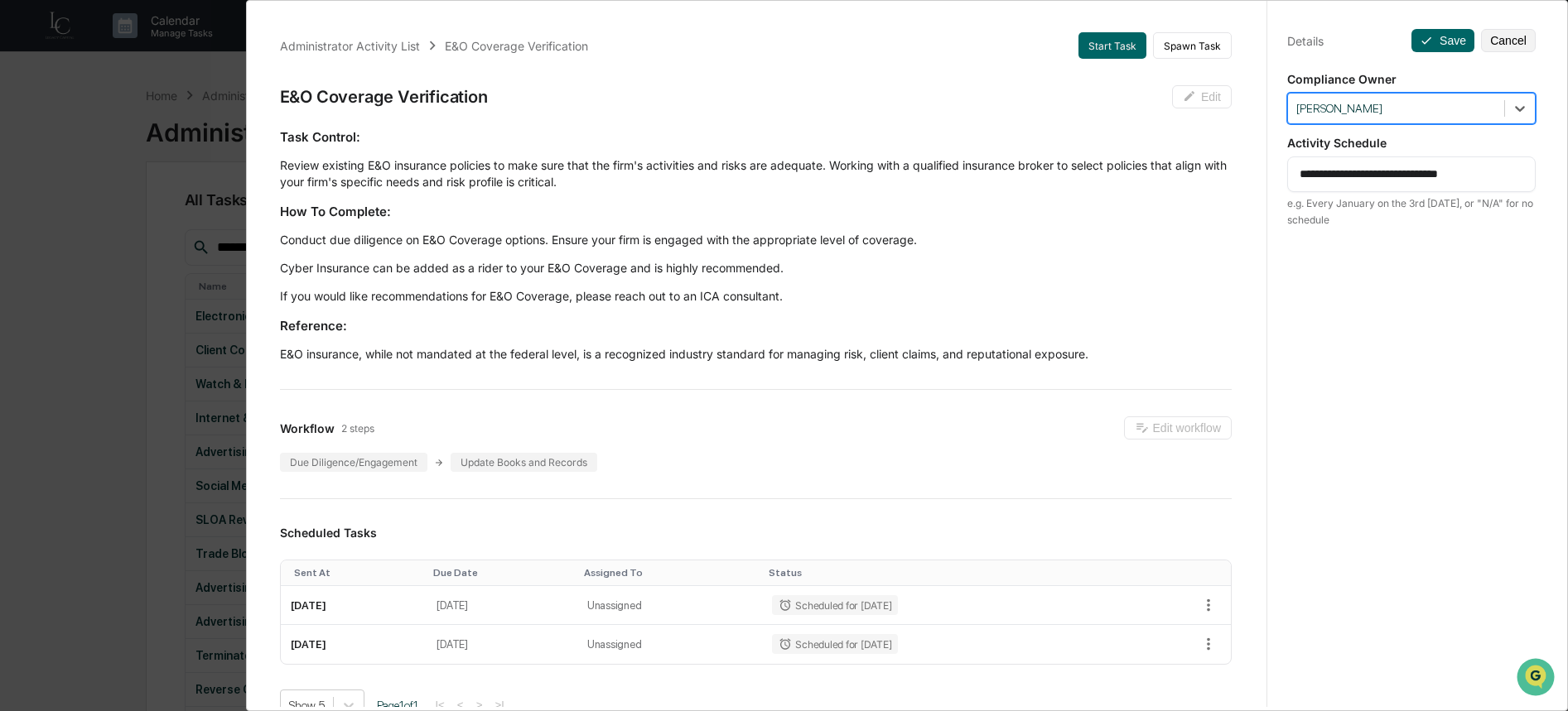
click at [1442, 56] on div "**********" at bounding box center [1411, 371] width 289 height 751
click at [1444, 40] on button "Save" at bounding box center [1443, 40] width 63 height 23
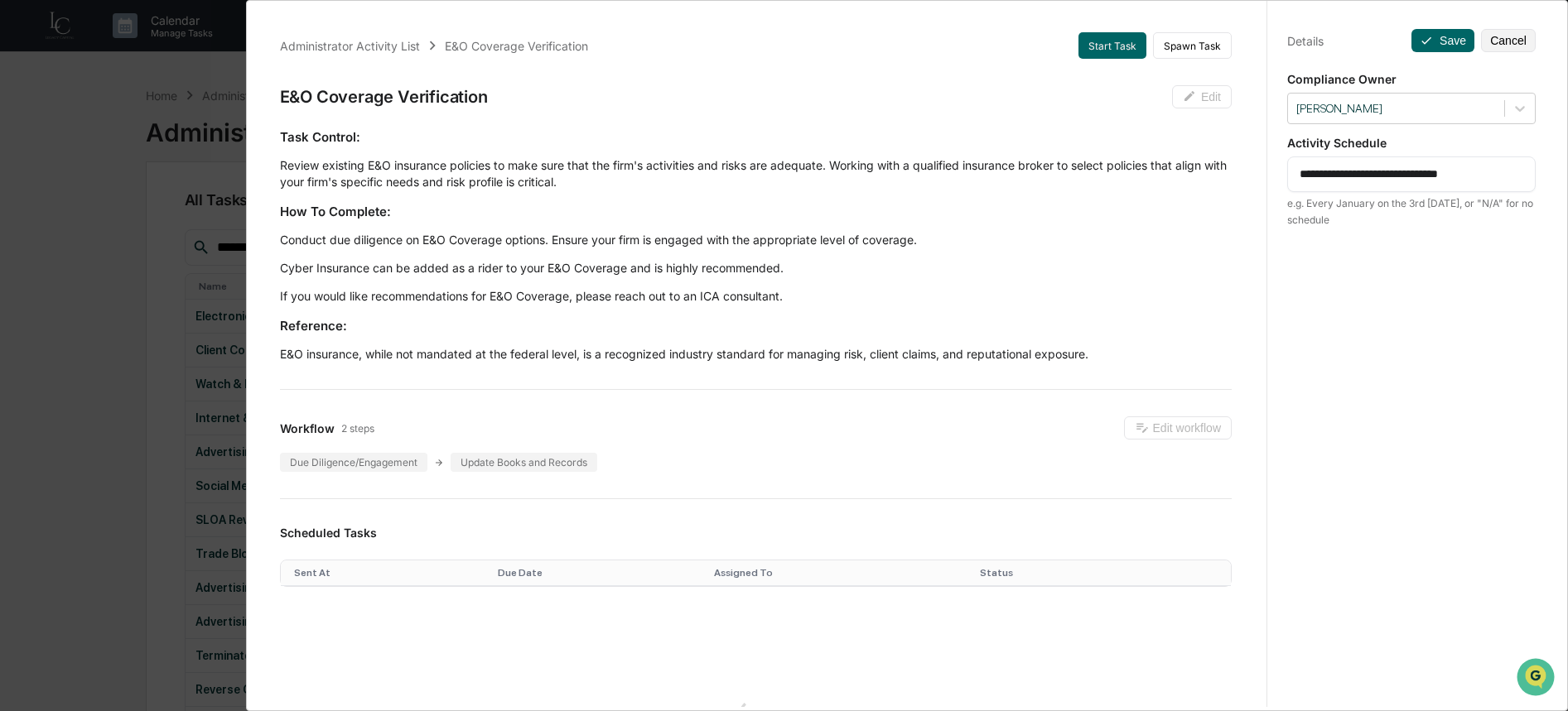
click at [116, 457] on div "Administrator Activity List E&O Coverage Verification Start Task Spawn Task E&O…" at bounding box center [784, 356] width 1568 height 711
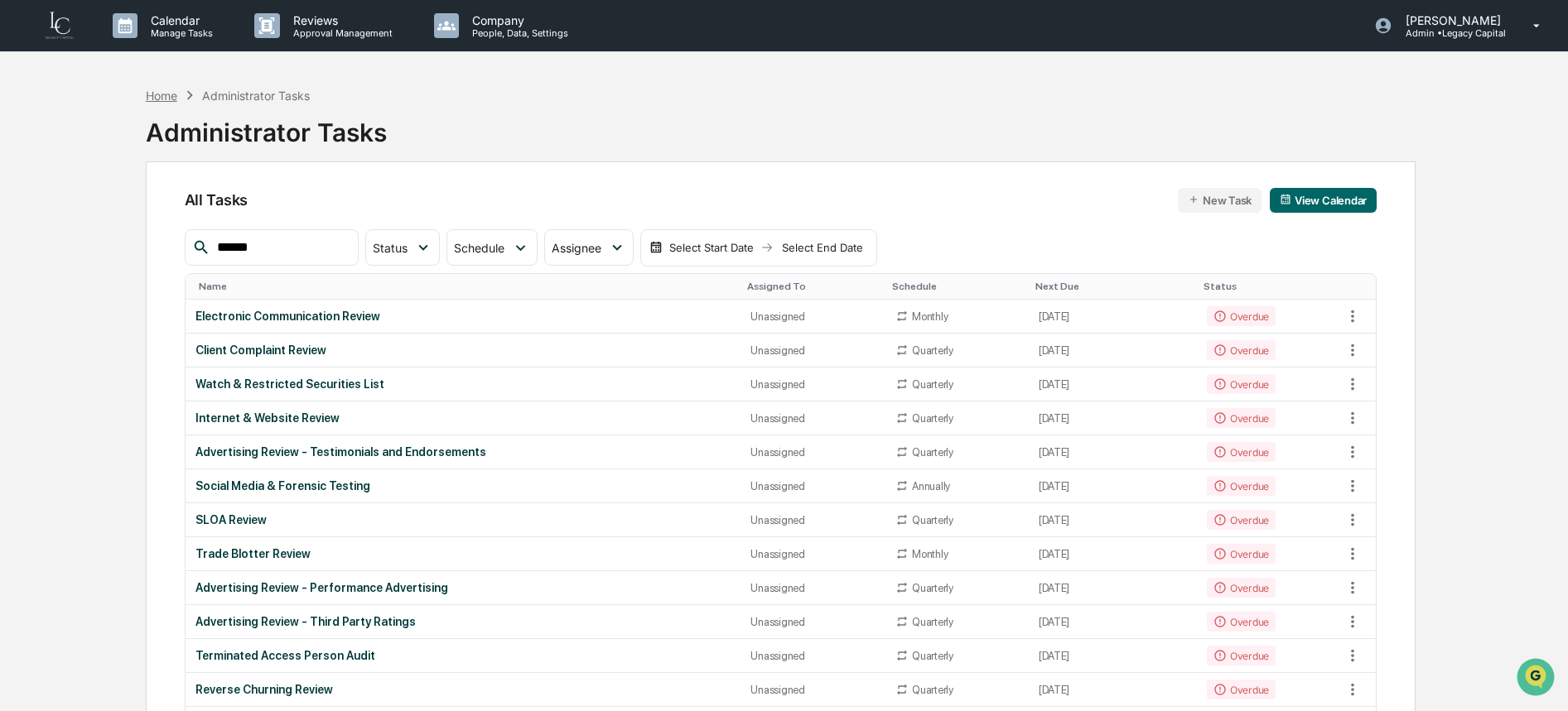
click at [164, 100] on div "Home" at bounding box center [162, 95] width 32 height 14
